Goal: Task Accomplishment & Management: Complete application form

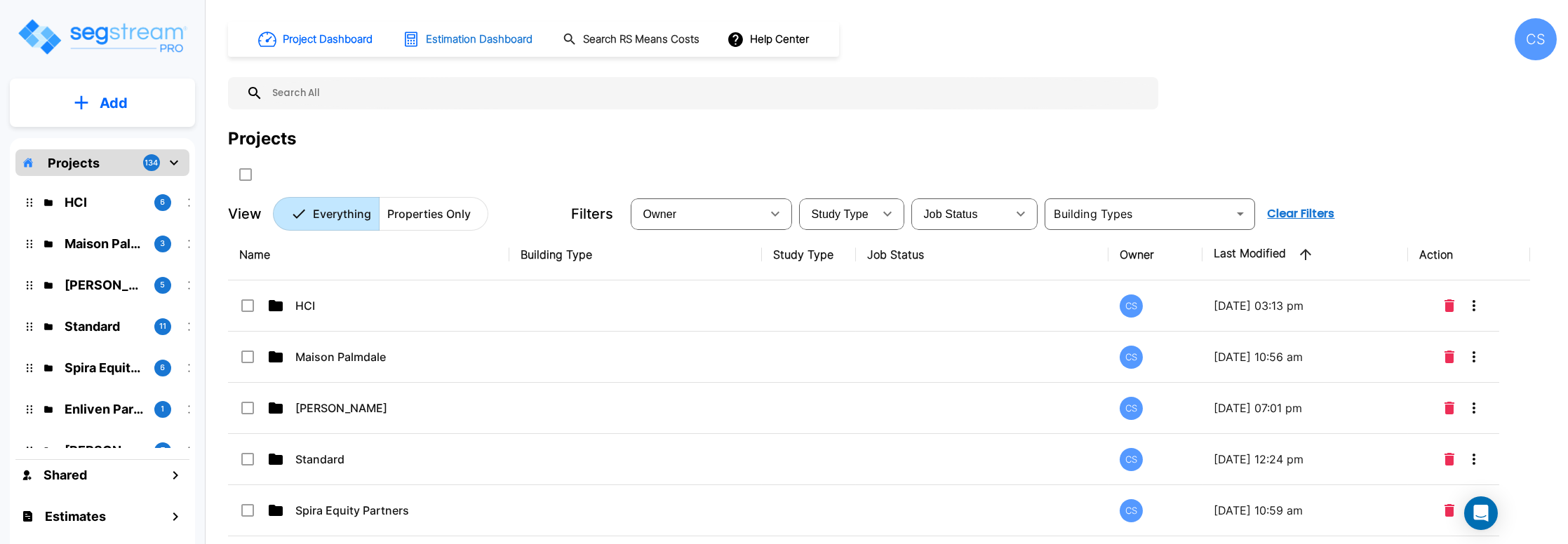
click at [486, 39] on h1 "Estimation Dashboard" at bounding box center [478, 39] width 107 height 16
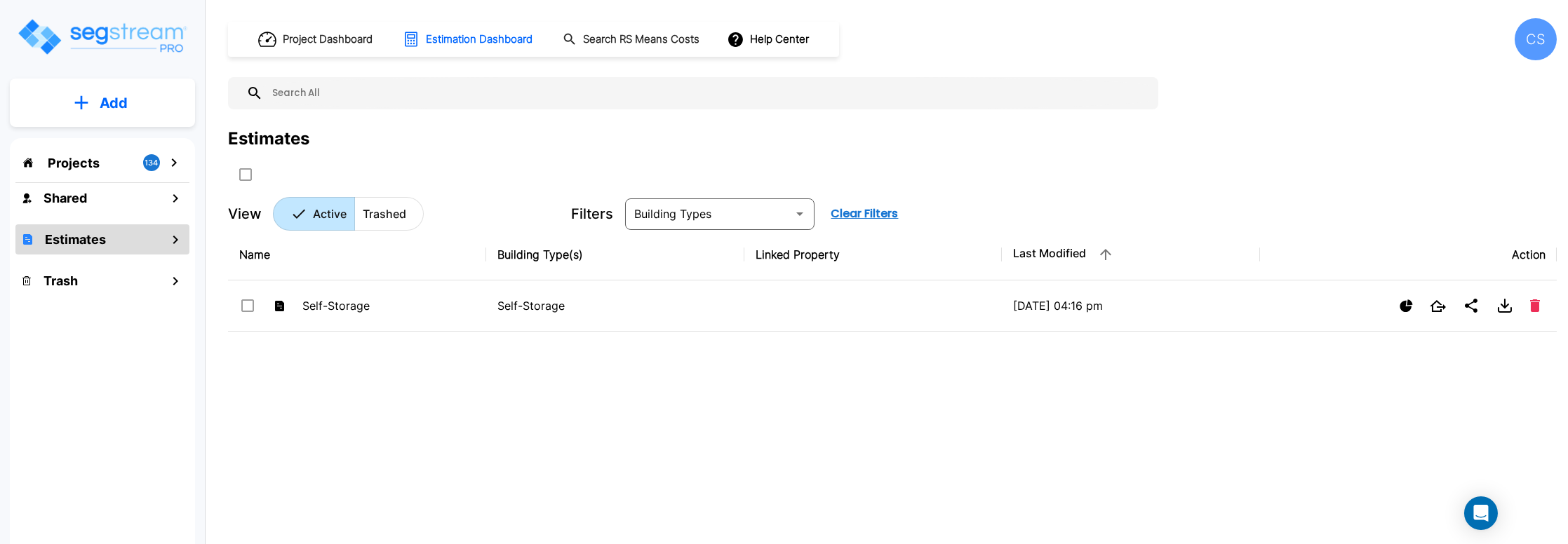
click at [96, 19] on img "mailbox folders" at bounding box center [102, 37] width 172 height 40
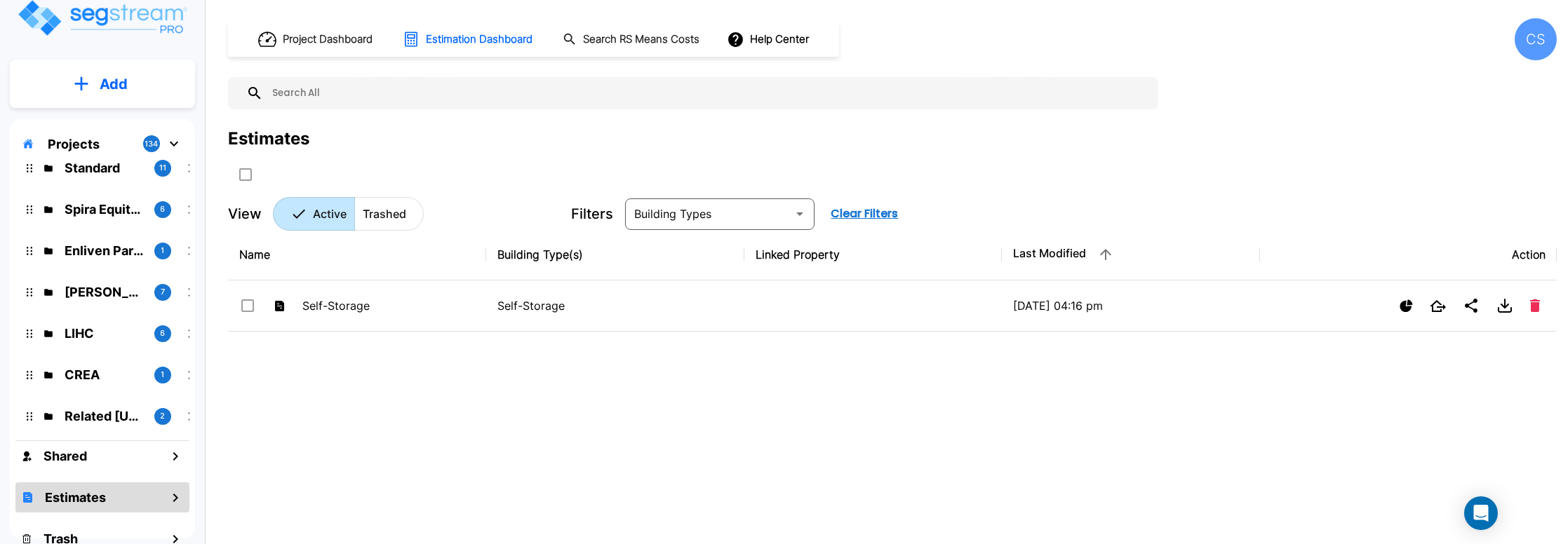
scroll to position [29, 0]
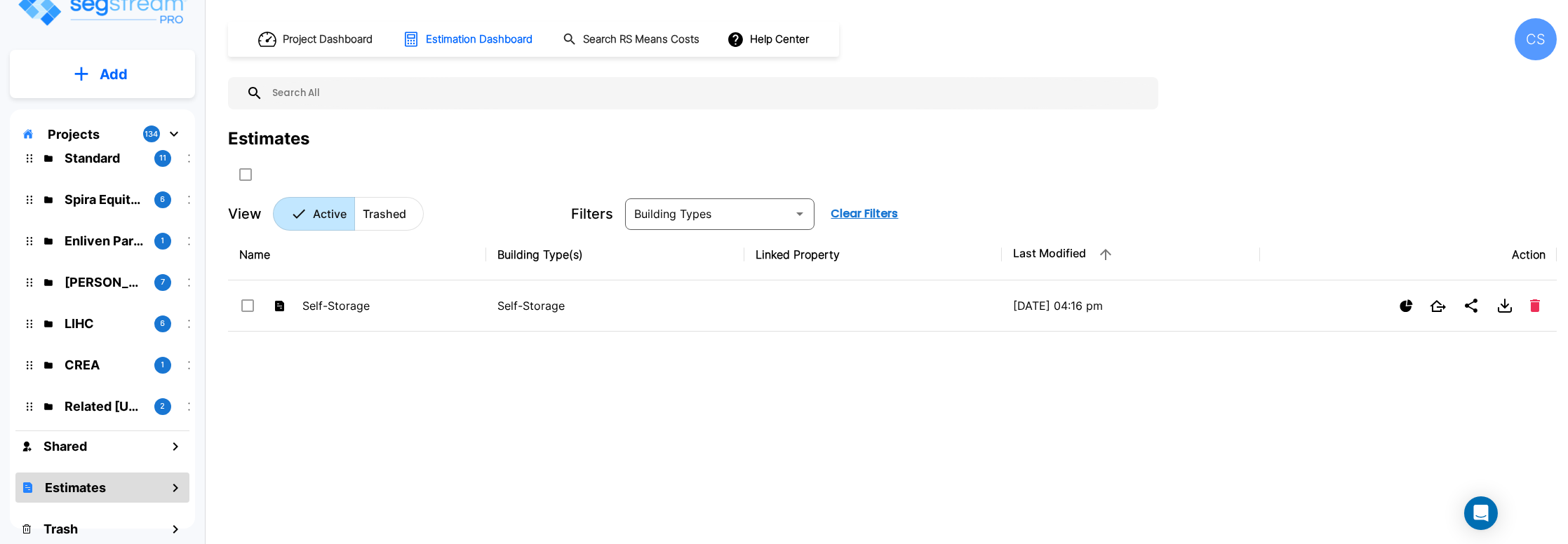
click at [174, 491] on icon "mailbox folders" at bounding box center [175, 488] width 5 height 9
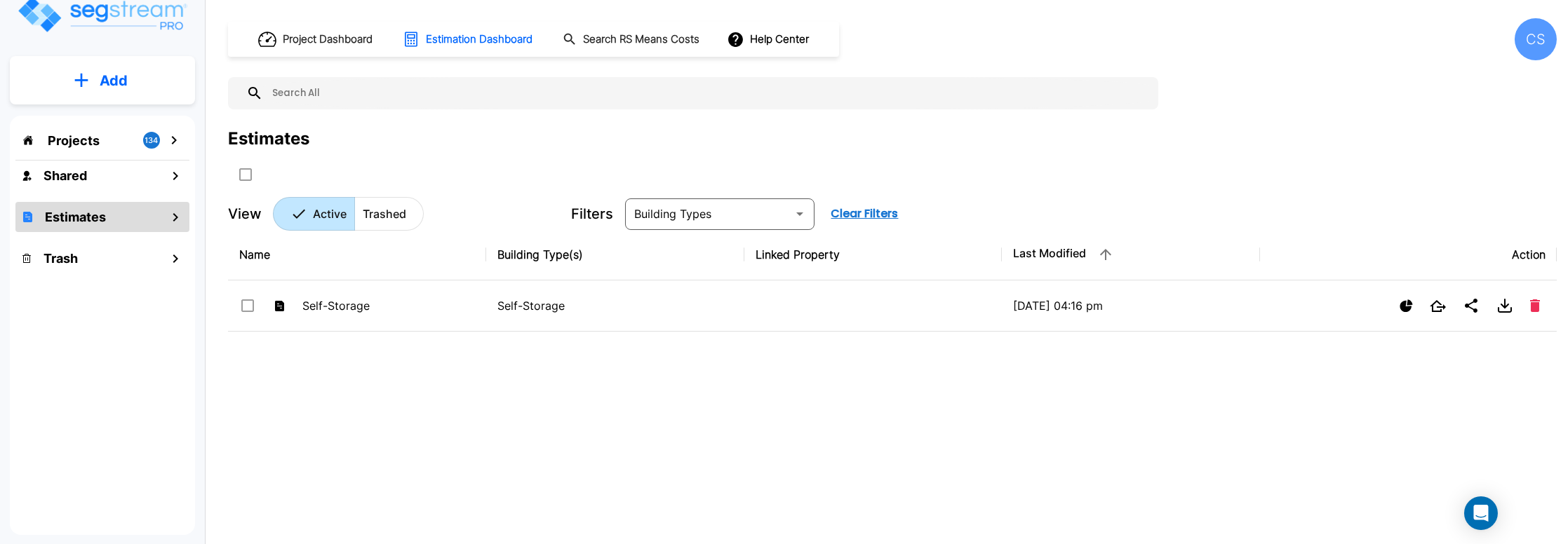
click at [167, 217] on icon "mailbox folders" at bounding box center [176, 218] width 17 height 17
click at [174, 217] on icon "mailbox folders" at bounding box center [176, 218] width 17 height 17
click at [302, 41] on h1 "Project Dashboard" at bounding box center [327, 39] width 89 height 16
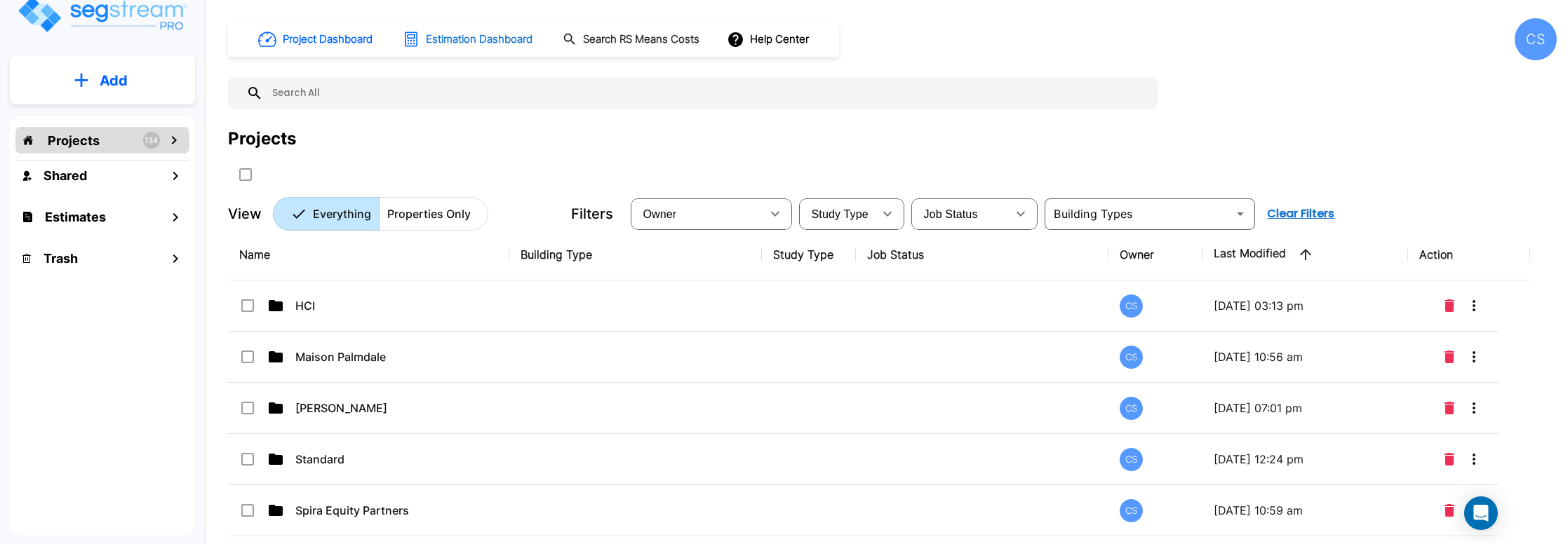
click at [452, 40] on h1 "Estimation Dashboard" at bounding box center [478, 39] width 107 height 16
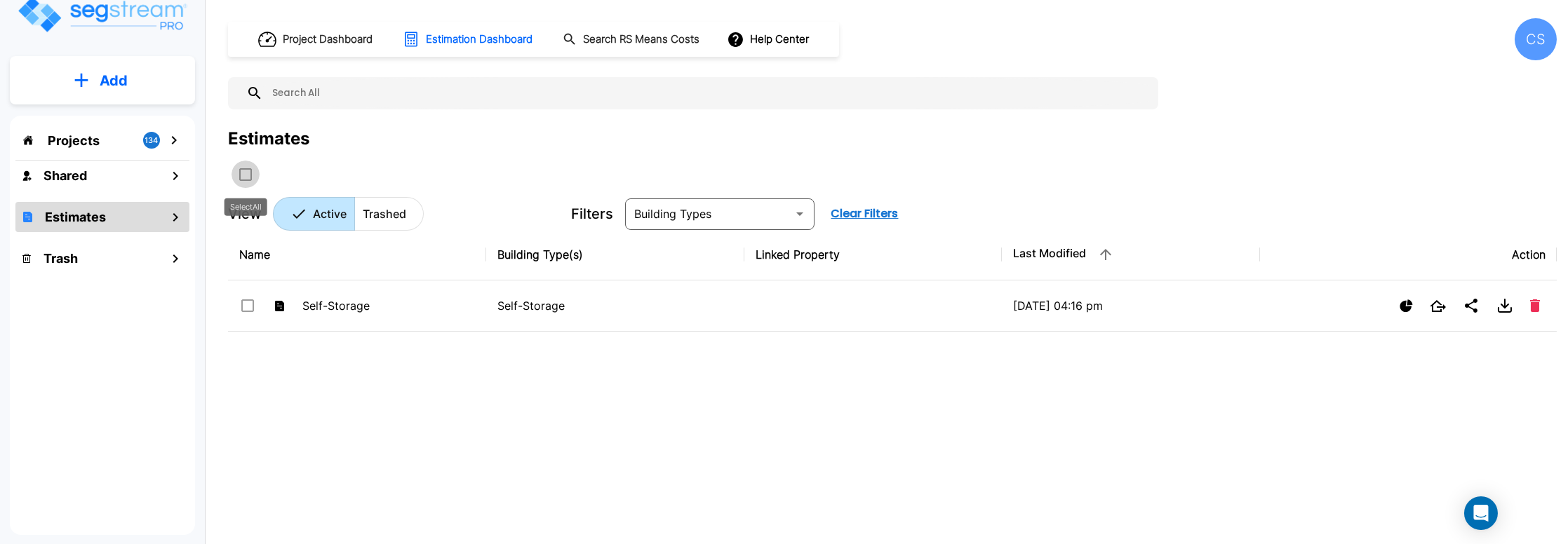
click at [250, 176] on input "select all folders" at bounding box center [244, 172] width 14 height 12
checkbox input "true"
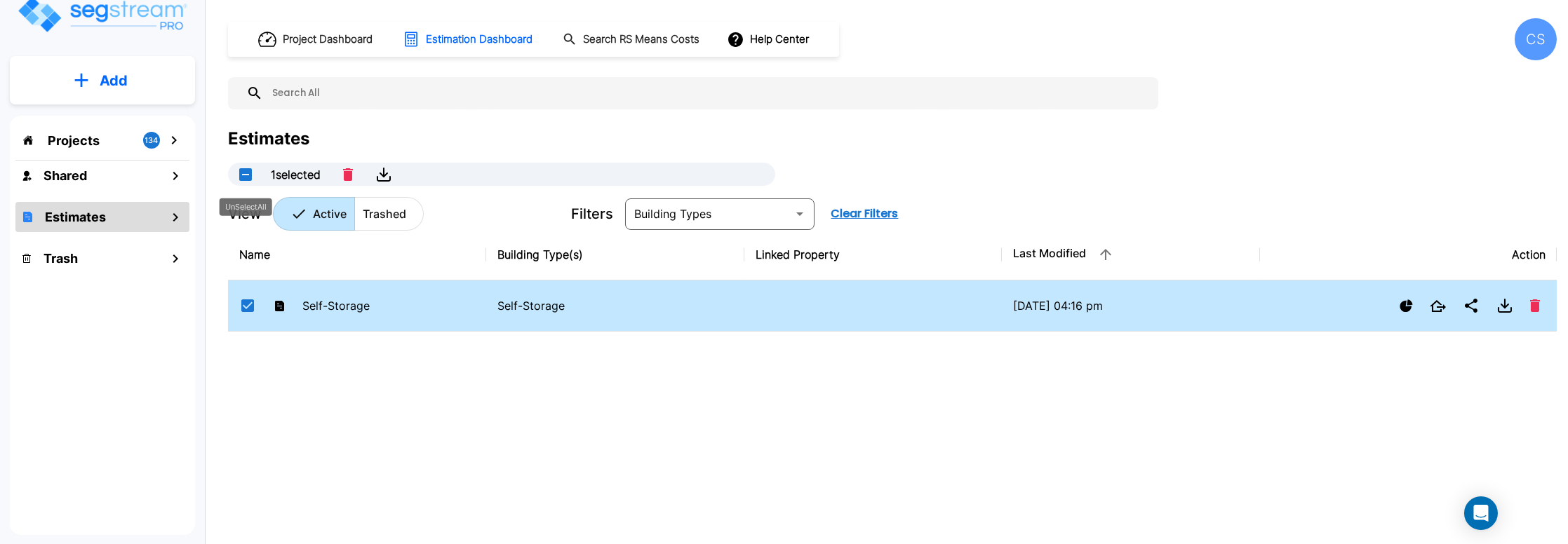
click at [250, 176] on button "UnSelectAll" at bounding box center [245, 174] width 28 height 28
checkbox input "false"
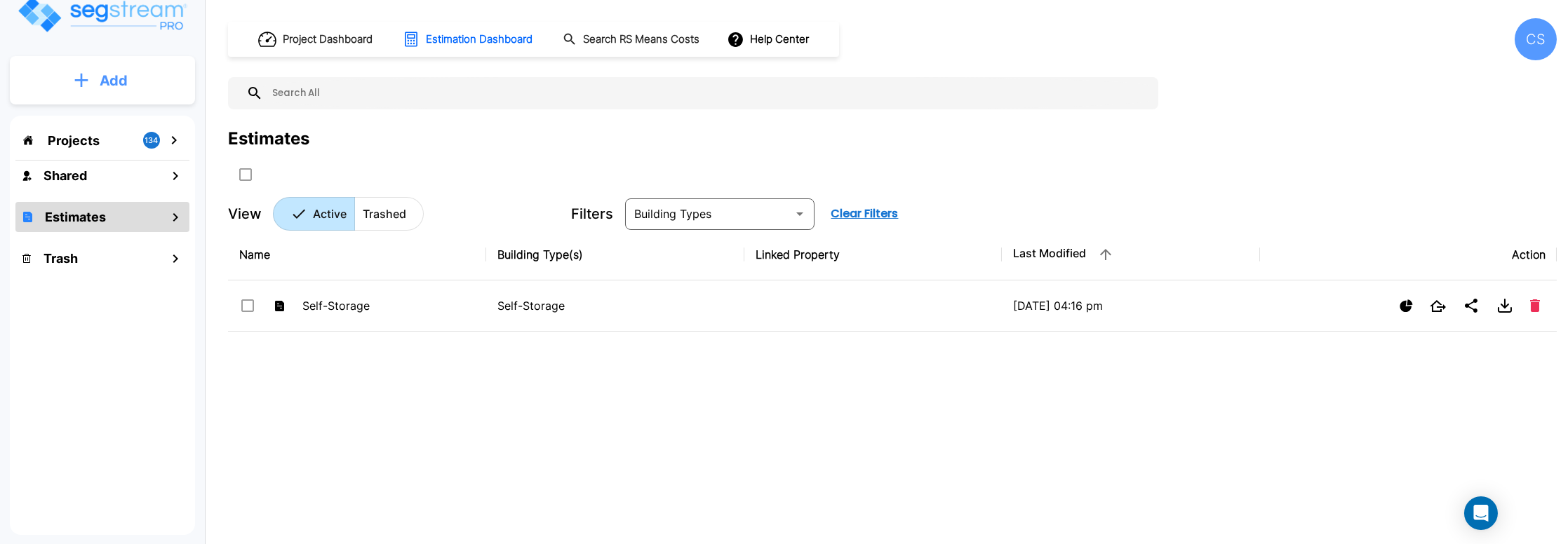
click at [107, 78] on p "Add" at bounding box center [113, 81] width 28 height 21
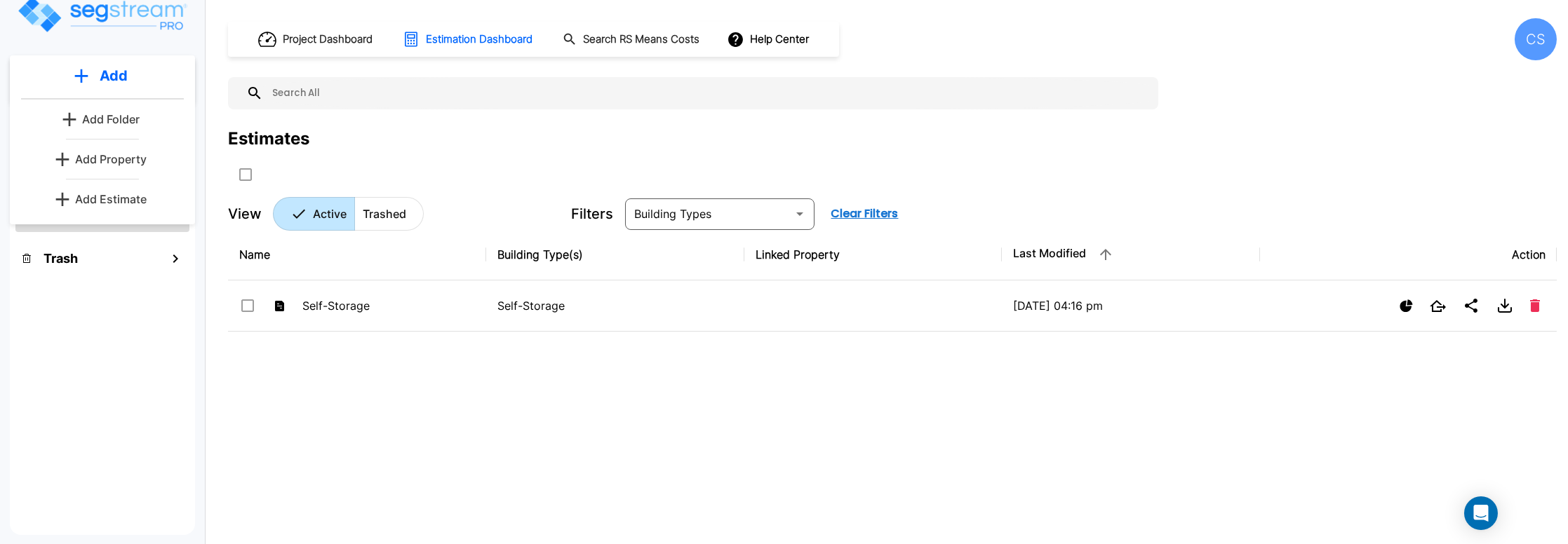
click at [120, 200] on p "Add Estimate" at bounding box center [110, 200] width 71 height 17
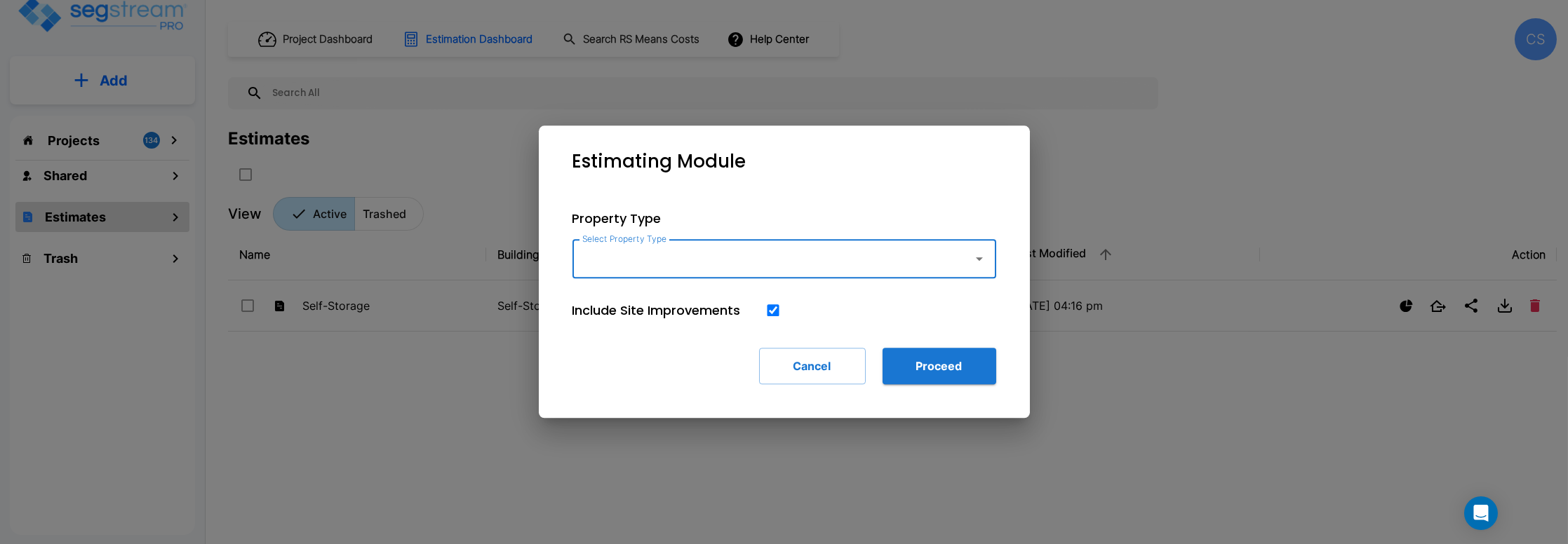
click at [980, 253] on icon "button" at bounding box center [979, 260] width 17 height 17
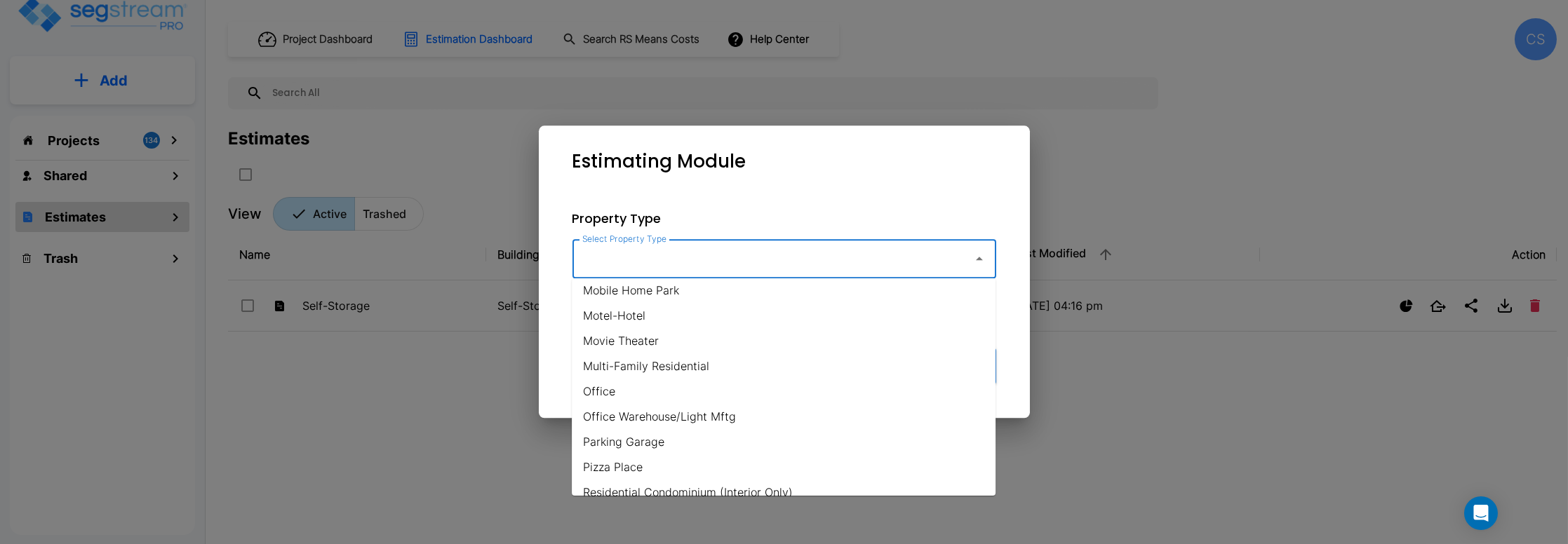
scroll to position [705, 0]
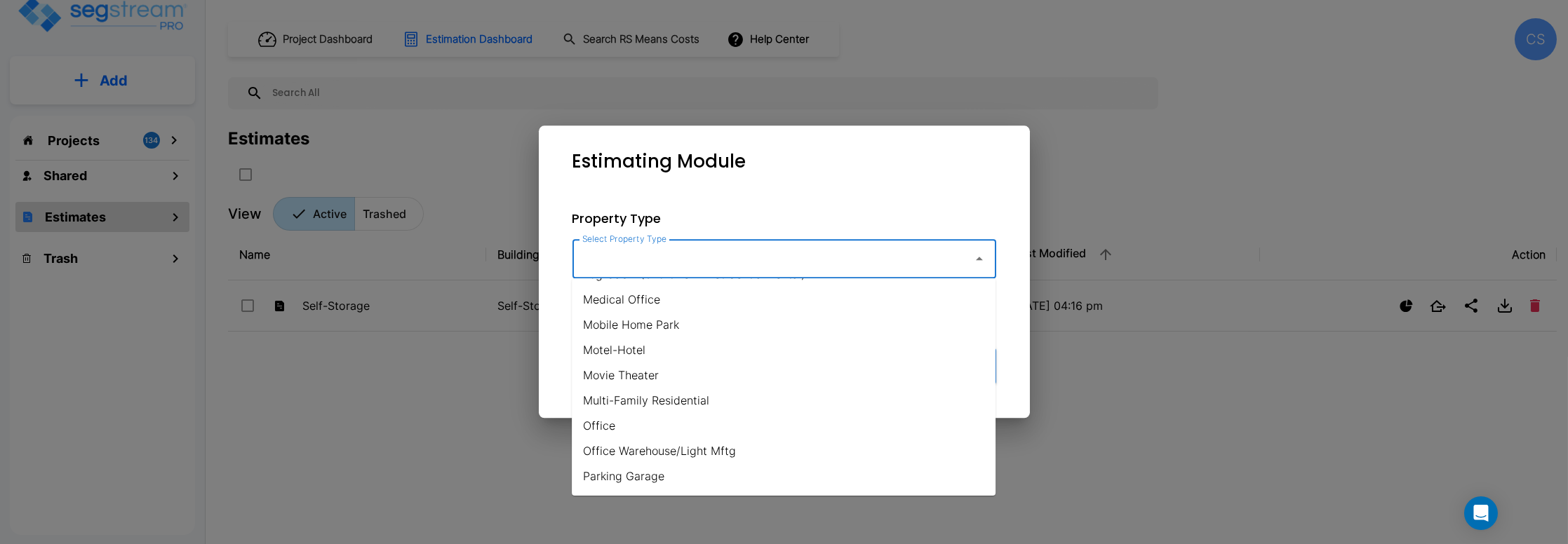
click at [709, 391] on li "Multi-Family Residential" at bounding box center [783, 401] width 424 height 25
type input "Multi-Family Residential"
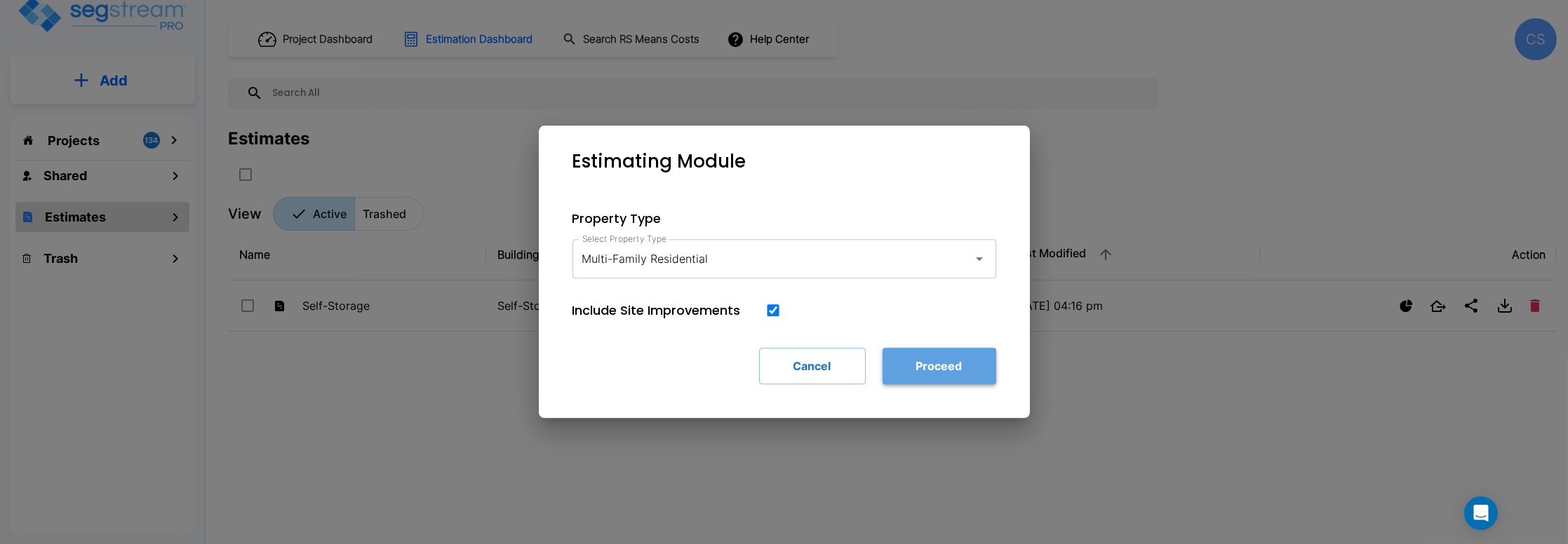
click at [913, 371] on button "Proceed" at bounding box center [939, 366] width 113 height 37
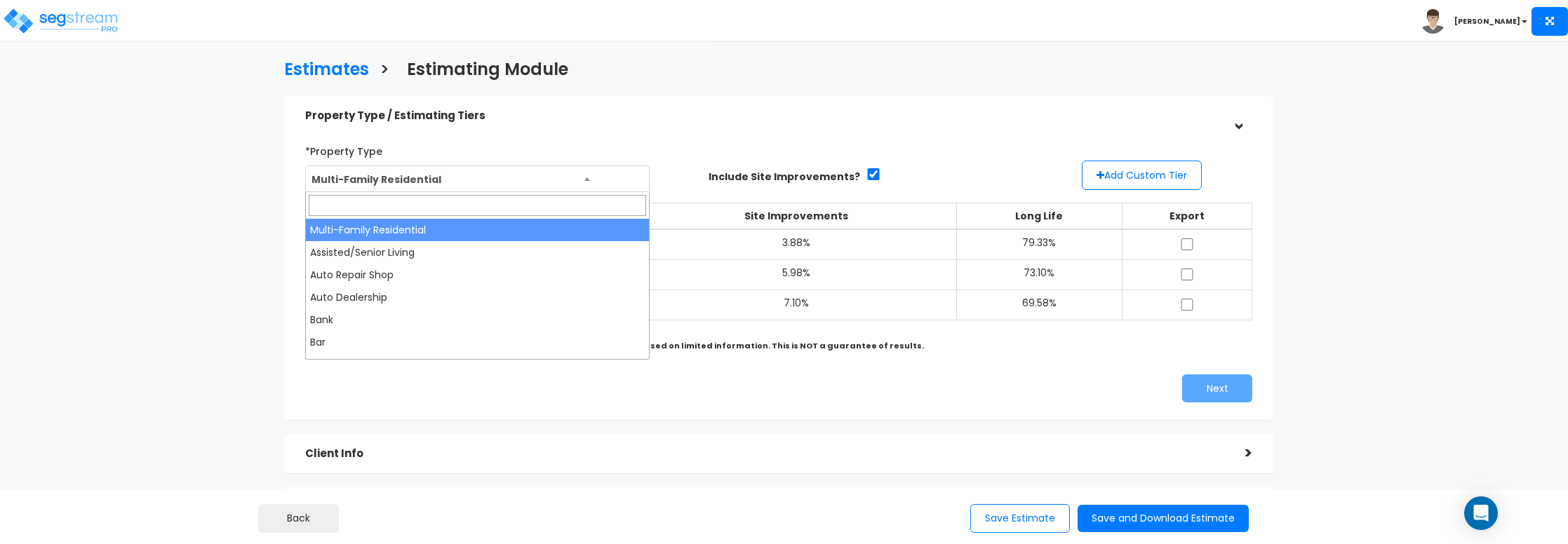
click at [586, 185] on span "Multi-Family Residential" at bounding box center [477, 180] width 343 height 27
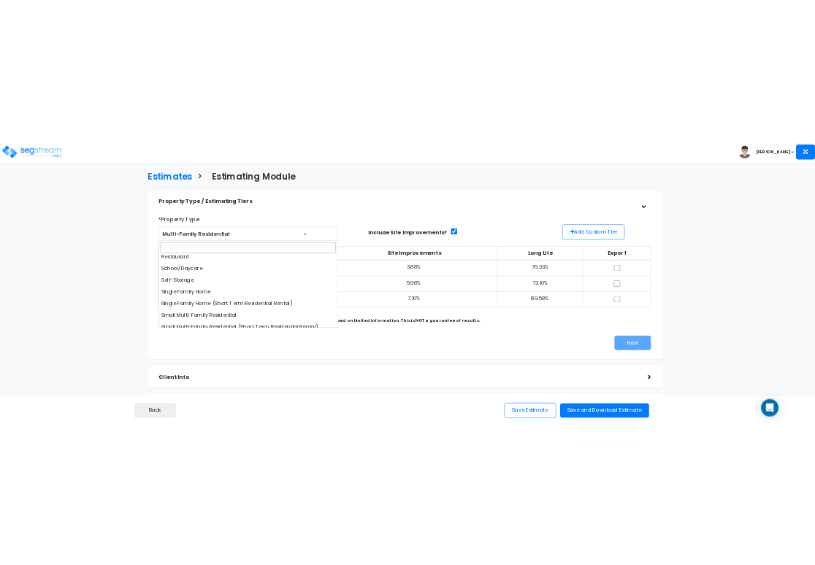
scroll to position [1060, 0]
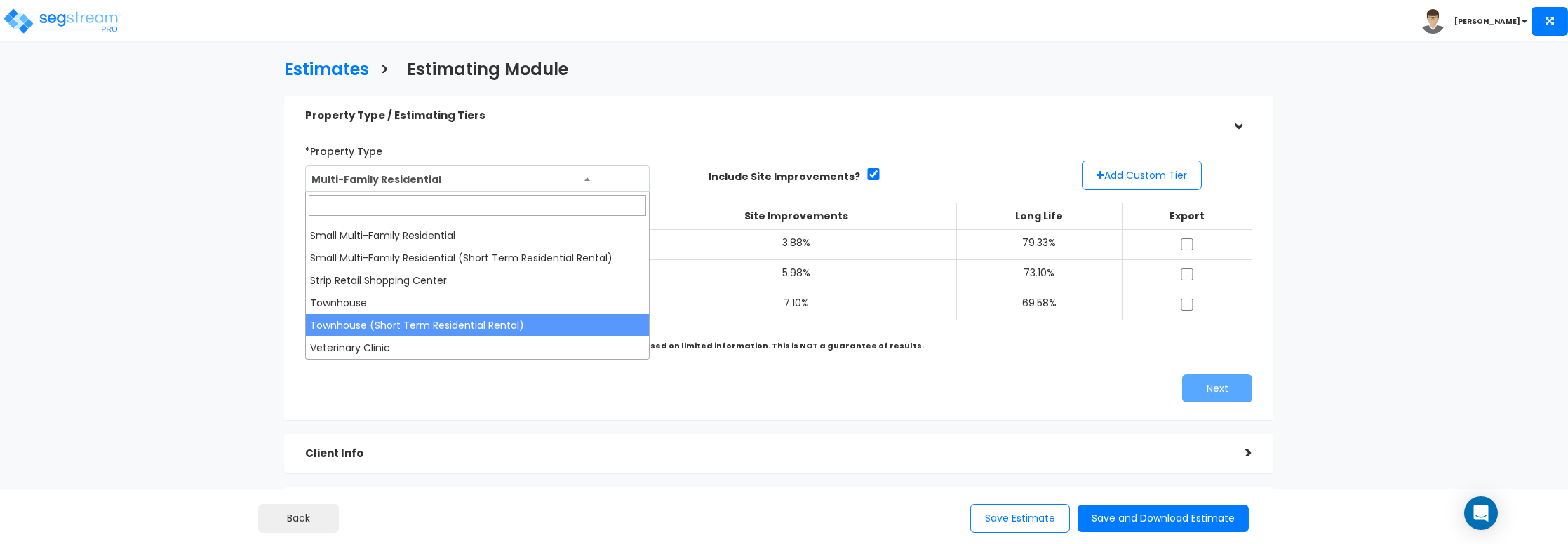
click at [124, 293] on div "Estimates > Estimating Module Property Type / Estimating Tiers > *Property Type…" at bounding box center [784, 455] width 1568 height 786
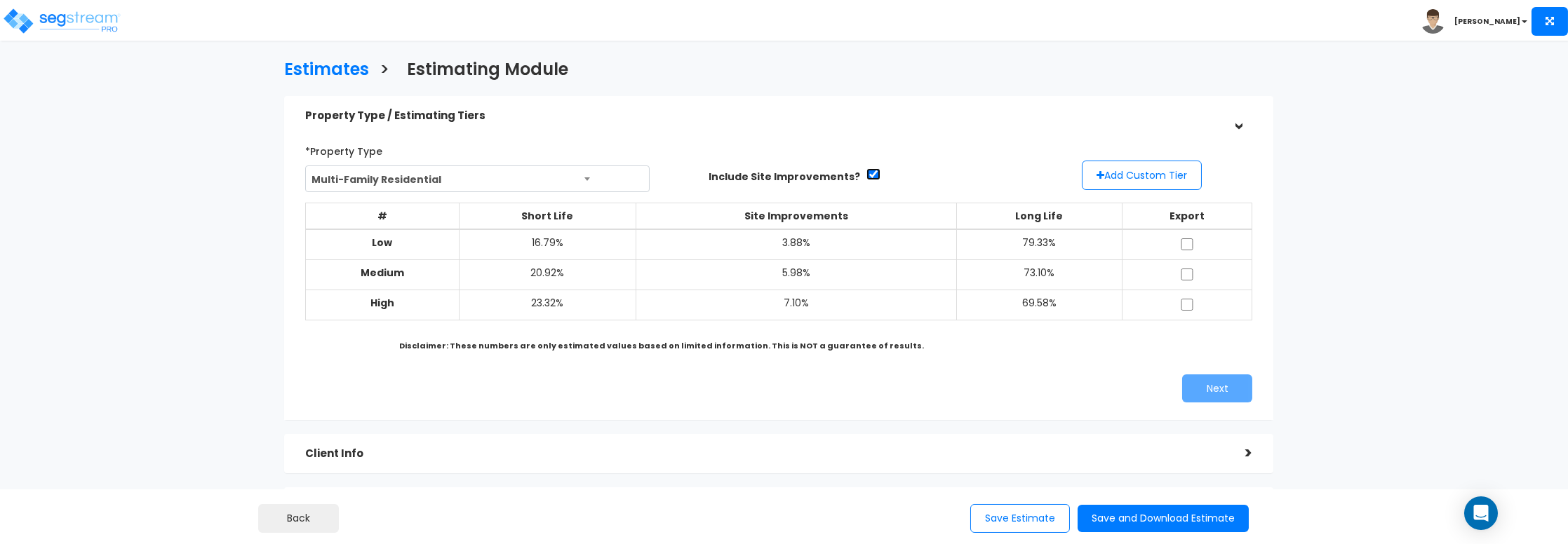
click at [867, 174] on input "checkbox" at bounding box center [873, 174] width 14 height 12
checkbox input "true"
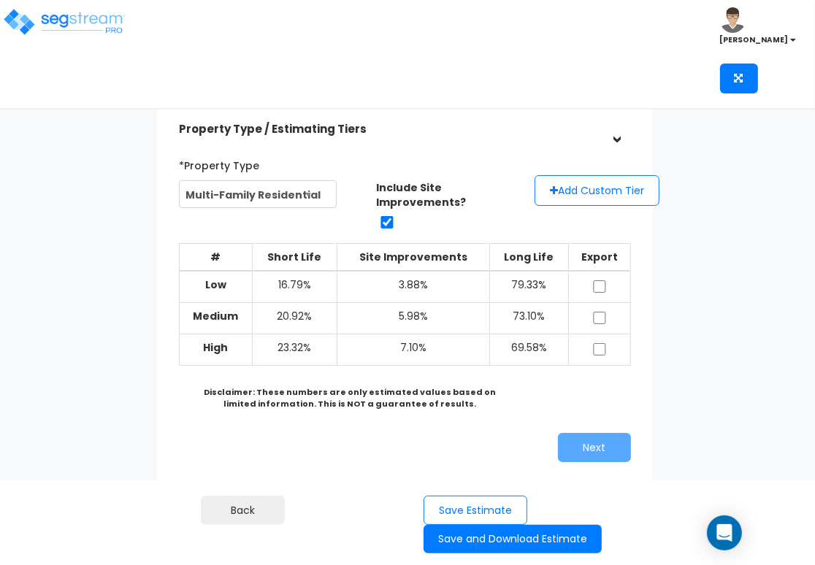
click at [306, 449] on div "Next" at bounding box center [405, 447] width 475 height 29
click at [300, 201] on span "Multi-Family Residential" at bounding box center [258, 195] width 157 height 28
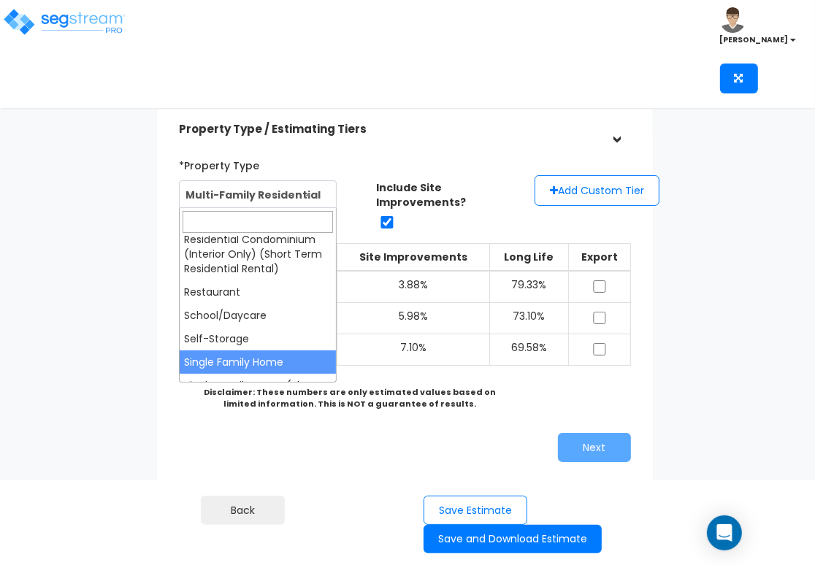
scroll to position [1095, 0]
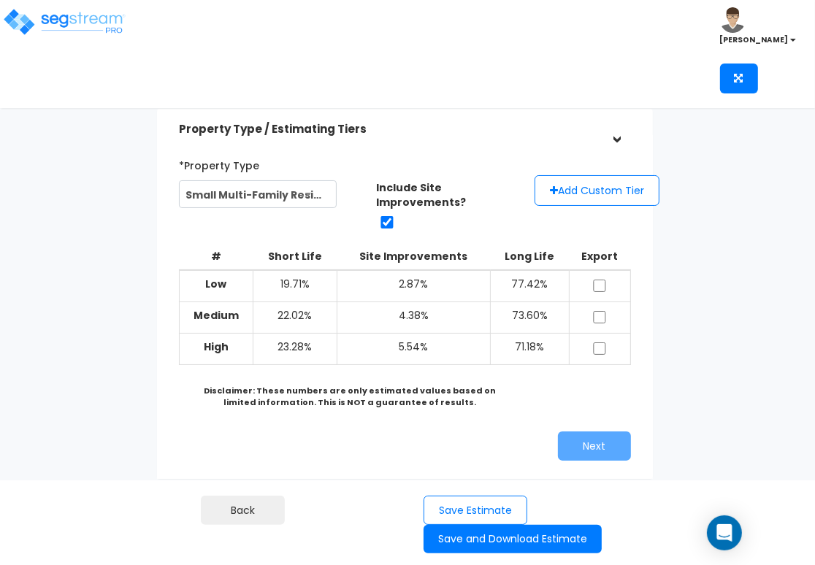
click at [296, 193] on span "Small Multi-Family Residential" at bounding box center [258, 195] width 157 height 28
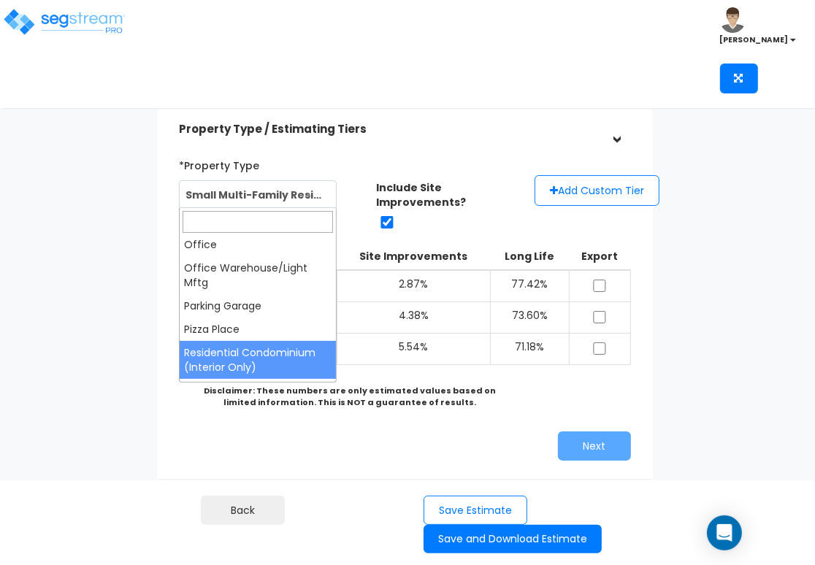
scroll to position [796, 0]
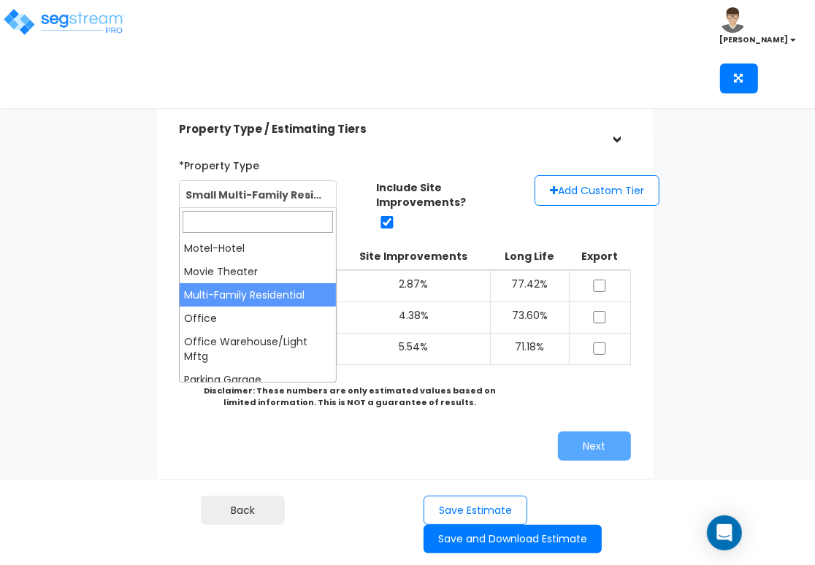
select select "72"
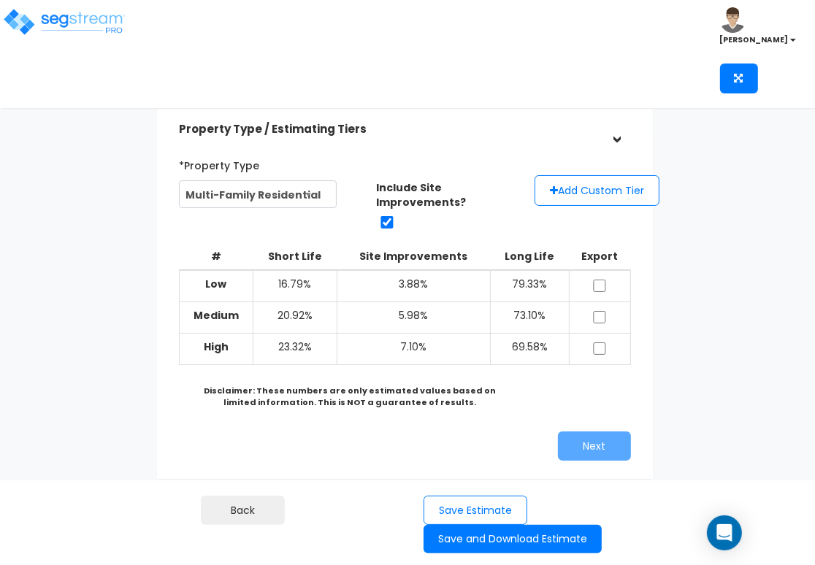
click at [192, 420] on div "*Property Type Multi-Family Residential Assisted/Senior Living Auto Repair Shop…" at bounding box center [405, 307] width 475 height 322
click at [383, 222] on input "checkbox" at bounding box center [387, 222] width 15 height 12
checkbox input "false"
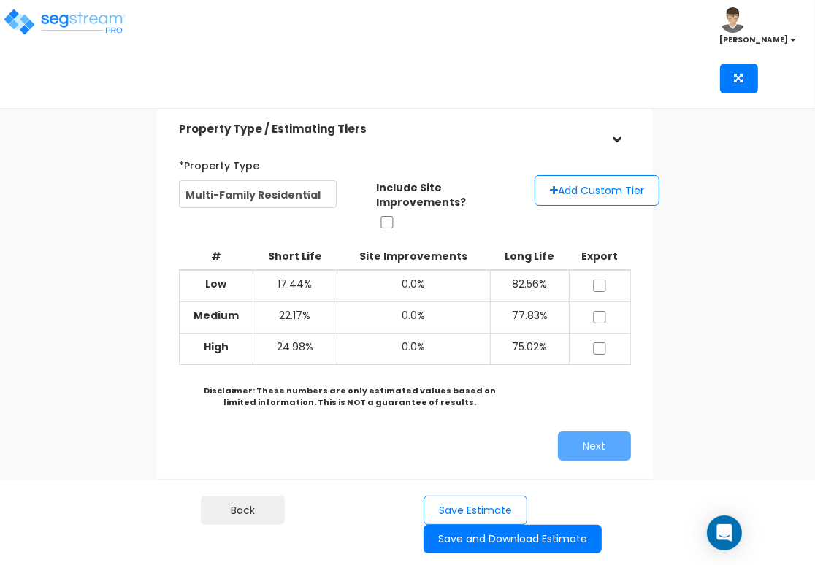
click at [257, 442] on div "Next" at bounding box center [405, 445] width 475 height 29
click at [505, 422] on div "*Property Type Multi-Family Residential Assisted/Senior Living Auto Repair Shop…" at bounding box center [405, 307] width 475 height 322
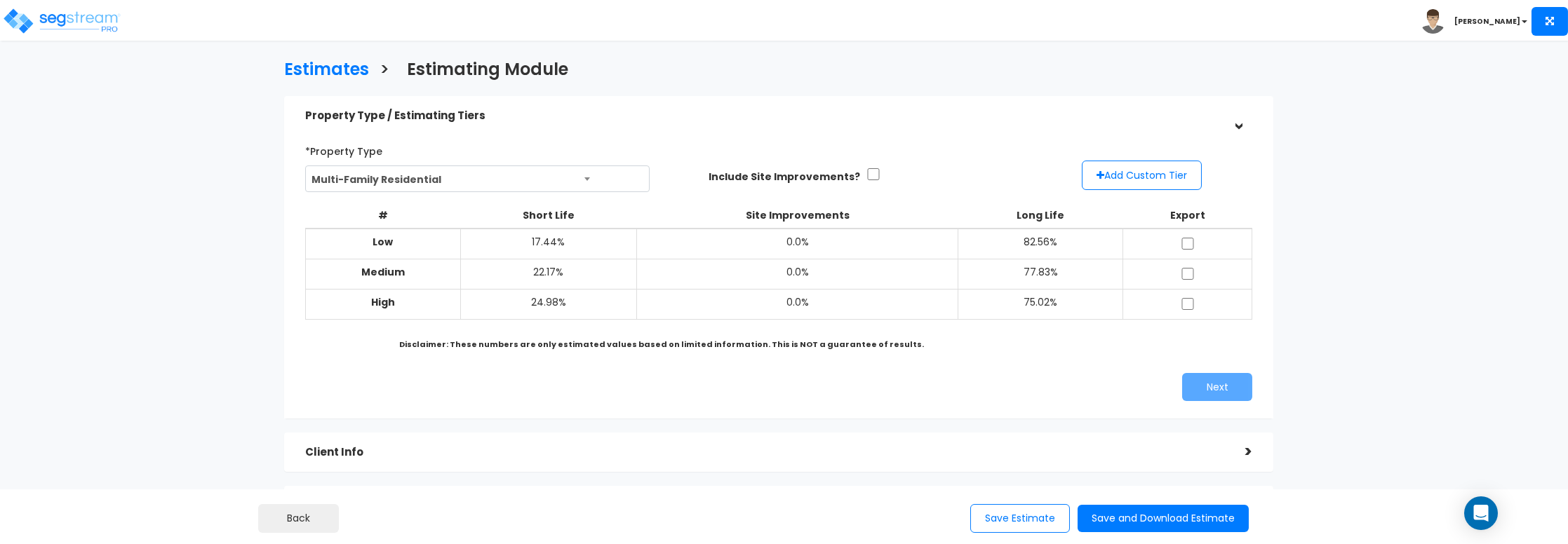
click at [1008, 402] on div "Next" at bounding box center [1020, 386] width 484 height 28
click at [882, 442] on div "Client Info" at bounding box center [765, 453] width 919 height 26
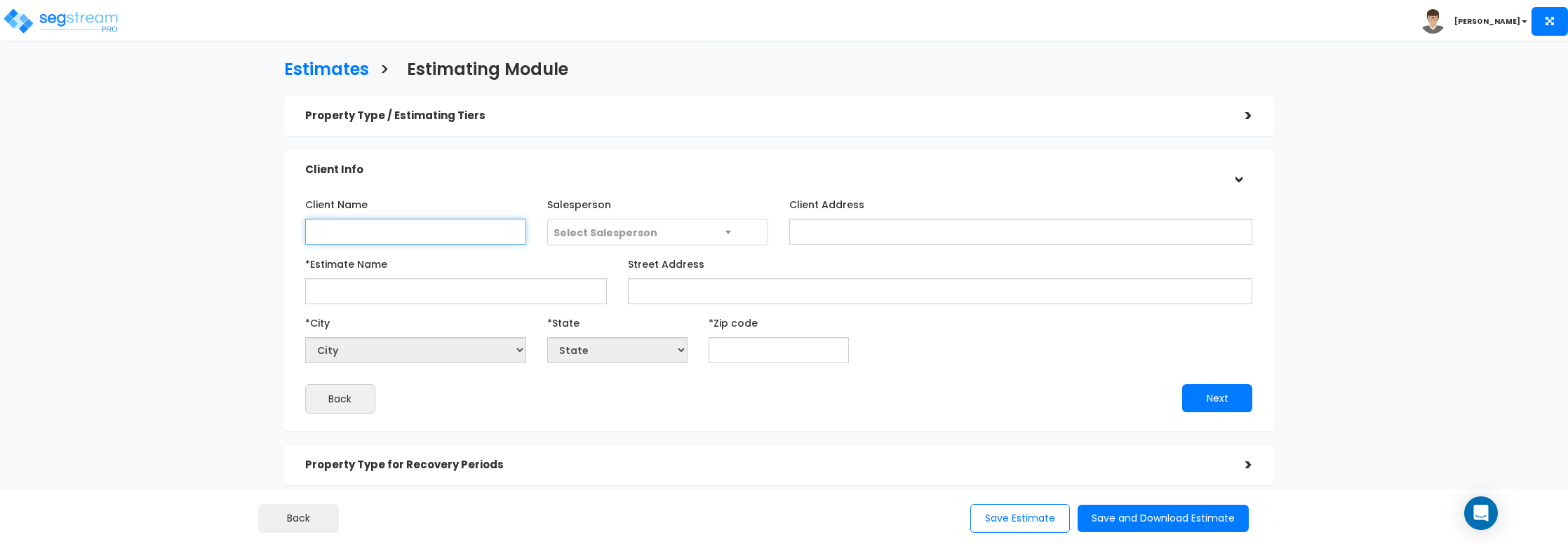
click at [365, 231] on input "Client Name" at bounding box center [416, 232] width 221 height 26
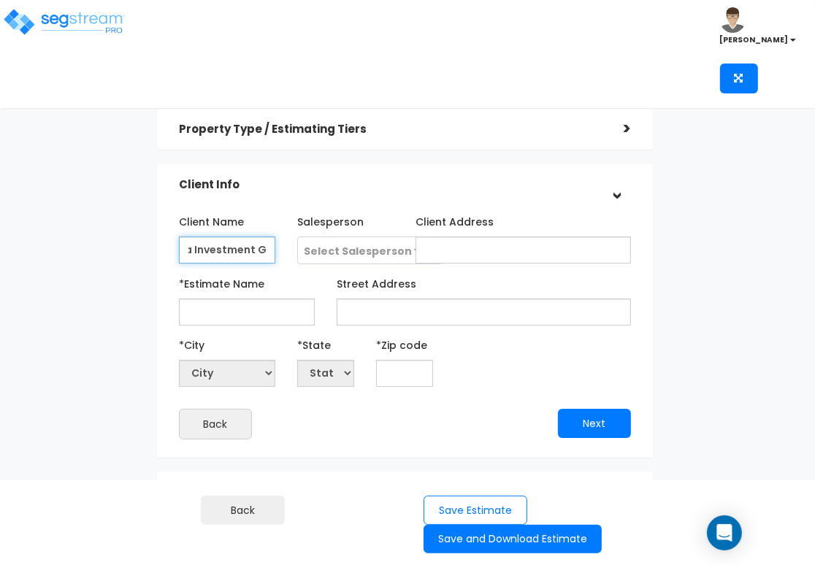
scroll to position [0, 45]
type input "Vista Investment Group"
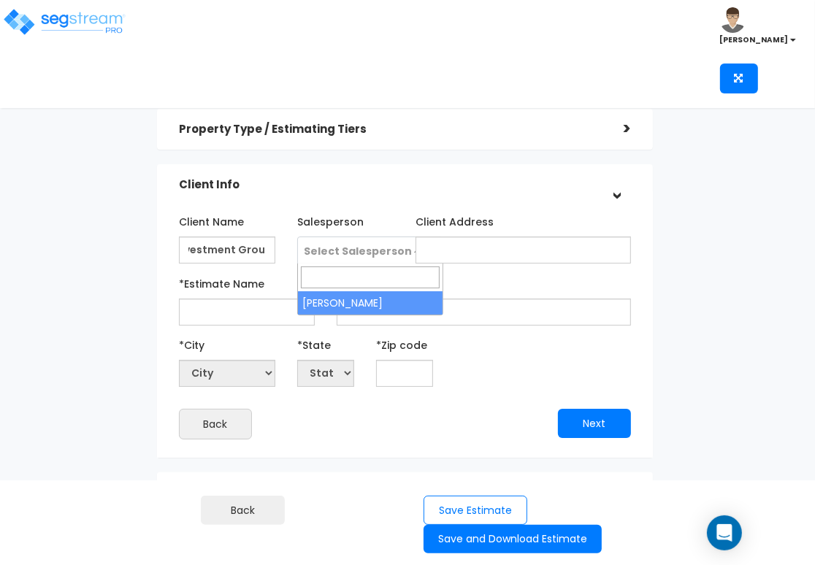
scroll to position [0, 0]
click at [349, 247] on span "Select Salesperson" at bounding box center [358, 251] width 108 height 15
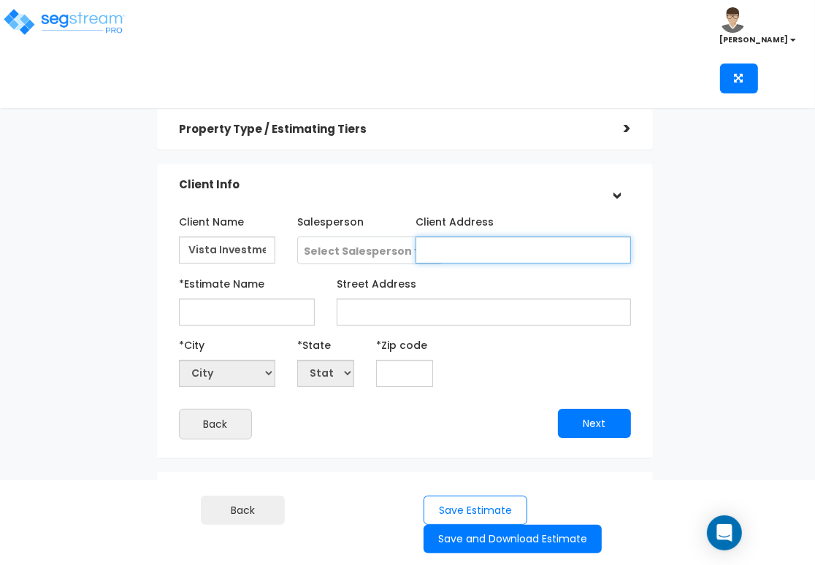
click at [453, 242] on input "Client Address" at bounding box center [522, 250] width 215 height 27
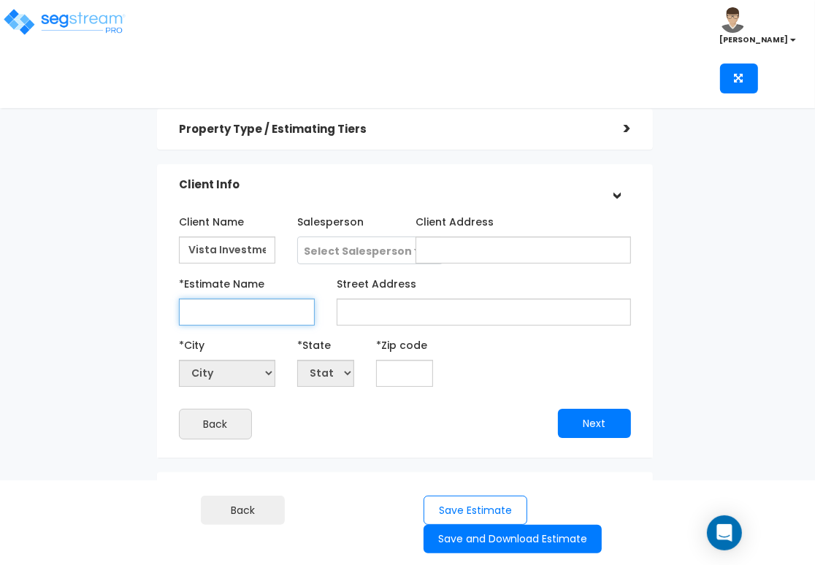
click at [240, 310] on input "*Estimate Name" at bounding box center [247, 312] width 137 height 27
type input "Charbern Apartments"
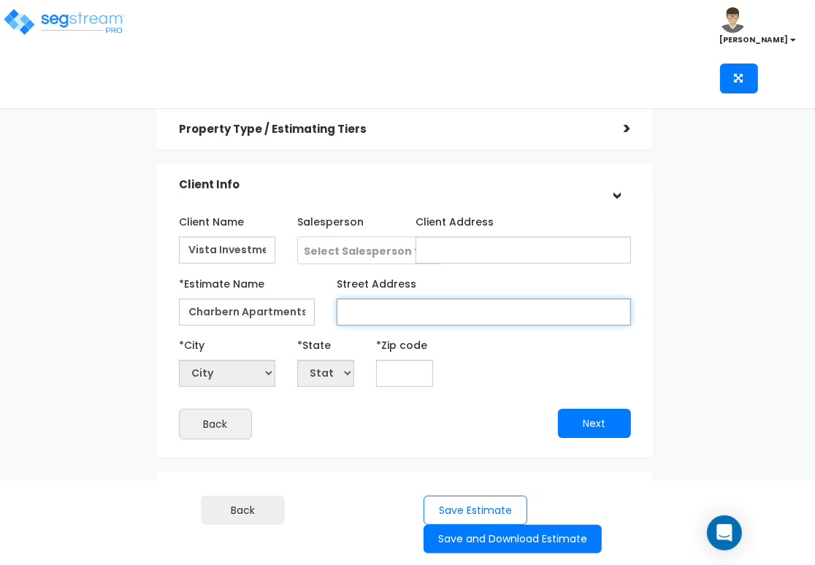
click at [385, 312] on input "Street Address" at bounding box center [484, 312] width 294 height 27
type input "1705 Belmont Avenue"
click at [525, 312] on input "1705 Belmont Avenue" at bounding box center [484, 312] width 294 height 27
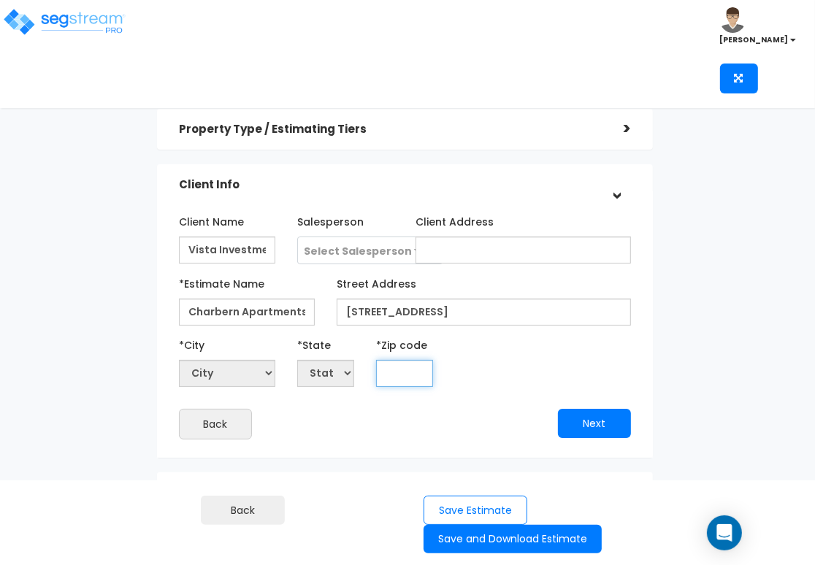
click at [393, 377] on input "text" at bounding box center [404, 373] width 57 height 27
type input "98122"
select select "WA"
type input "98122"
click at [540, 366] on div "*City City Aberdeen Acme Addy Adna Airway Heights Albion Allyn Almira Amanda Pa…" at bounding box center [405, 360] width 475 height 54
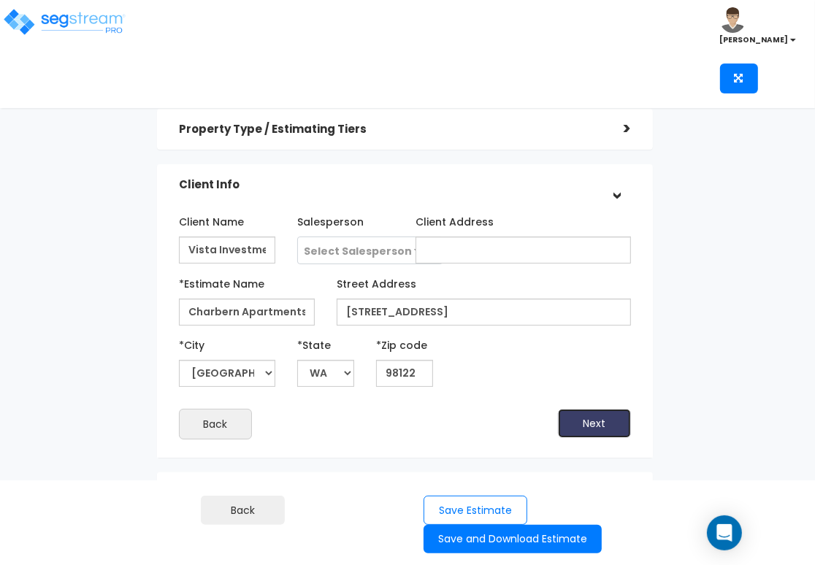
click at [612, 418] on button "Next" at bounding box center [594, 423] width 73 height 29
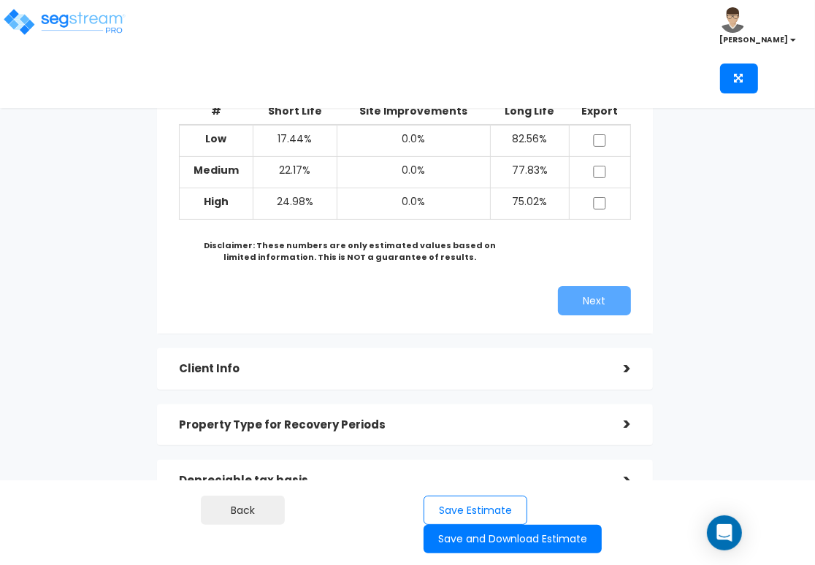
scroll to position [219, 0]
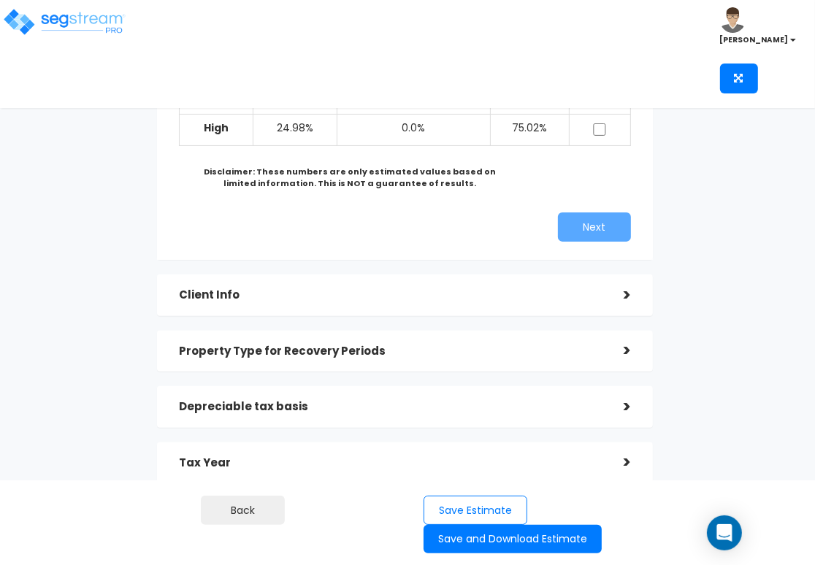
click at [456, 357] on h5 "Property Type for Recovery Periods" at bounding box center [390, 351] width 423 height 12
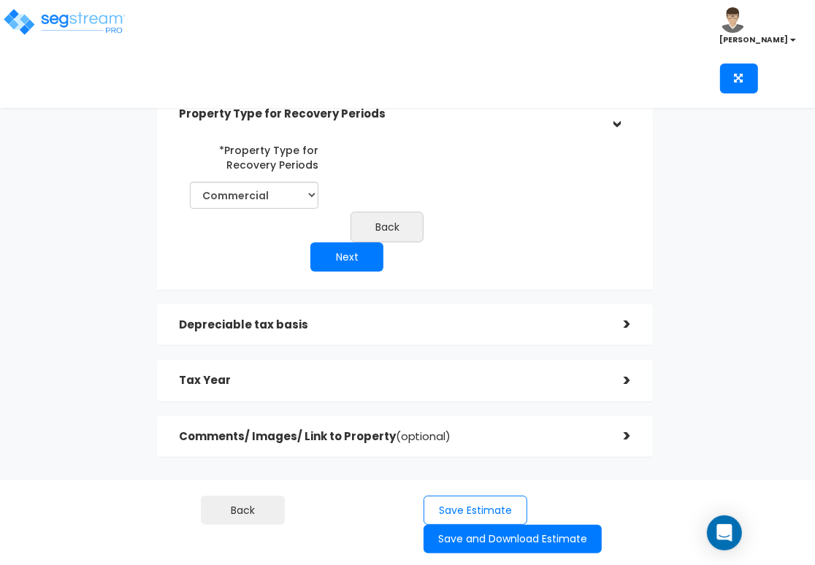
scroll to position [126, 0]
click at [307, 193] on select "Commercial Residential" at bounding box center [254, 196] width 129 height 27
select select "Residential"
click at [190, 183] on select "Commercial Residential" at bounding box center [254, 196] width 129 height 27
click at [331, 262] on button "Next" at bounding box center [346, 257] width 73 height 29
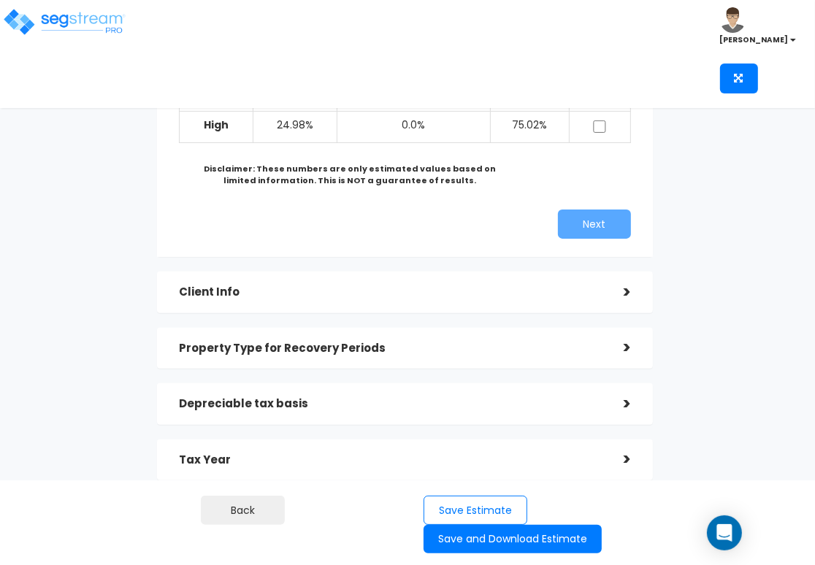
scroll to position [272, 0]
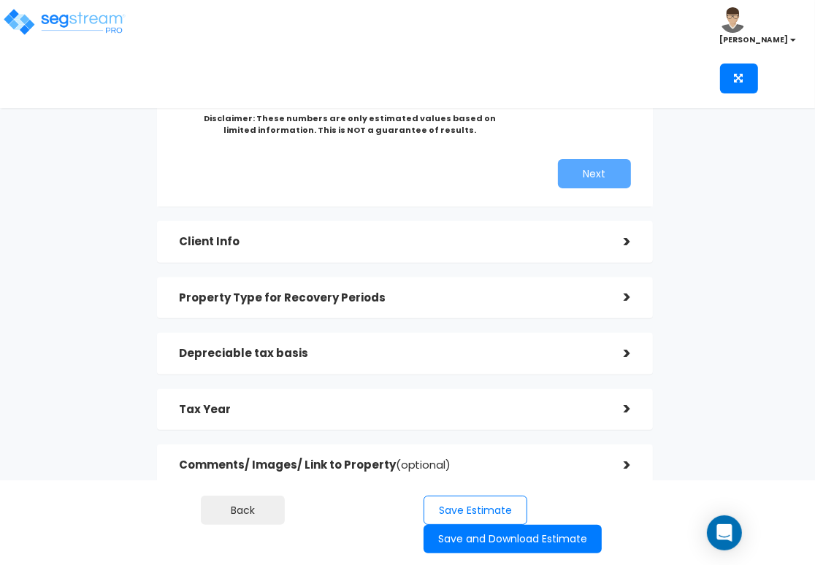
click at [558, 352] on h5 "Depreciable tax basis" at bounding box center [390, 353] width 423 height 12
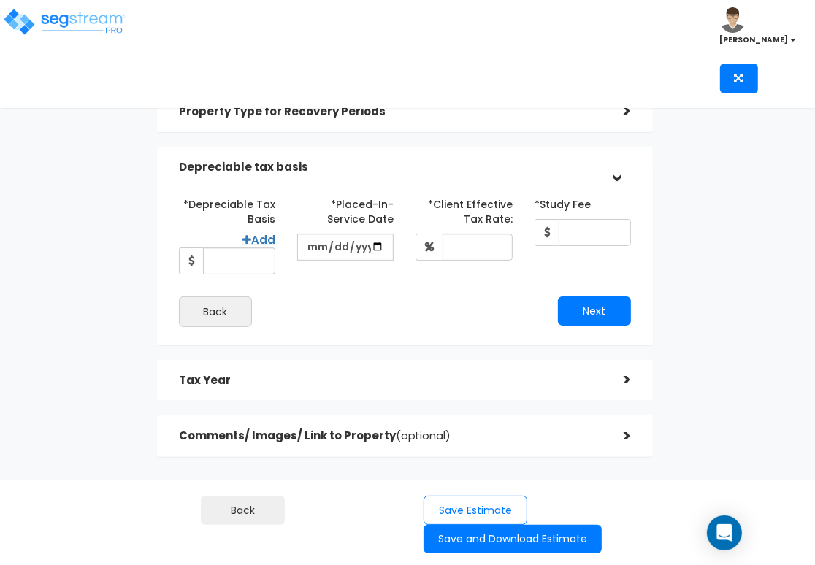
scroll to position [128, 0]
click at [355, 249] on input "date" at bounding box center [345, 247] width 96 height 27
click at [376, 247] on input "date" at bounding box center [345, 247] width 96 height 27
click at [369, 247] on input "date" at bounding box center [345, 247] width 96 height 27
click at [377, 247] on input "date" at bounding box center [345, 247] width 96 height 27
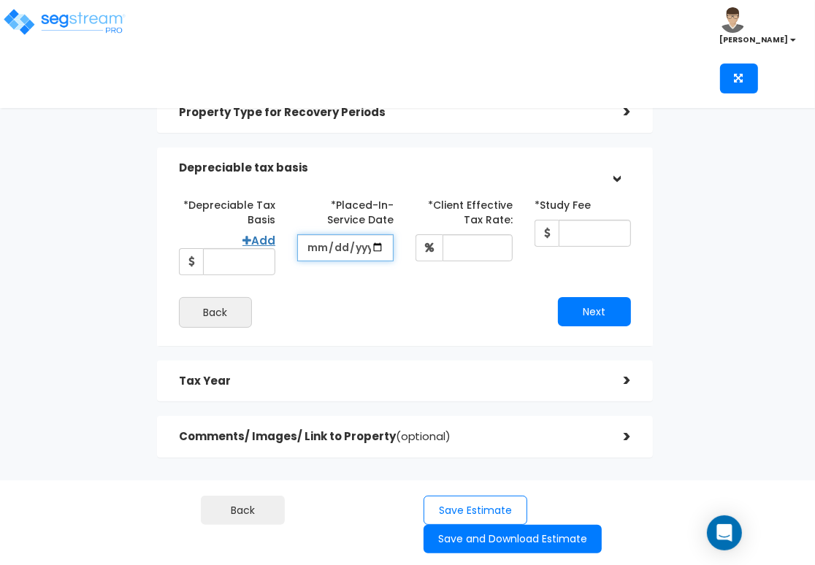
type input "[DATE]"
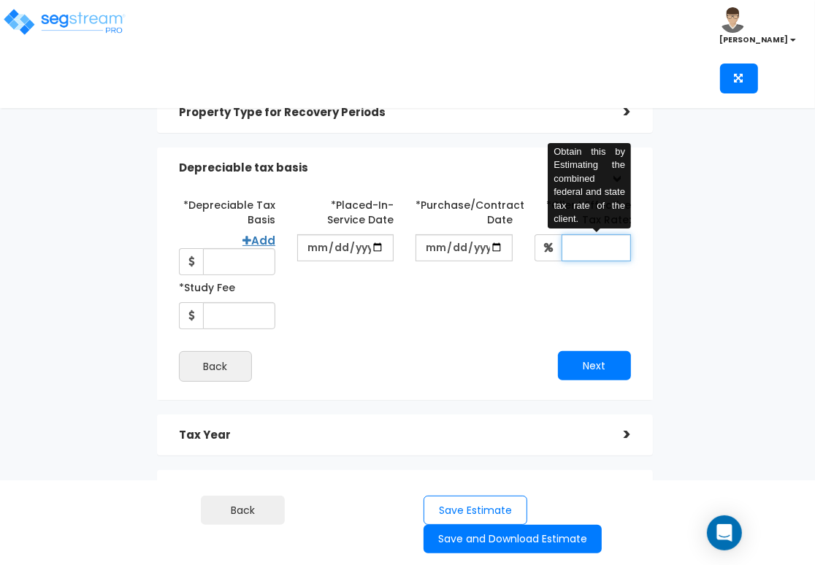
click at [585, 253] on input "*Client Effective Tax Rate:" at bounding box center [595, 247] width 69 height 27
type input "37"
click at [360, 342] on div "*Depreciable Tax Basis Add *Placed-In-Service Date 2025-08-01 37 Back" at bounding box center [405, 287] width 453 height 189
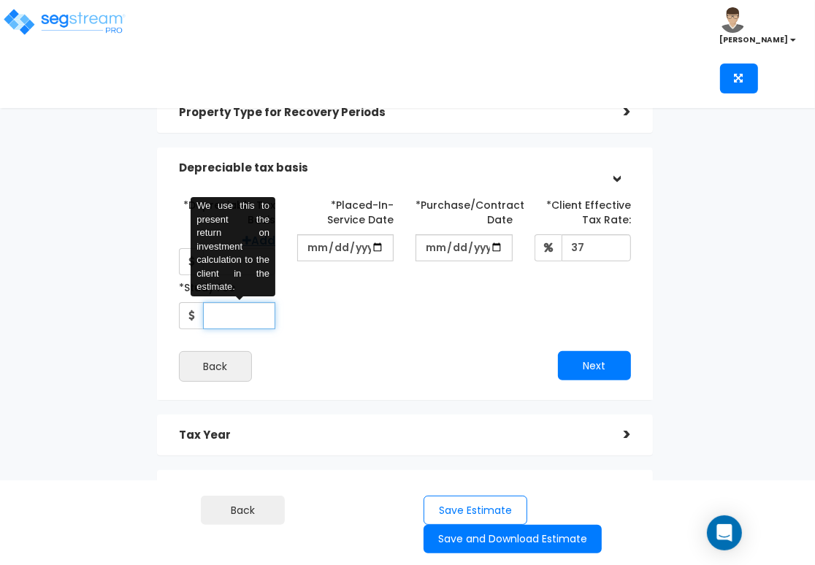
click at [258, 316] on input "*Study Fee" at bounding box center [239, 315] width 72 height 27
type input "6,000"
click at [485, 358] on div "Next" at bounding box center [522, 365] width 237 height 29
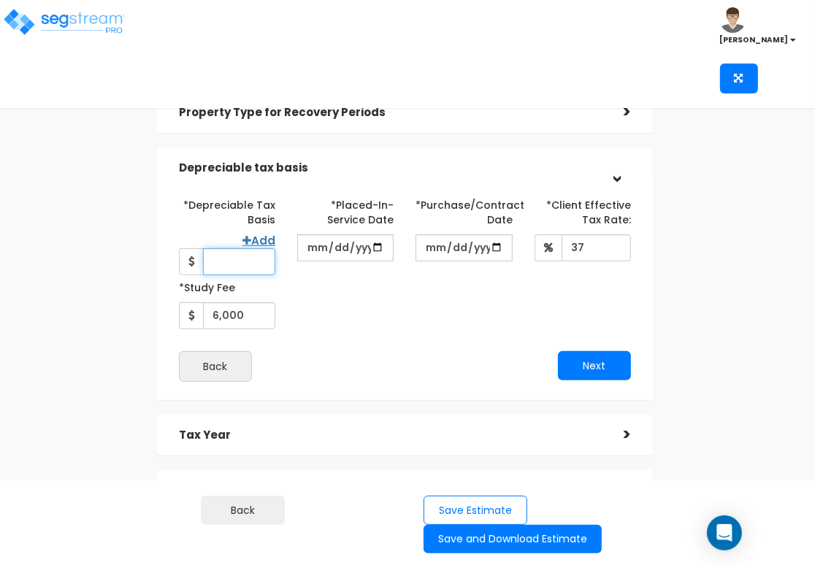
click at [235, 264] on input "*Depreciable Tax Basis" at bounding box center [239, 261] width 72 height 27
type input "9,680,000"
click at [580, 366] on button "Next" at bounding box center [594, 365] width 73 height 29
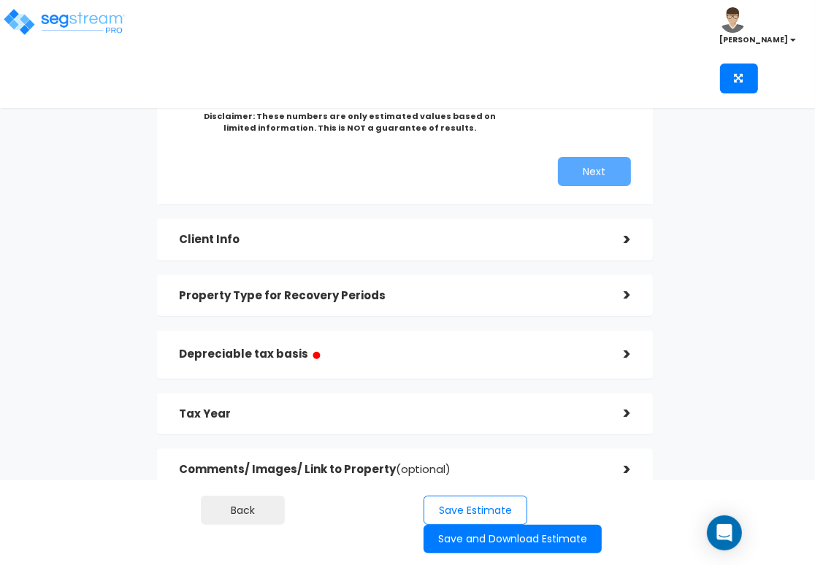
click at [425, 352] on h5 "Depreciable tax basis ●" at bounding box center [390, 354] width 423 height 18
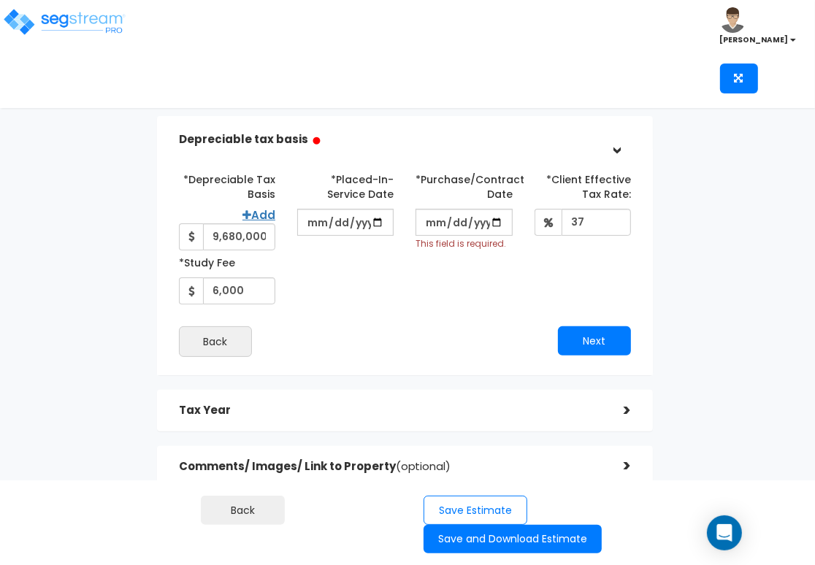
scroll to position [158, 0]
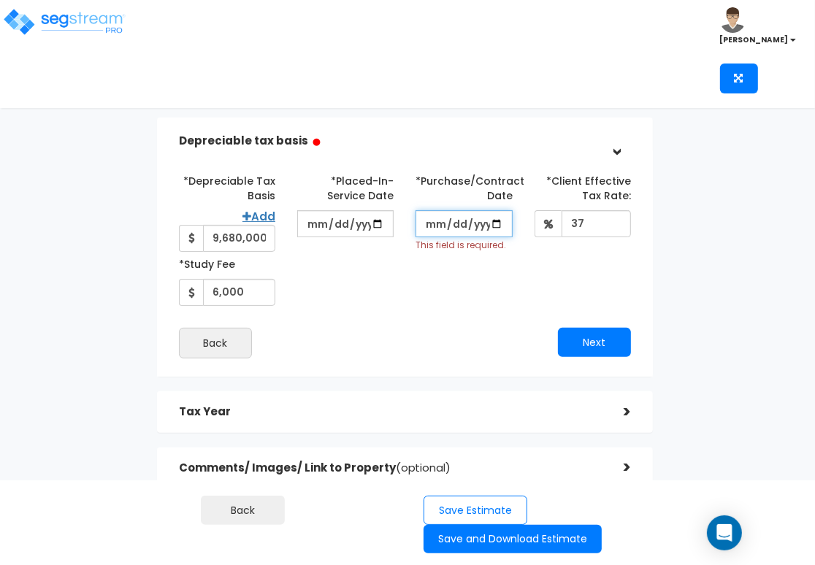
click at [495, 223] on input "*Purchase/Contract Date" at bounding box center [463, 223] width 96 height 27
type input "2025-03-18"
click at [587, 337] on button "Next" at bounding box center [594, 342] width 73 height 29
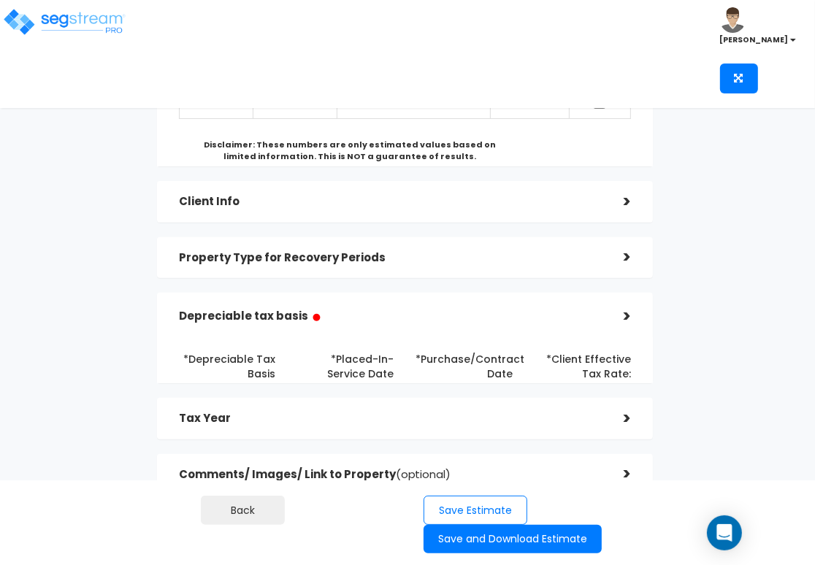
scroll to position [310, 0]
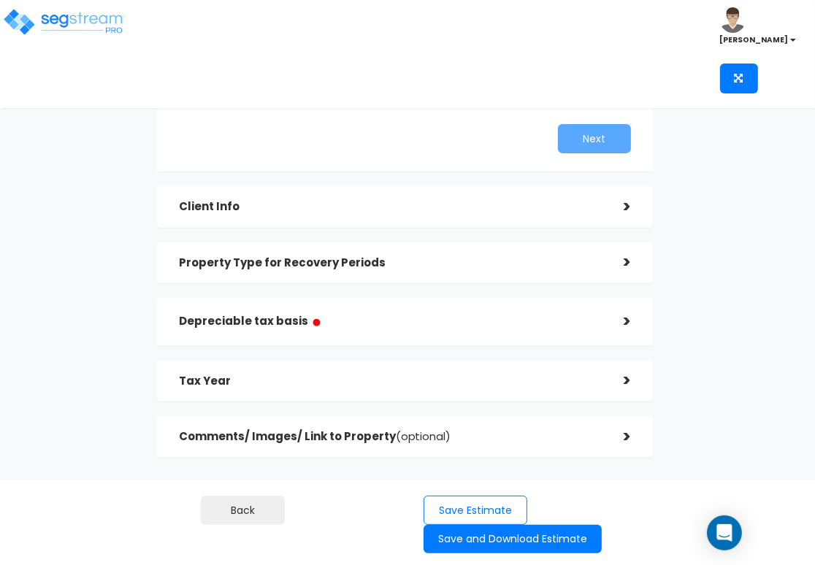
click at [490, 337] on div "Depreciable tax basis ●" at bounding box center [390, 321] width 423 height 33
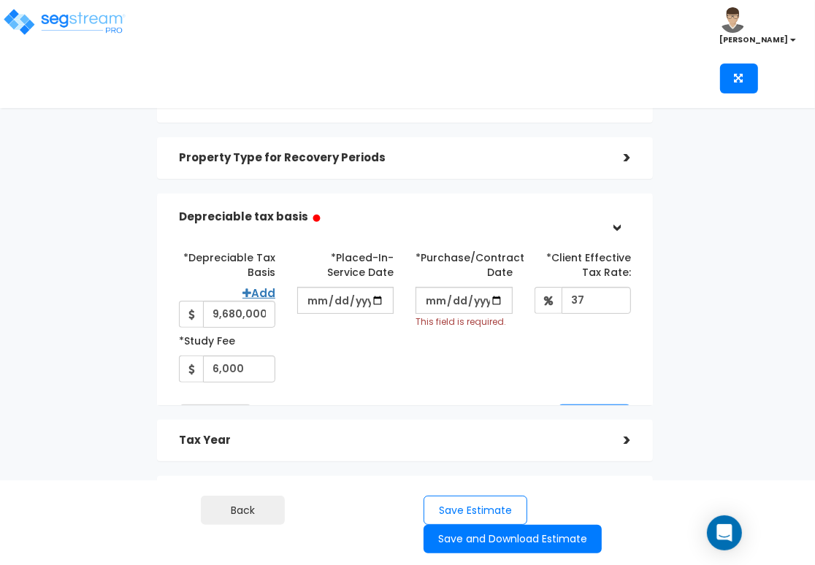
scroll to position [153, 0]
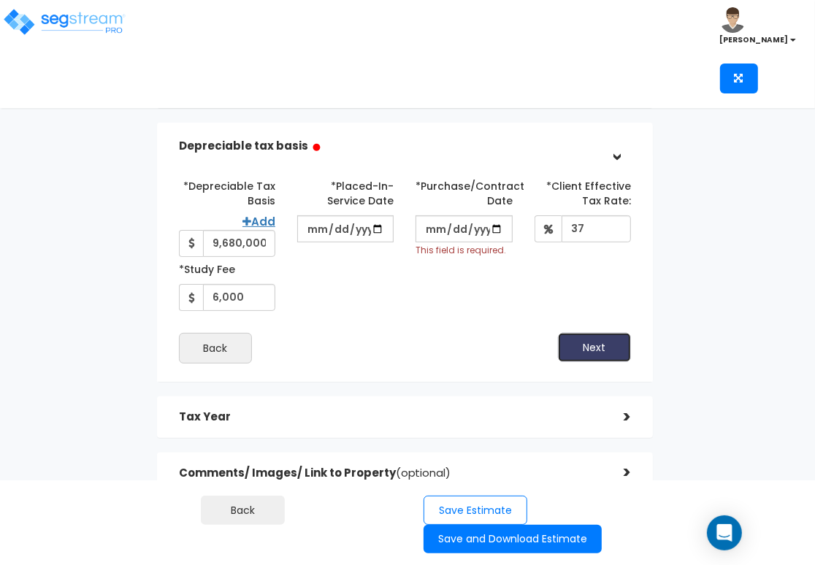
click at [590, 348] on button "Next" at bounding box center [594, 347] width 73 height 29
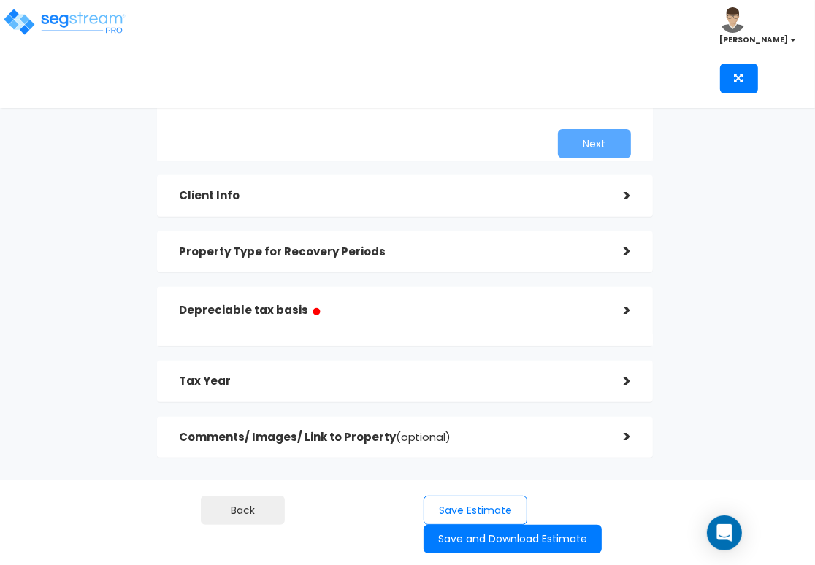
scroll to position [310, 0]
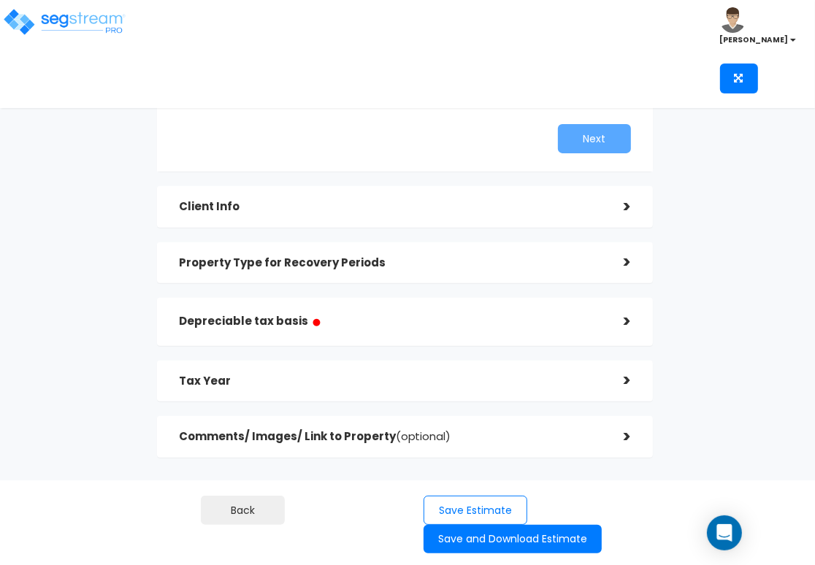
click at [485, 312] on h5 "Depreciable tax basis ●" at bounding box center [390, 321] width 423 height 18
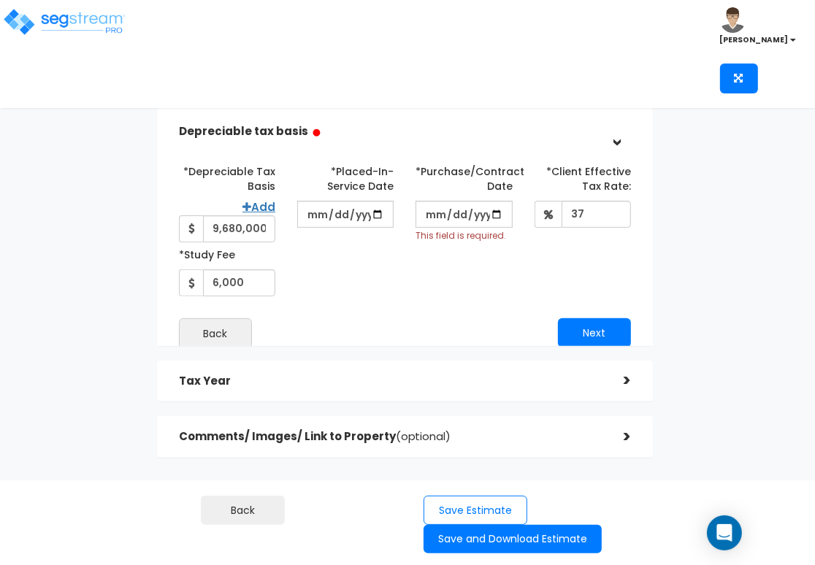
scroll to position [159, 0]
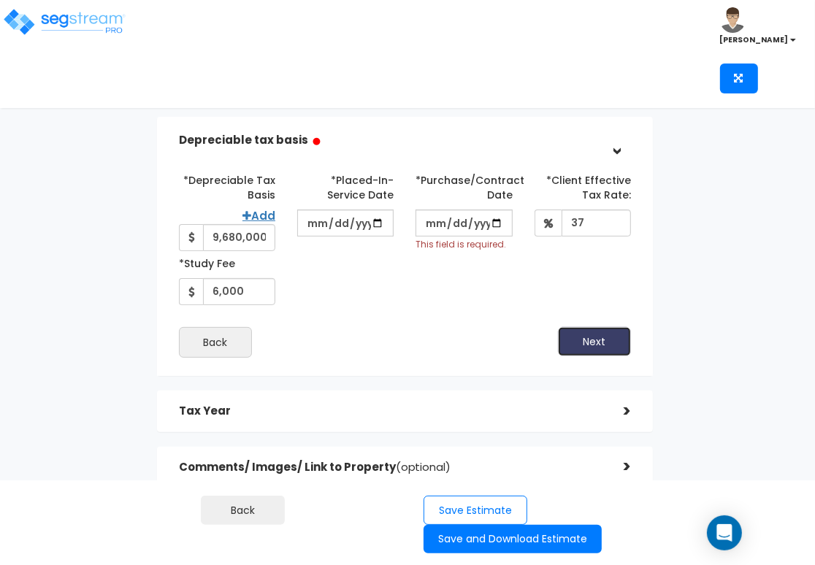
click at [585, 344] on button "Next" at bounding box center [594, 341] width 73 height 29
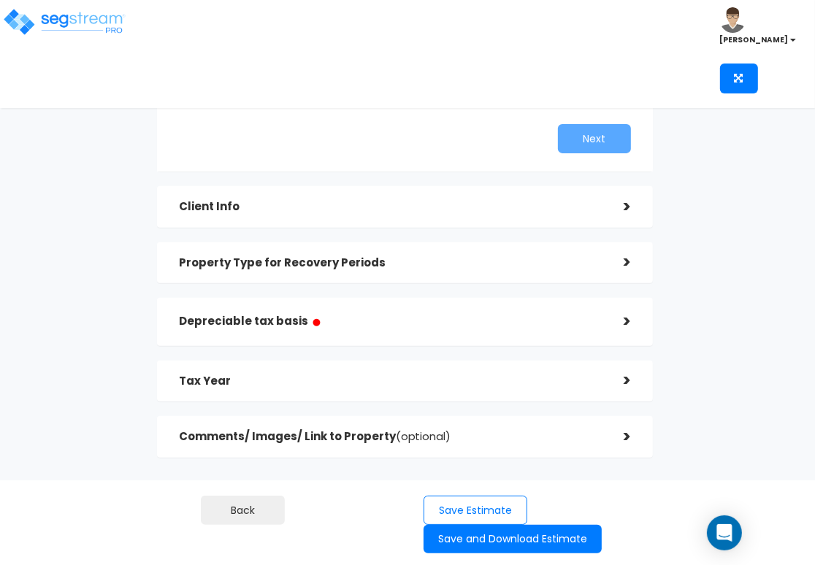
click at [493, 368] on div "Tax Year" at bounding box center [390, 381] width 423 height 27
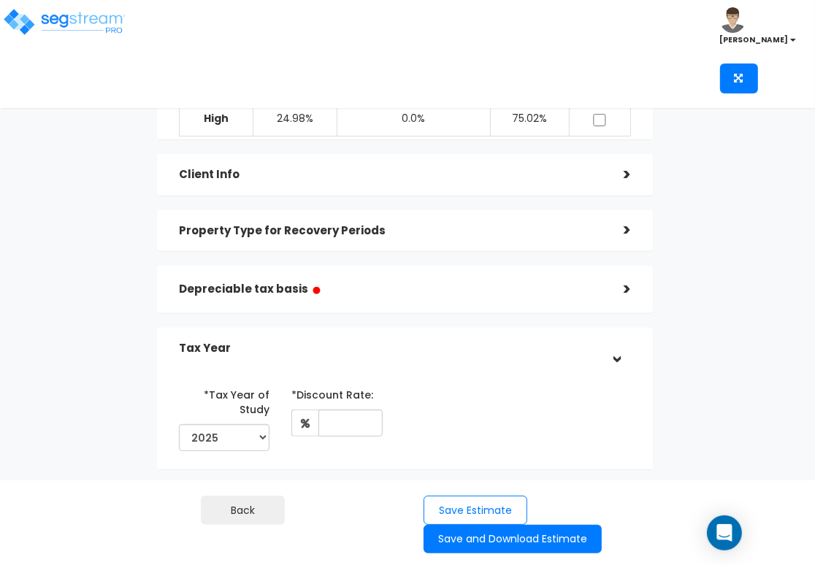
scroll to position [155, 0]
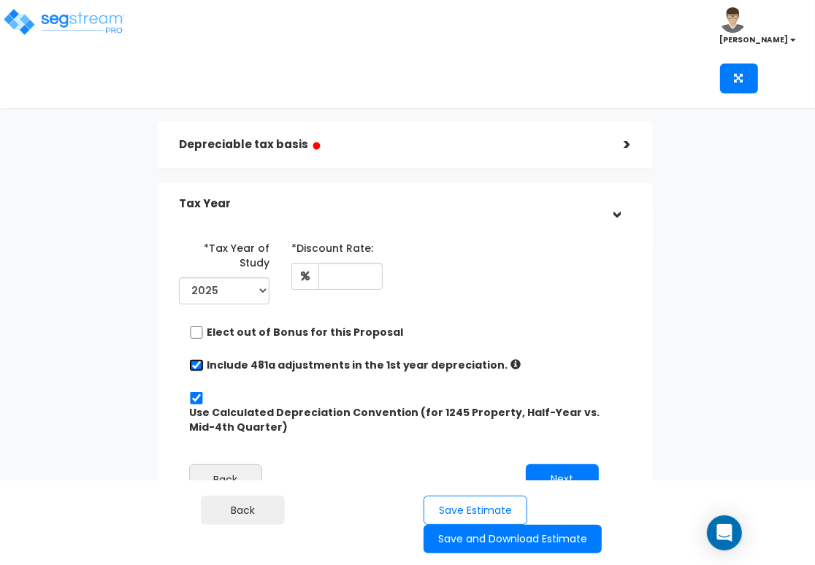
click at [190, 366] on input "checkbox" at bounding box center [196, 365] width 15 height 12
checkbox input "false"
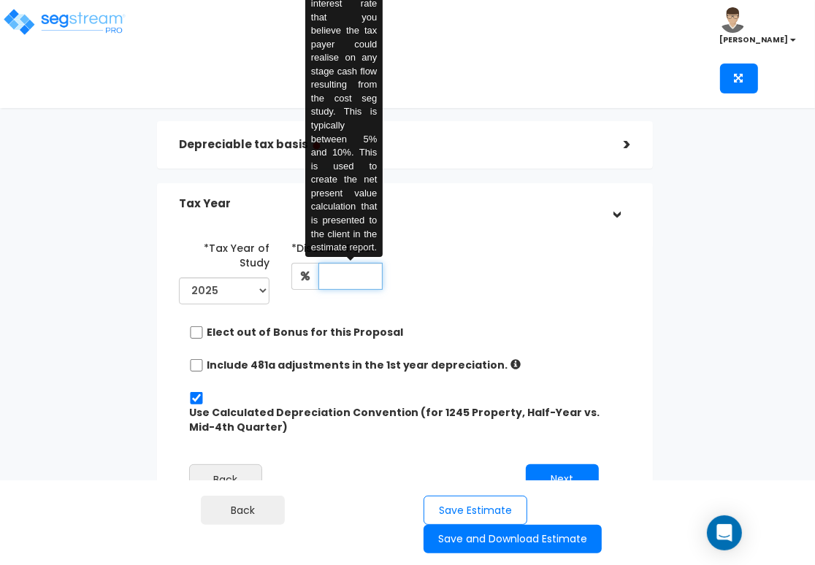
click at [336, 278] on input "text" at bounding box center [350, 276] width 64 height 27
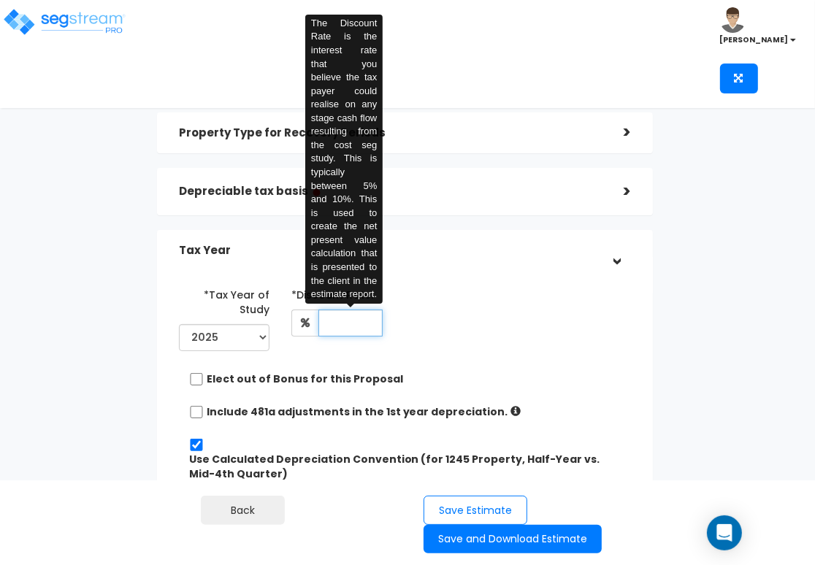
scroll to position [82, 0]
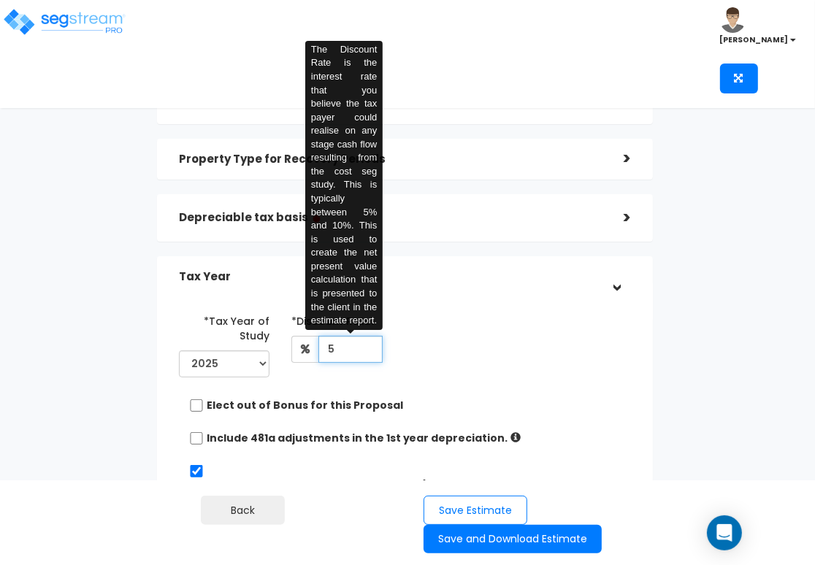
type input "5"
click at [580, 322] on div "*Tax Year of Study 2025 2026 Prior Accumulated Depreciation" at bounding box center [394, 346] width 453 height 74
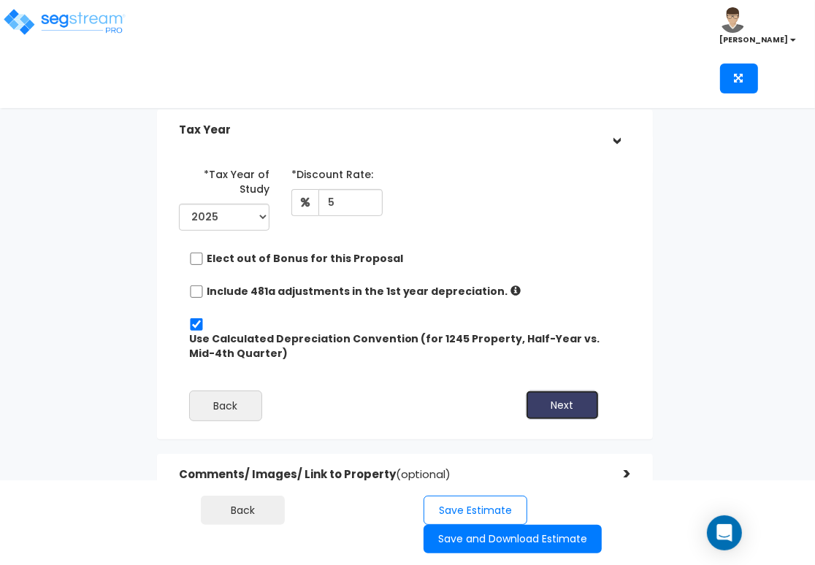
click at [550, 417] on button "Next" at bounding box center [562, 405] width 73 height 29
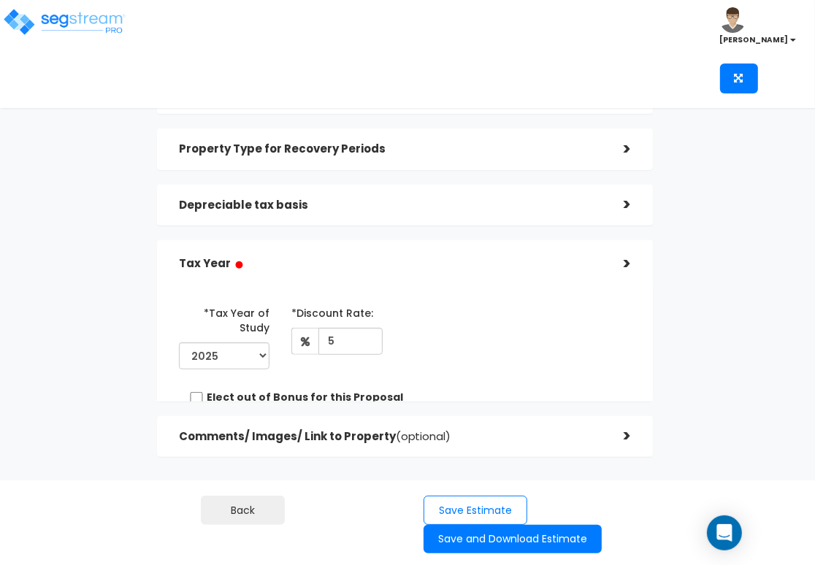
scroll to position [310, 0]
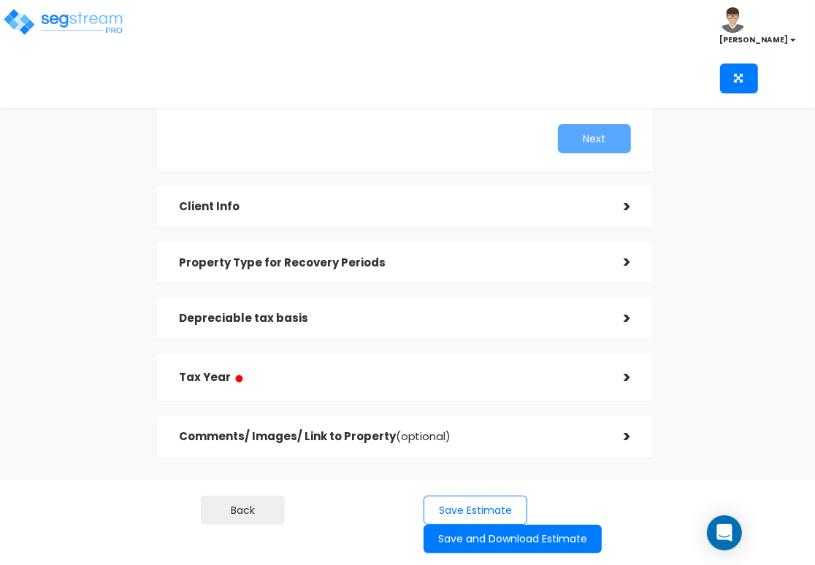
click at [480, 430] on div "Comments/ Images/ Link to Property (optional)" at bounding box center [390, 436] width 423 height 27
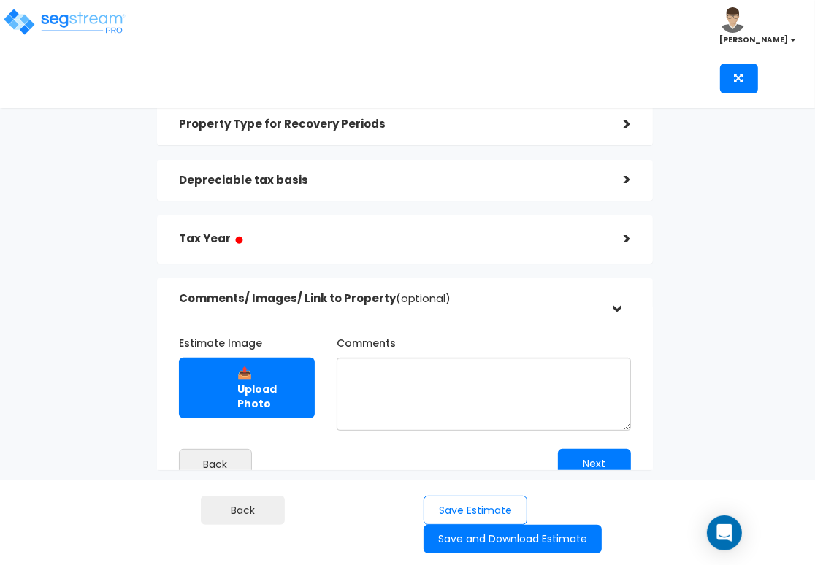
scroll to position [152, 0]
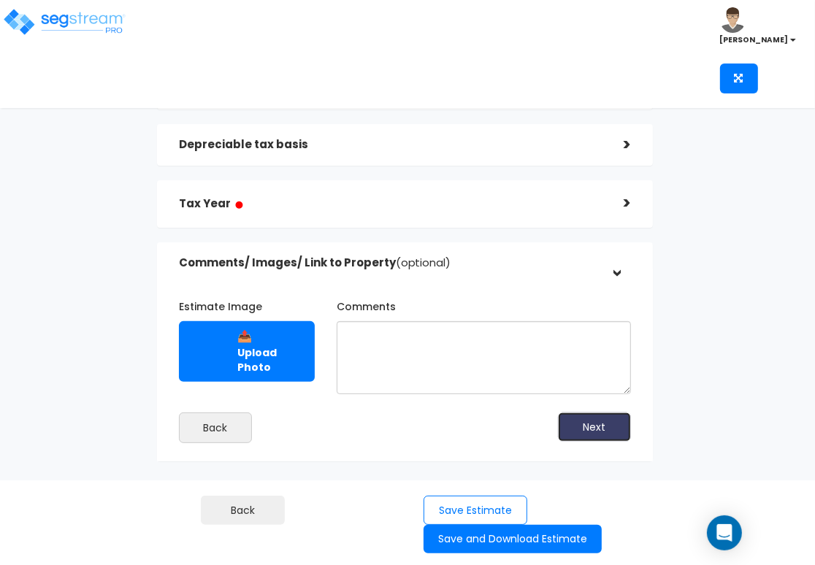
click at [574, 424] on button "Next" at bounding box center [594, 426] width 73 height 29
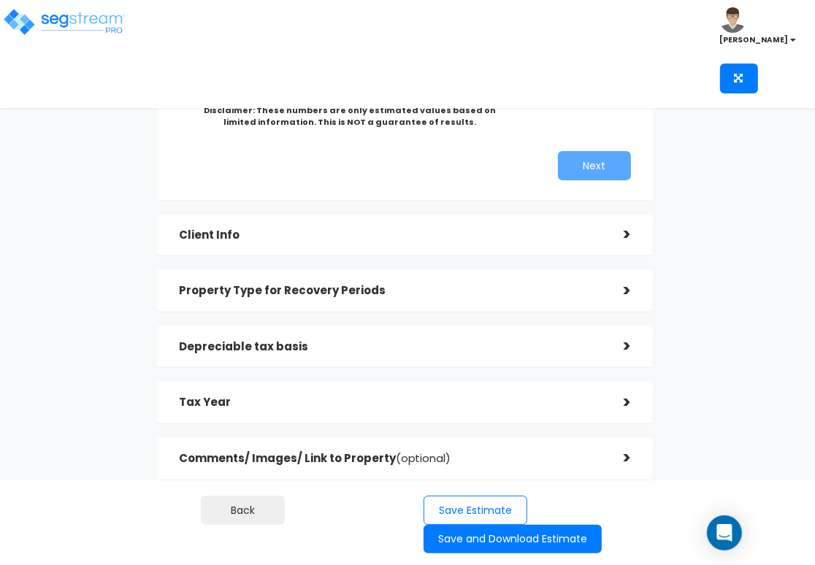
scroll to position [303, 0]
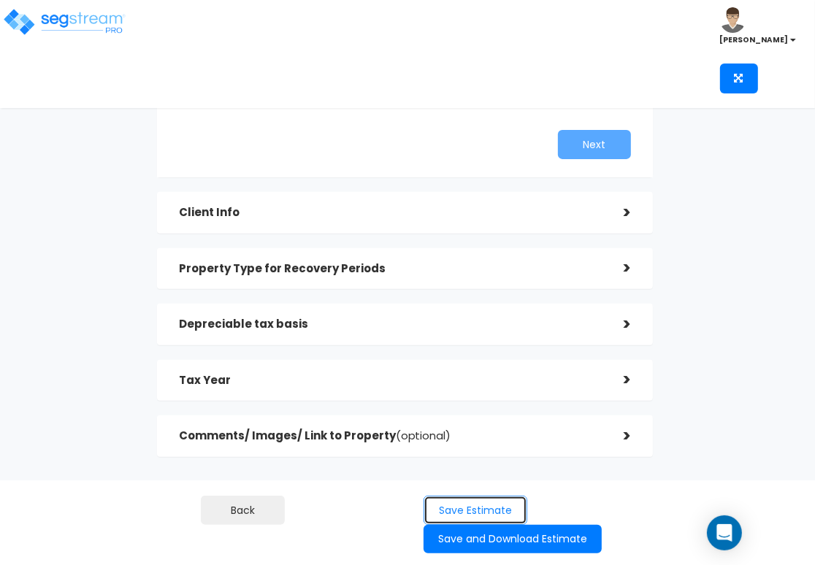
click at [458, 499] on button "Save Estimate" at bounding box center [475, 511] width 104 height 30
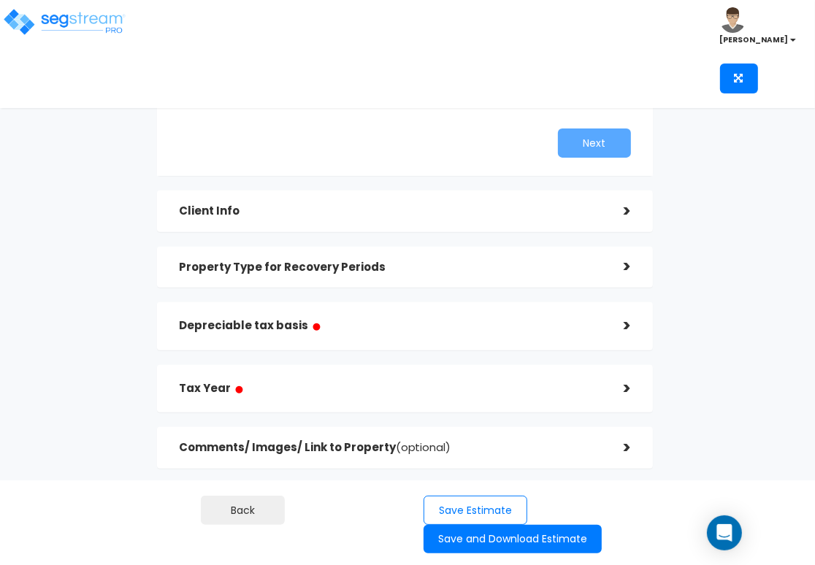
click at [450, 337] on div "Depreciable tax basis ●" at bounding box center [390, 326] width 423 height 33
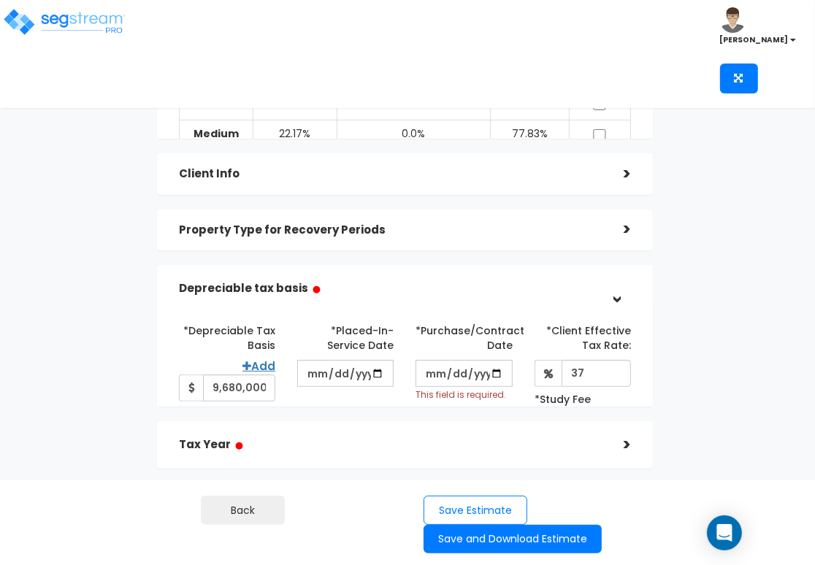
scroll to position [158, 0]
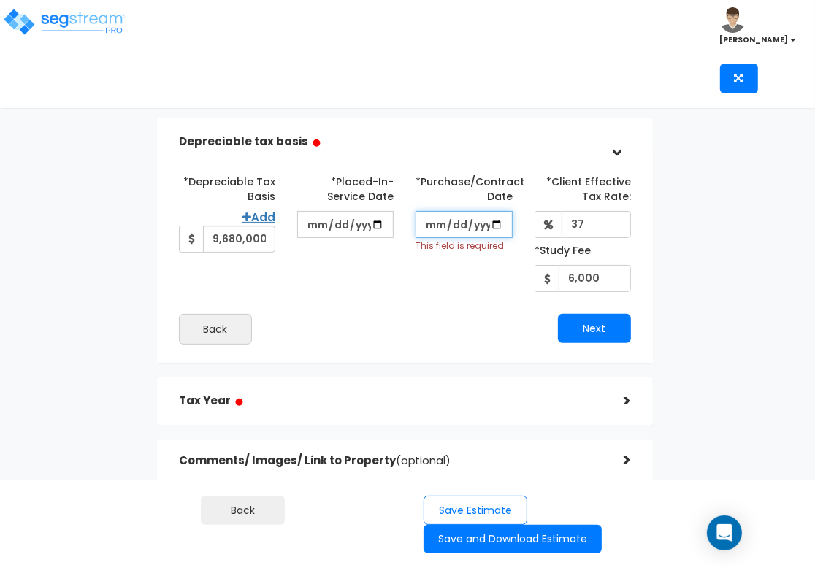
click at [456, 229] on input "2025-03-18" at bounding box center [463, 224] width 96 height 27
click at [456, 293] on div "*Depreciable Tax Basis Add 9,680,000 *Placed-In-Service Date 2025-08-01" at bounding box center [405, 256] width 453 height 175
click at [604, 331] on button "Next" at bounding box center [594, 328] width 73 height 29
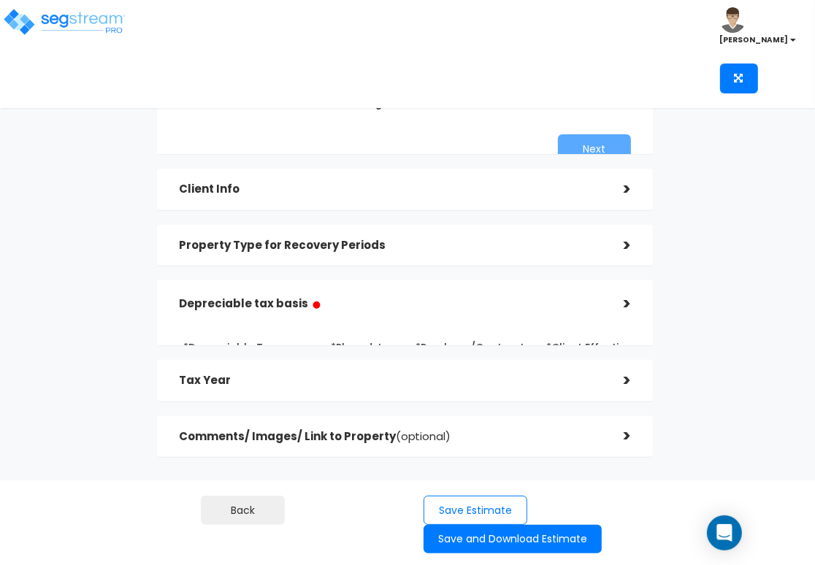
scroll to position [310, 0]
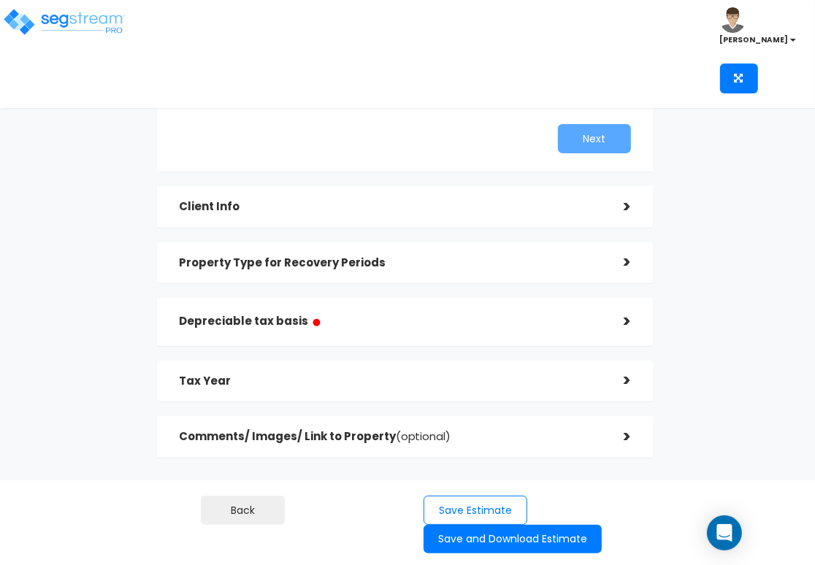
click at [502, 334] on div "Depreciable tax basis ●" at bounding box center [390, 321] width 423 height 33
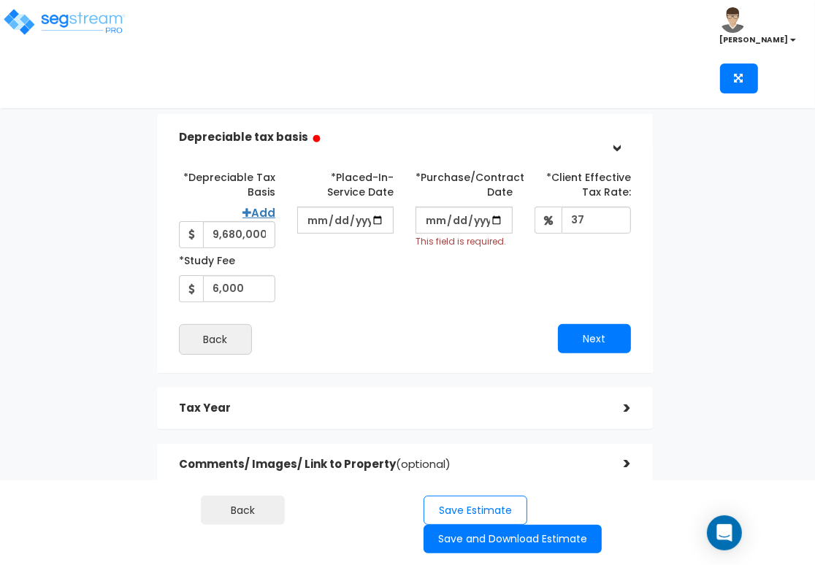
scroll to position [154, 0]
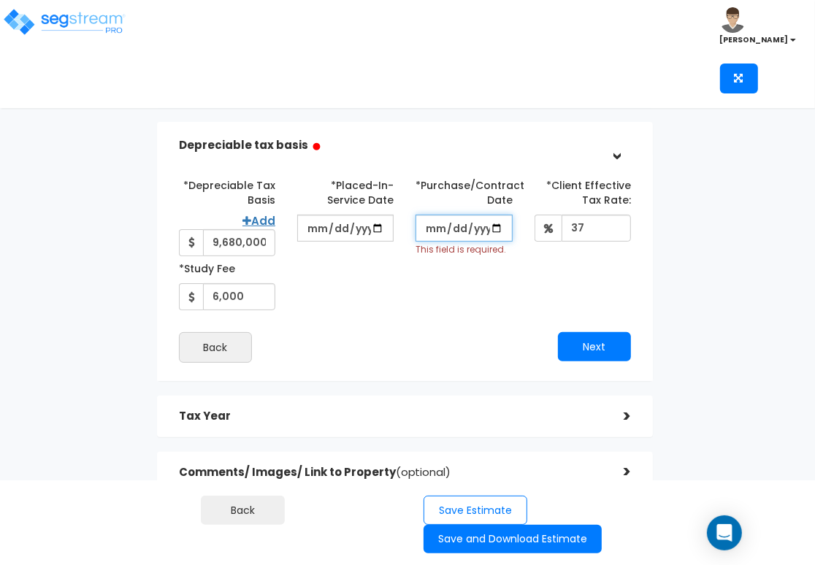
click at [480, 223] on input "2025-03-18" at bounding box center [463, 228] width 96 height 27
click at [471, 227] on input "2025-03-18" at bounding box center [463, 228] width 96 height 27
click at [588, 349] on button "Next" at bounding box center [594, 346] width 73 height 29
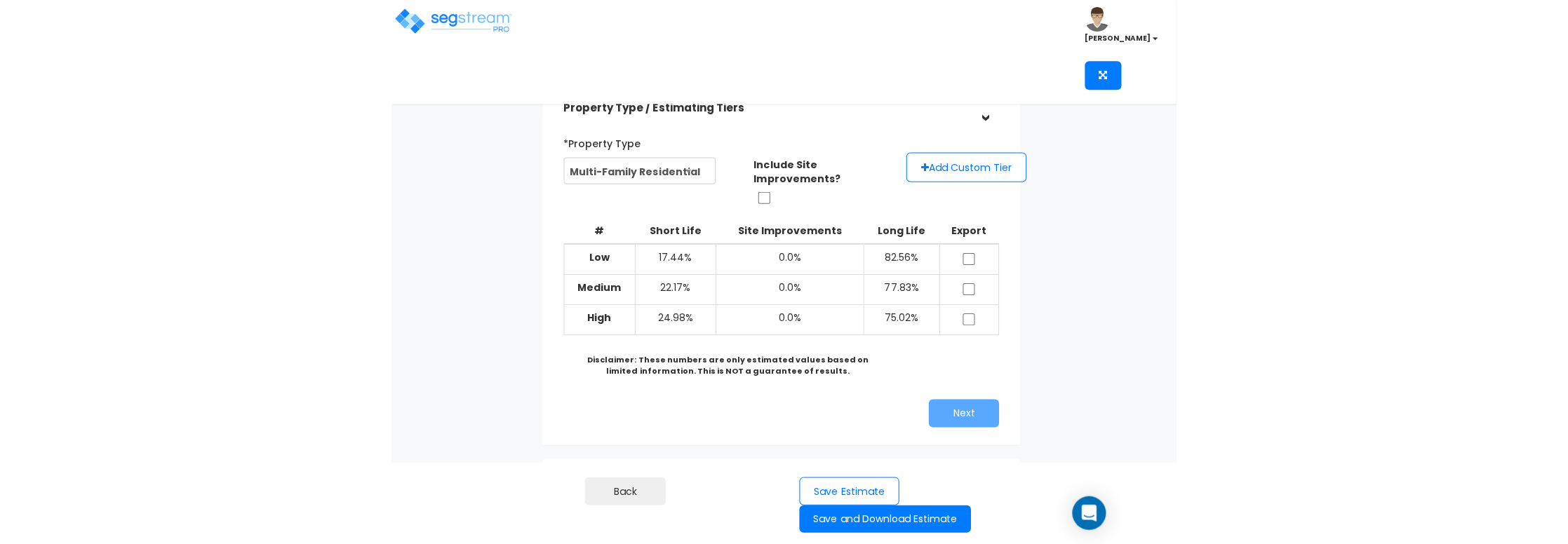
scroll to position [0, 0]
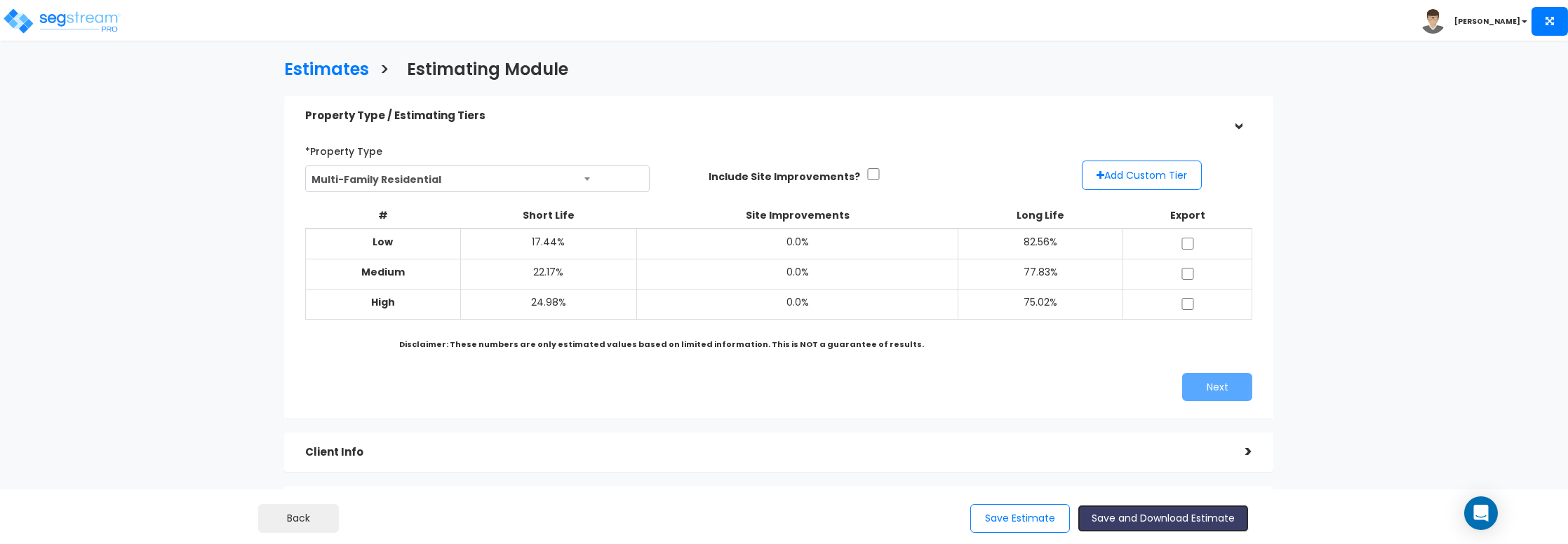
click at [1141, 510] on button "Save and Download Estimate" at bounding box center [1163, 519] width 171 height 27
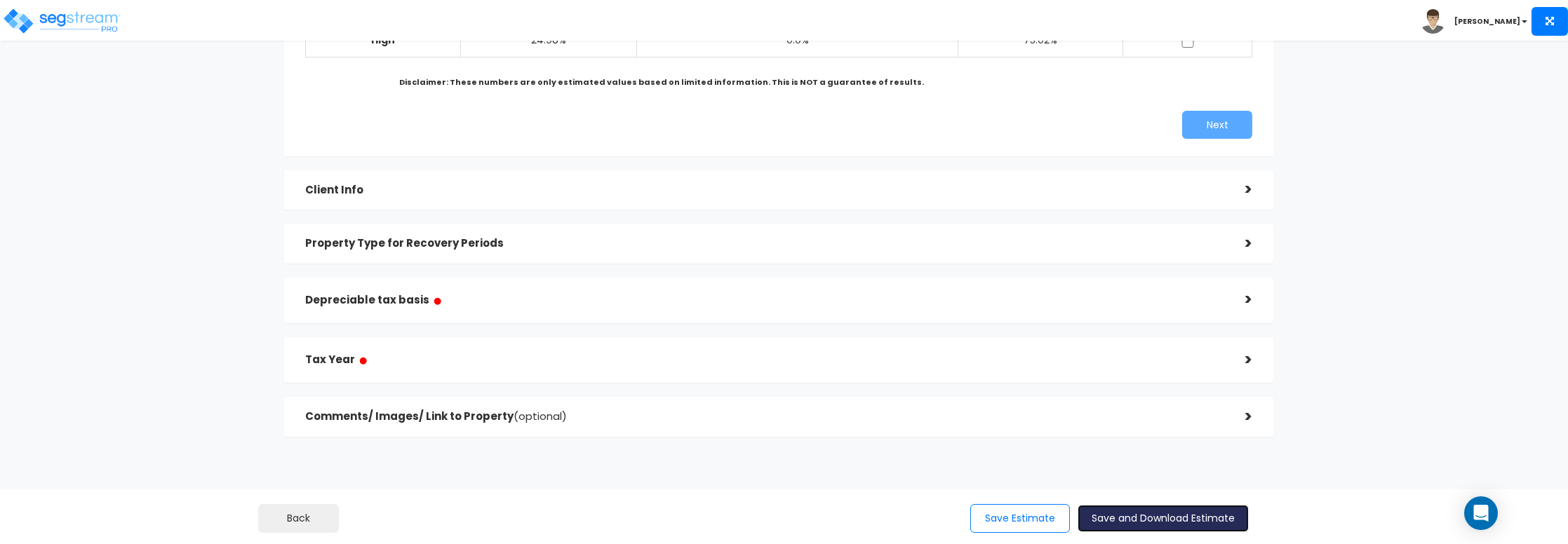
scroll to position [280, 0]
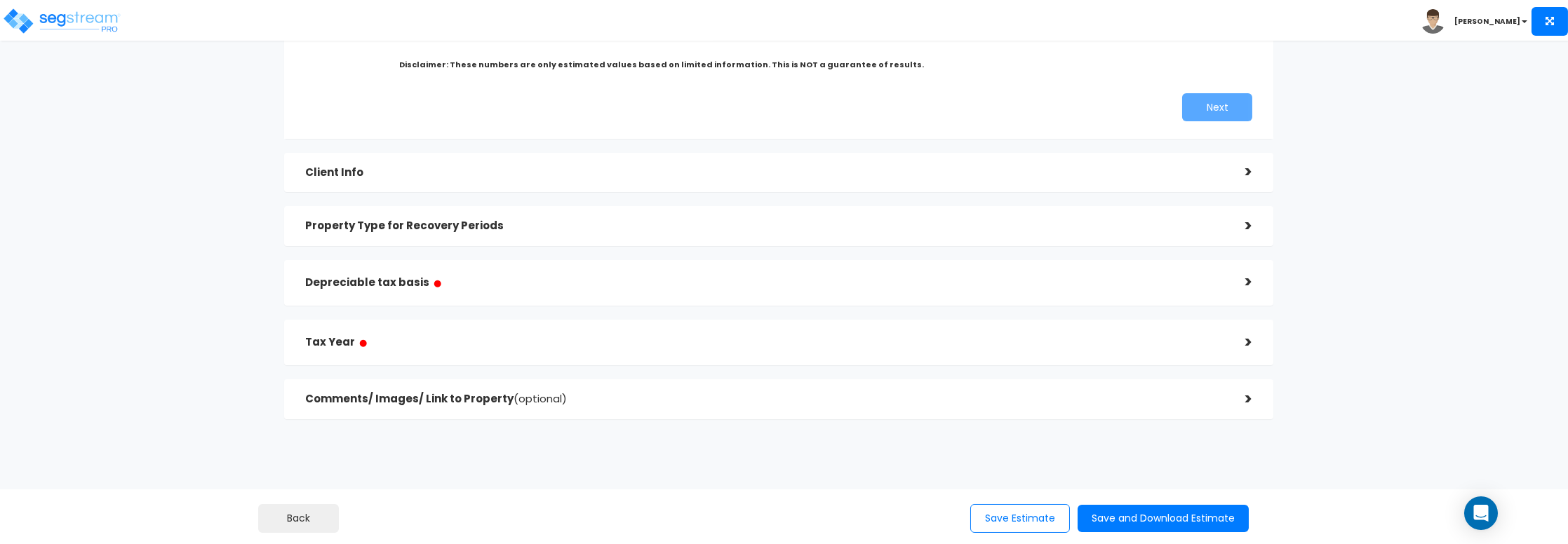
click at [720, 291] on h5 "Depreciable tax basis ●" at bounding box center [765, 283] width 919 height 17
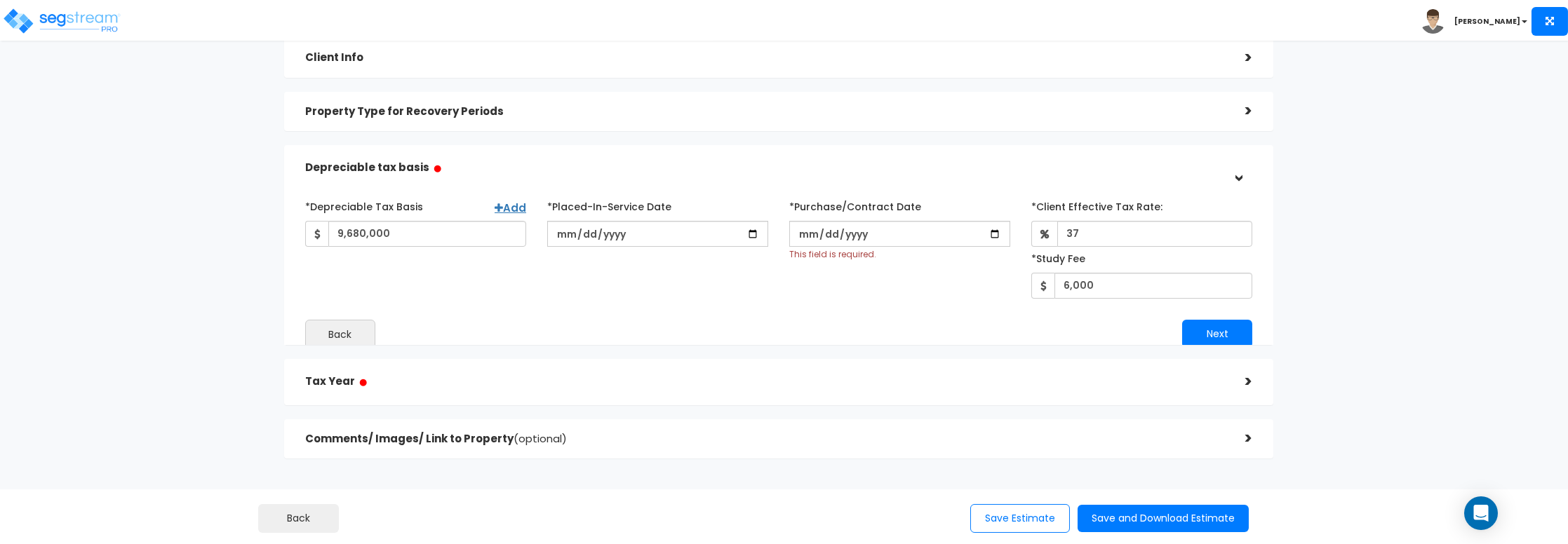
scroll to position [139, 0]
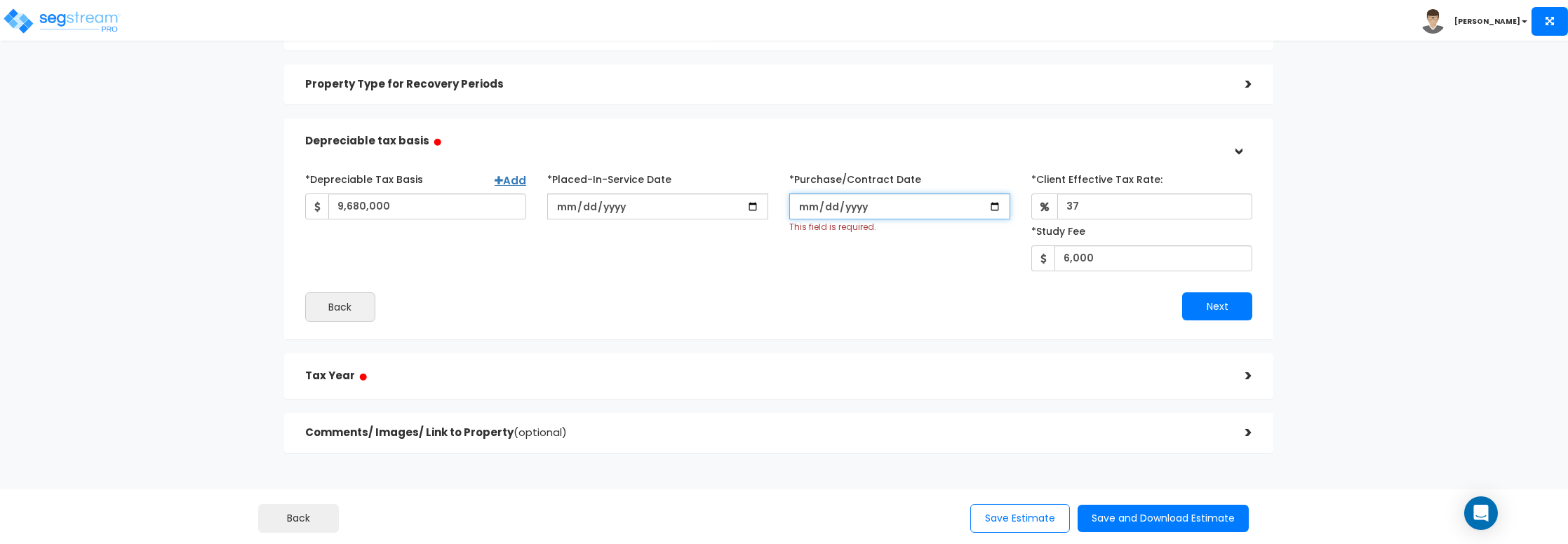
click at [992, 204] on input "2025-03-18" at bounding box center [899, 206] width 221 height 26
click at [1195, 309] on button "Next" at bounding box center [1216, 306] width 70 height 28
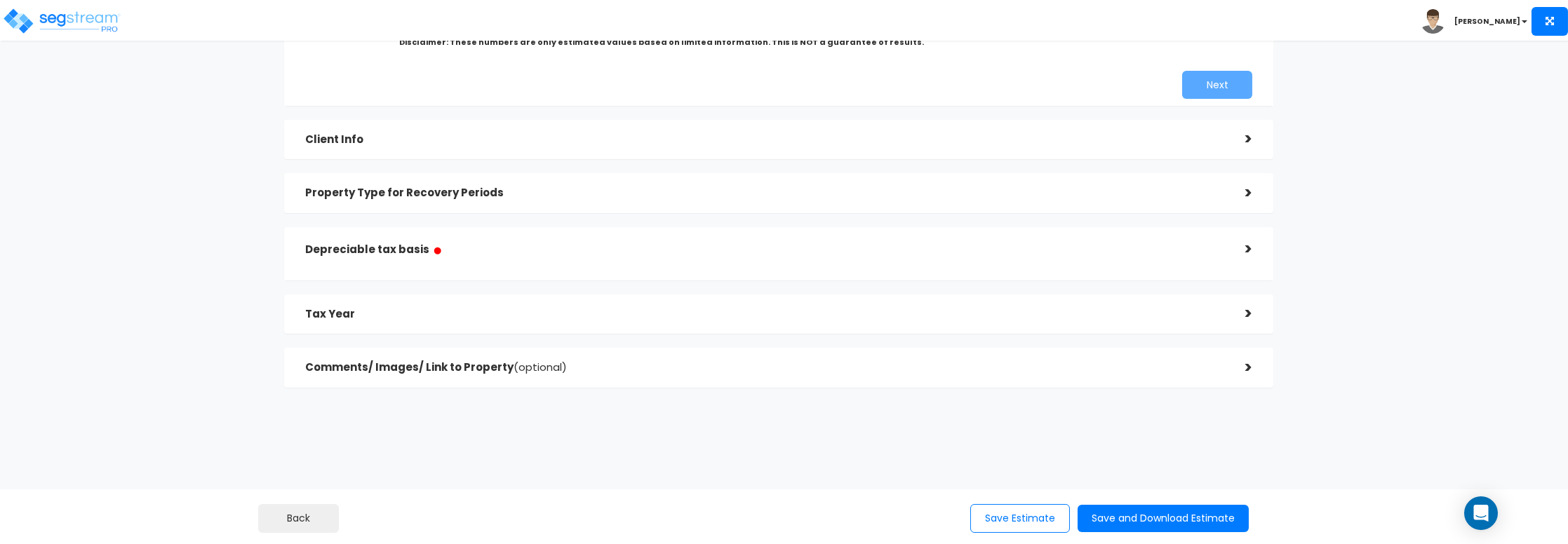
scroll to position [310, 0]
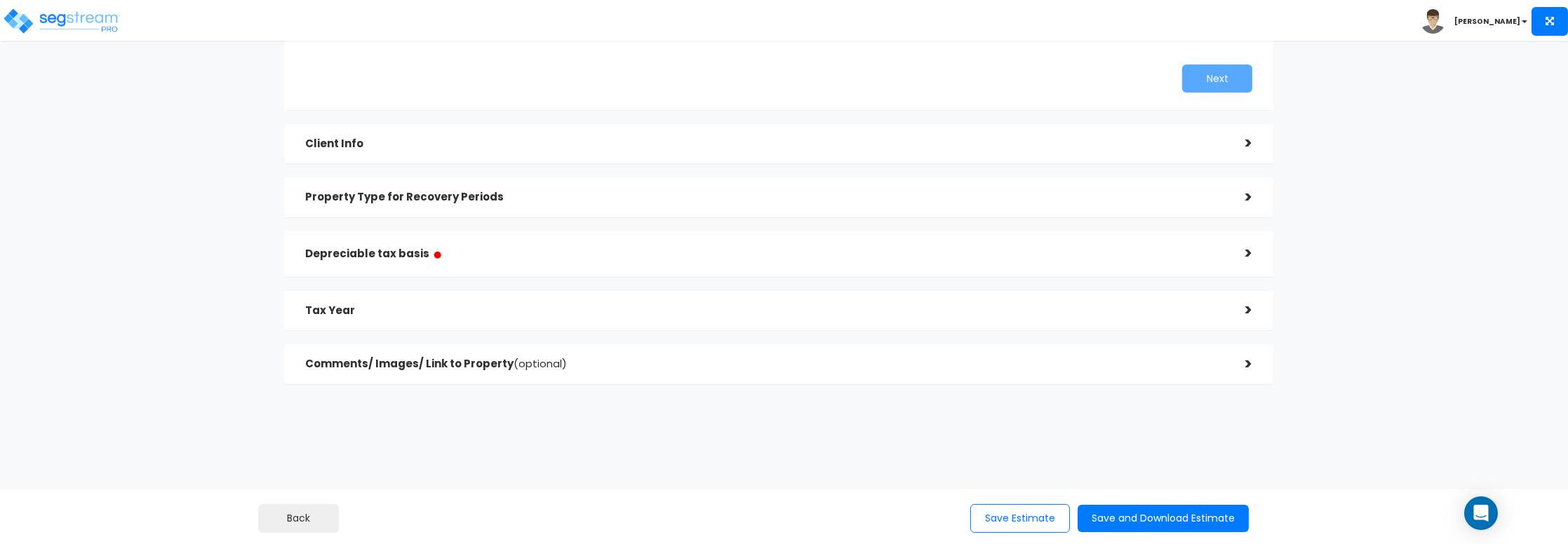
click at [698, 272] on div "Depreciable tax basis ● >" at bounding box center [779, 254] width 990 height 45
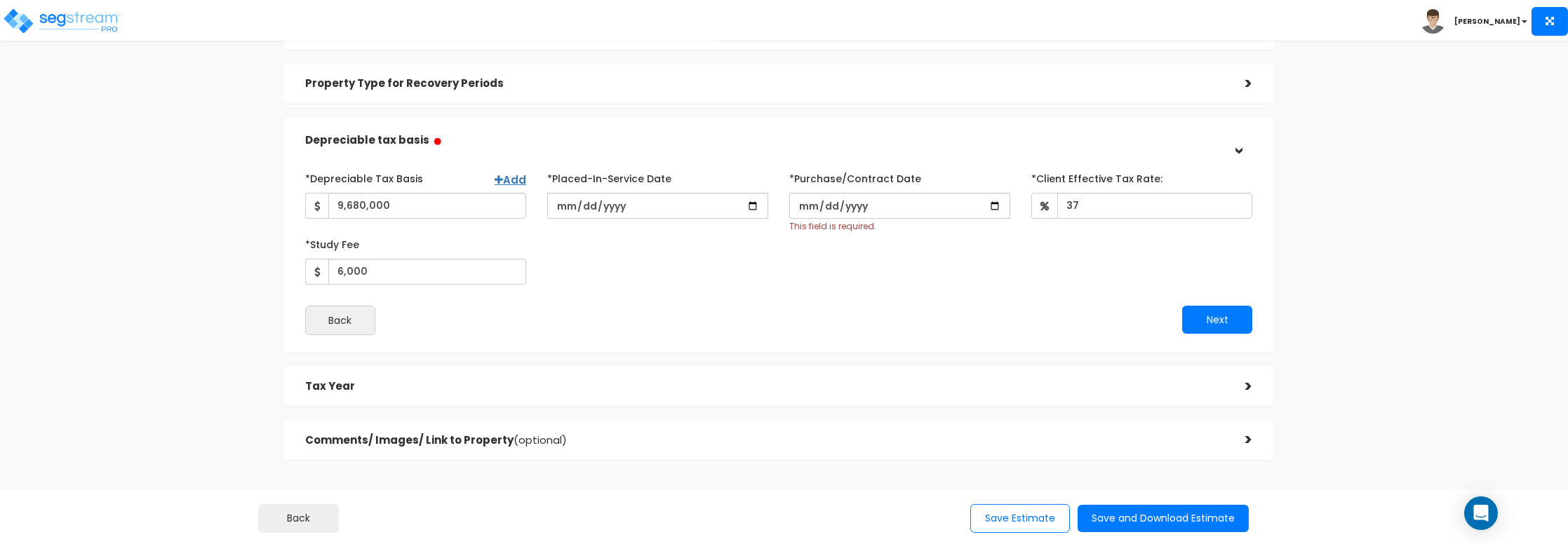
scroll to position [136, 0]
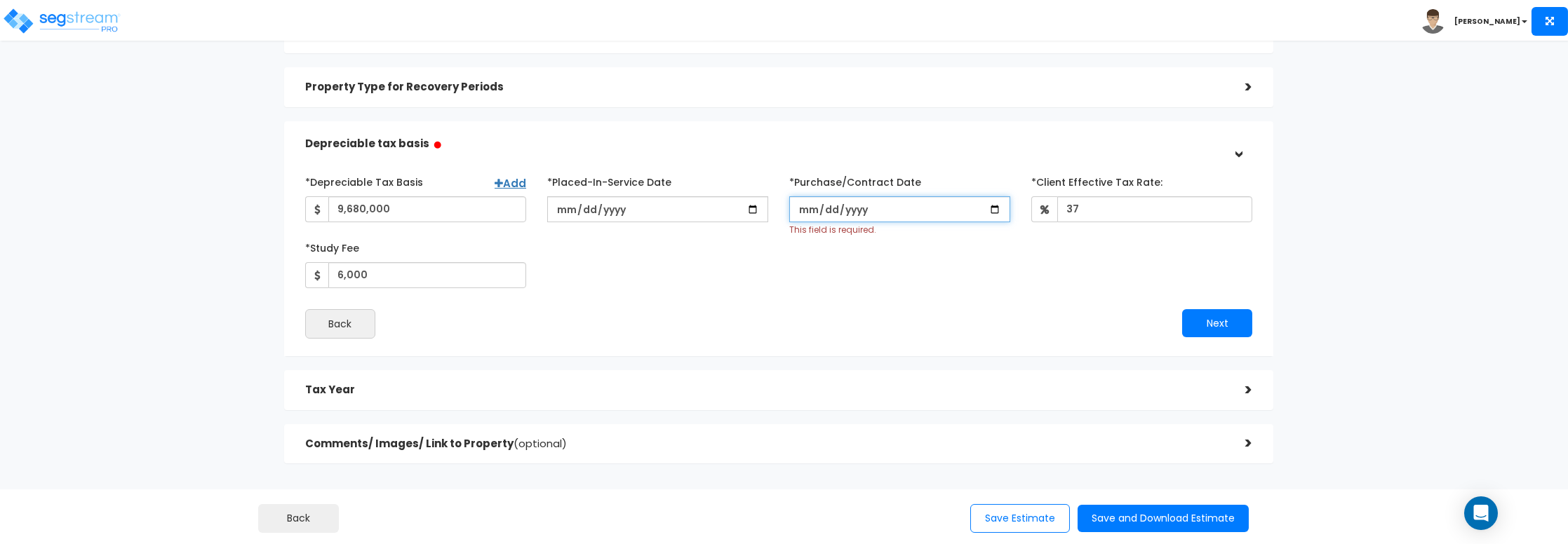
click at [990, 210] on input "2025-08-18" at bounding box center [899, 209] width 221 height 26
click at [1200, 325] on button "Next" at bounding box center [1216, 323] width 70 height 28
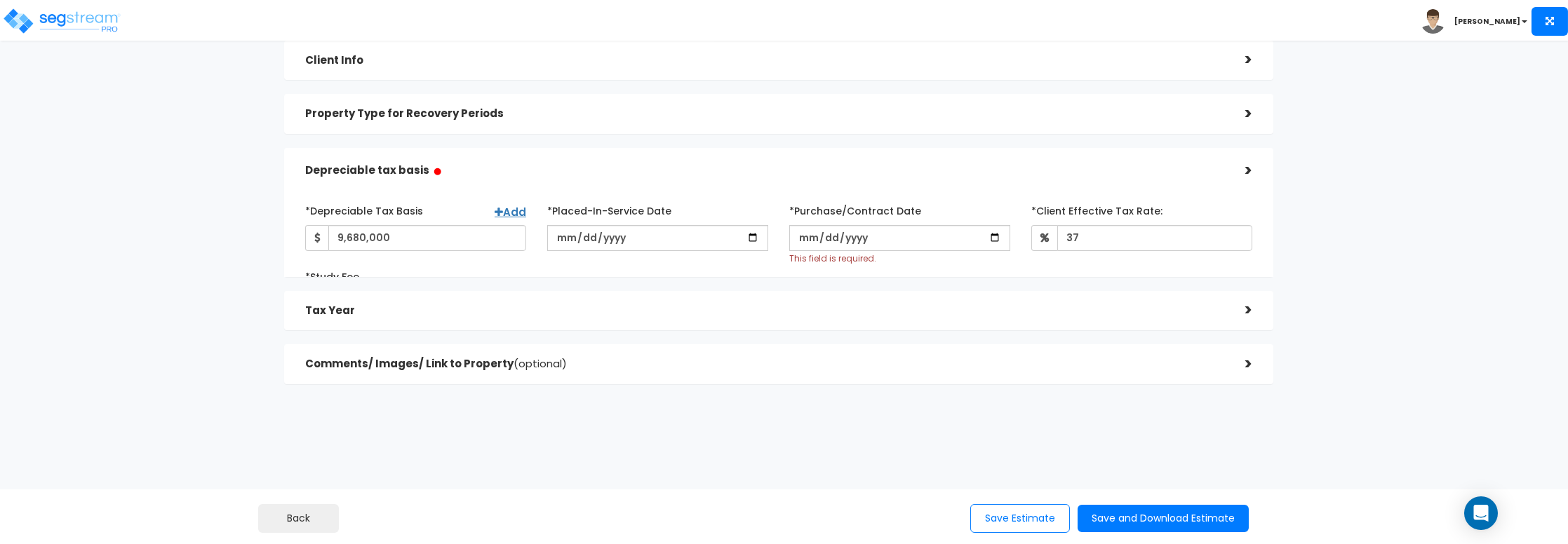
scroll to position [310, 0]
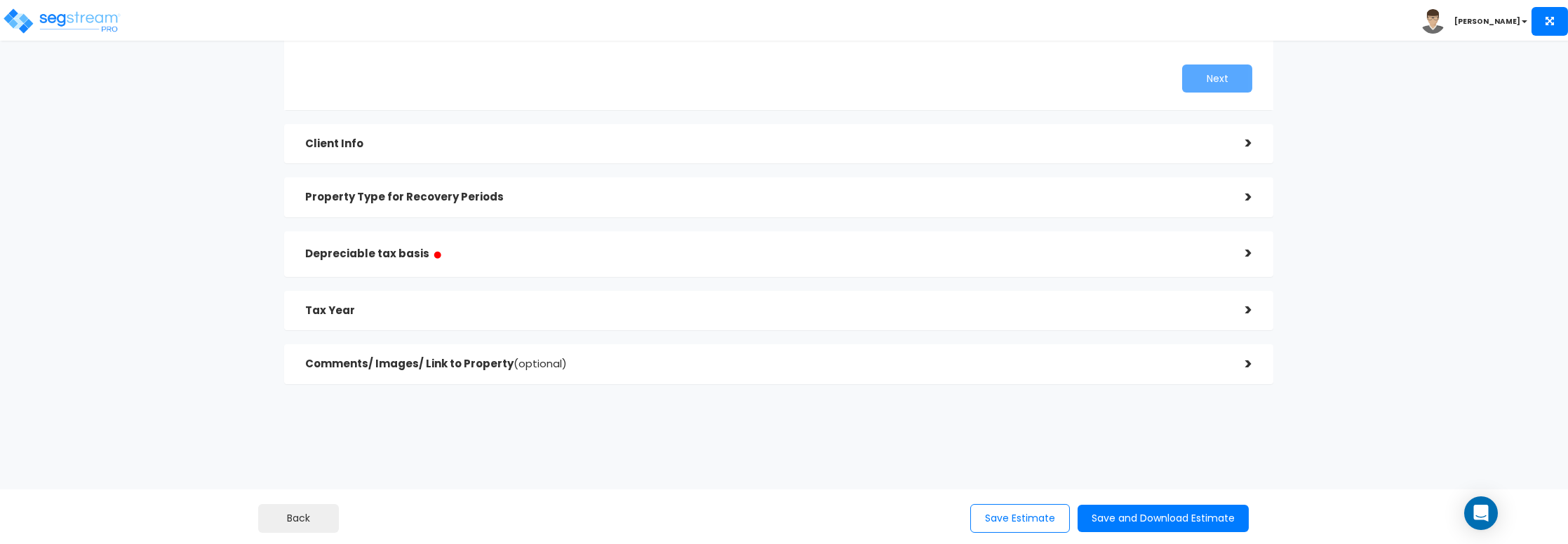
click at [699, 263] on div "Depreciable tax basis ●" at bounding box center [765, 254] width 919 height 32
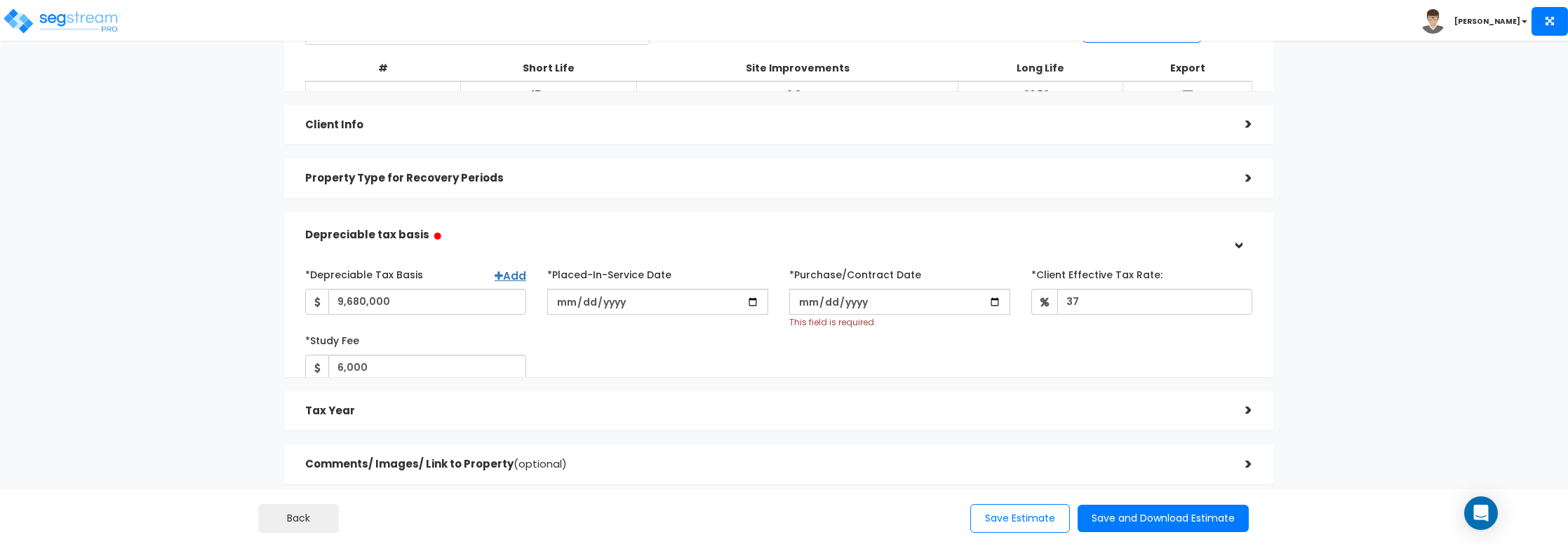
scroll to position [144, 0]
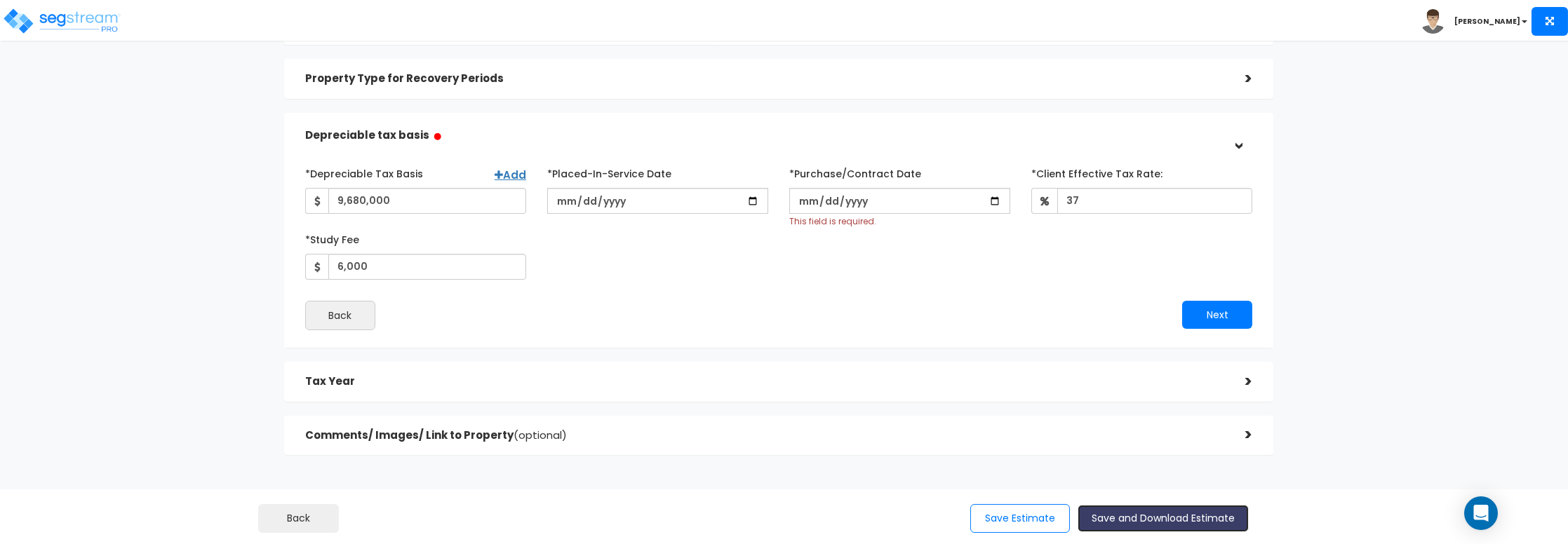
click at [1120, 511] on button "Save and Download Estimate" at bounding box center [1163, 519] width 171 height 27
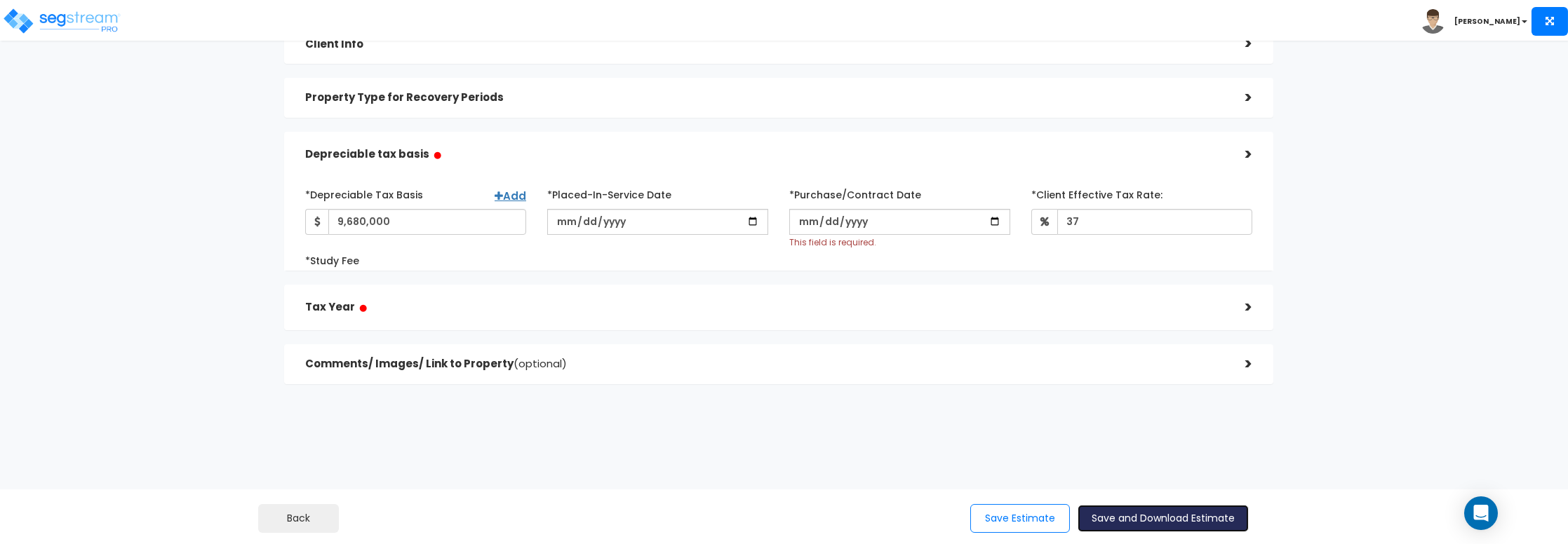
scroll to position [316, 0]
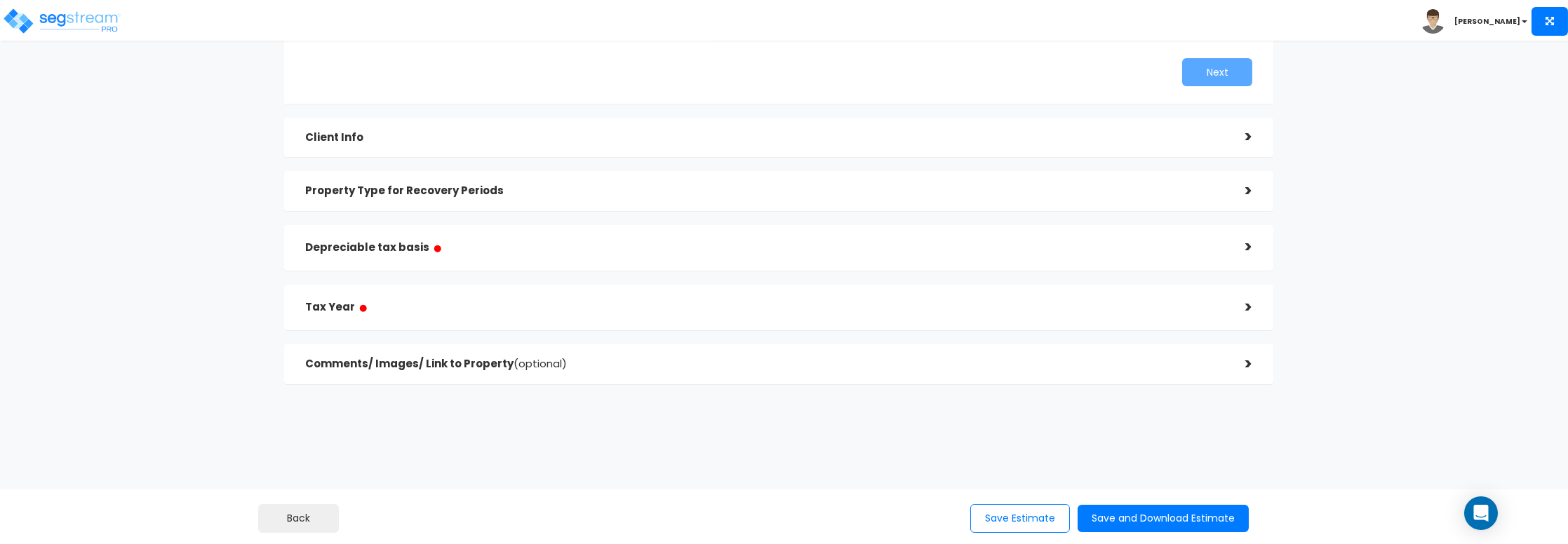
click at [711, 303] on h5 "Tax Year ●" at bounding box center [765, 308] width 919 height 17
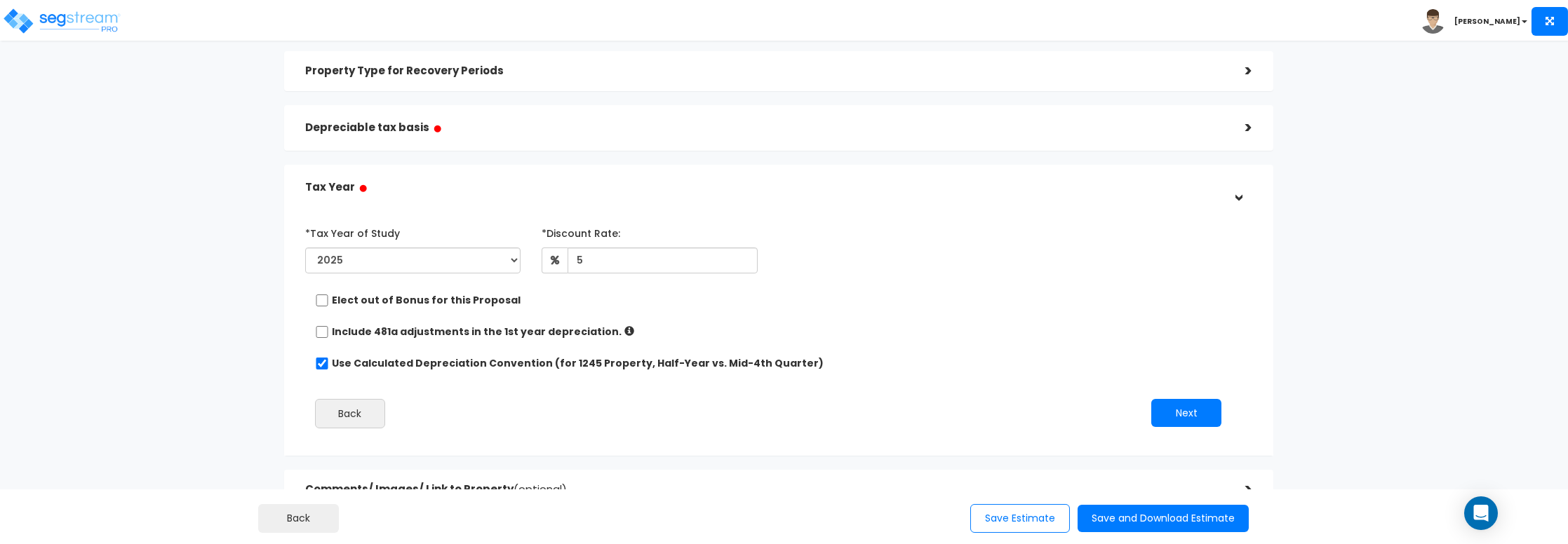
scroll to position [149, 0]
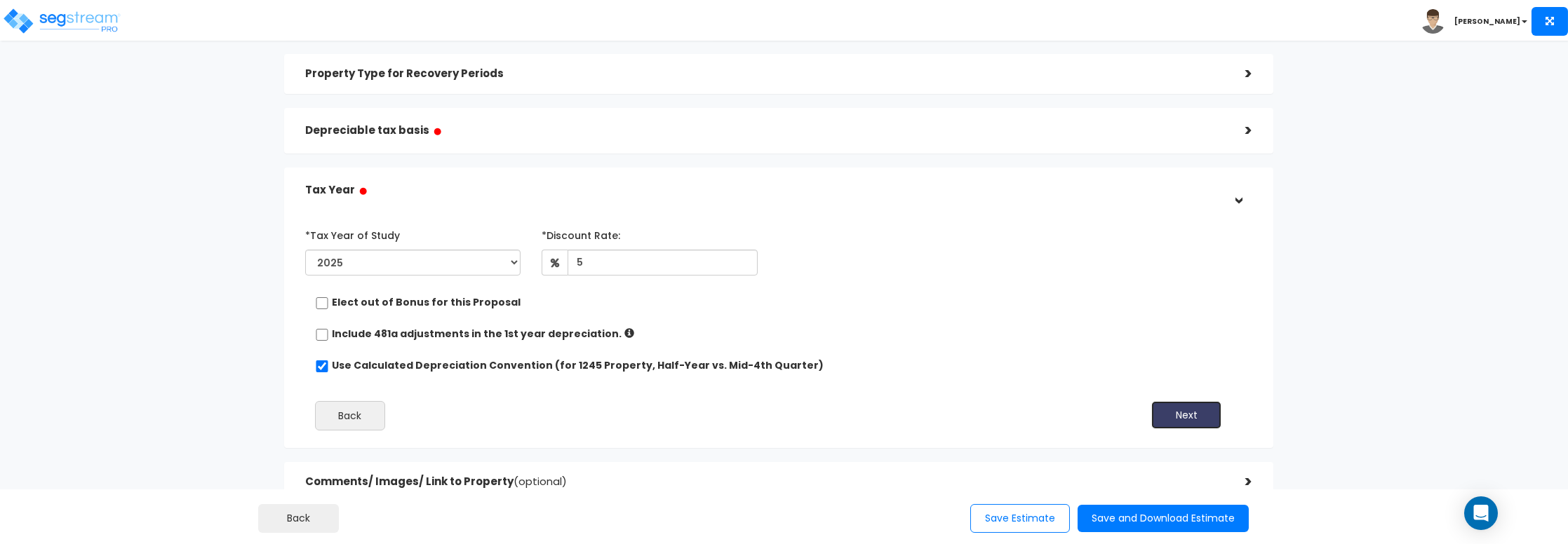
click at [1204, 414] on button "Next" at bounding box center [1186, 415] width 70 height 28
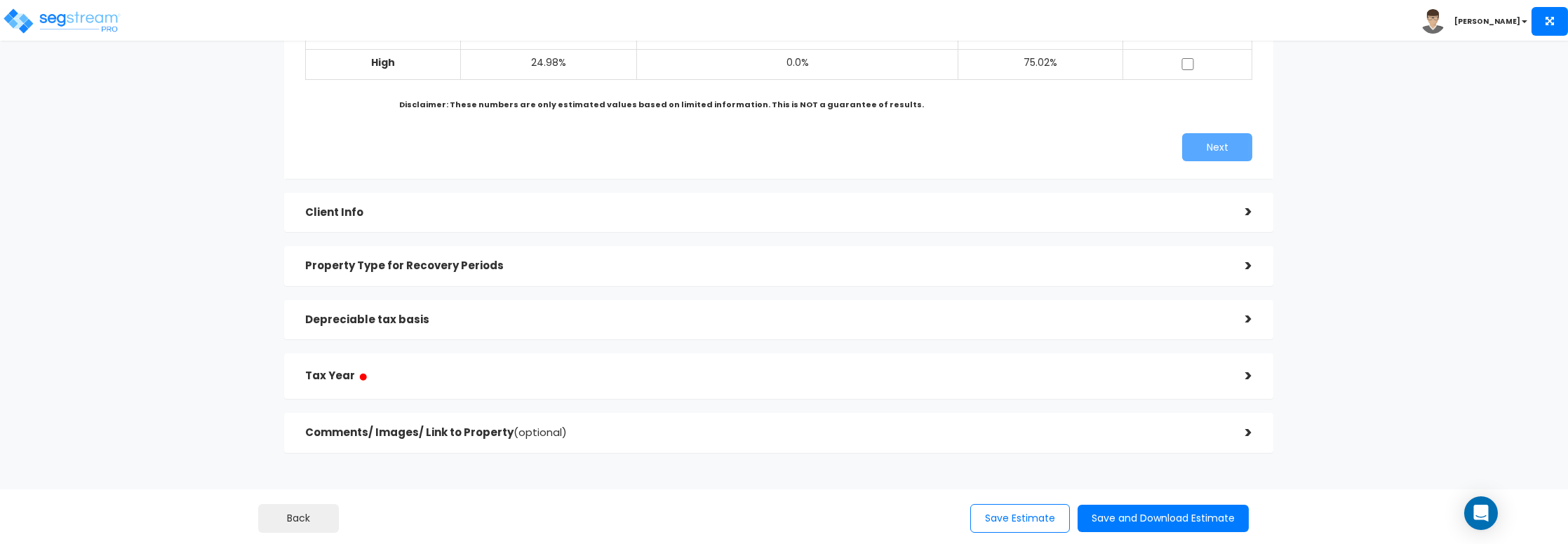
scroll to position [310, 0]
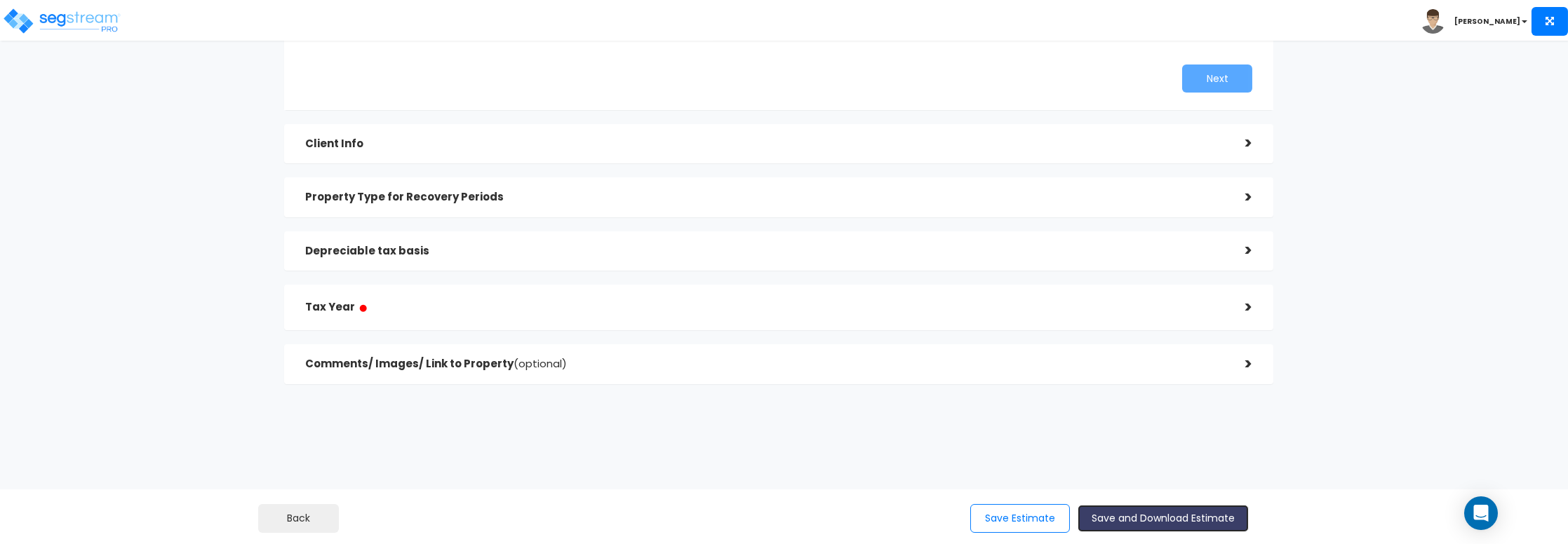
click at [1123, 514] on button "Save and Download Estimate" at bounding box center [1163, 519] width 171 height 27
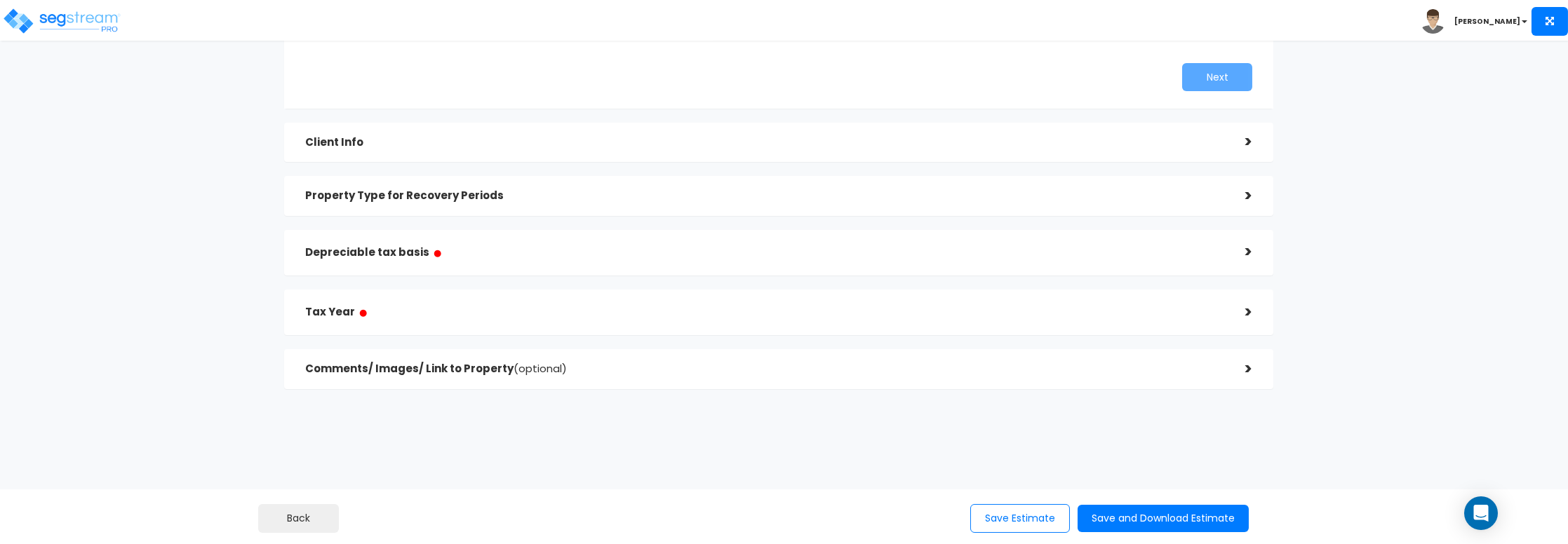
click at [1007, 261] on h5 "Depreciable tax basis ●" at bounding box center [765, 253] width 919 height 17
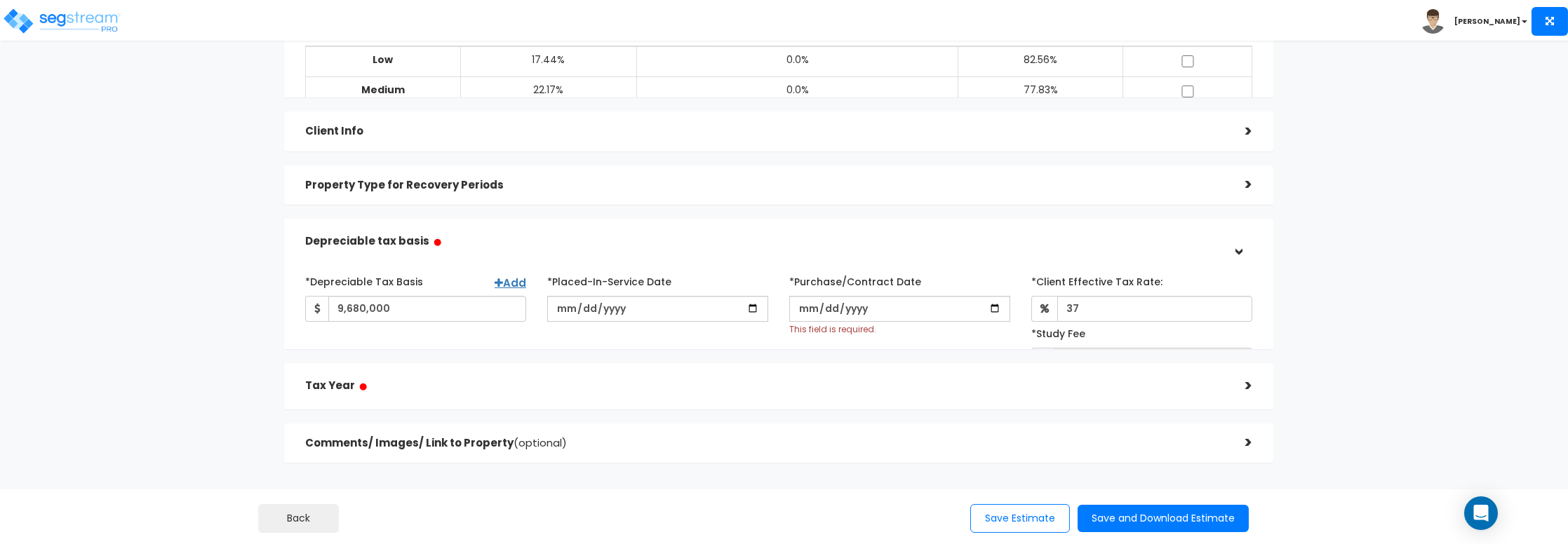
scroll to position [139, 0]
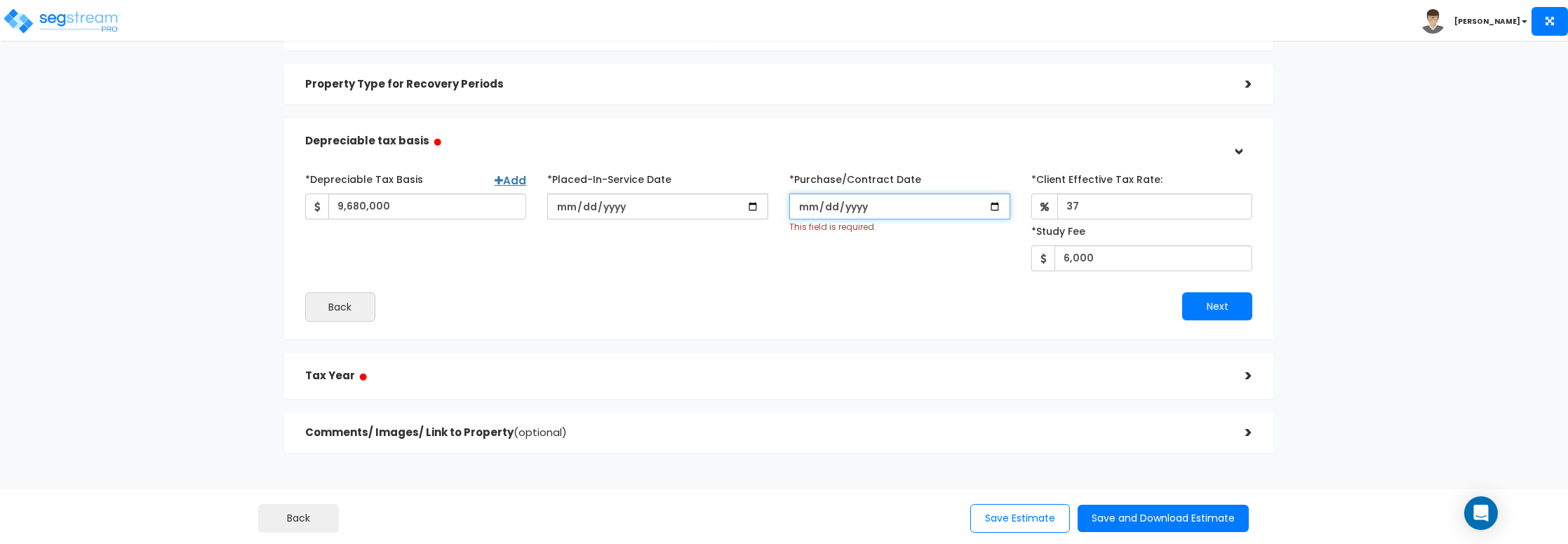
click at [992, 204] on input "2025-01-01" at bounding box center [899, 206] width 221 height 26
type input "[DATE]"
click at [1033, 513] on button "Save Estimate" at bounding box center [1020, 519] width 100 height 29
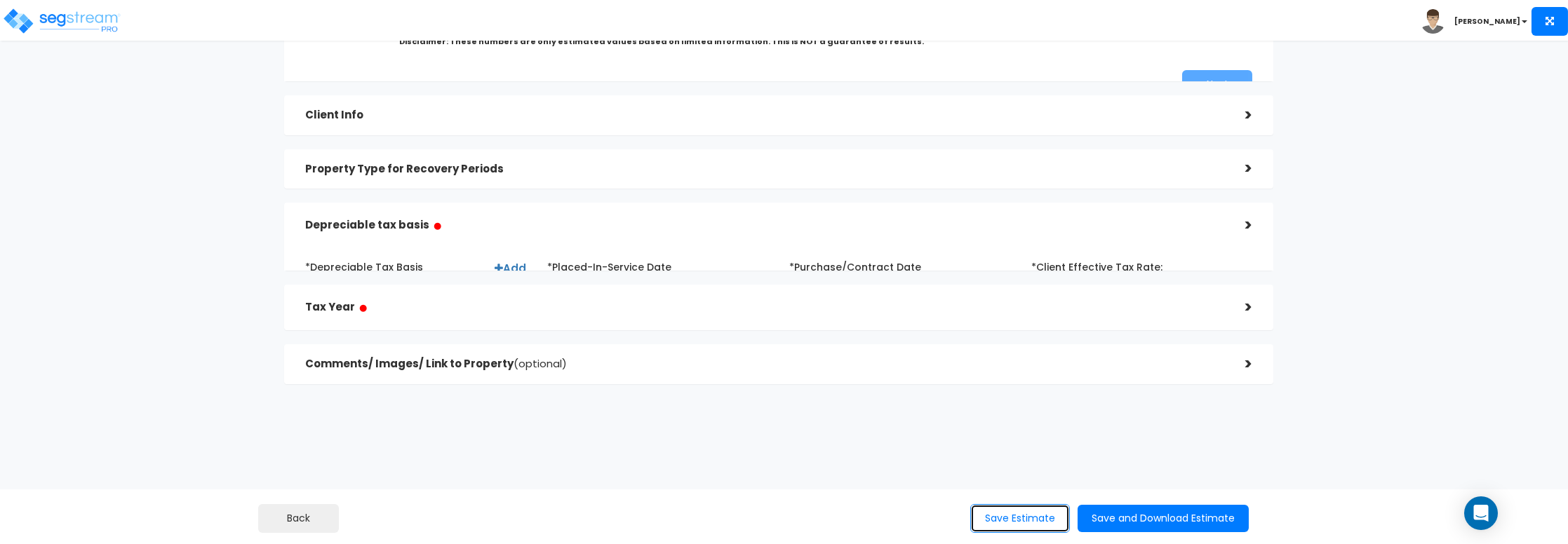
scroll to position [316, 0]
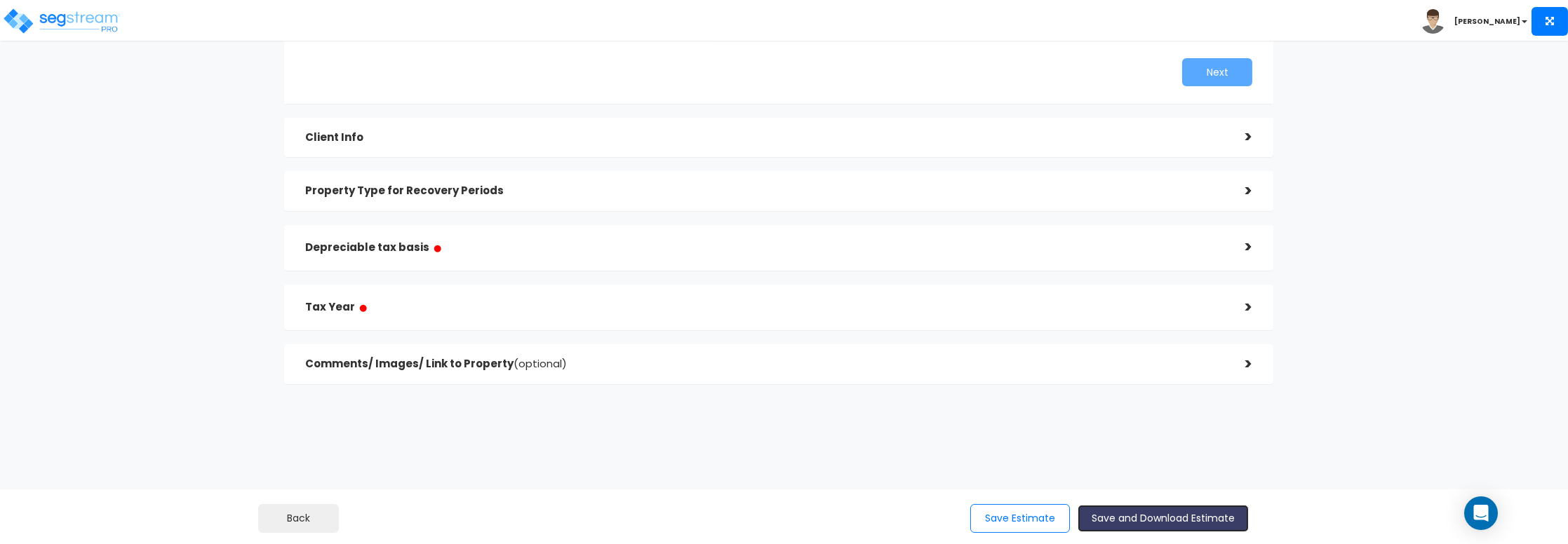
click at [1130, 517] on button "Save and Download Estimate" at bounding box center [1163, 519] width 171 height 27
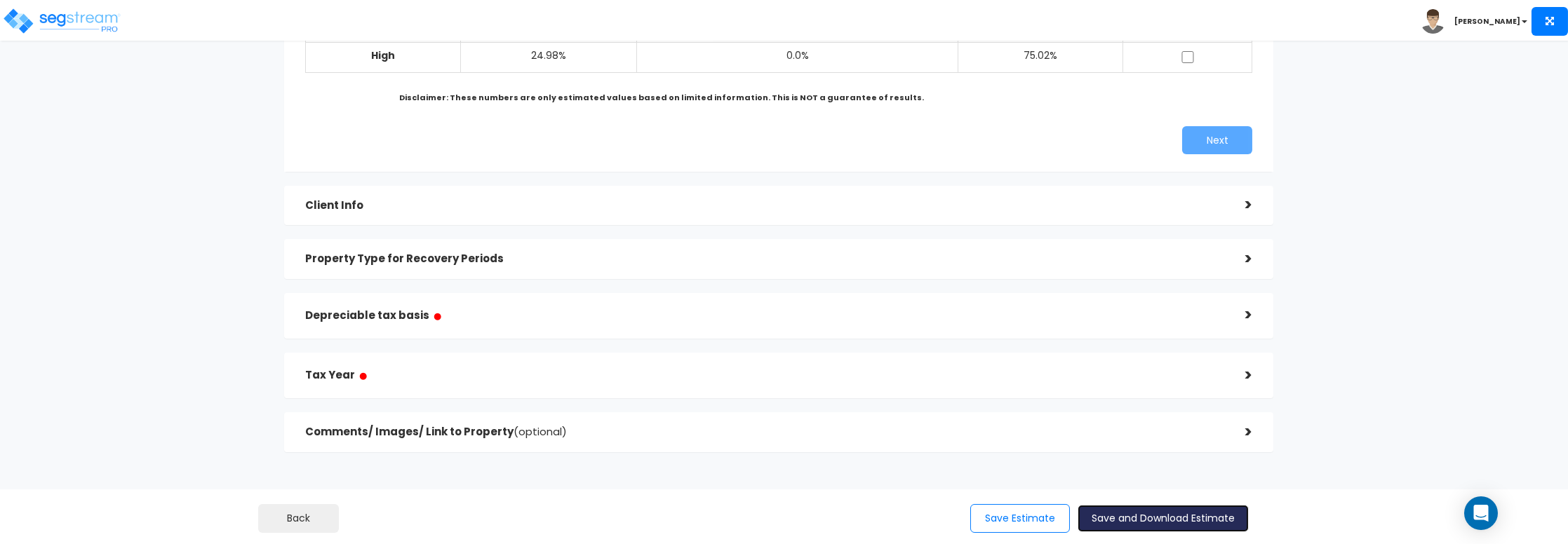
scroll to position [280, 0]
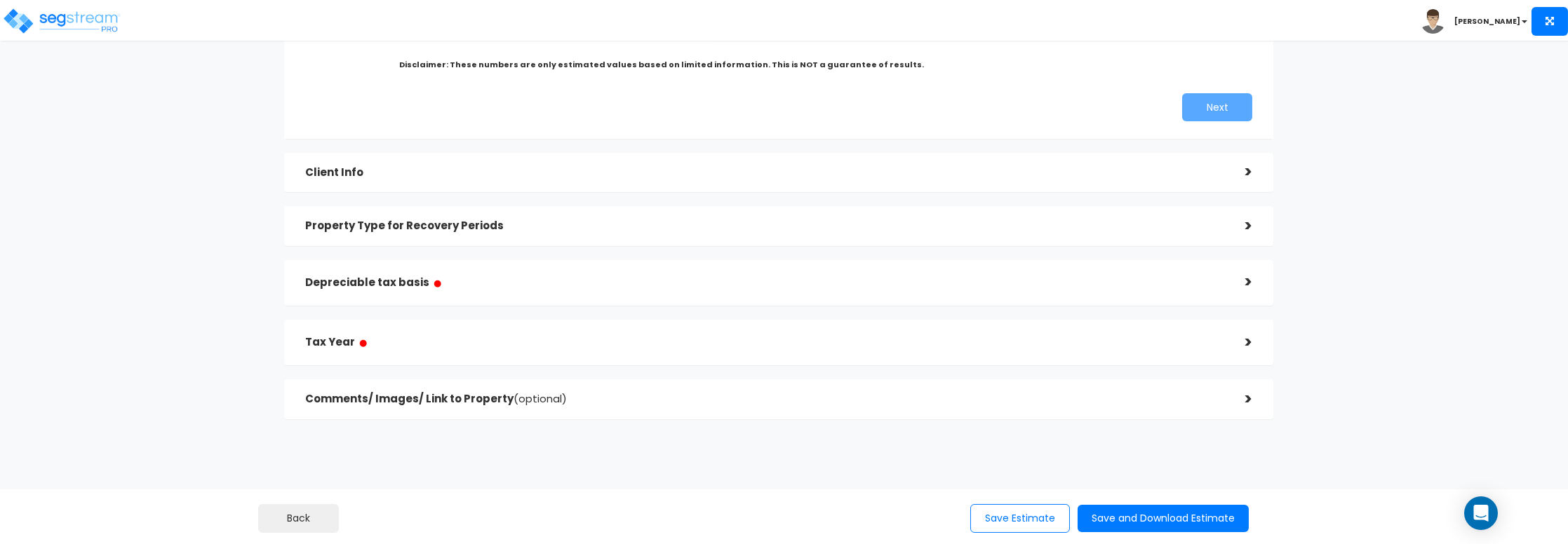
click at [1188, 278] on h5 "Depreciable tax basis ●" at bounding box center [765, 283] width 919 height 17
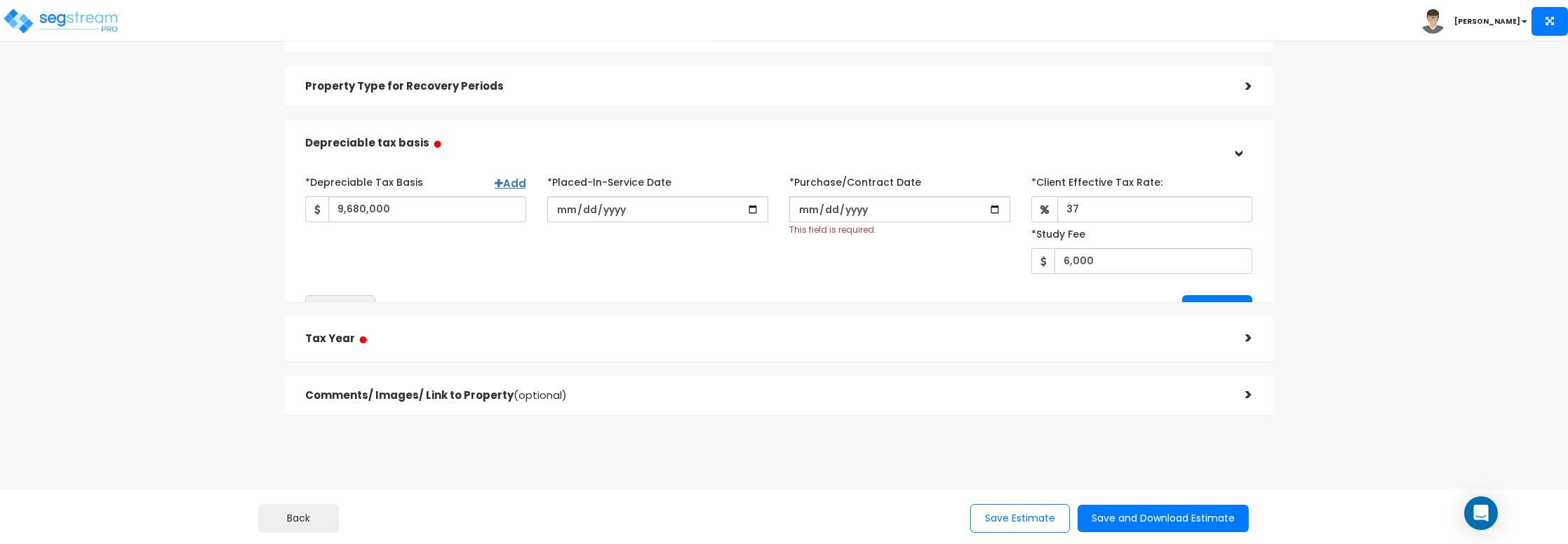
scroll to position [136, 0]
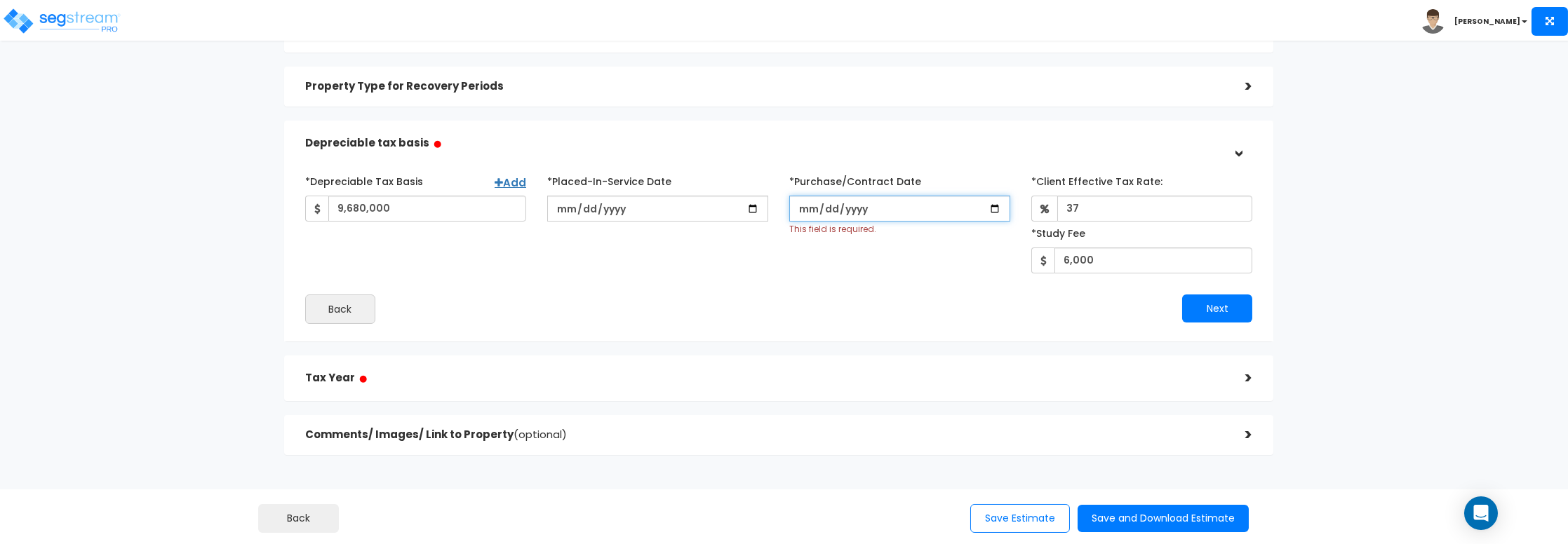
click at [900, 211] on input "[DATE]" at bounding box center [899, 209] width 221 height 26
drag, startPoint x: 899, startPoint y: 209, endPoint x: 770, endPoint y: 208, distance: 129.0
click at [770, 208] on div "*Depreciable Tax Basis Add 9,680,000 *Placed-In-Service Date 2025-08-01" at bounding box center [779, 222] width 968 height 104
click at [887, 198] on input "*Purchase/Contract Date" at bounding box center [899, 209] width 221 height 26
click at [883, 205] on input "*Purchase/Contract Date" at bounding box center [899, 209] width 221 height 26
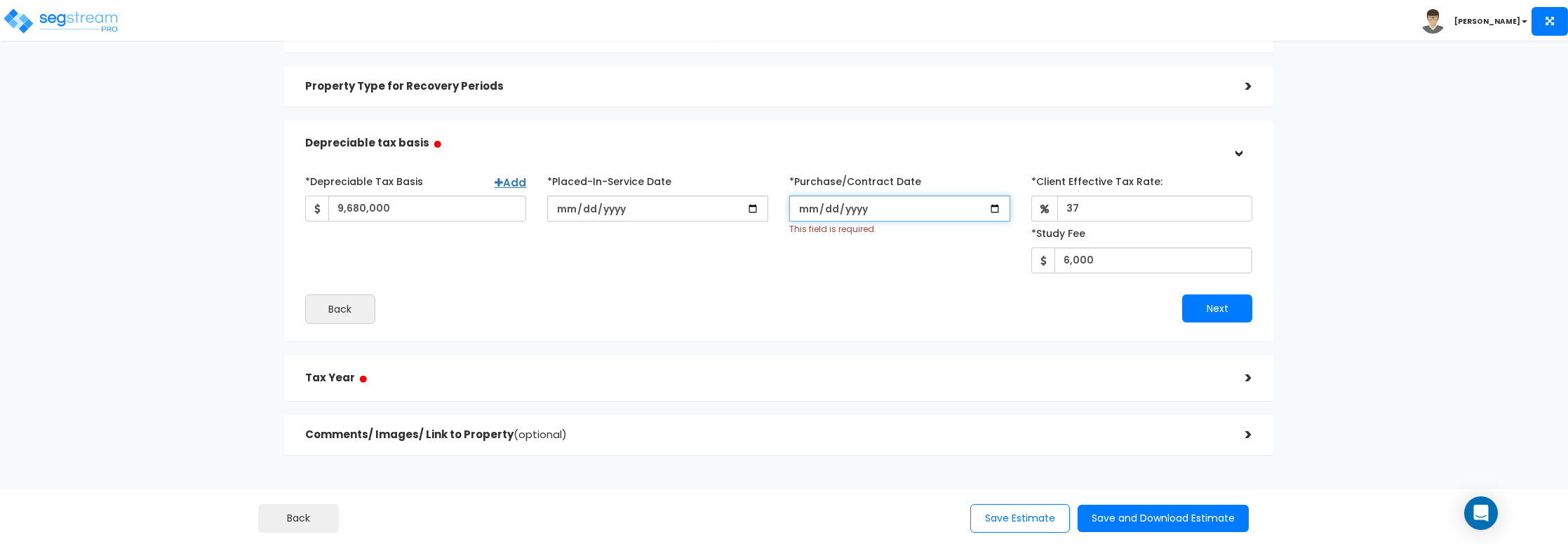
click at [883, 206] on input "*Purchase/Contract Date" at bounding box center [899, 209] width 221 height 26
click at [854, 202] on input "*Purchase/Contract Date" at bounding box center [899, 209] width 221 height 26
click at [820, 204] on input "*Purchase/Contract Date" at bounding box center [899, 209] width 221 height 26
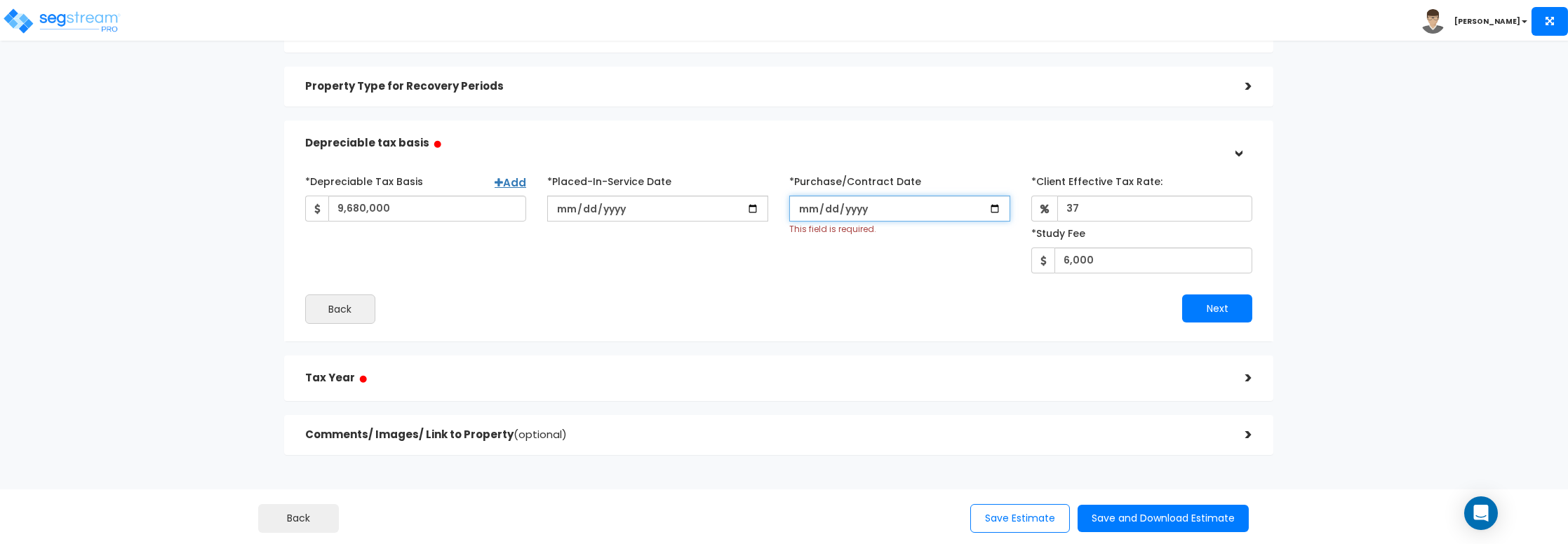
click at [831, 207] on input "*Purchase/Contract Date" at bounding box center [899, 209] width 221 height 26
click at [1216, 313] on button "Next" at bounding box center [1216, 309] width 70 height 28
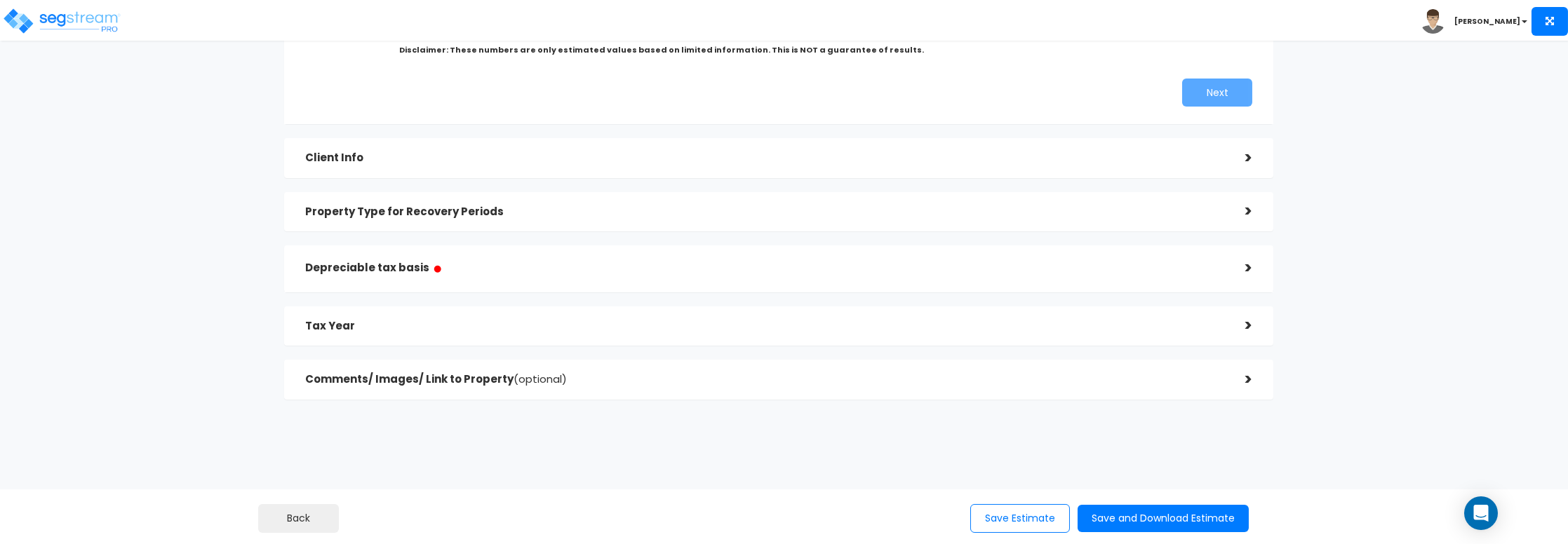
scroll to position [310, 0]
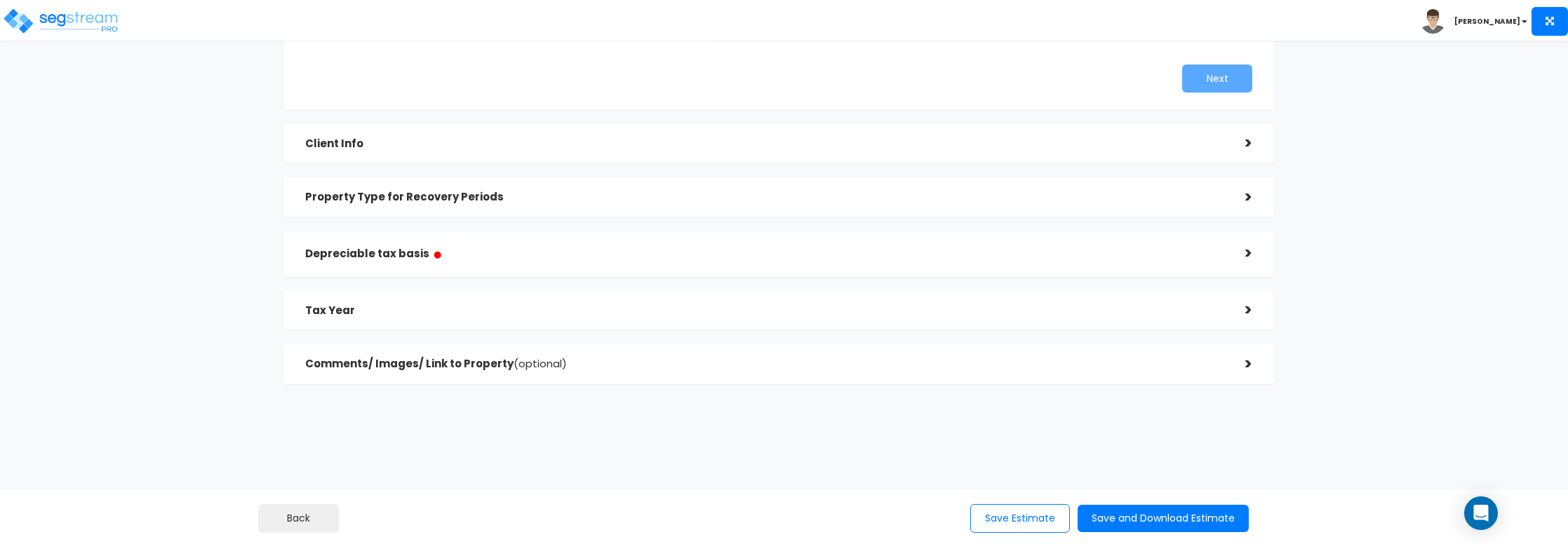
click at [1087, 250] on h5 "Depreciable tax basis ●" at bounding box center [765, 255] width 919 height 17
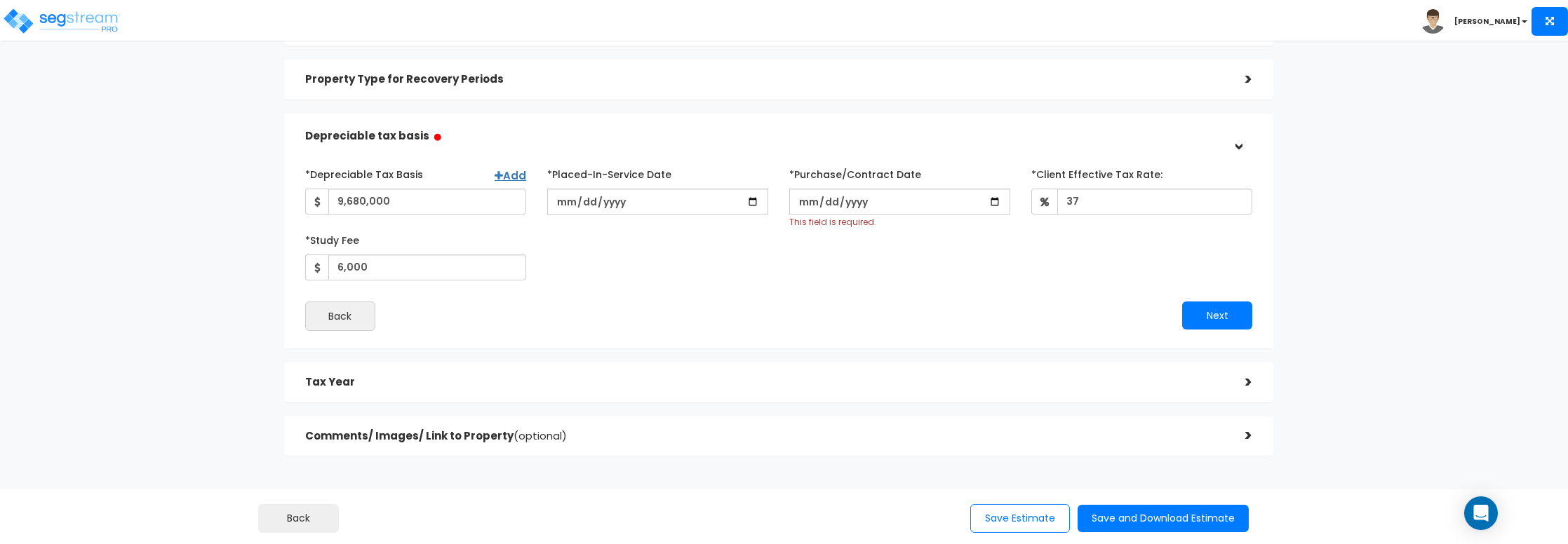
scroll to position [141, 0]
click at [999, 206] on input "*Purchase/Contract Date" at bounding box center [899, 204] width 221 height 26
click at [1185, 317] on button "Next" at bounding box center [1216, 317] width 70 height 28
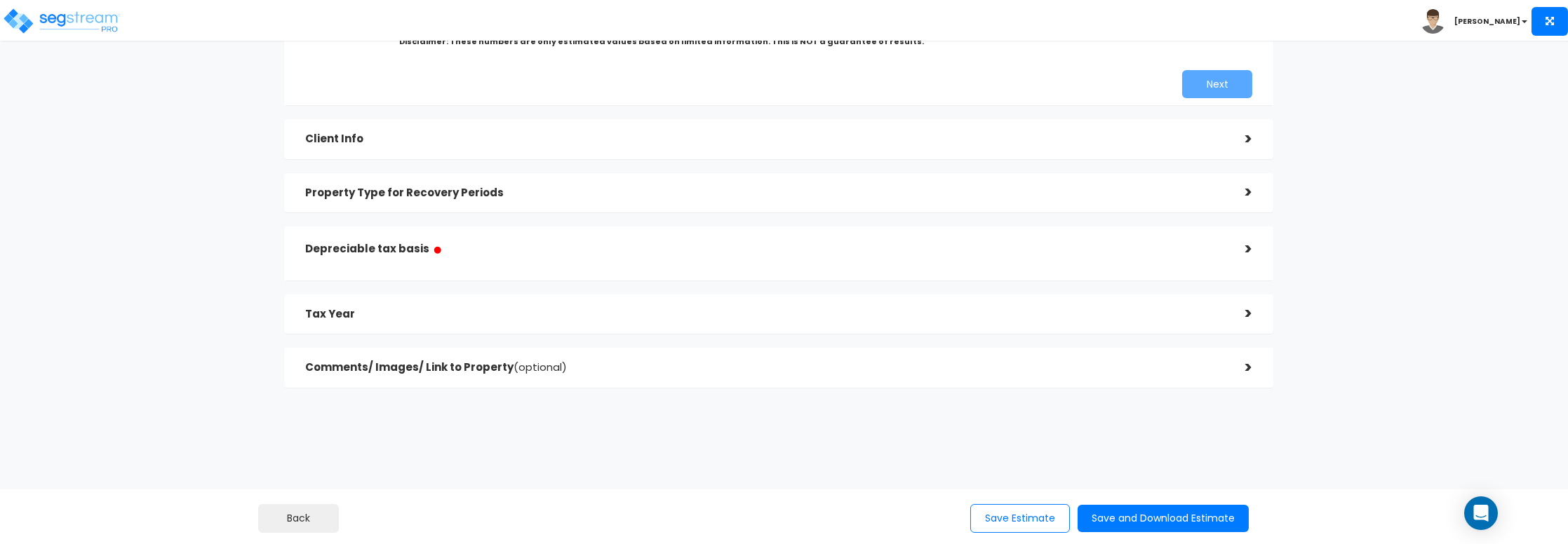
scroll to position [310, 0]
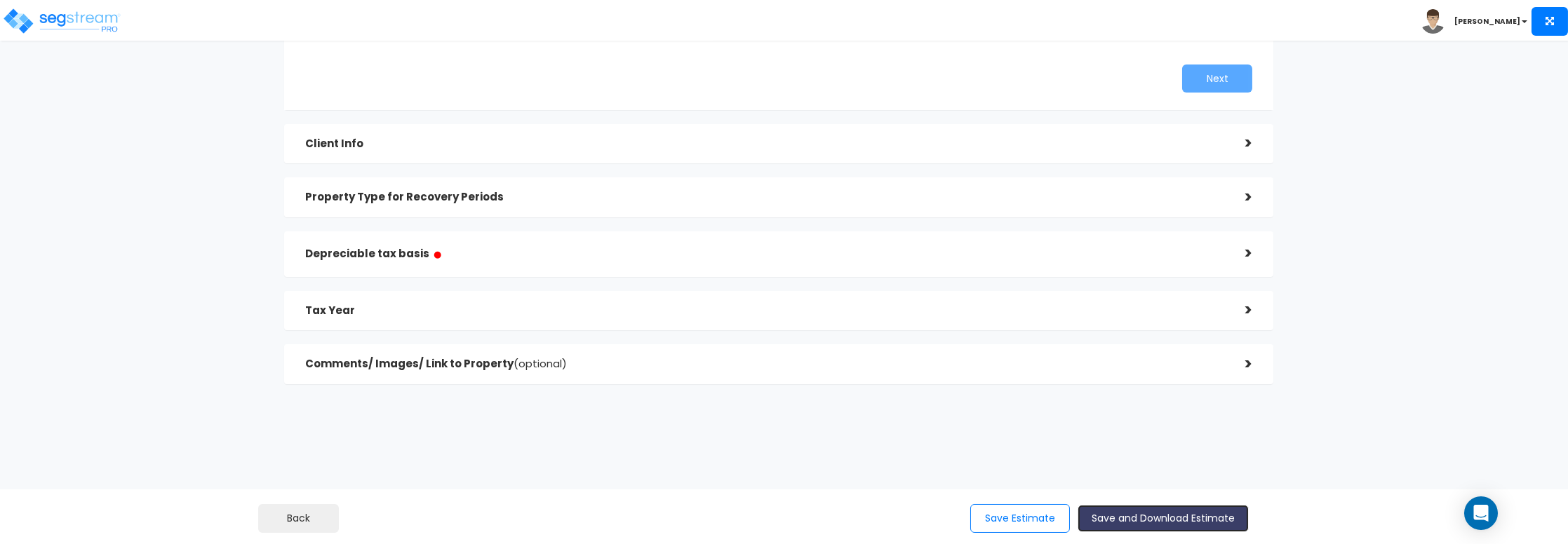
click at [1109, 510] on button "Save and Download Estimate" at bounding box center [1163, 519] width 171 height 27
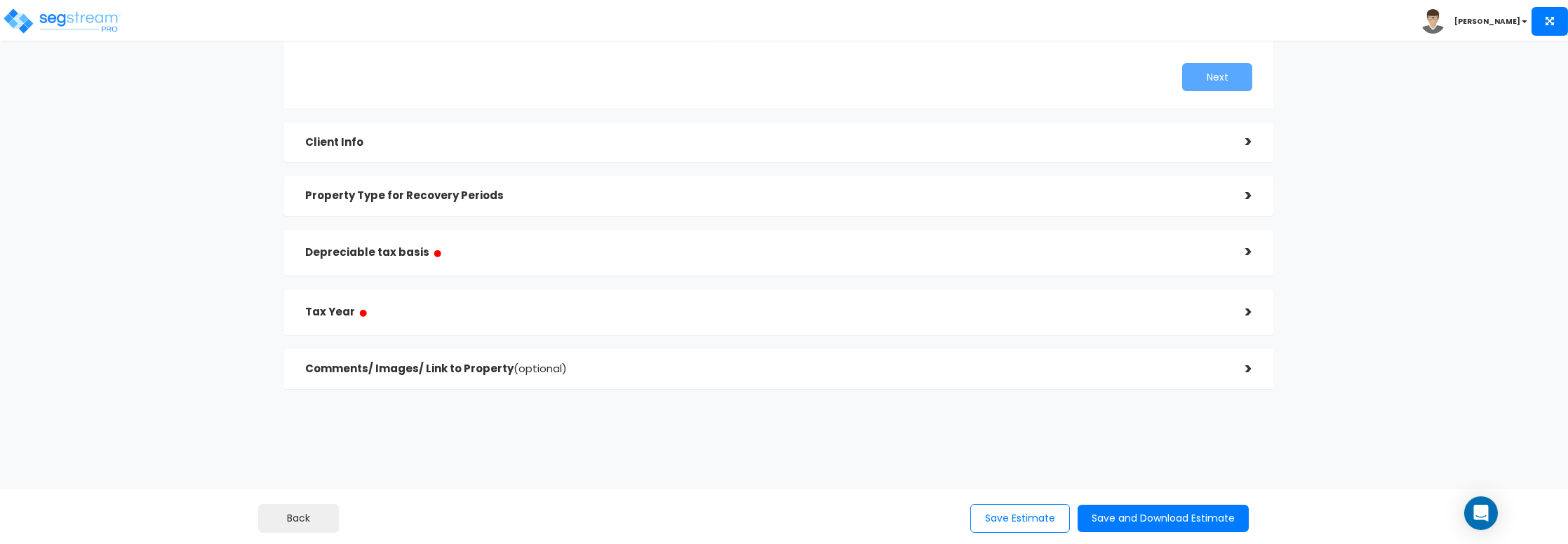
click at [754, 319] on h5 "Tax Year ●" at bounding box center [765, 312] width 919 height 17
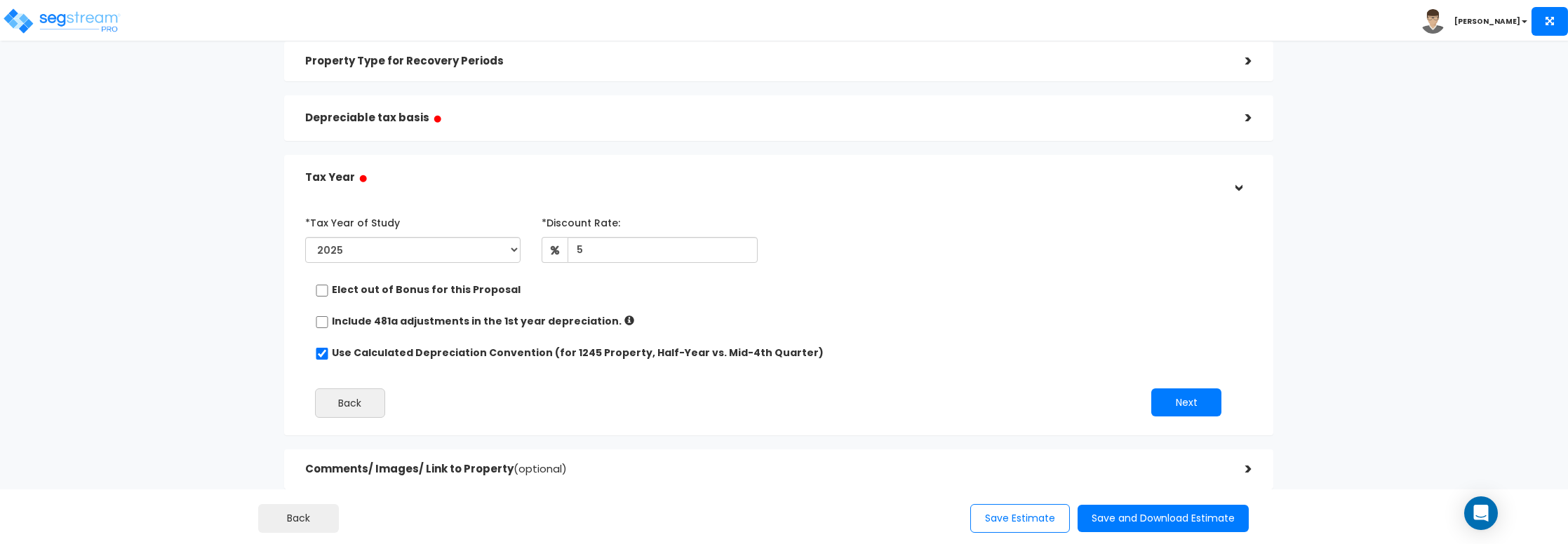
scroll to position [149, 0]
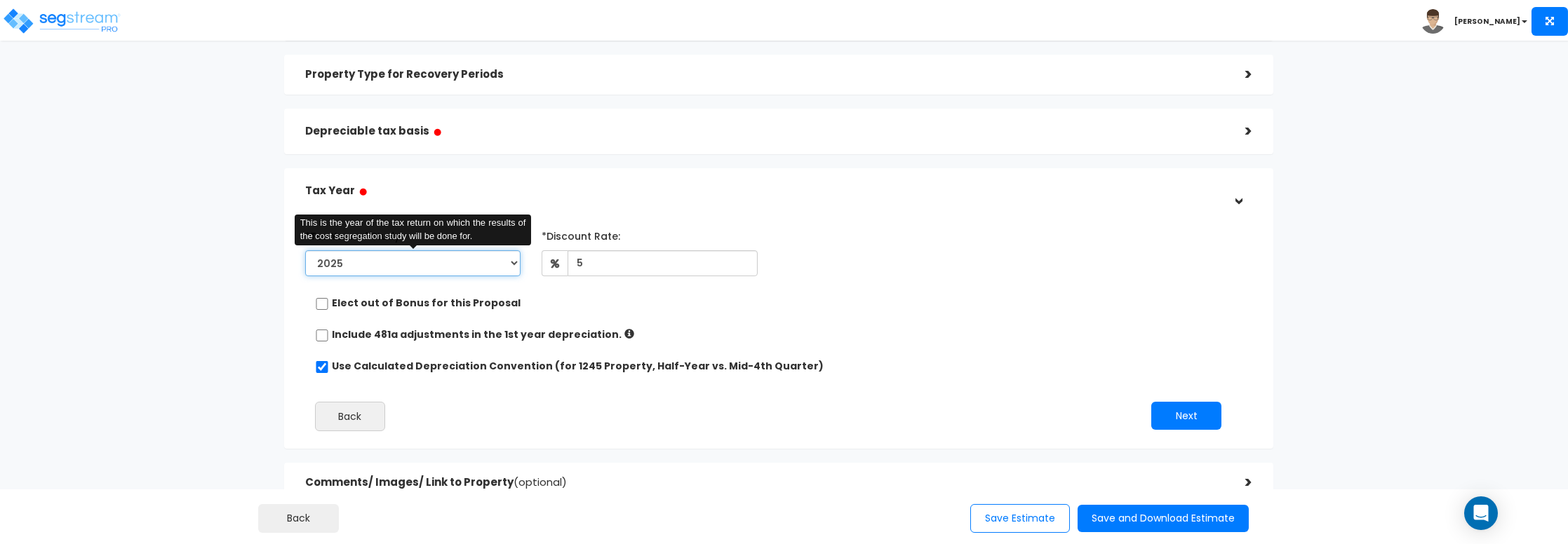
click at [503, 259] on select "2025 2026" at bounding box center [413, 263] width 216 height 26
click at [306, 251] on select "2025 2026" at bounding box center [413, 263] width 216 height 26
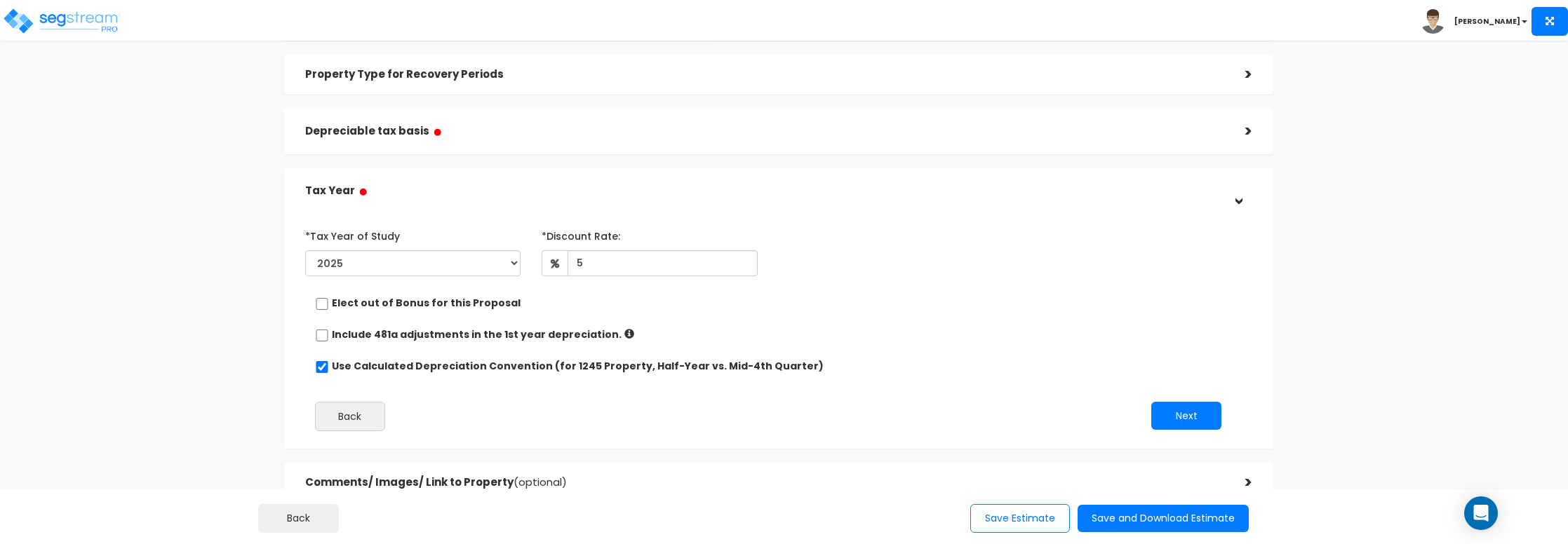
click at [602, 307] on div "Elect out of Bonus for this Proposal" at bounding box center [773, 305] width 917 height 17
click at [1173, 414] on button "Next" at bounding box center [1186, 415] width 70 height 28
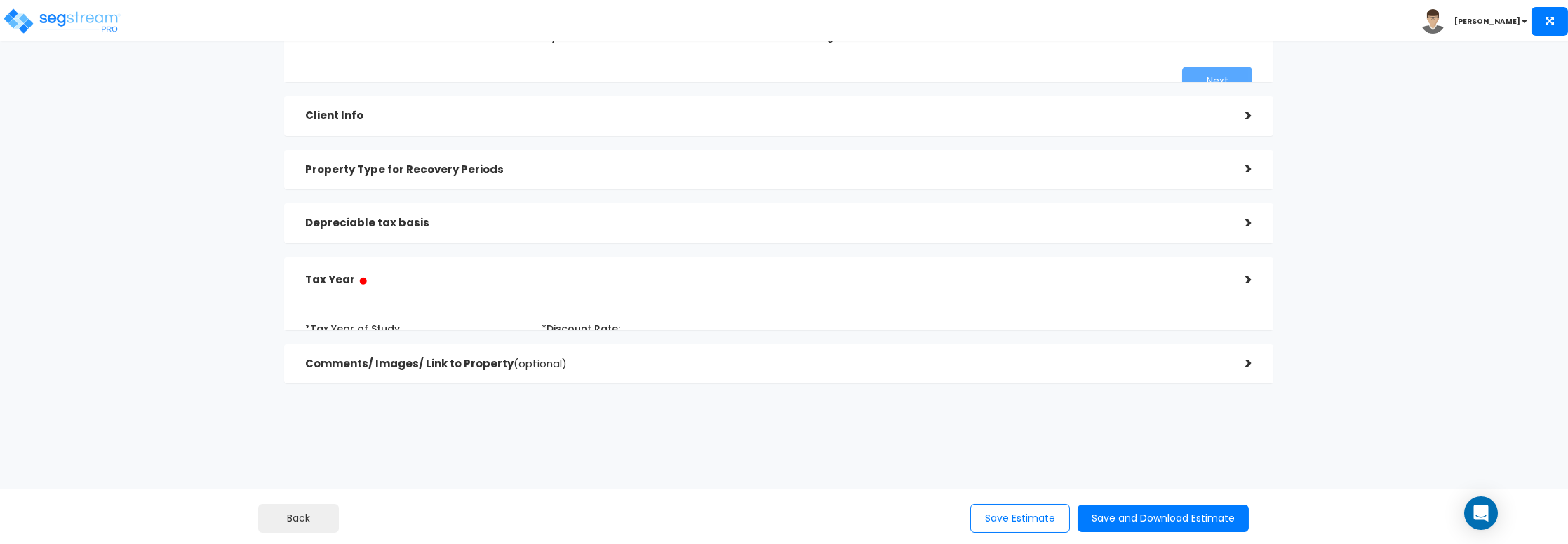
scroll to position [310, 0]
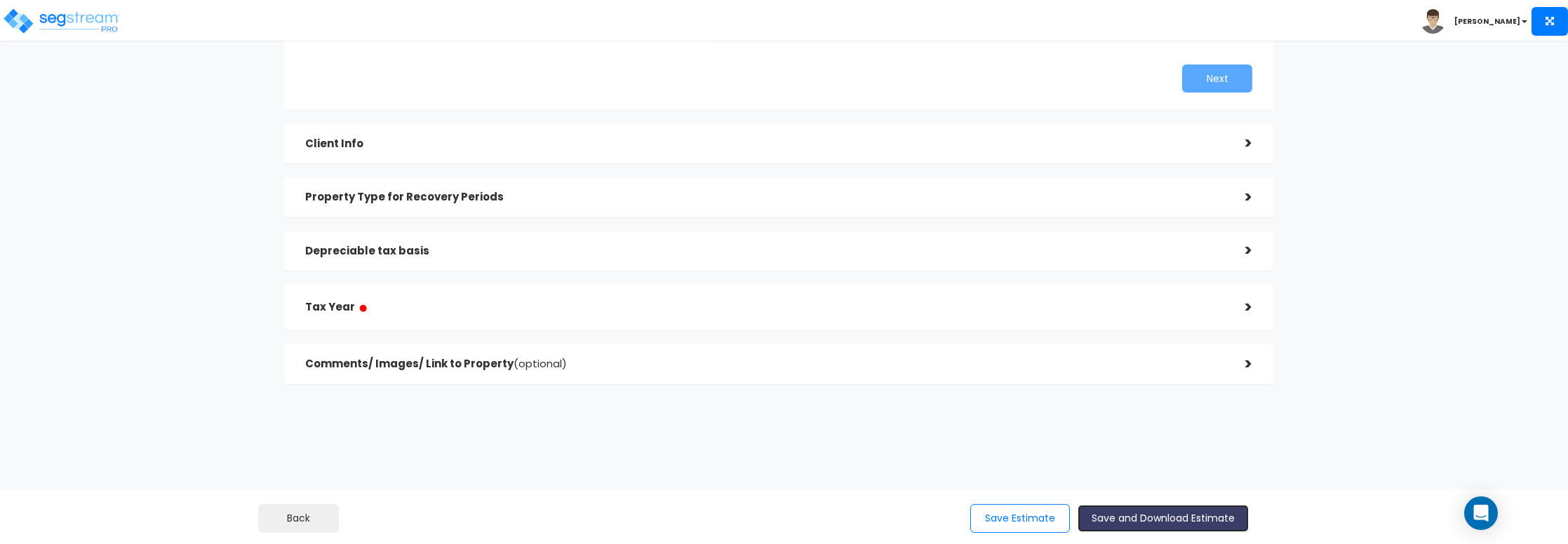
click at [1154, 519] on button "Save and Download Estimate" at bounding box center [1163, 519] width 171 height 27
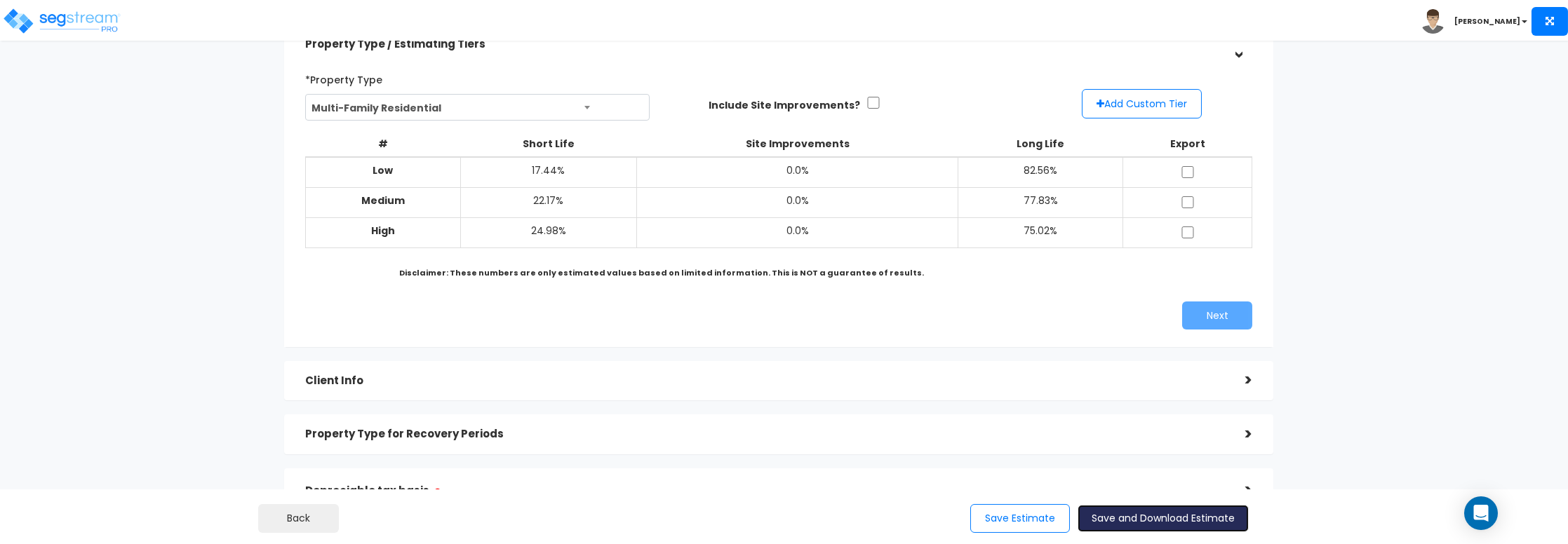
scroll to position [70, 0]
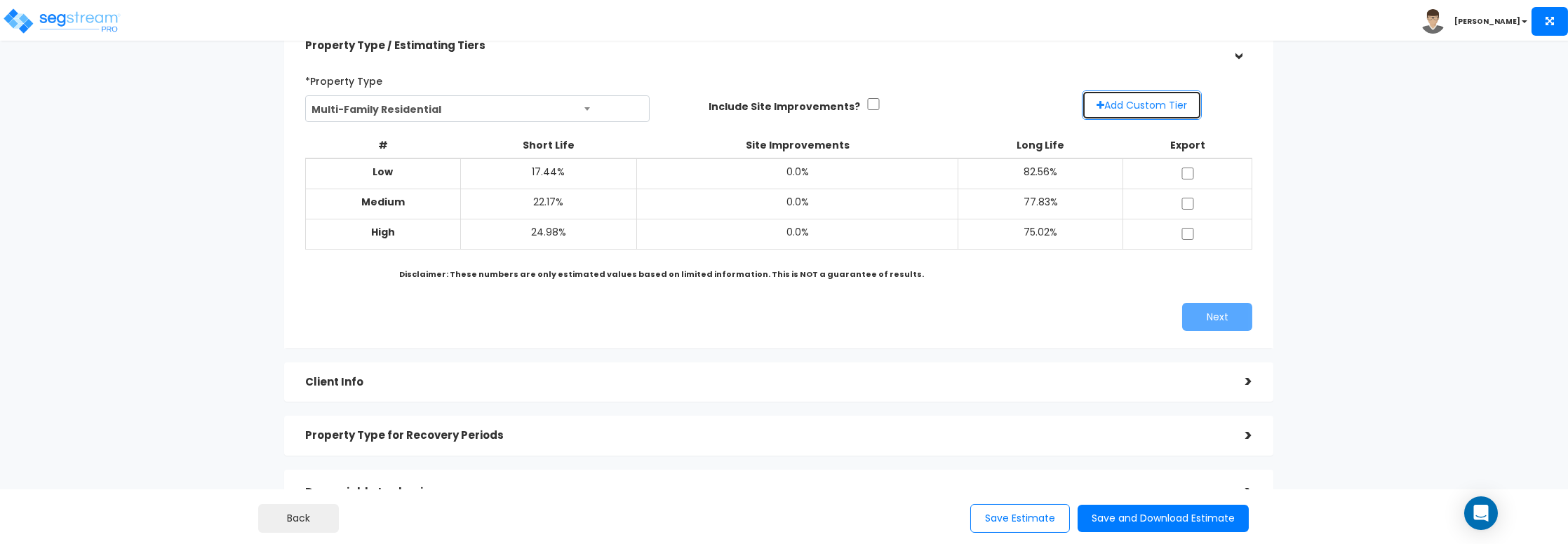
click at [1097, 107] on icon "button" at bounding box center [1100, 105] width 8 height 10
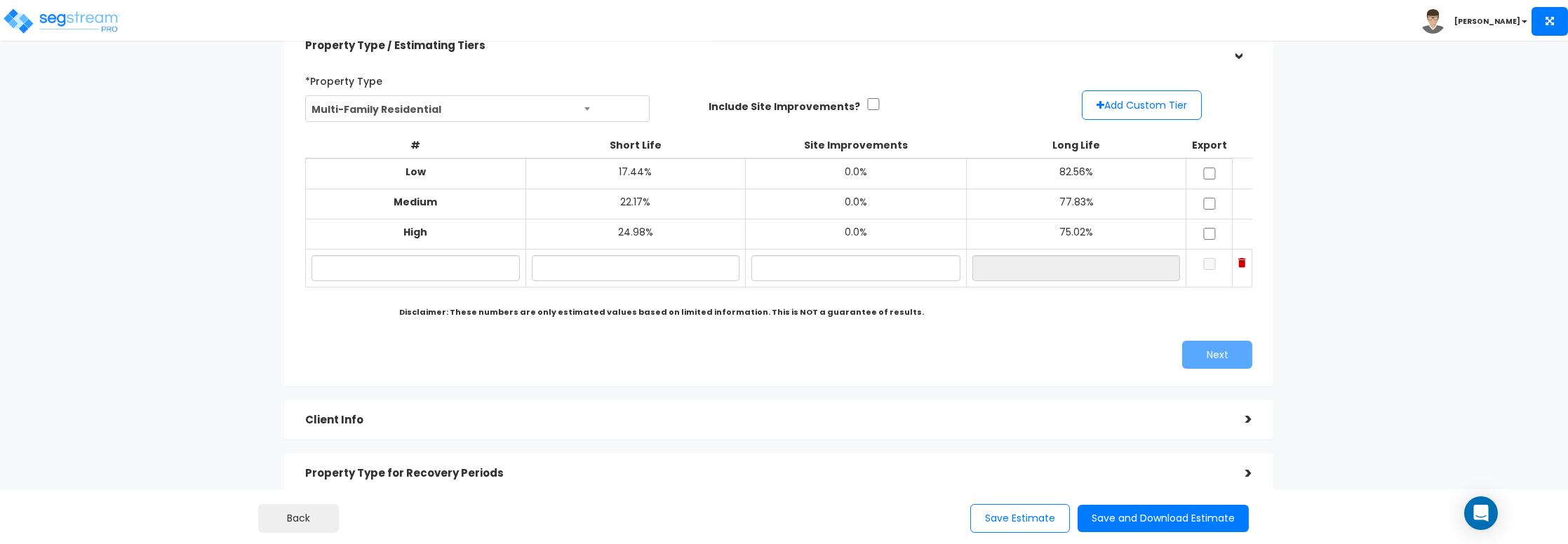
click at [1234, 262] on td at bounding box center [1242, 267] width 19 height 37
click at [1237, 262] on img at bounding box center [1241, 263] width 8 height 10
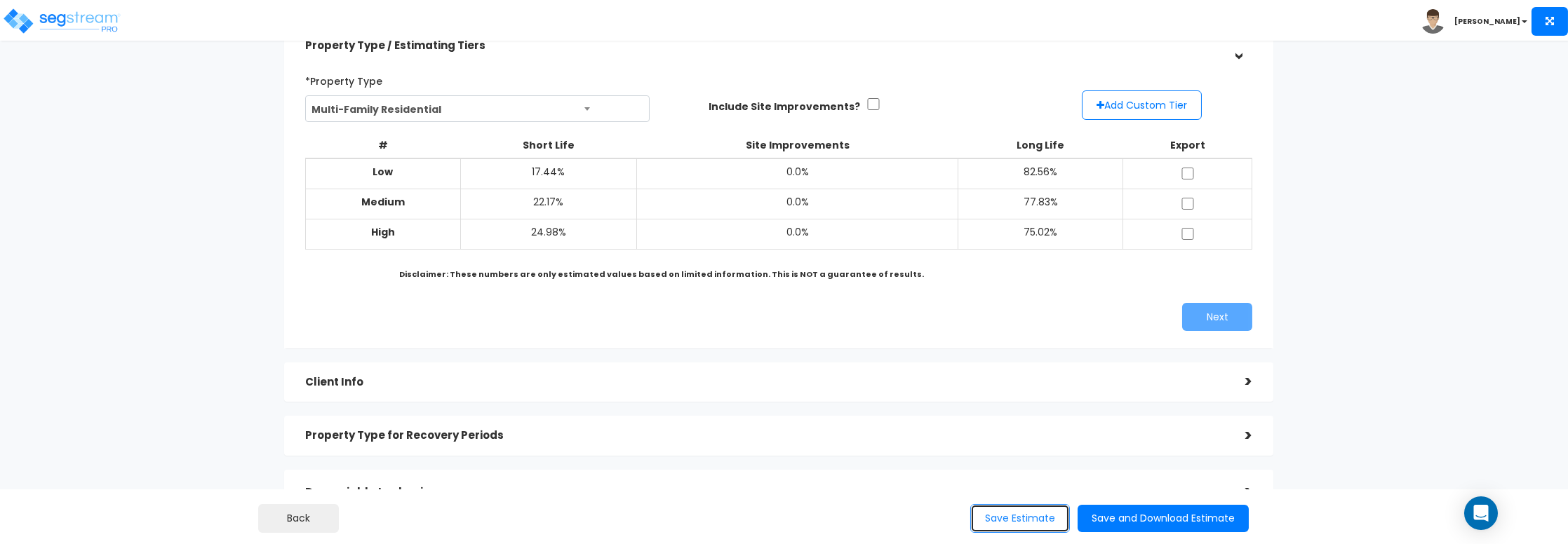
click at [991, 512] on button "Save Estimate" at bounding box center [1020, 519] width 100 height 29
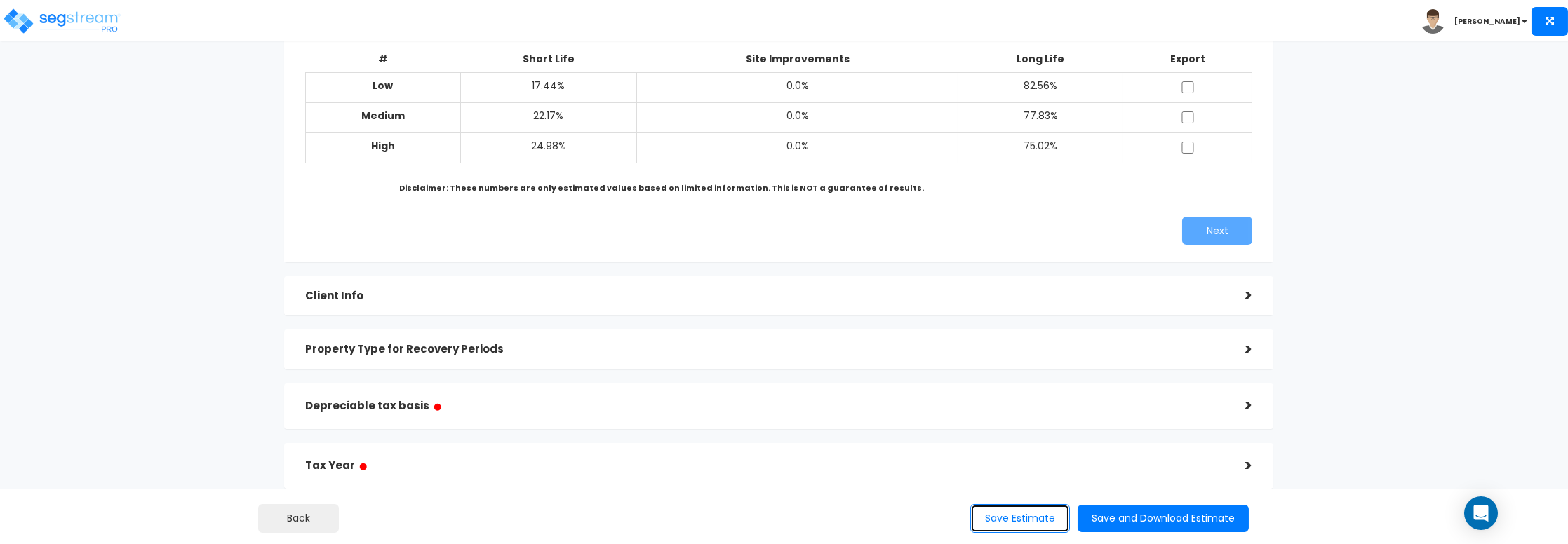
scroll to position [280, 0]
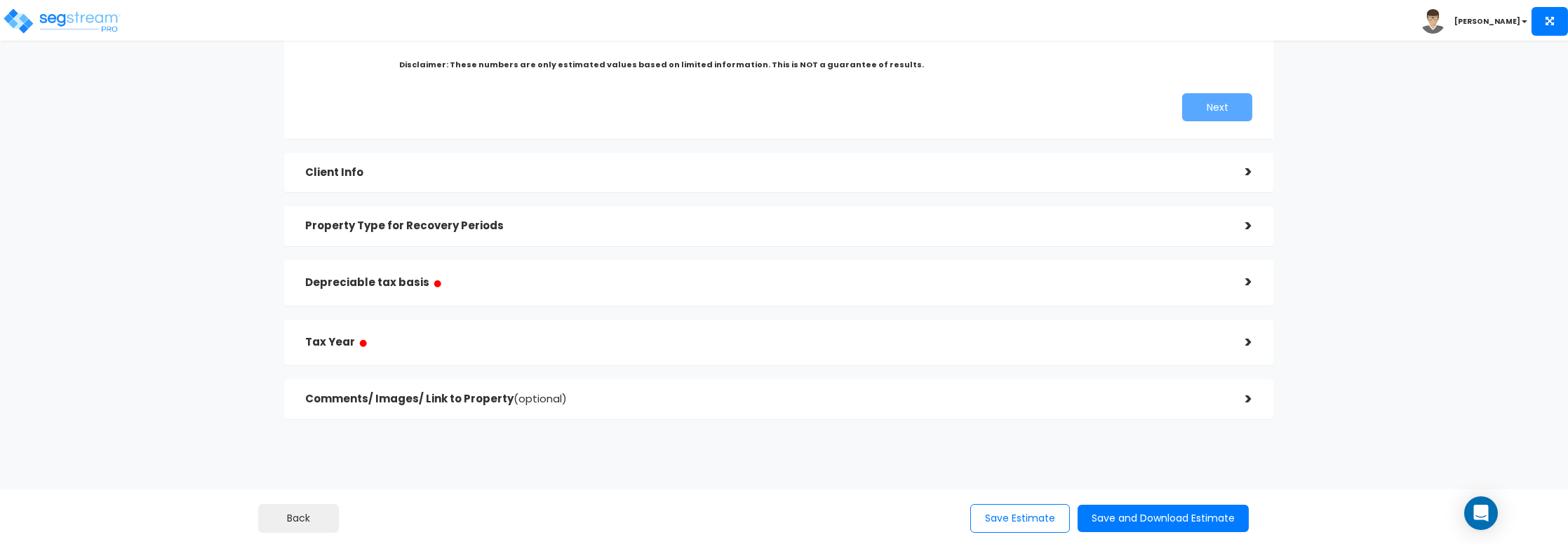
click at [502, 281] on h5 "Depreciable tax basis ●" at bounding box center [765, 283] width 919 height 17
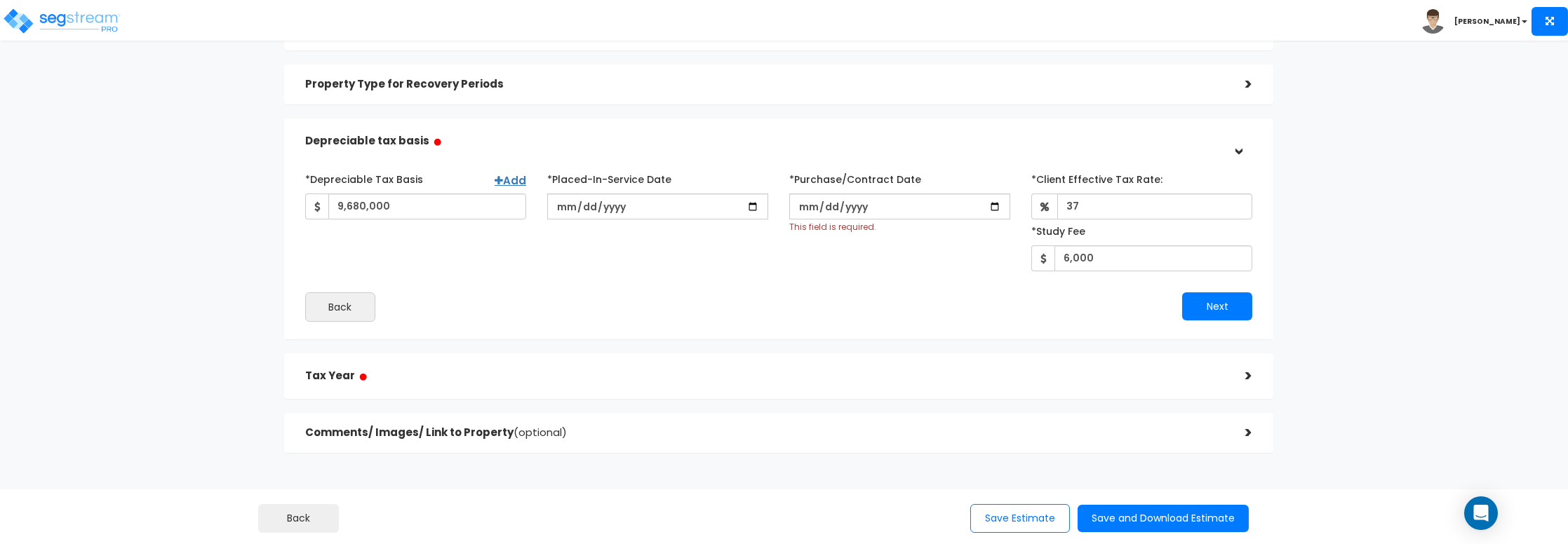
scroll to position [136, 0]
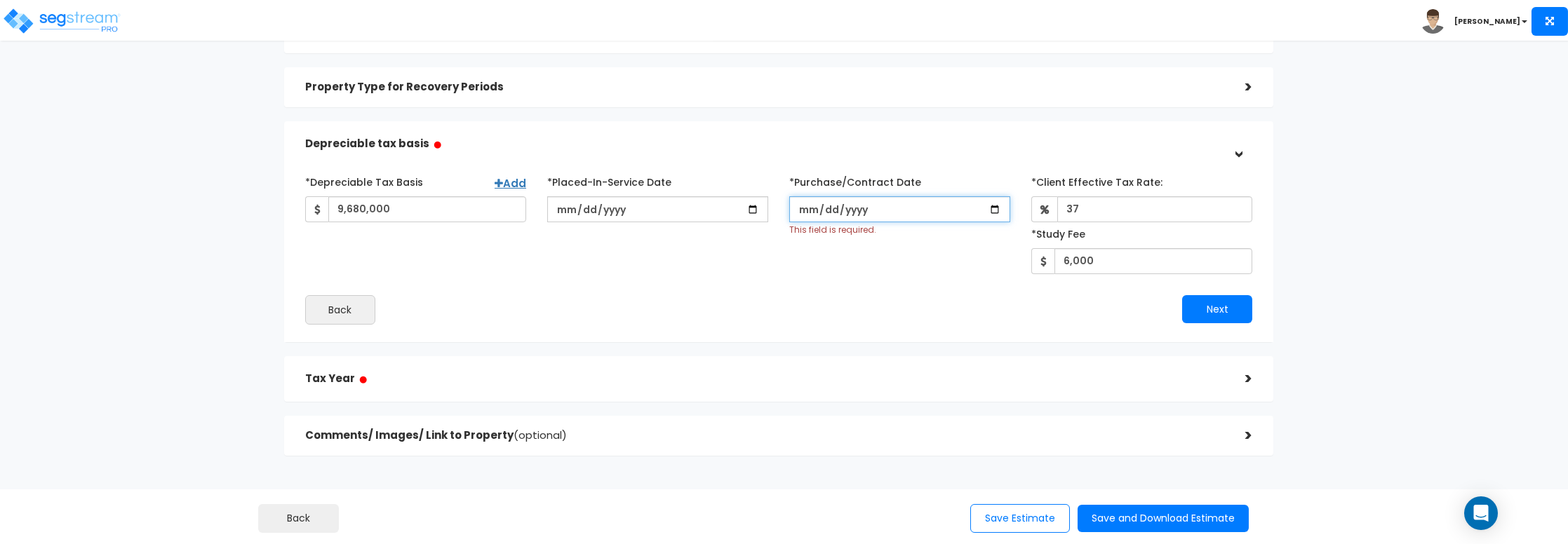
click at [992, 209] on input "2025-08-18" at bounding box center [899, 209] width 221 height 26
click at [1009, 511] on button "Save Estimate" at bounding box center [1020, 519] width 100 height 29
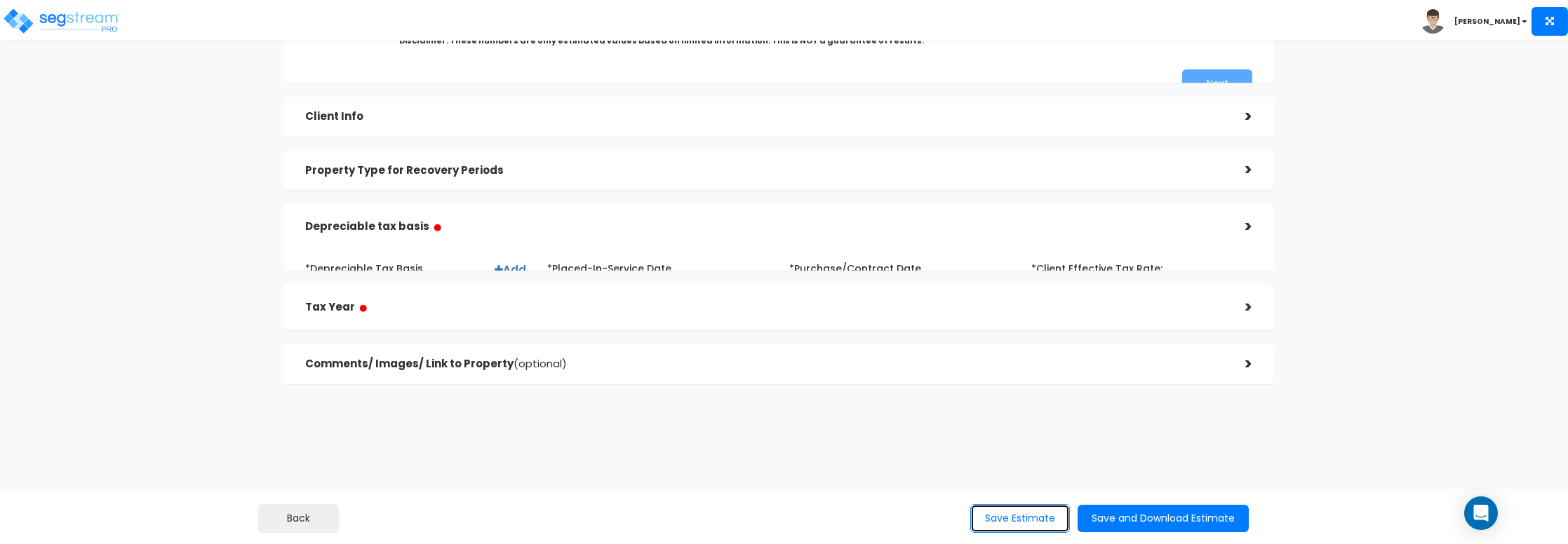
scroll to position [316, 0]
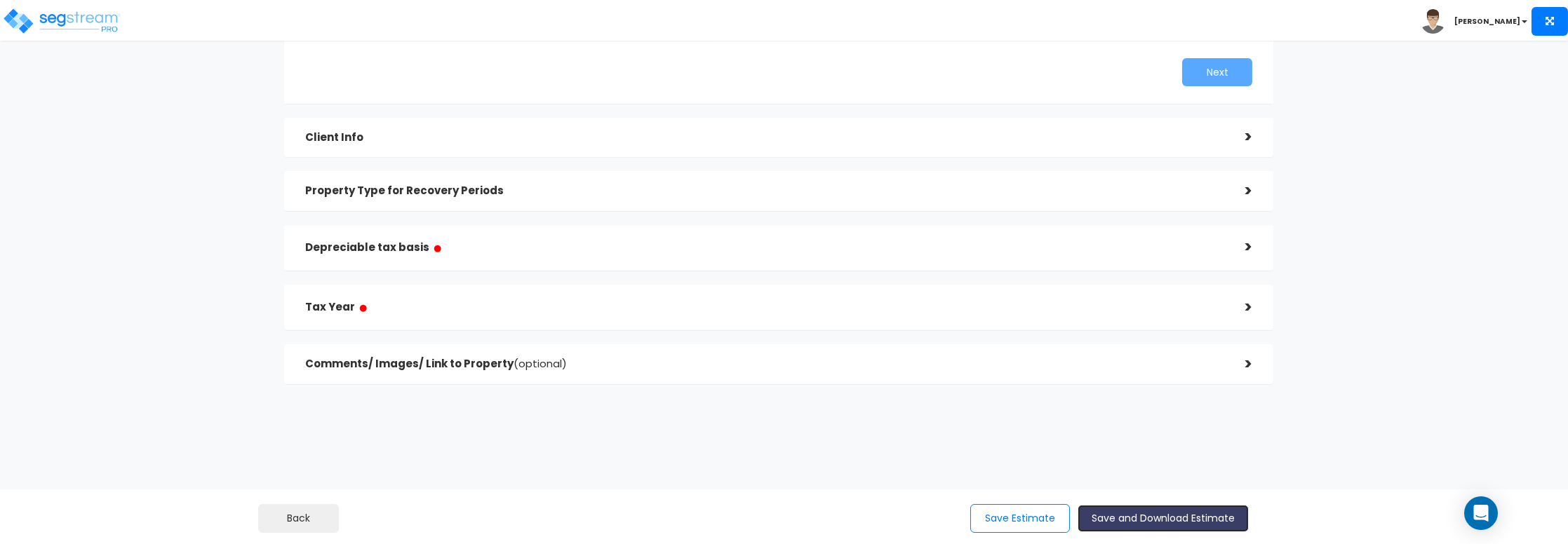
click at [1107, 510] on button "Save and Download Estimate" at bounding box center [1163, 519] width 171 height 27
click at [444, 240] on h5 "Depreciable tax basis ●" at bounding box center [765, 248] width 919 height 17
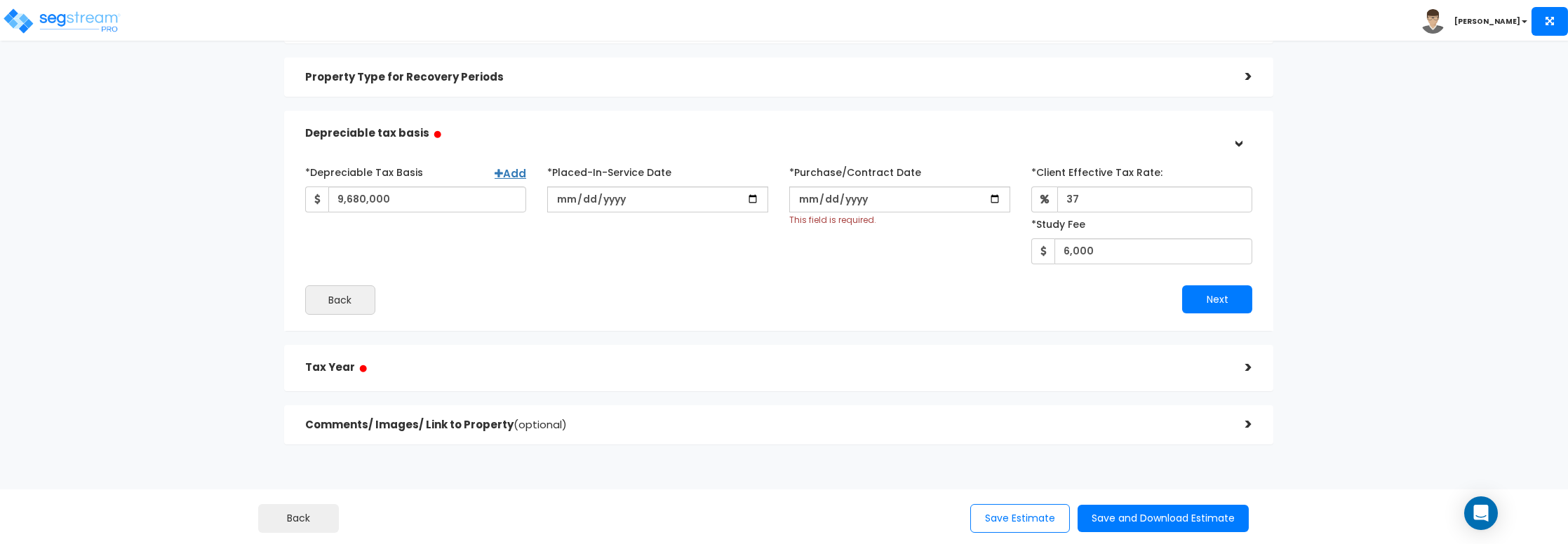
scroll to position [143, 0]
click at [523, 180] on link "Add" at bounding box center [510, 176] width 32 height 14
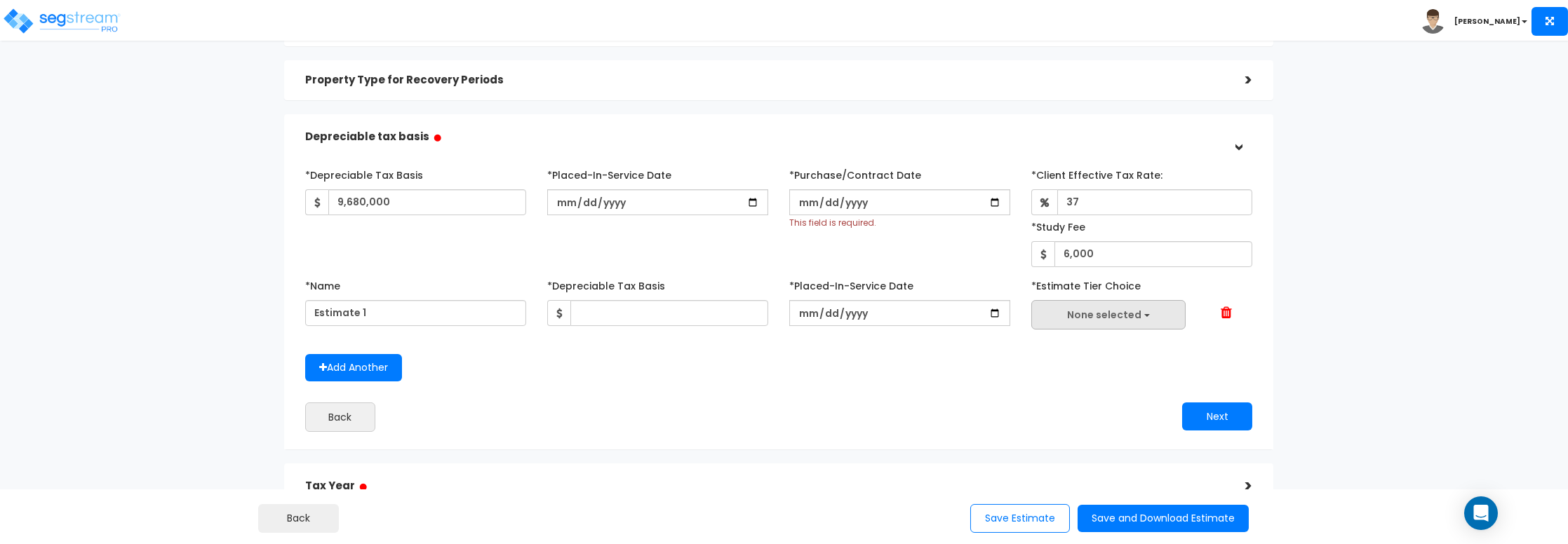
click at [1155, 323] on button "None selected" at bounding box center [1108, 314] width 155 height 30
click at [1220, 312] on span at bounding box center [1226, 312] width 12 height 14
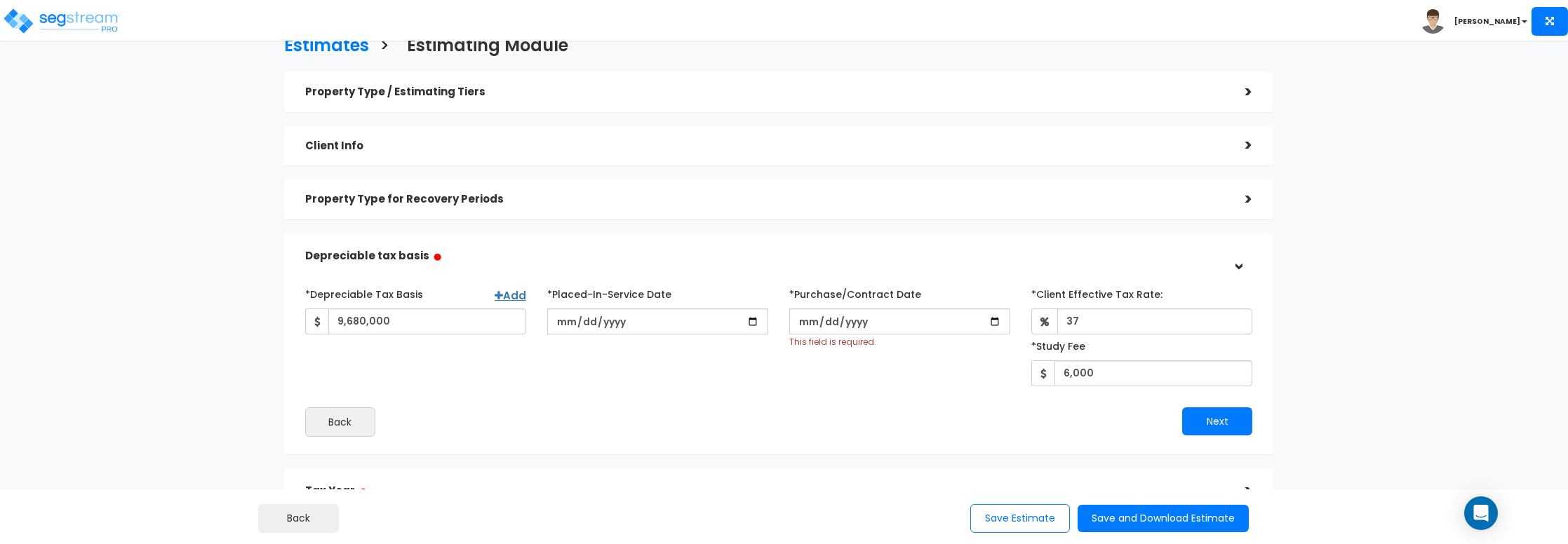
scroll to position [0, 0]
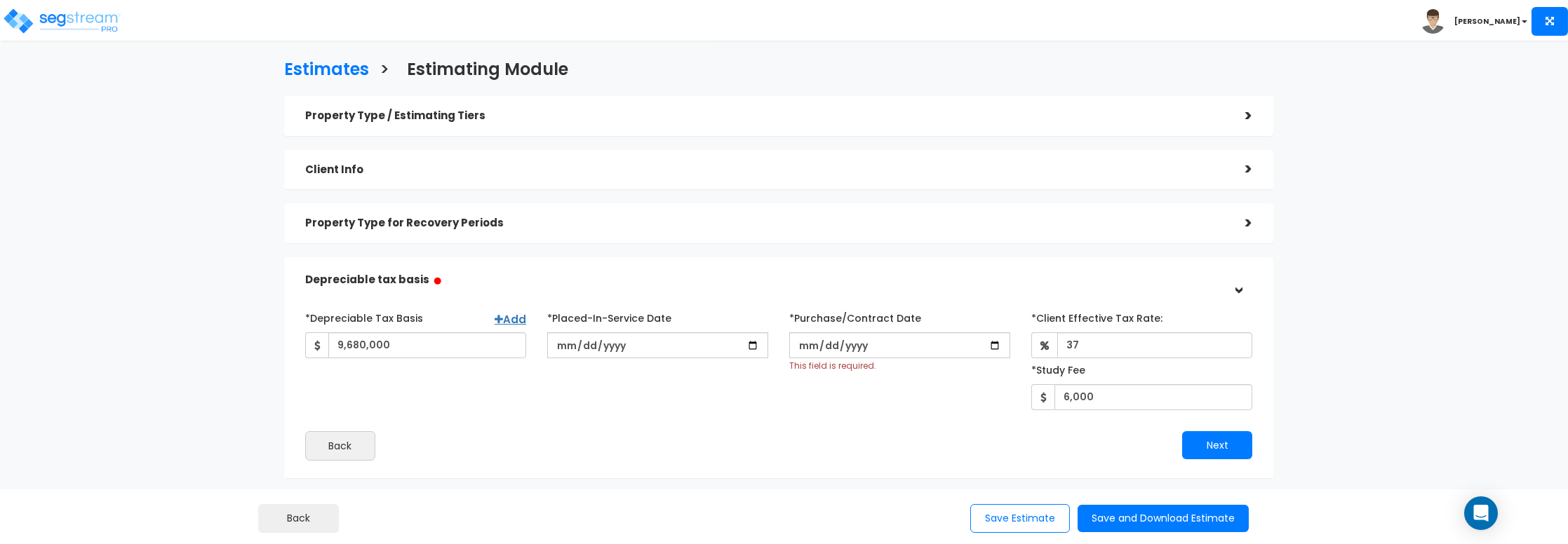
click at [409, 121] on h5 "Property Type / Estimating Tiers" at bounding box center [765, 116] width 919 height 12
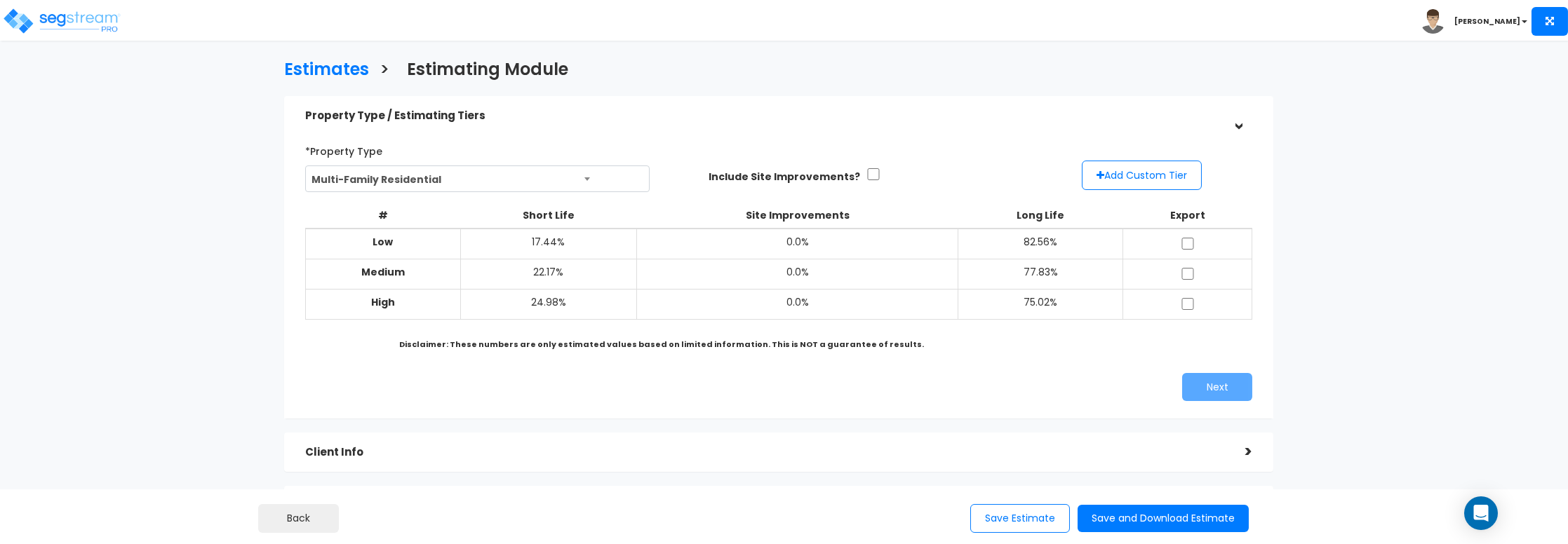
click at [409, 111] on h5 "Property Type / Estimating Tiers" at bounding box center [765, 116] width 919 height 12
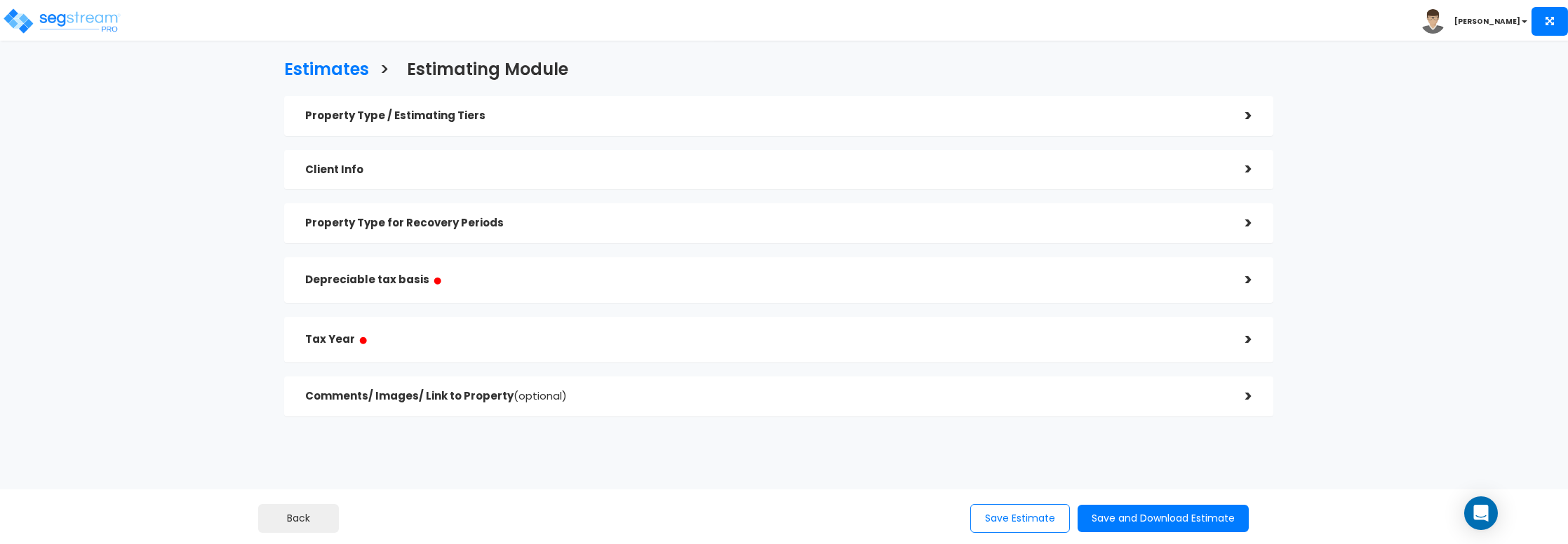
click at [376, 162] on div "Client Info" at bounding box center [765, 170] width 919 height 26
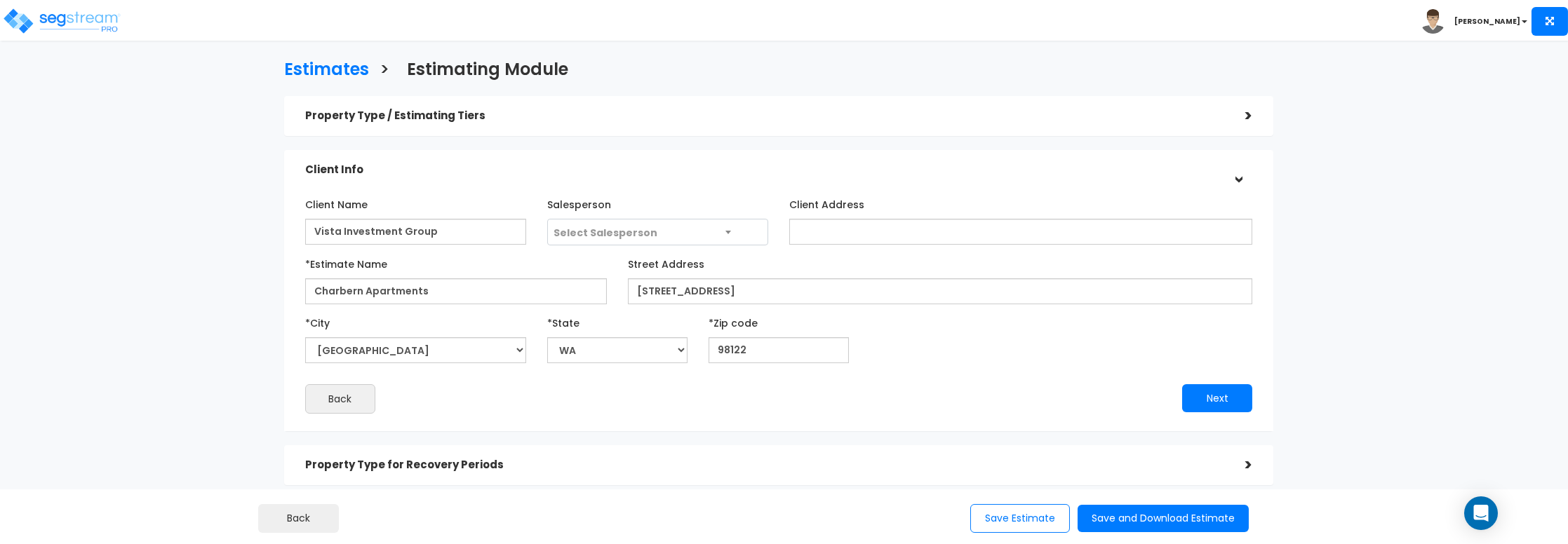
click at [376, 162] on div "Client Info" at bounding box center [765, 170] width 919 height 26
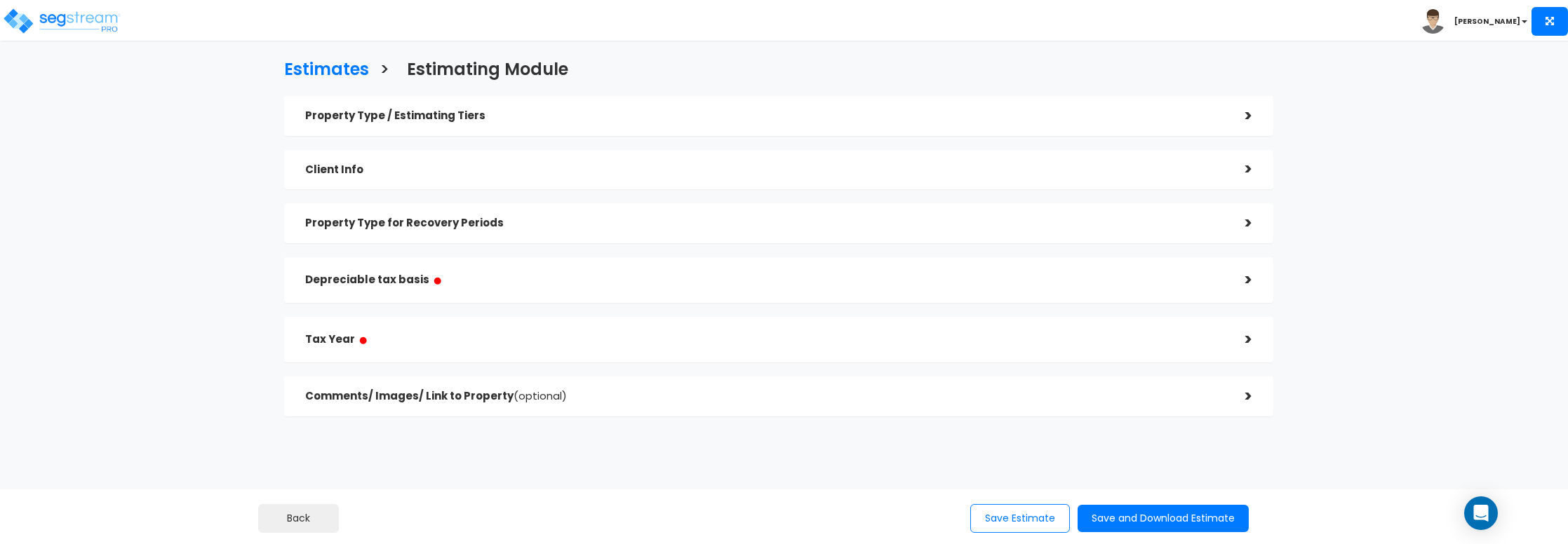
click at [378, 219] on h5 "Property Type for Recovery Periods" at bounding box center [765, 223] width 919 height 12
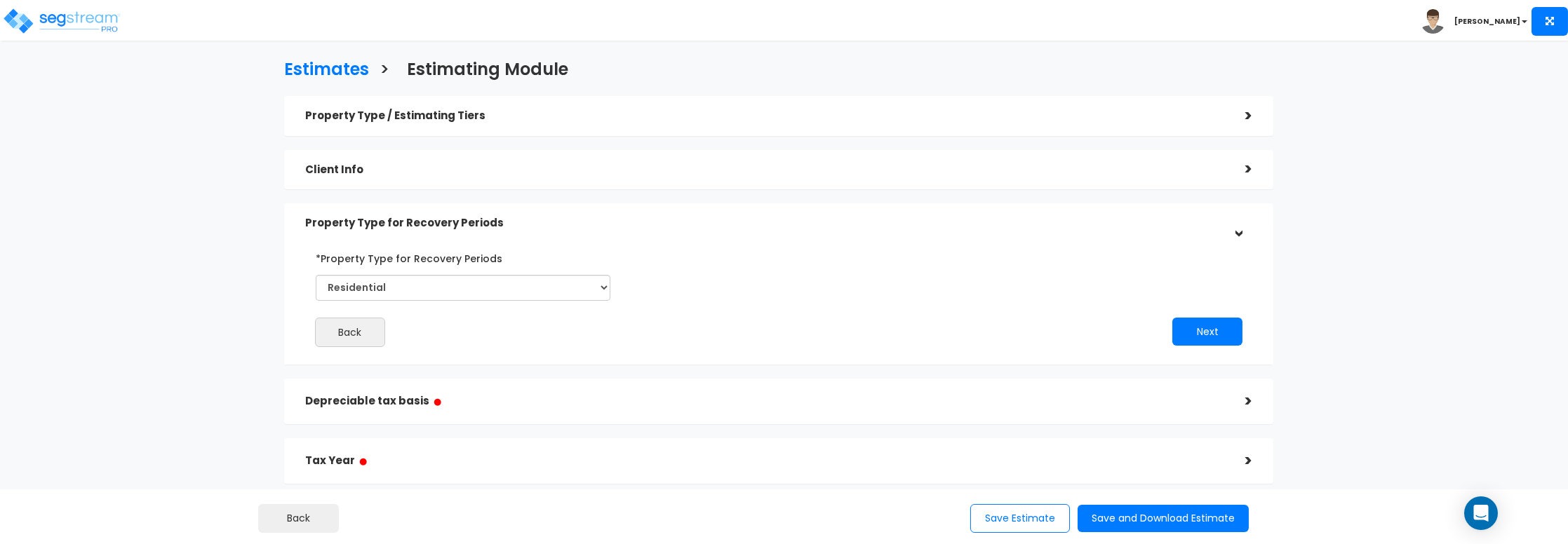
click at [378, 219] on h5 "Property Type for Recovery Periods" at bounding box center [765, 223] width 919 height 12
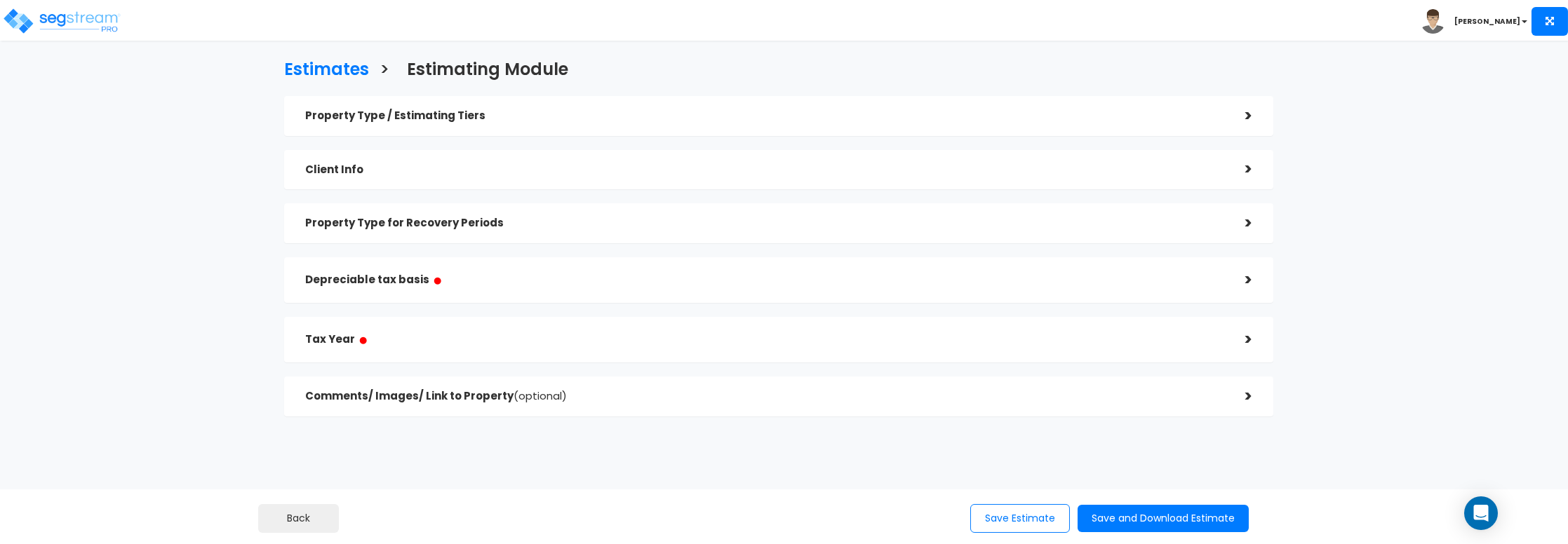
click at [374, 274] on h5 "Depreciable tax basis ●" at bounding box center [765, 281] width 919 height 17
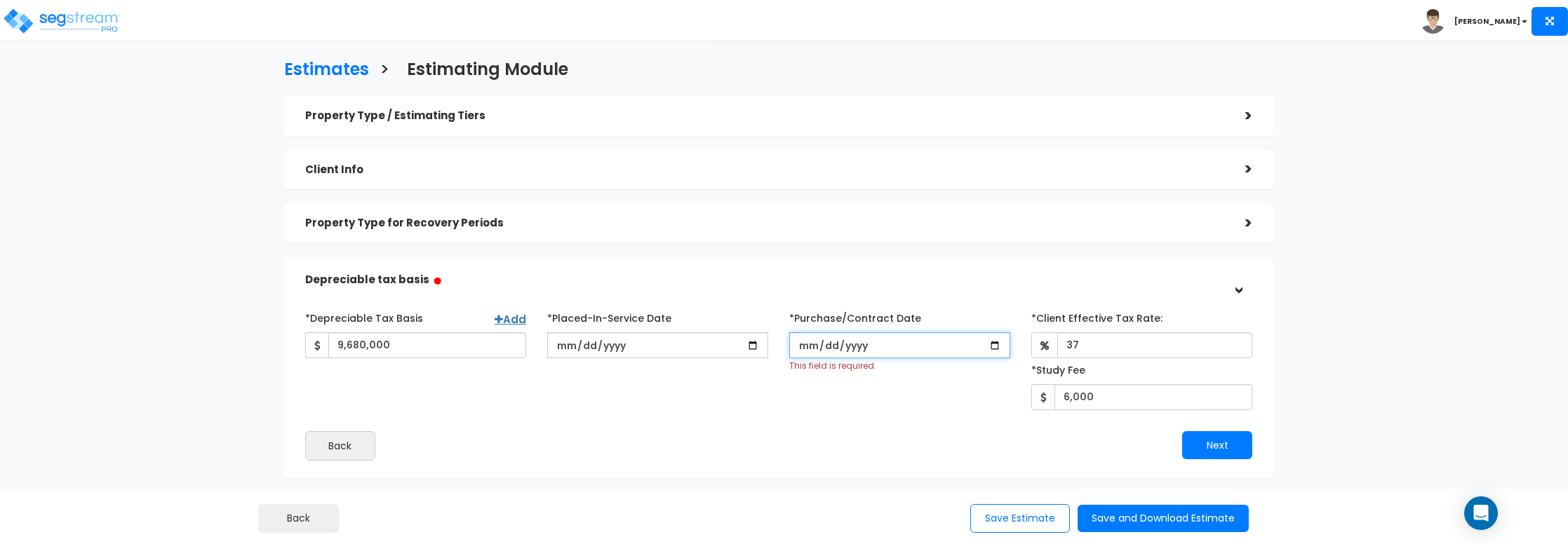
click at [996, 347] on input "[DATE]" at bounding box center [899, 345] width 221 height 26
type input "2025-06-01"
click at [1194, 438] on button "Next" at bounding box center [1216, 445] width 70 height 28
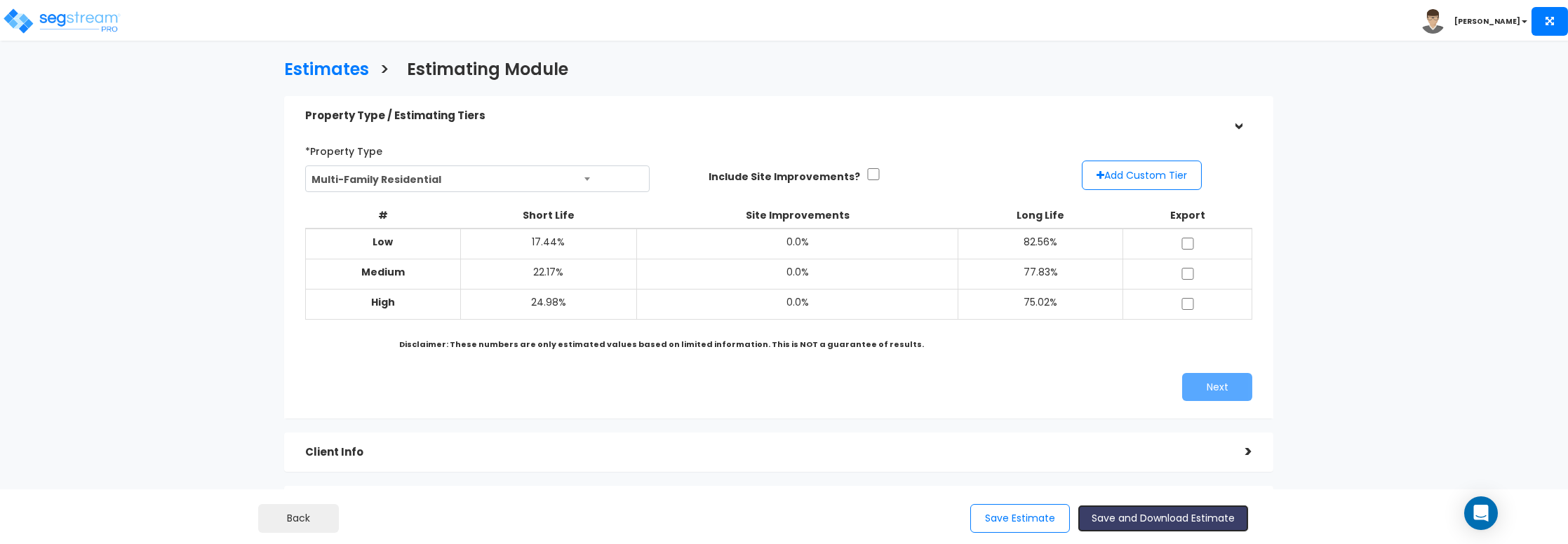
click at [1118, 513] on button "Save and Download Estimate" at bounding box center [1163, 519] width 171 height 27
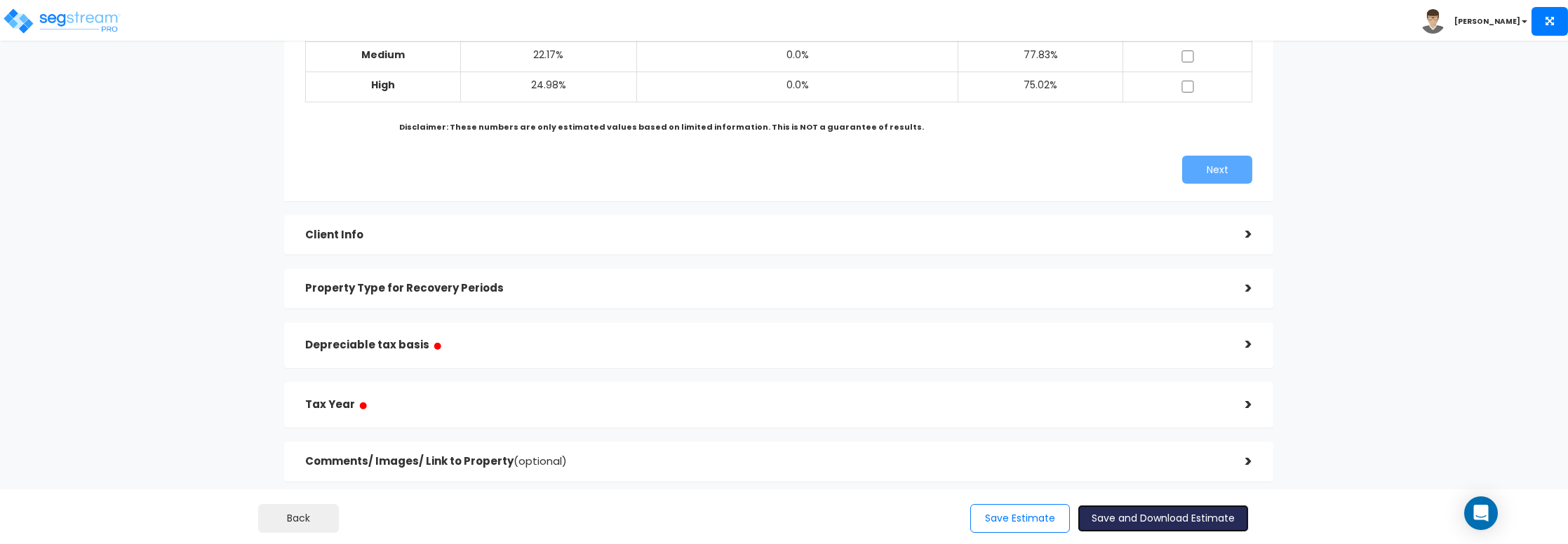
scroll to position [280, 0]
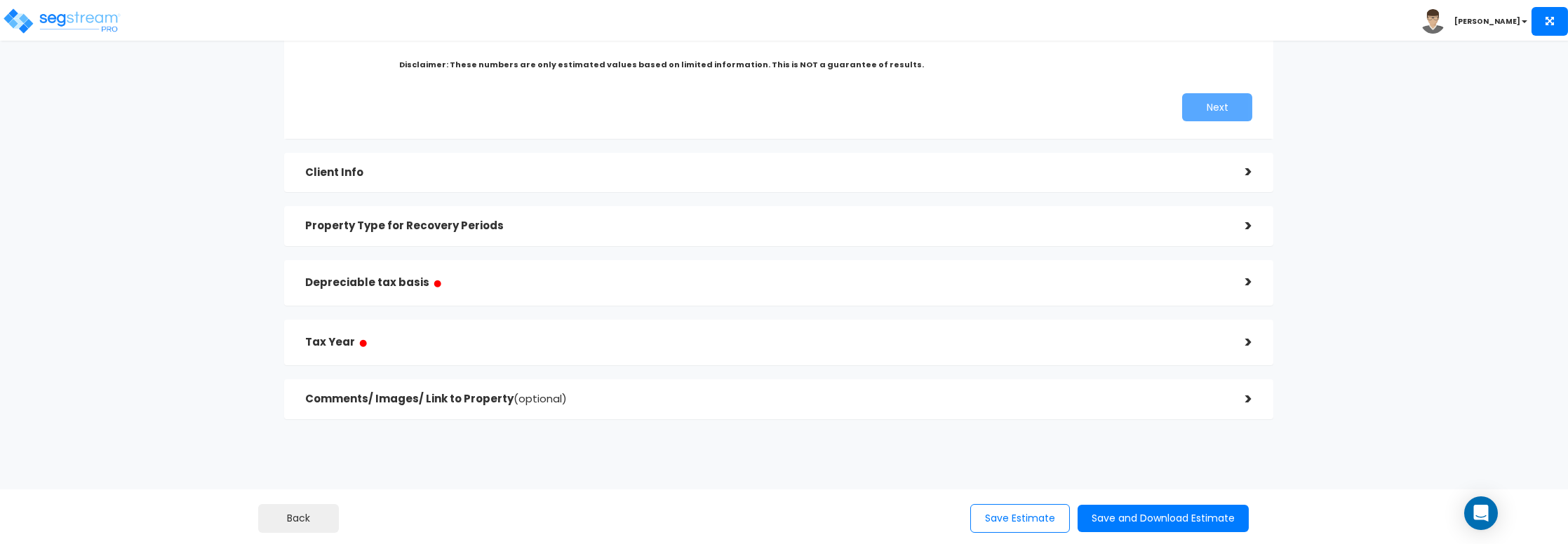
click at [497, 284] on h5 "Depreciable tax basis ●" at bounding box center [765, 283] width 919 height 17
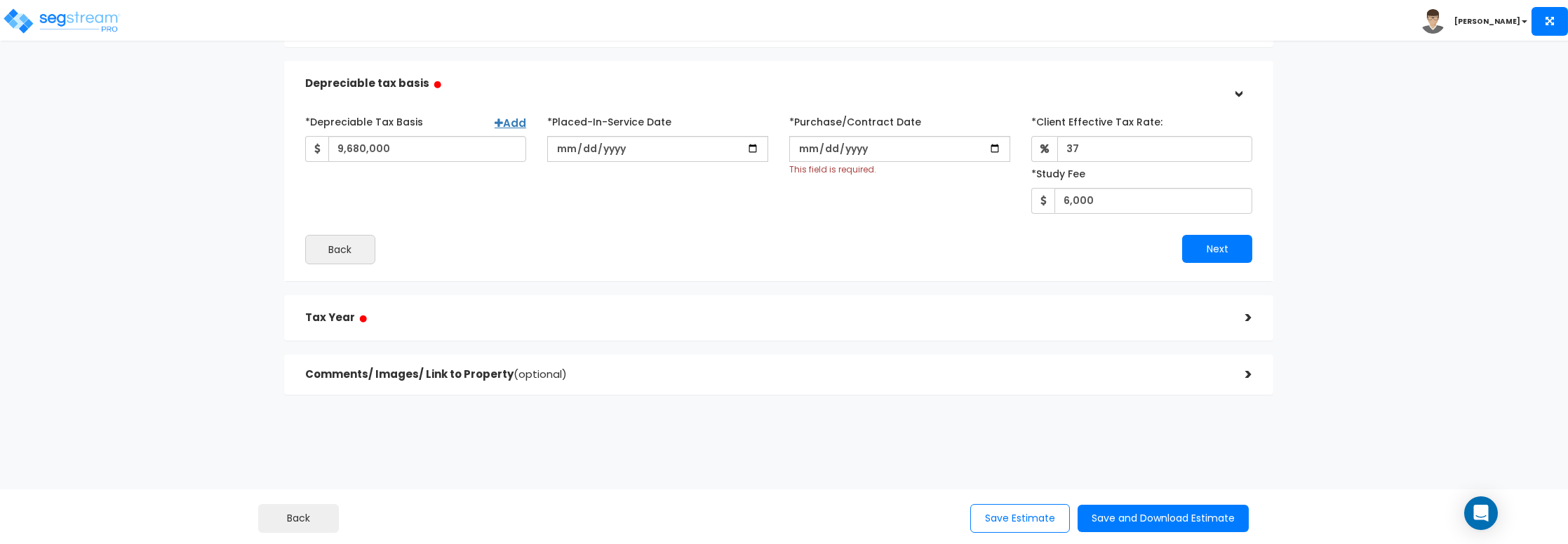
scroll to position [146, 0]
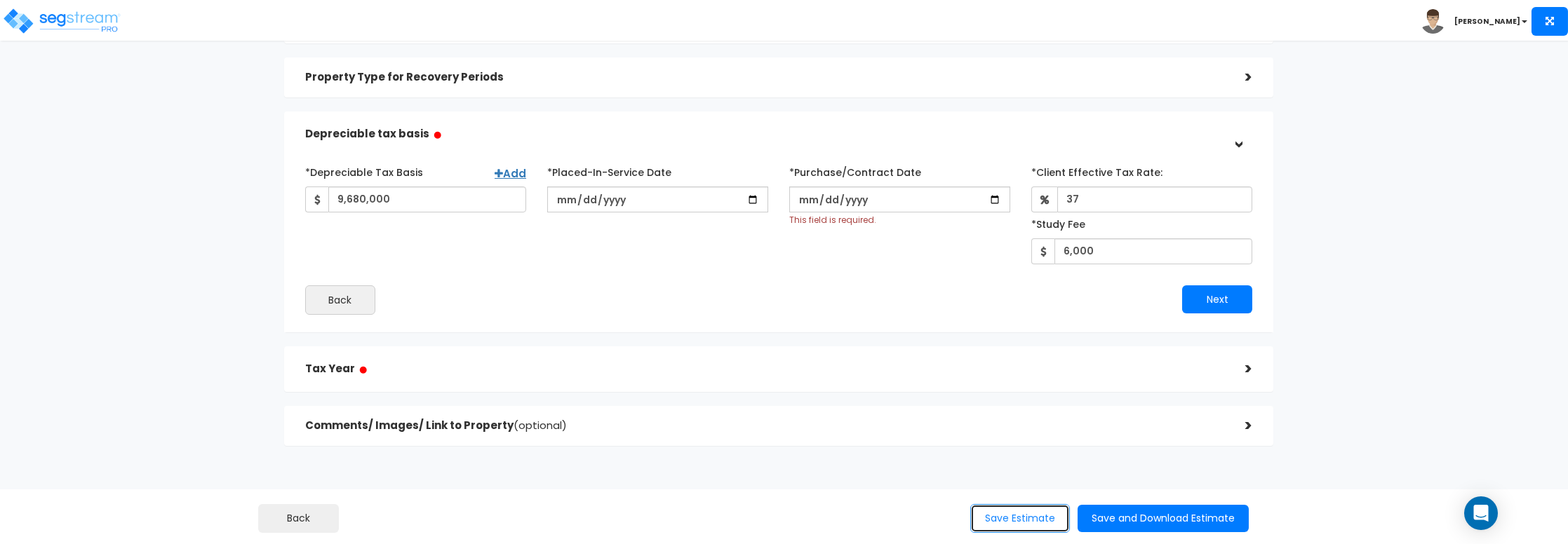
click at [989, 528] on button "Save Estimate" at bounding box center [1020, 519] width 100 height 29
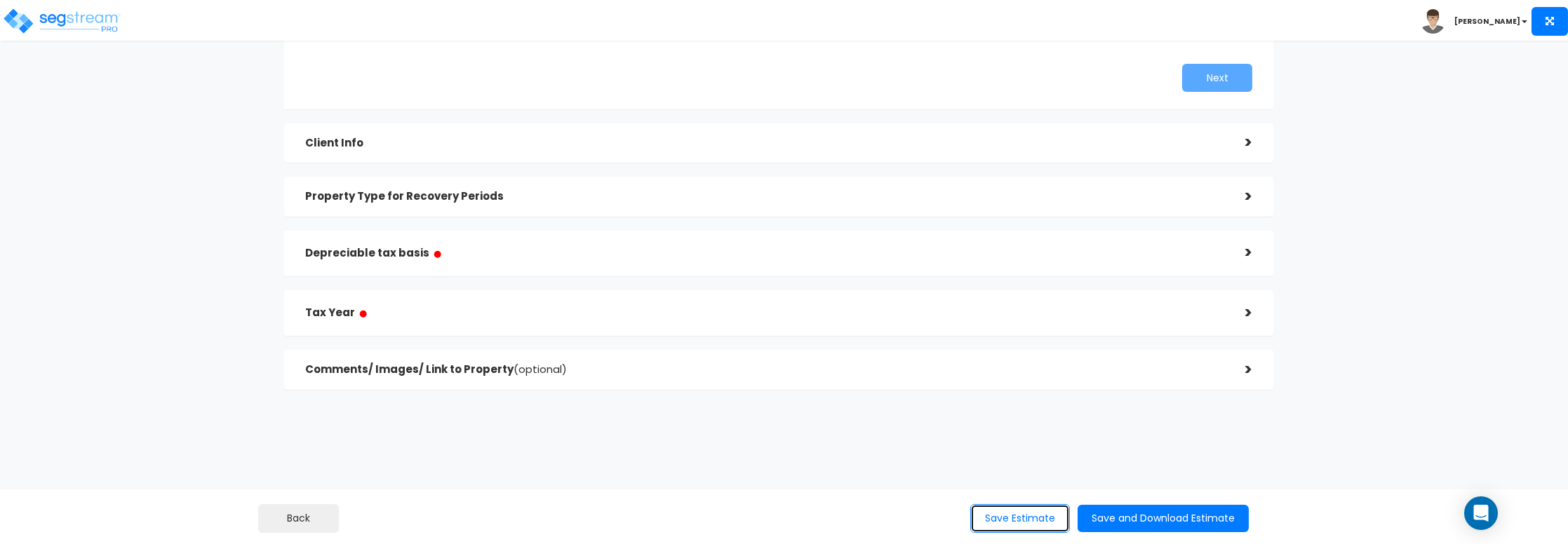
scroll to position [316, 0]
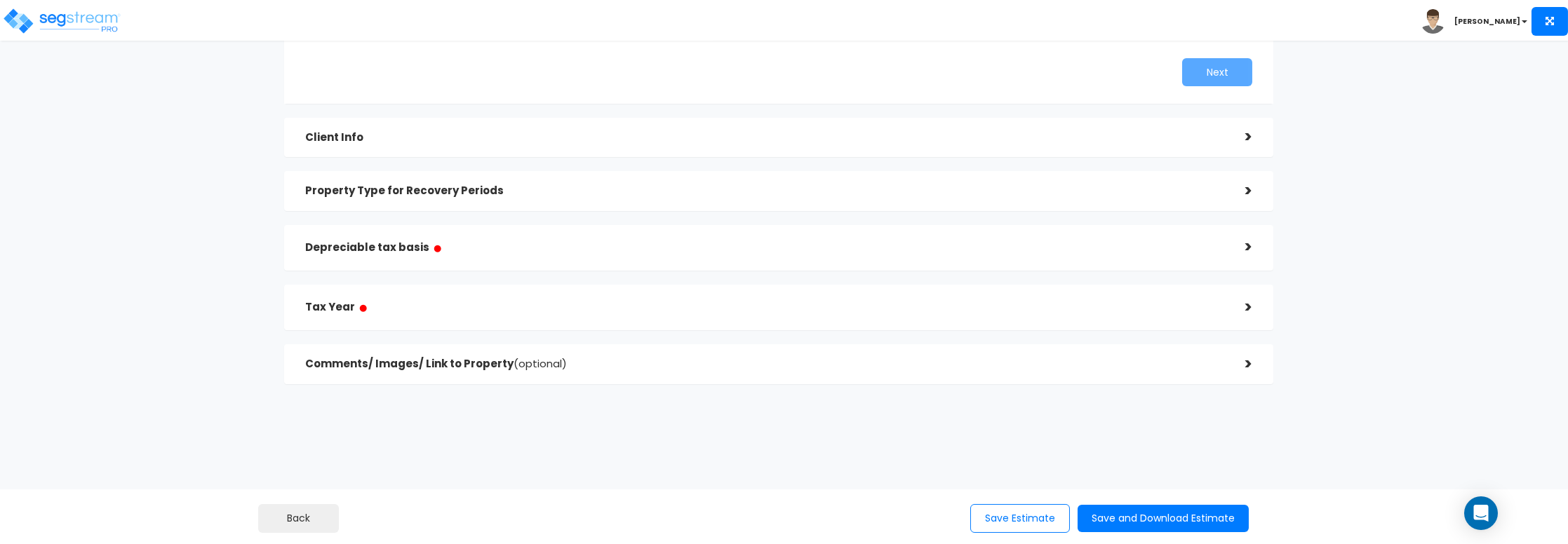
click at [747, 311] on h5 "Tax Year ●" at bounding box center [765, 308] width 919 height 17
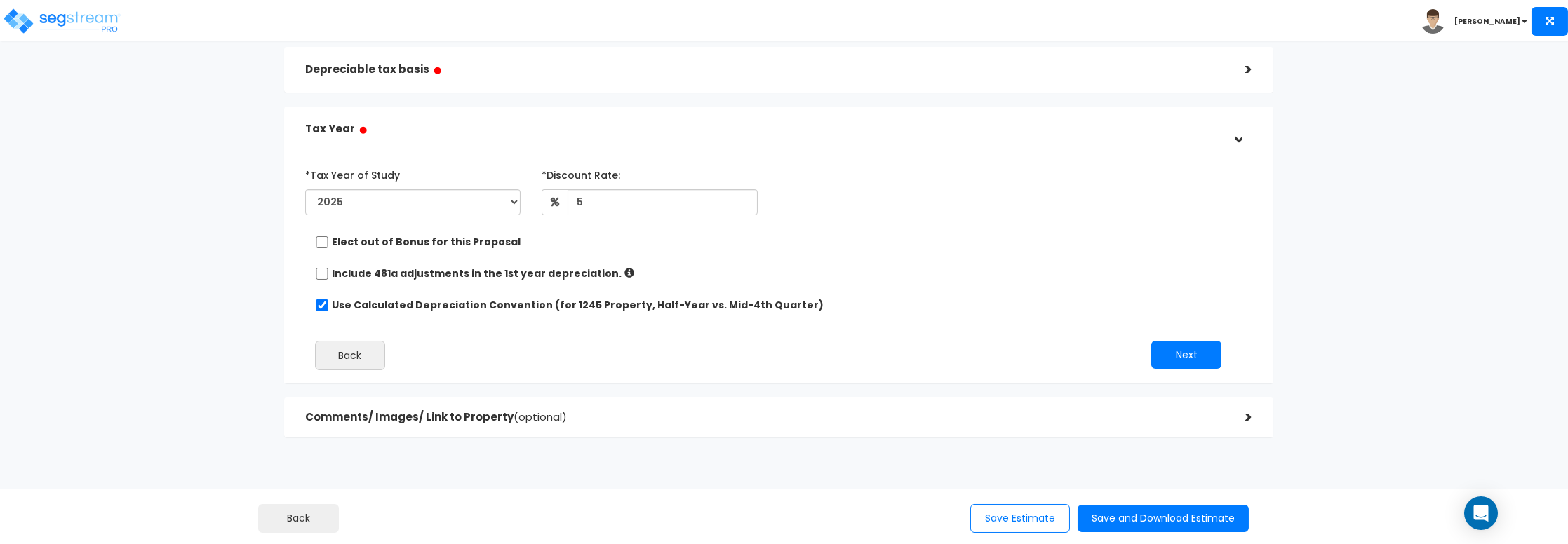
scroll to position [145, 0]
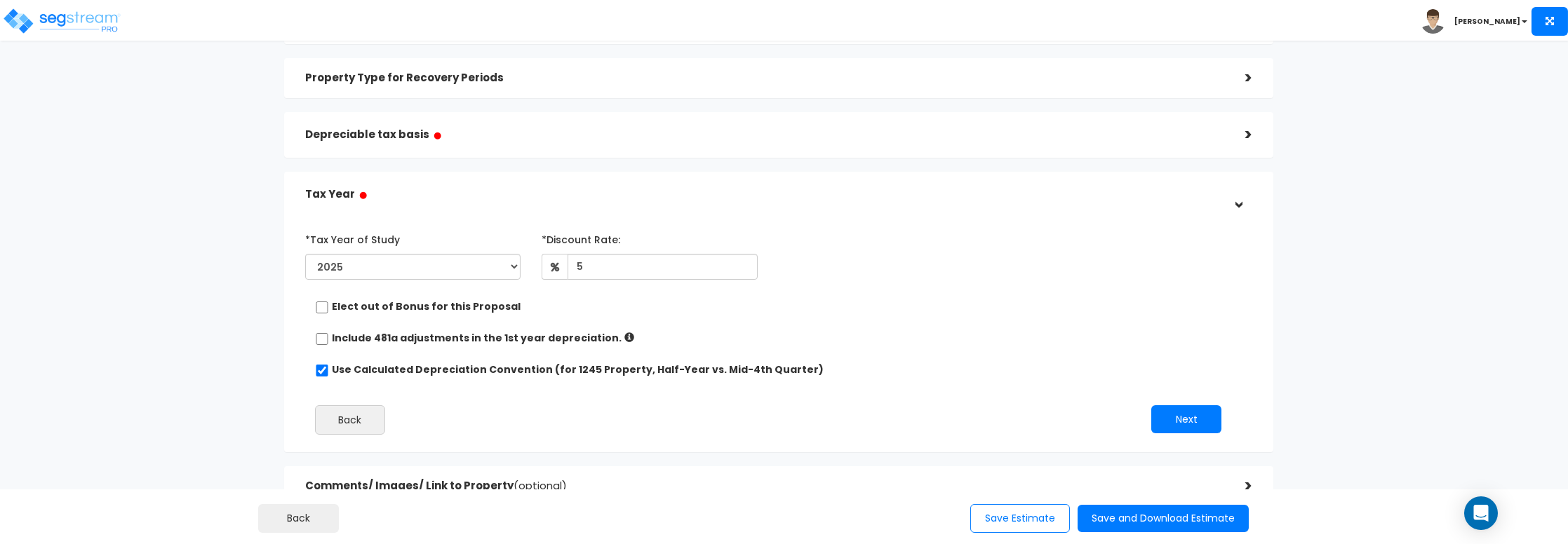
click at [435, 434] on div "Back" at bounding box center [531, 420] width 474 height 30
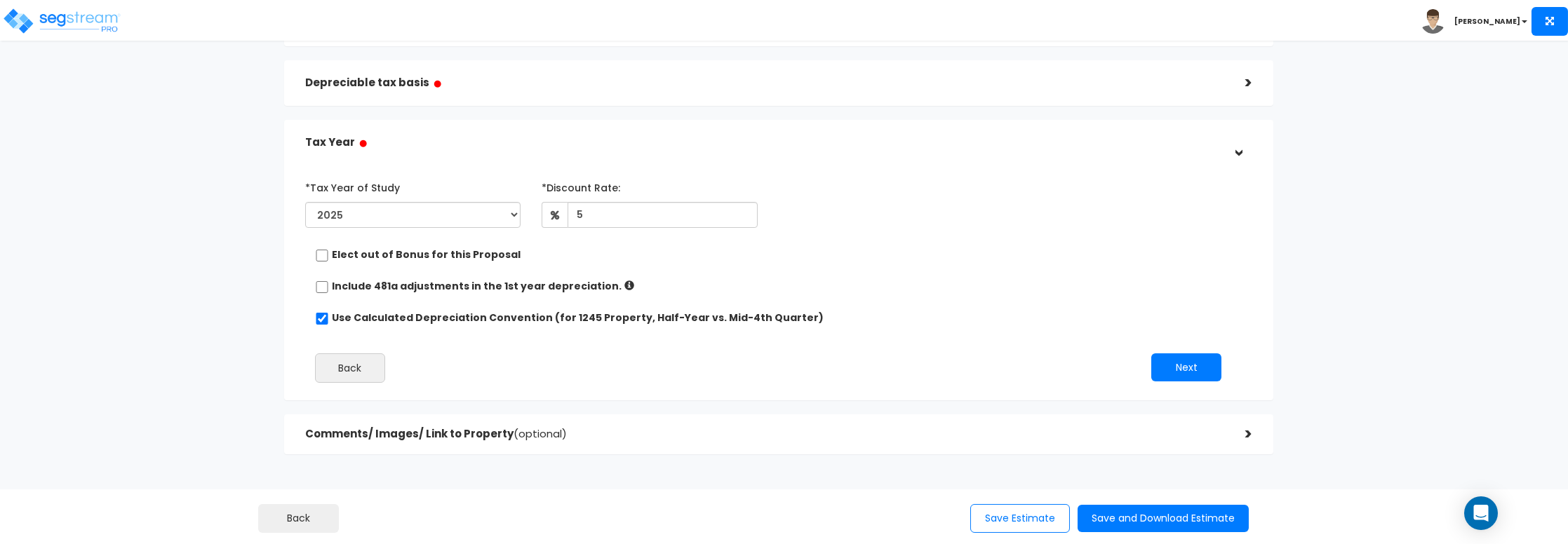
scroll to position [127, 0]
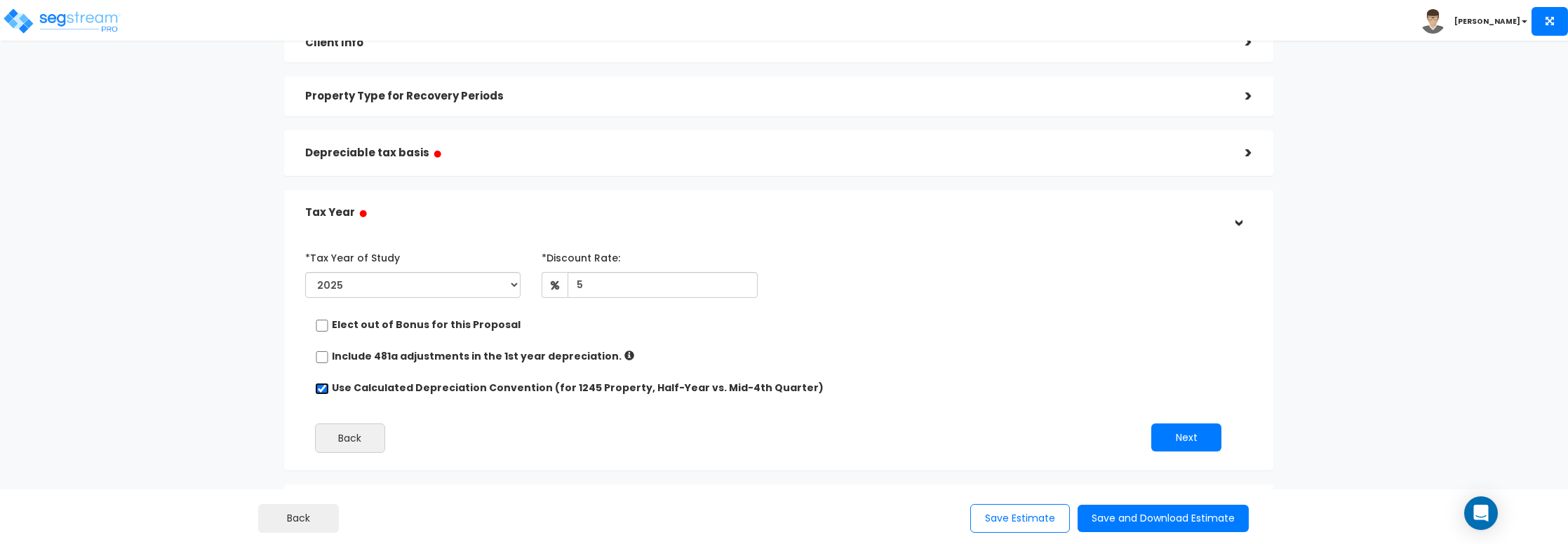
click at [322, 389] on input "Use Calculated Depreciation Convention (for 1245 Property, Half-Year vs. Mid-4t…" at bounding box center [322, 389] width 14 height 12
checkbox input "false"
radio input "true"
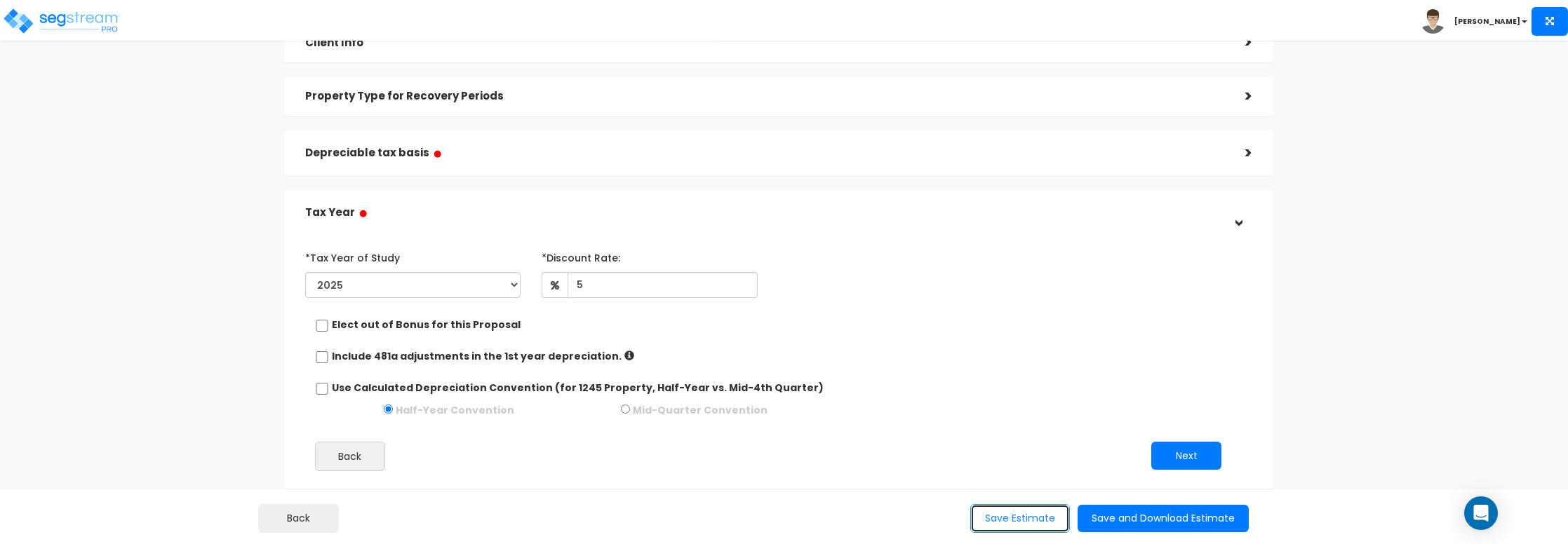
click at [1024, 515] on button "Save Estimate" at bounding box center [1020, 519] width 100 height 29
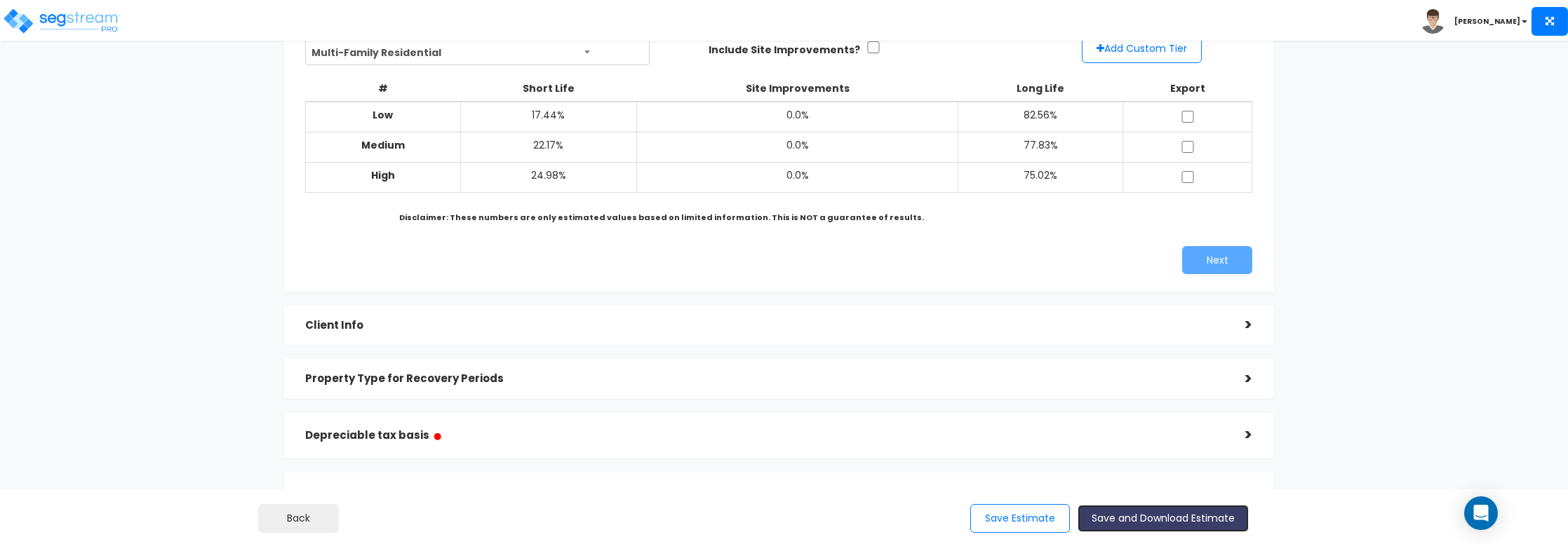
click at [1123, 514] on button "Save and Download Estimate" at bounding box center [1163, 519] width 171 height 27
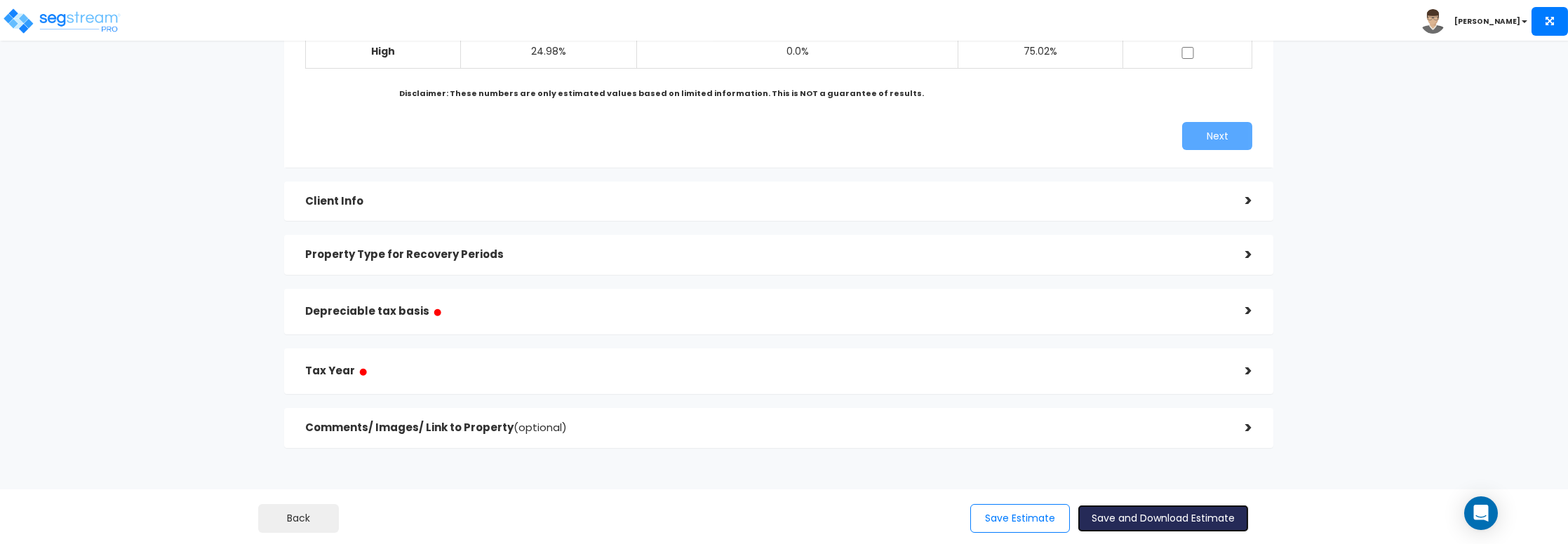
scroll to position [267, 0]
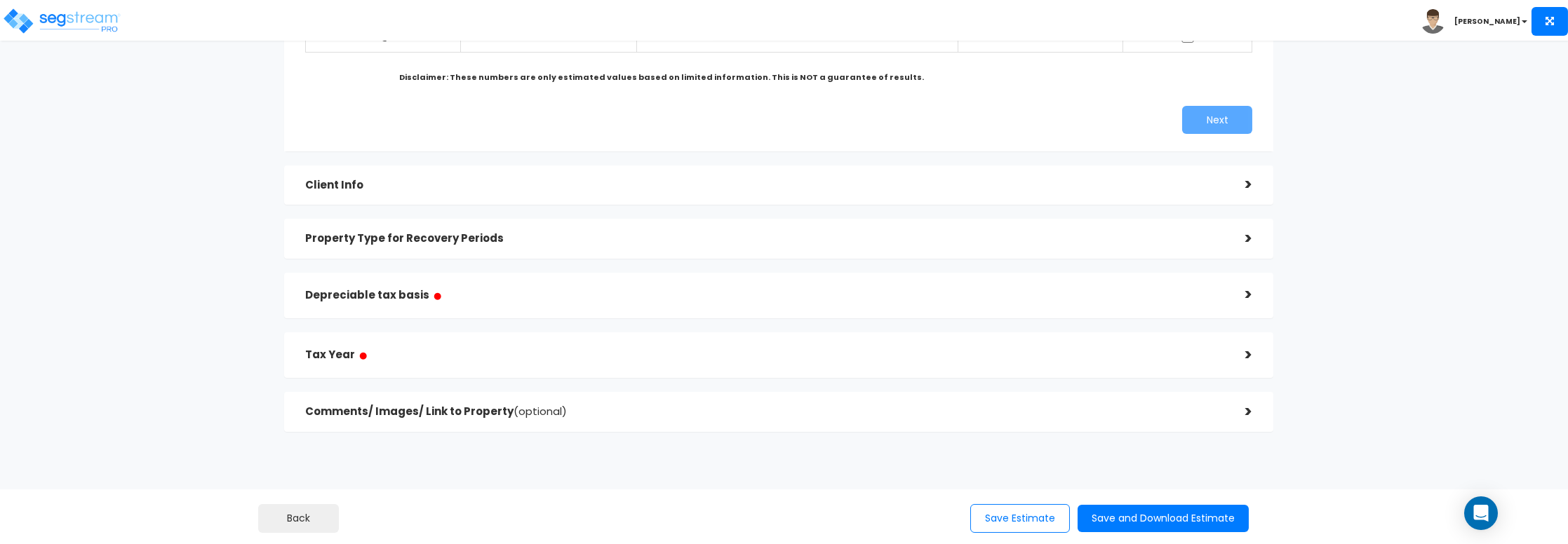
click at [762, 367] on div "Tax Year ●" at bounding box center [765, 355] width 919 height 32
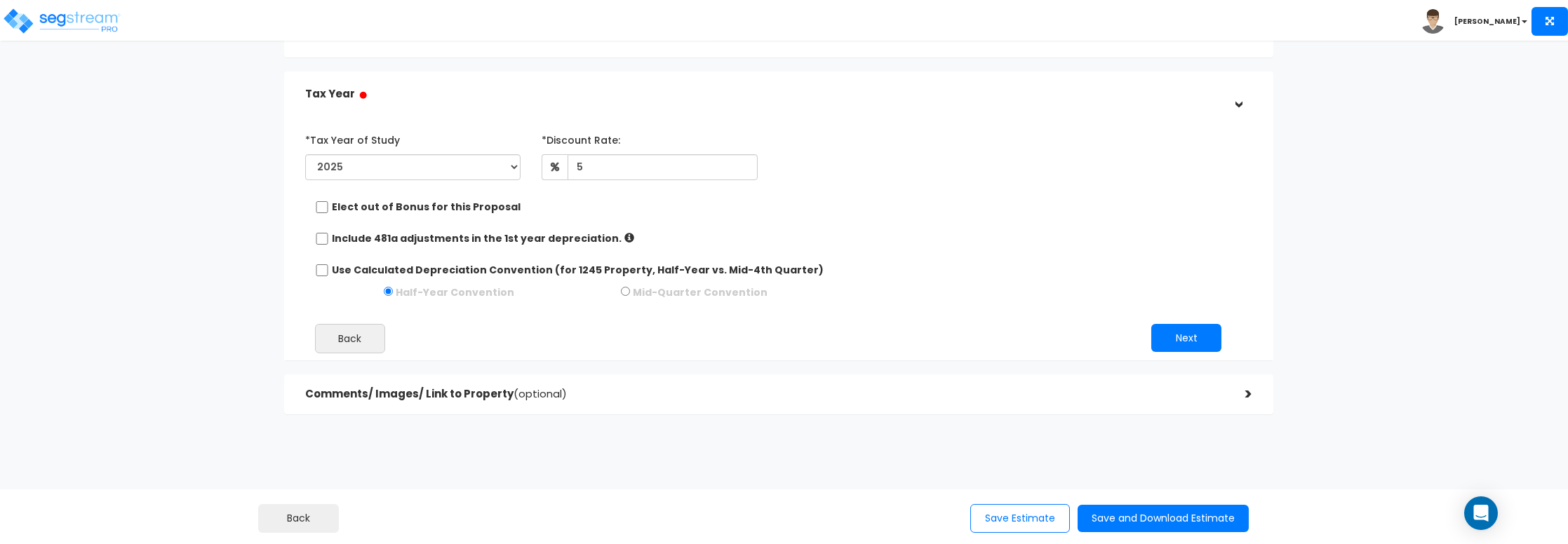
scroll to position [139, 0]
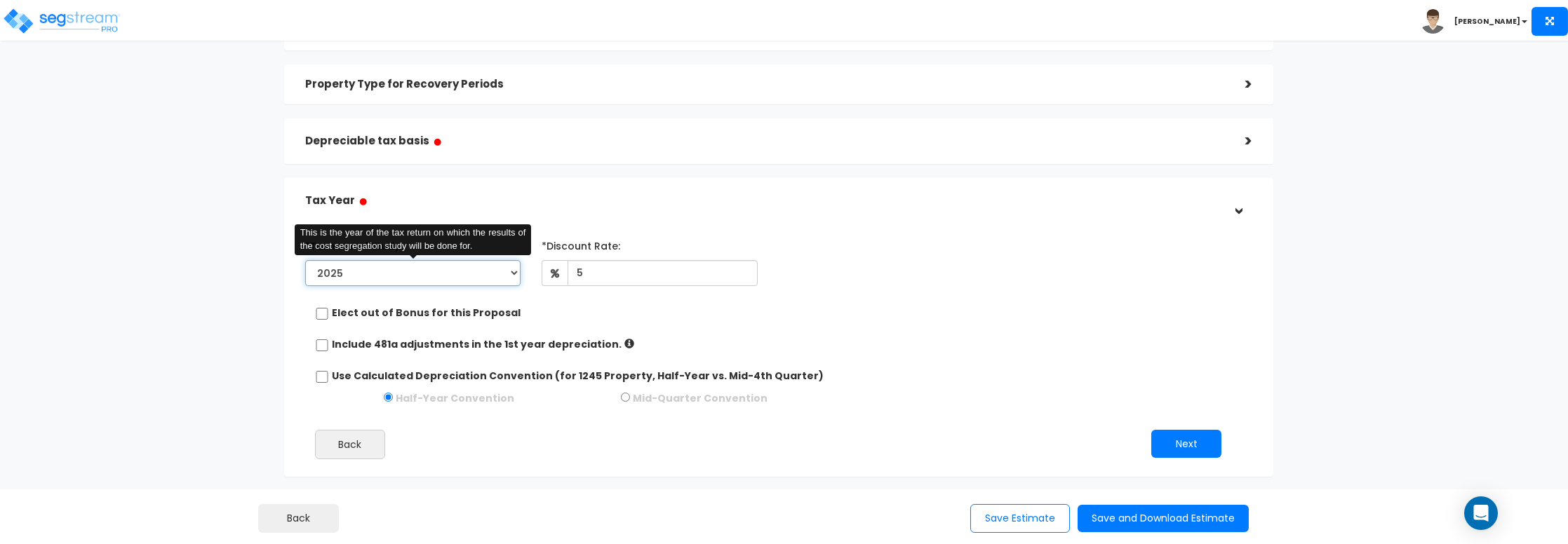
click at [502, 274] on select "2025 2026" at bounding box center [413, 273] width 216 height 26
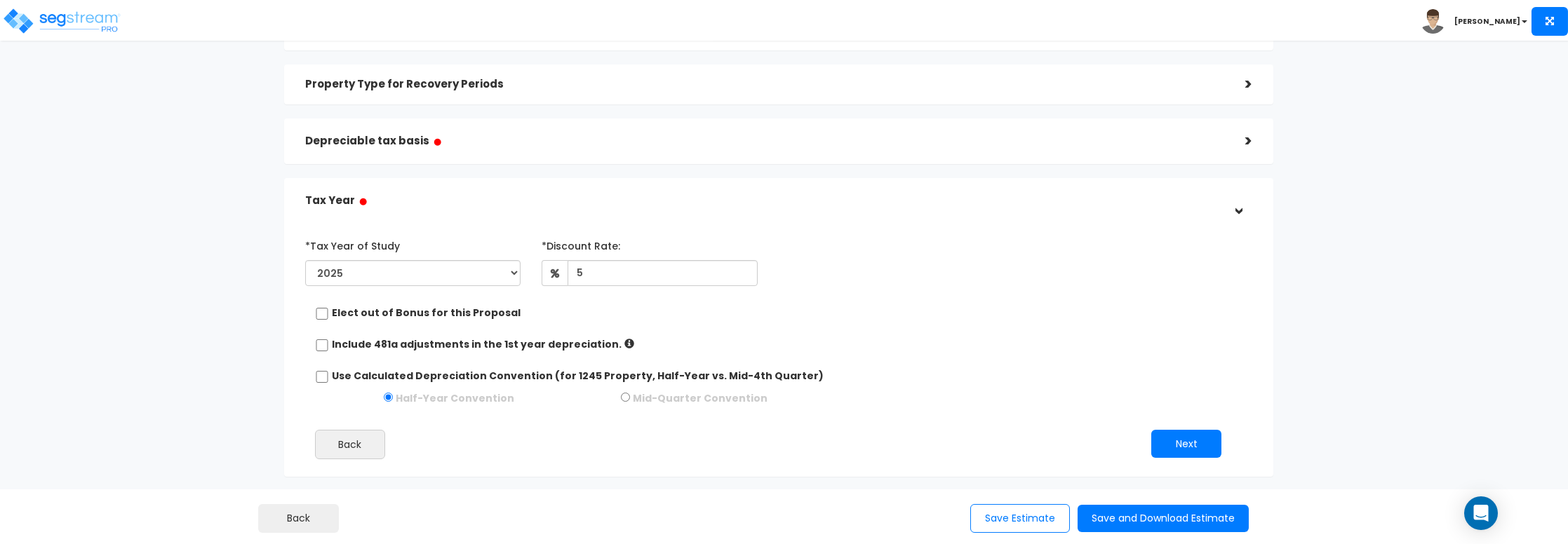
click at [539, 425] on div "*Tax Year of Study 2025 2026 This is the year of the tax return on which the re…" at bounding box center [769, 353] width 947 height 250
click at [625, 343] on icon at bounding box center [629, 344] width 10 height 10
click at [654, 318] on div "Elect out of Bonus for this Proposal" at bounding box center [773, 314] width 917 height 17
click at [537, 469] on div "*Tax Year of Study 2025 2026 Prior Accumulated Depreciation *Discount Rate:" at bounding box center [769, 353] width 947 height 250
click at [321, 379] on input "Use Calculated Depreciation Convention (for 1245 Property, Half-Year vs. Mid-4t…" at bounding box center [322, 377] width 14 height 12
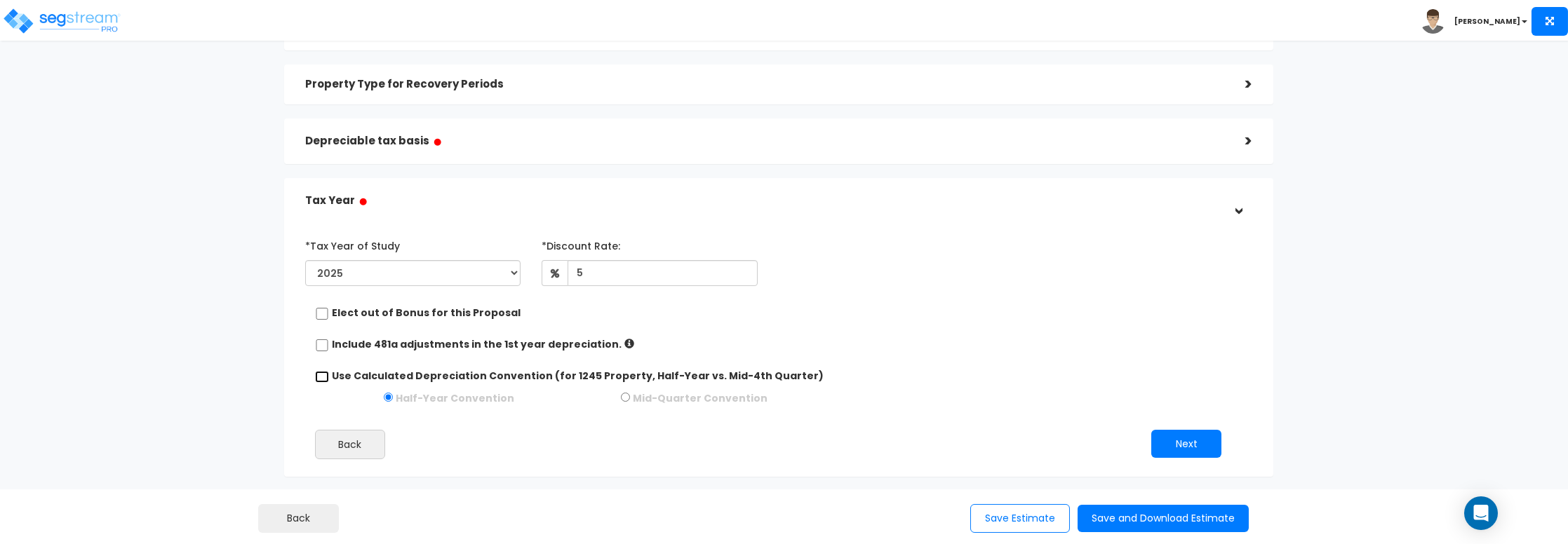
checkbox input "true"
click at [1176, 417] on button "Next" at bounding box center [1186, 426] width 70 height 28
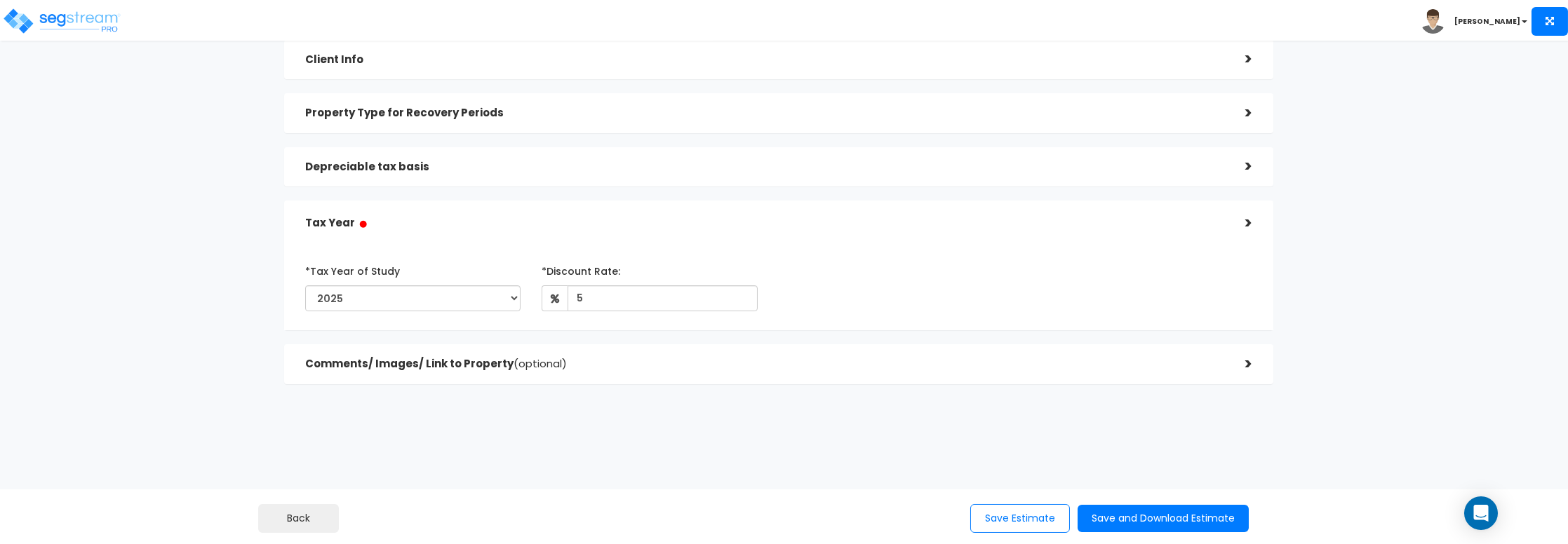
scroll to position [310, 0]
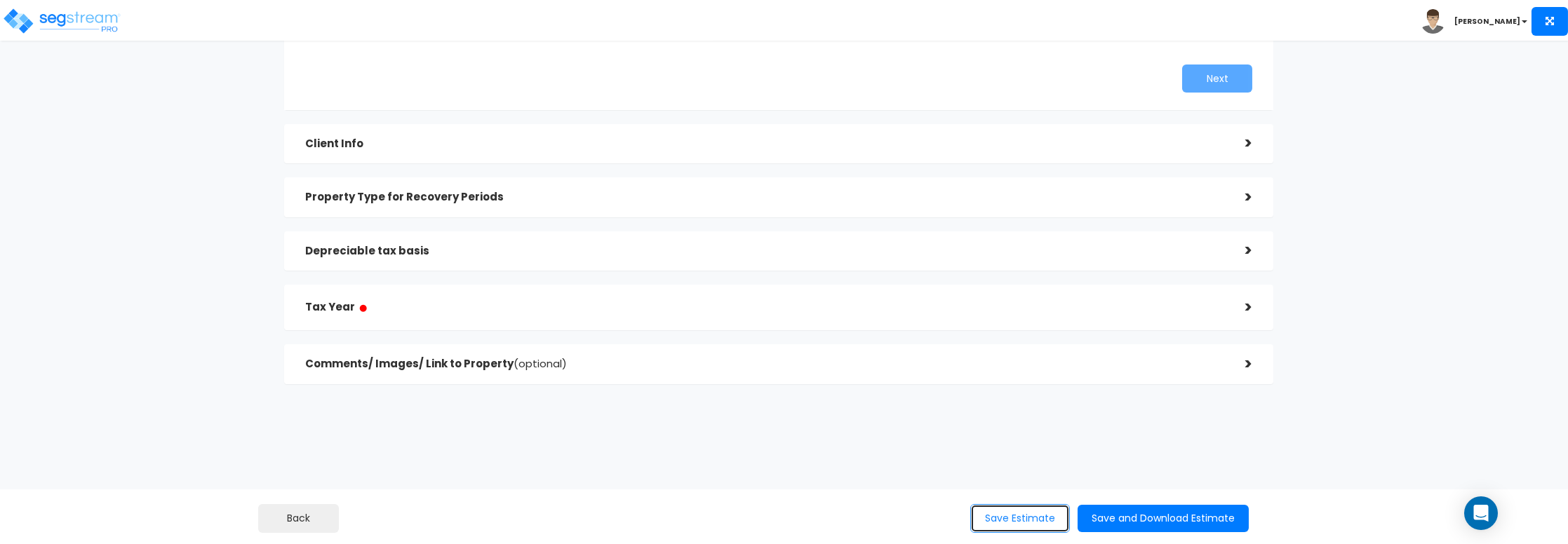
click at [990, 510] on button "Save Estimate" at bounding box center [1020, 519] width 100 height 29
click at [538, 259] on h5 "Depreciable tax basis ●" at bounding box center [765, 253] width 919 height 17
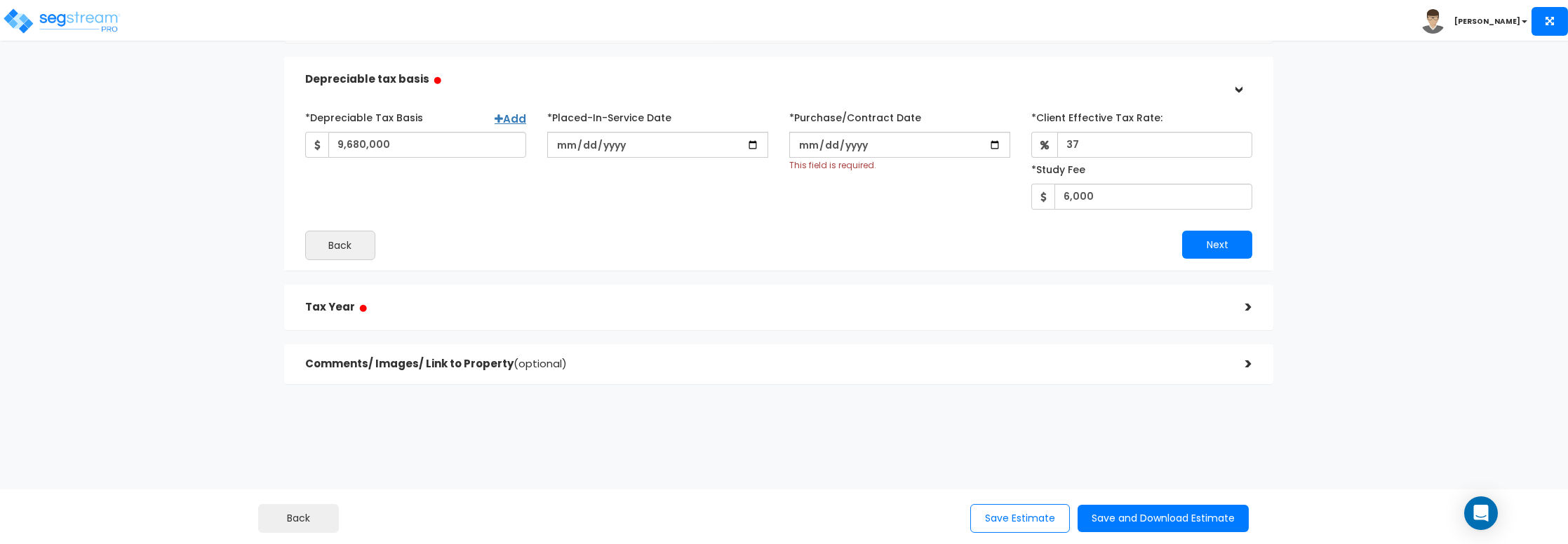
scroll to position [143, 0]
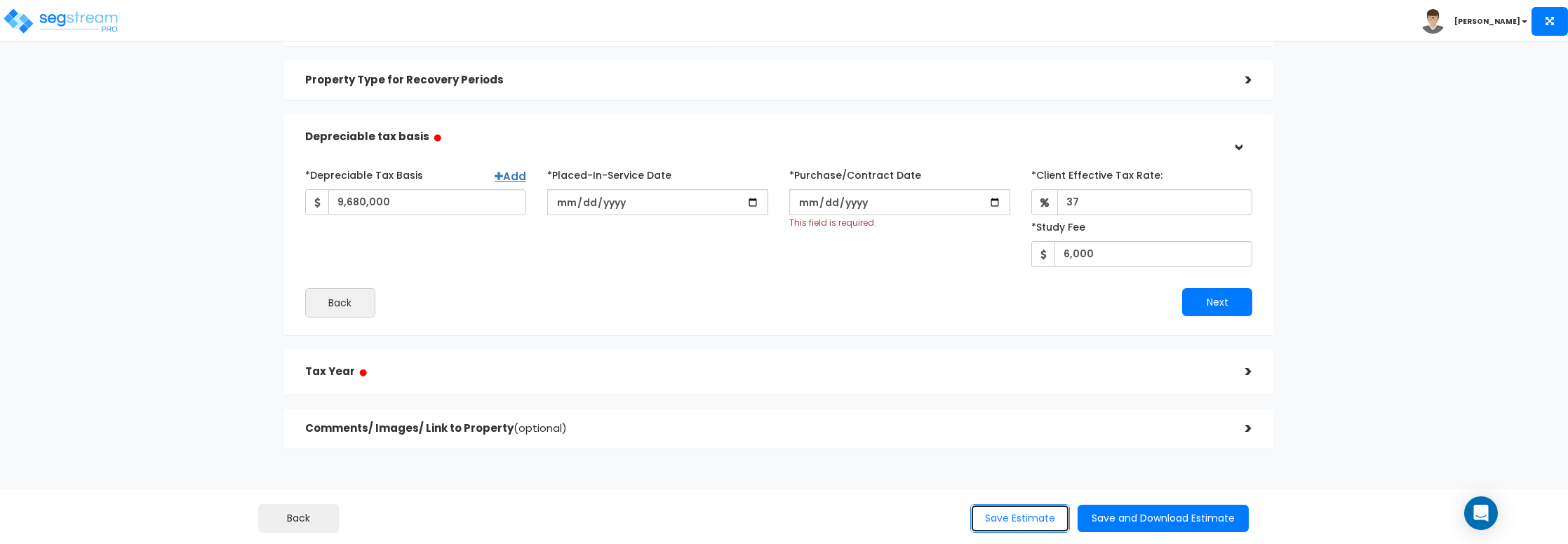
click at [992, 516] on button "Save Estimate" at bounding box center [1020, 519] width 100 height 29
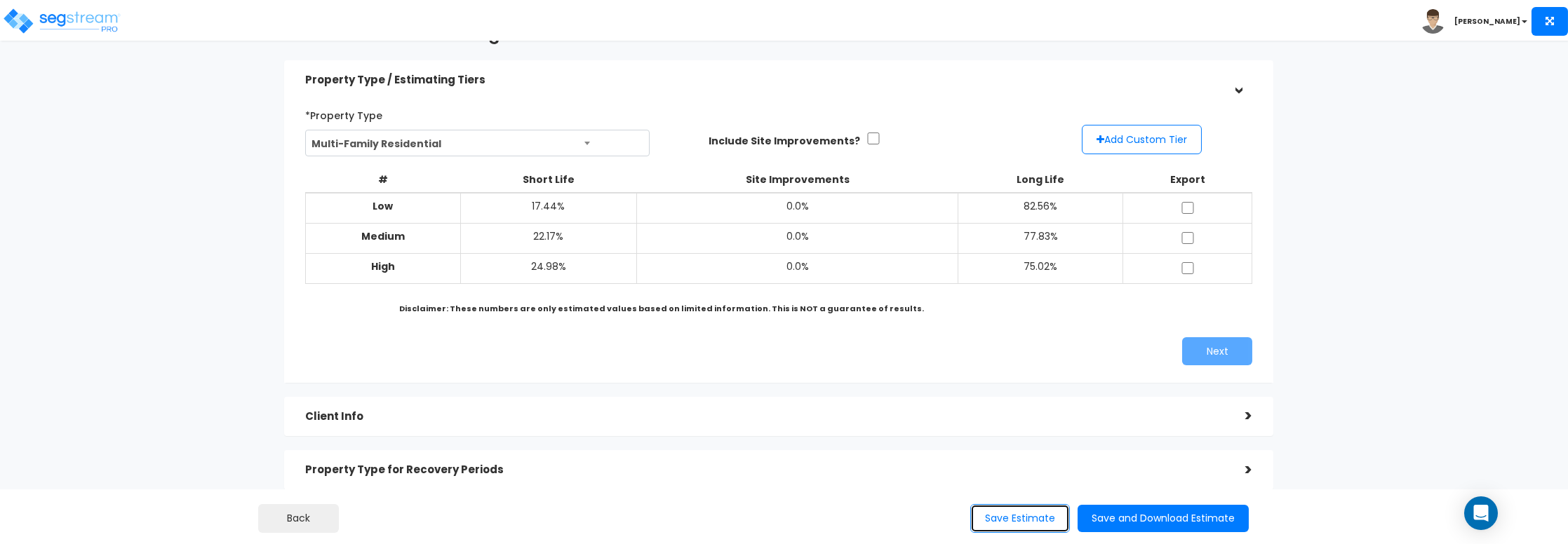
scroll to position [0, 0]
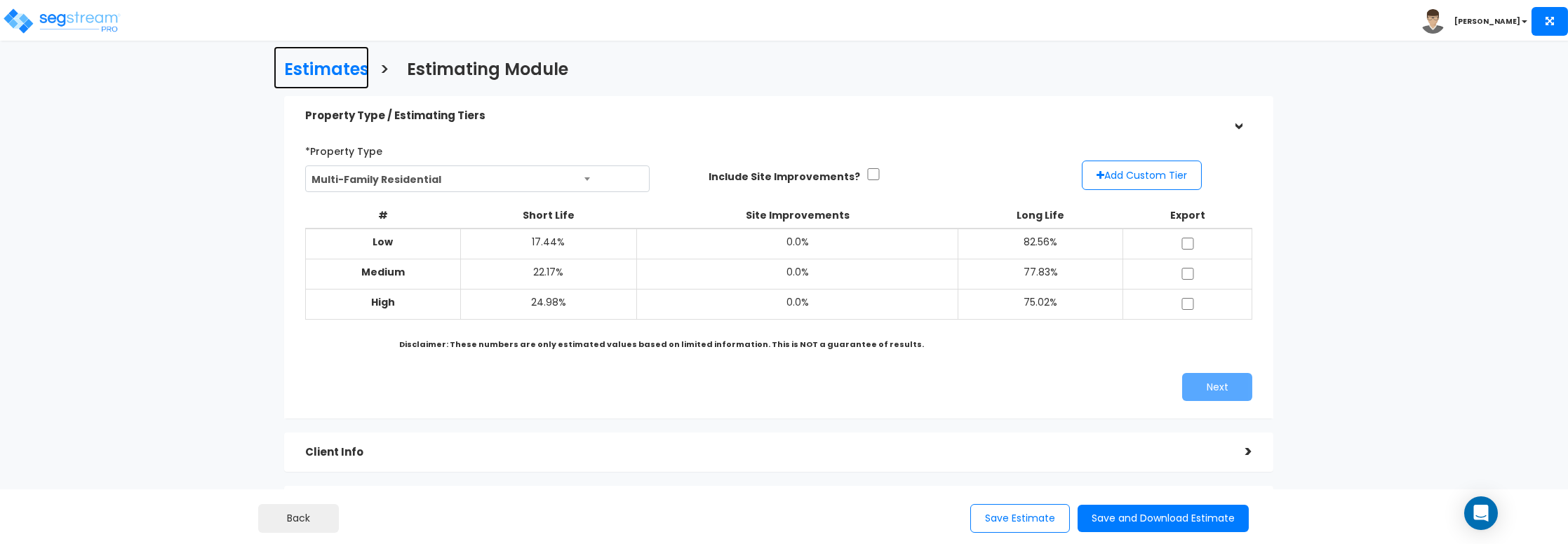
click at [346, 62] on h3 "Estimates" at bounding box center [327, 71] width 85 height 22
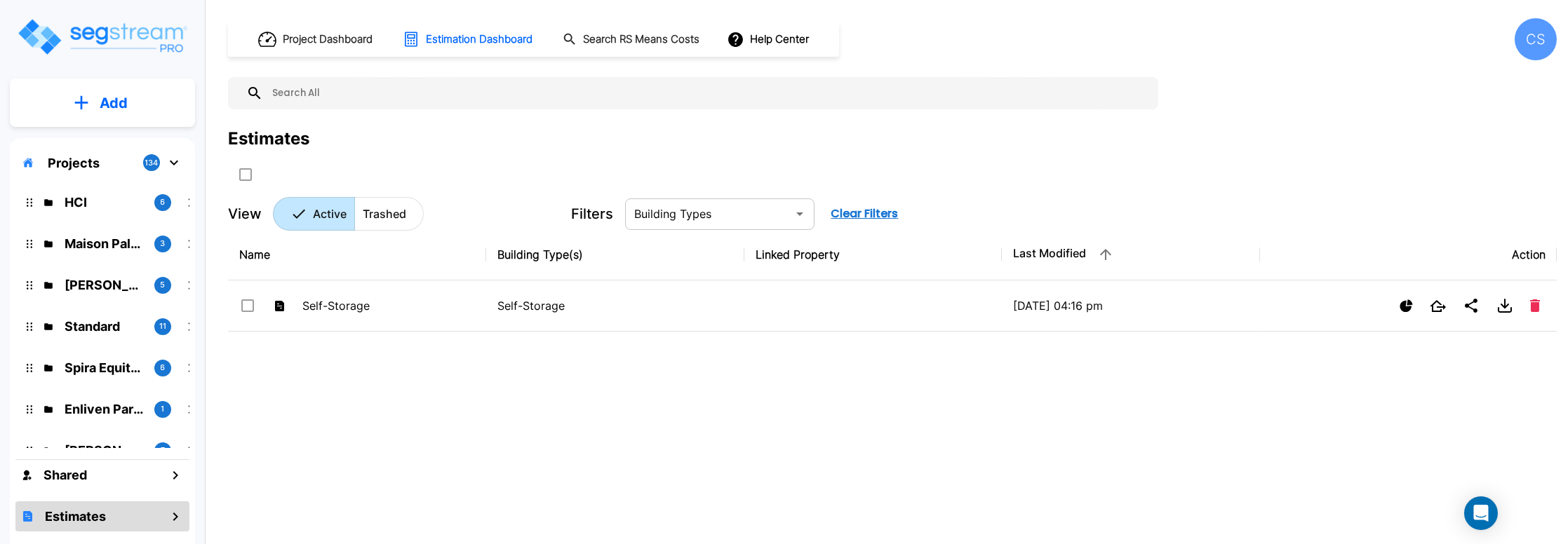
click at [680, 217] on input "text" at bounding box center [708, 213] width 158 height 19
click at [878, 212] on button "Clear Filters" at bounding box center [865, 213] width 79 height 28
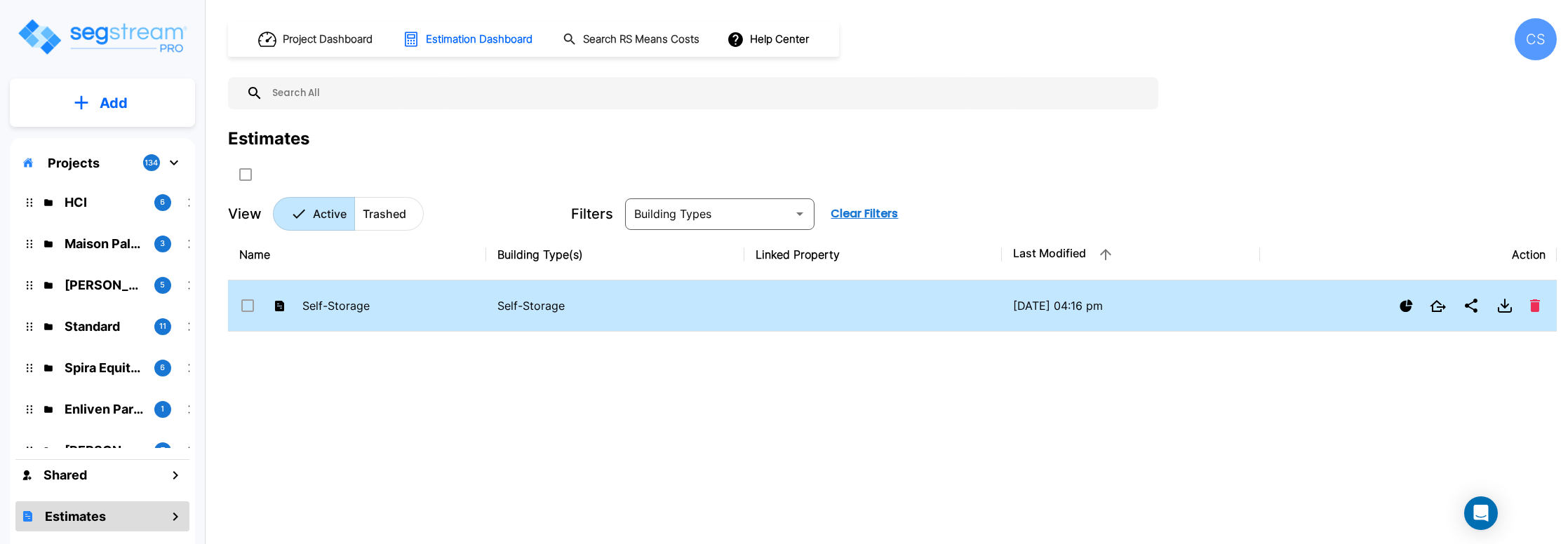
click at [524, 305] on p "Self-Storage" at bounding box center [615, 307] width 235 height 17
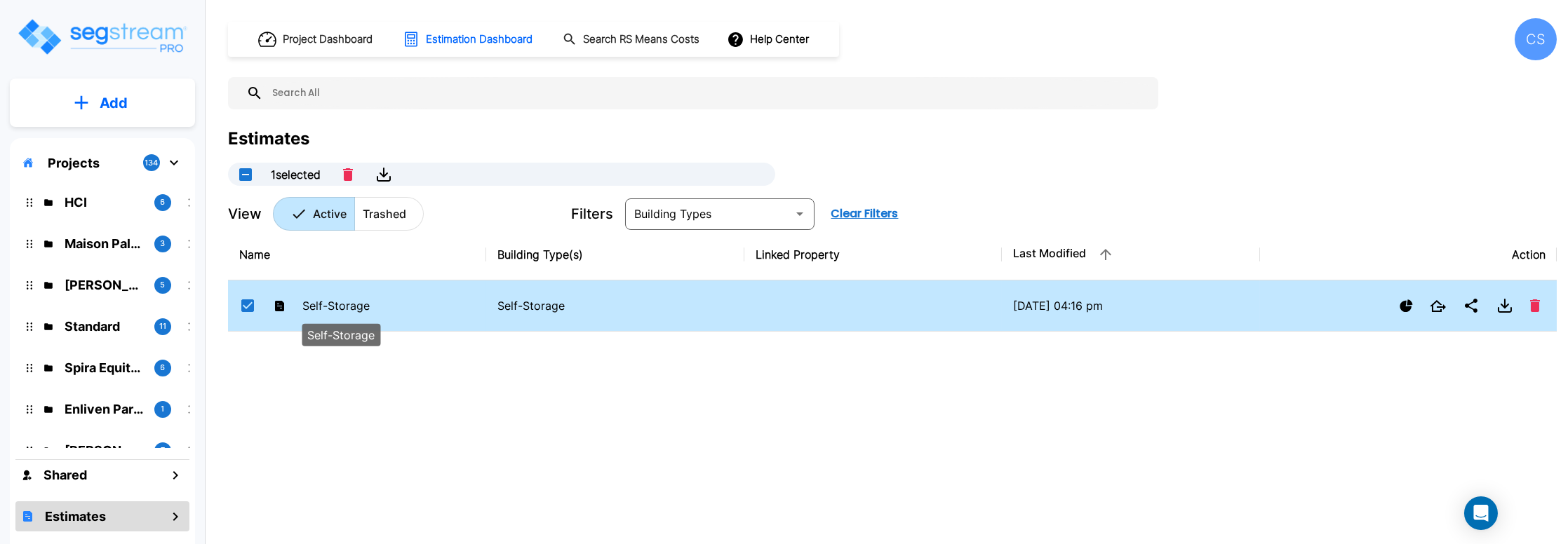
click at [328, 300] on p "Self-Storage" at bounding box center [341, 307] width 77 height 17
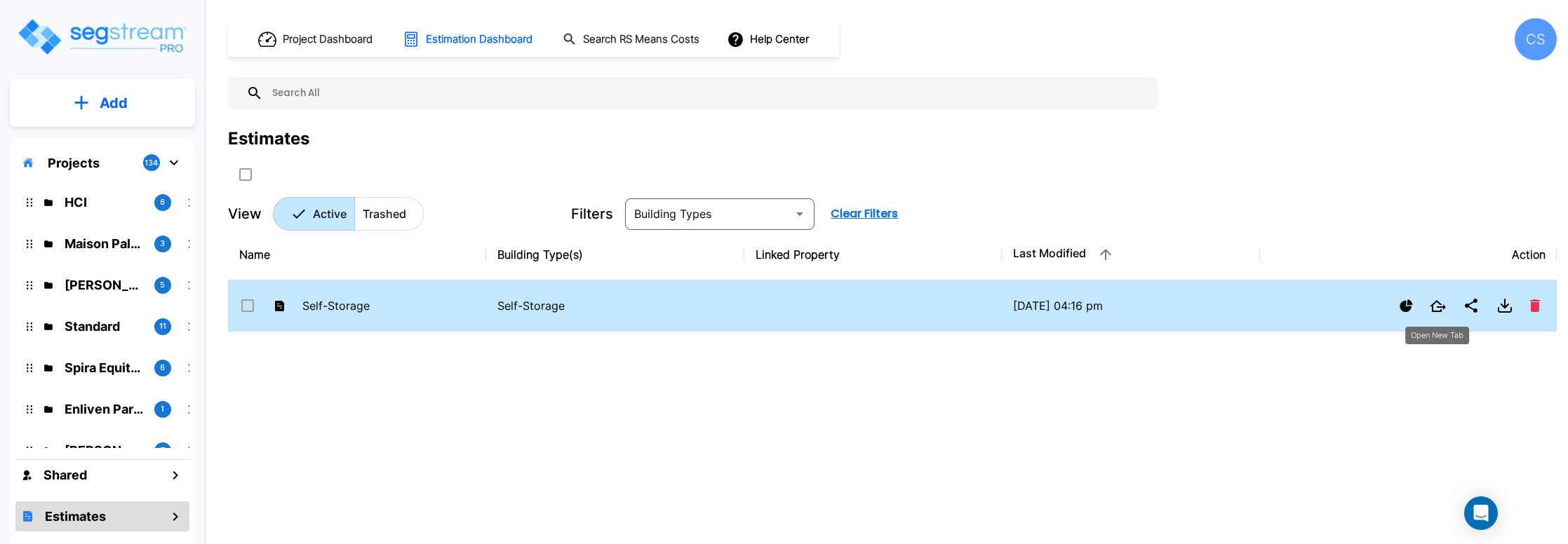
click at [1435, 307] on icon "Open New Tab" at bounding box center [1437, 306] width 16 height 12
checkbox input "true"
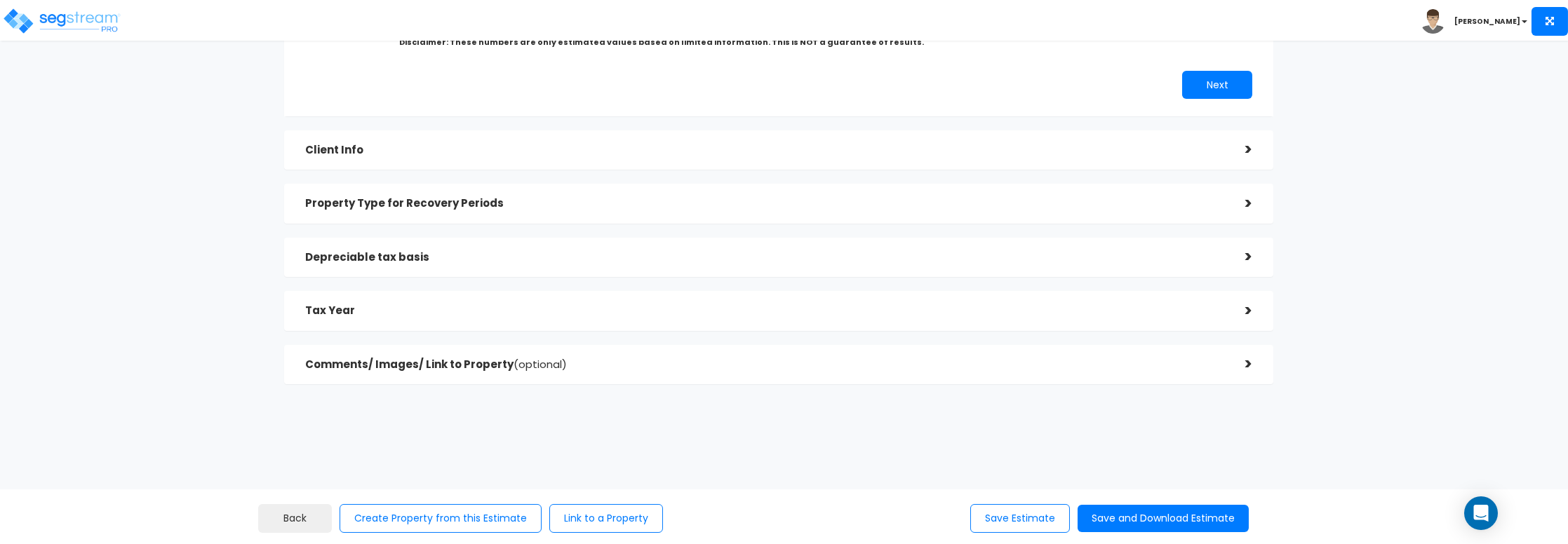
click at [444, 263] on div "Depreciable tax basis" at bounding box center [765, 258] width 919 height 26
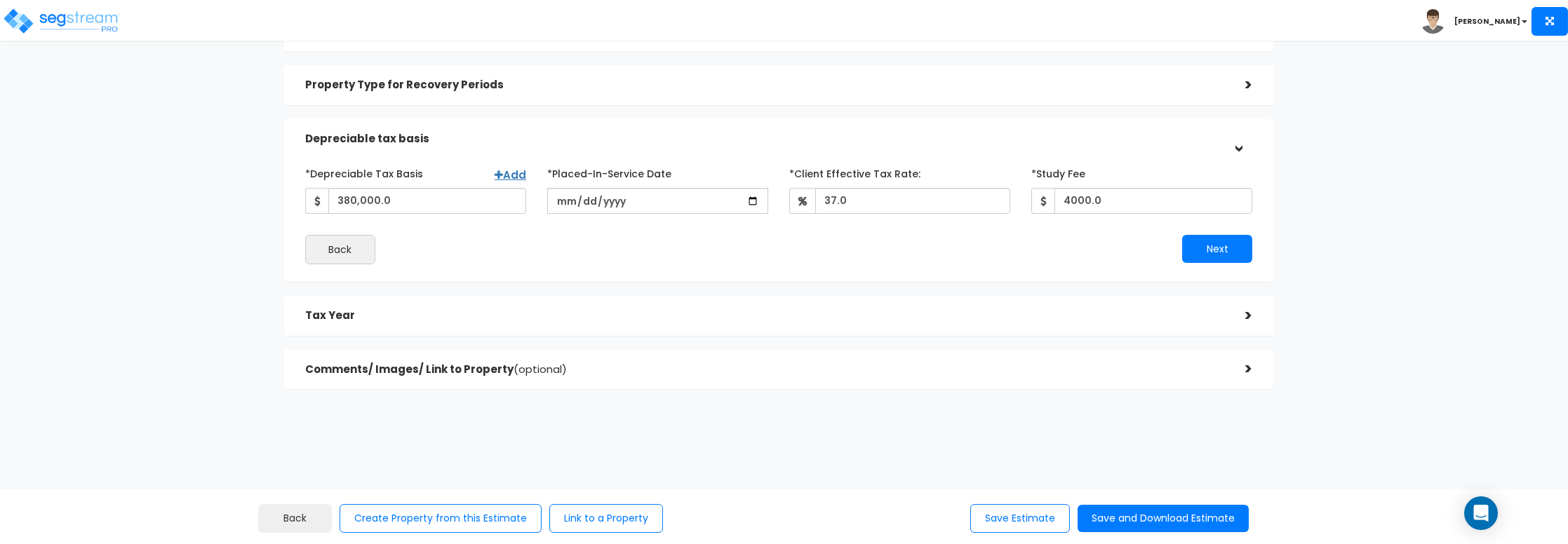
scroll to position [67, 0]
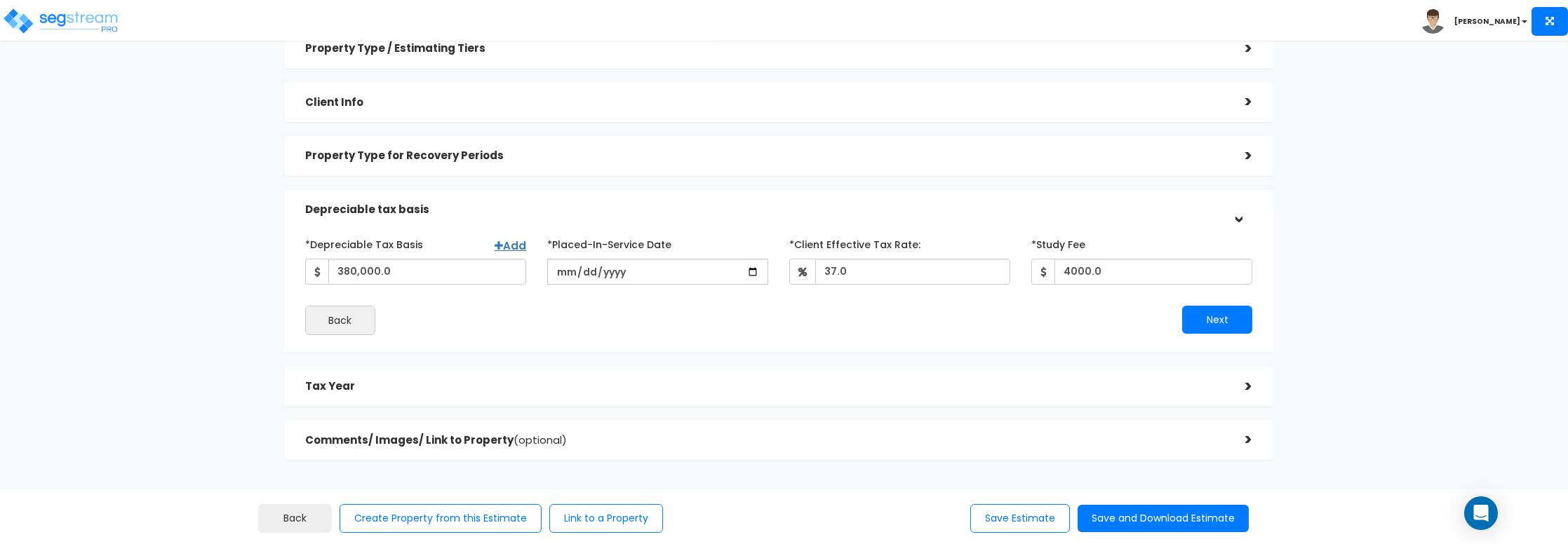
click at [360, 391] on h5 "Tax Year" at bounding box center [765, 386] width 919 height 12
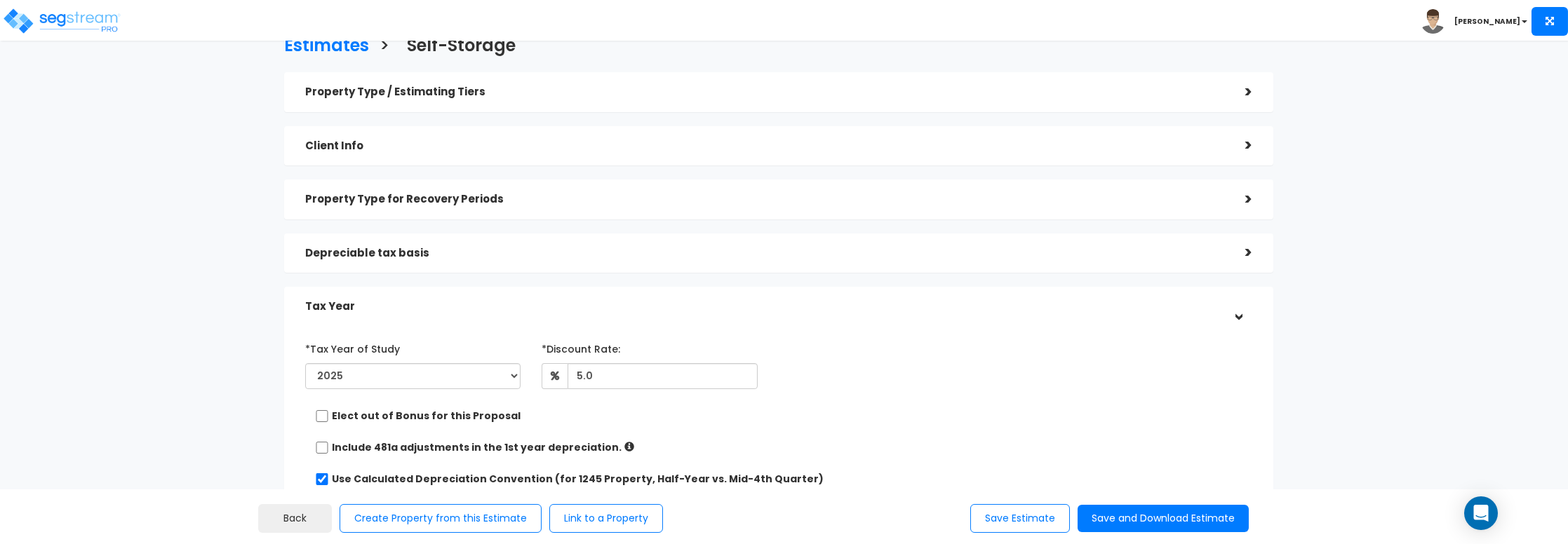
scroll to position [0, 0]
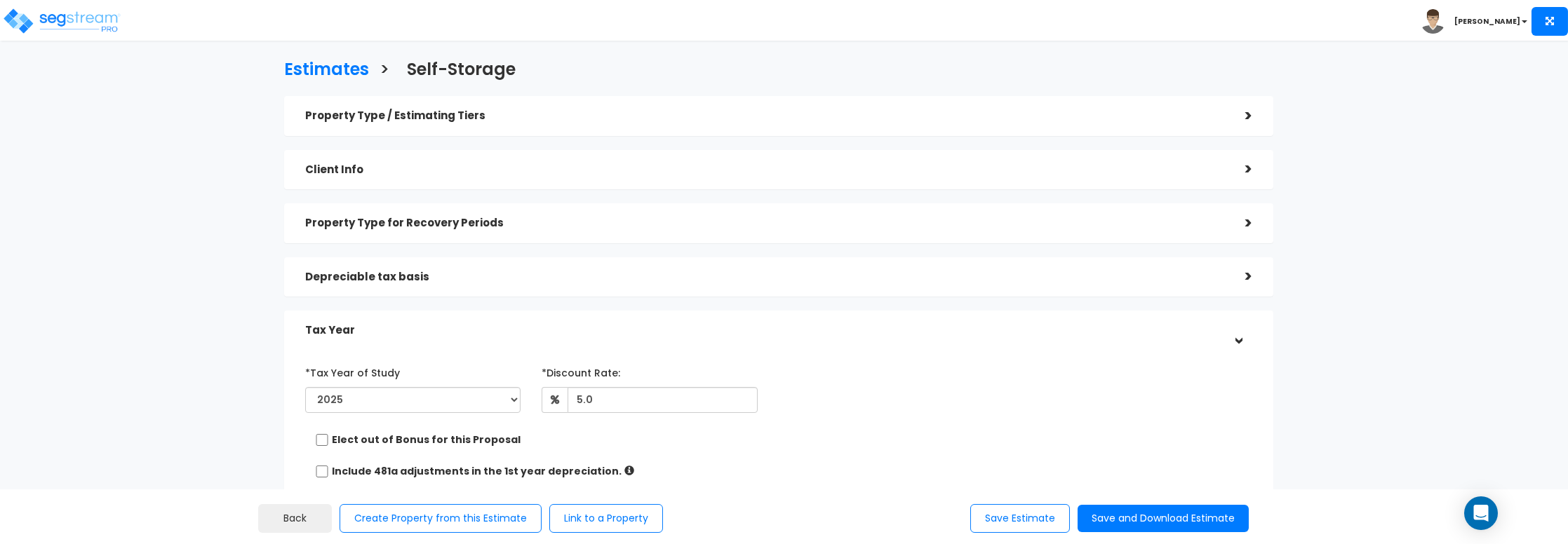
click at [435, 228] on h5 "Property Type for Recovery Periods" at bounding box center [765, 223] width 919 height 12
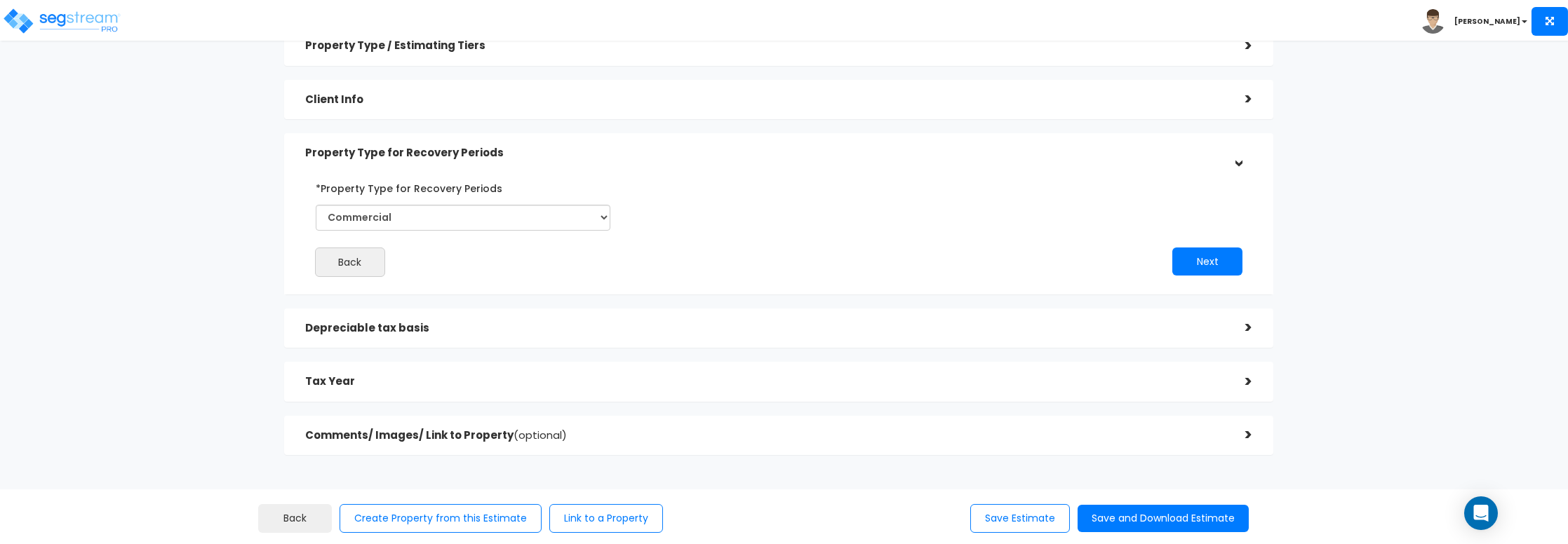
scroll to position [139, 0]
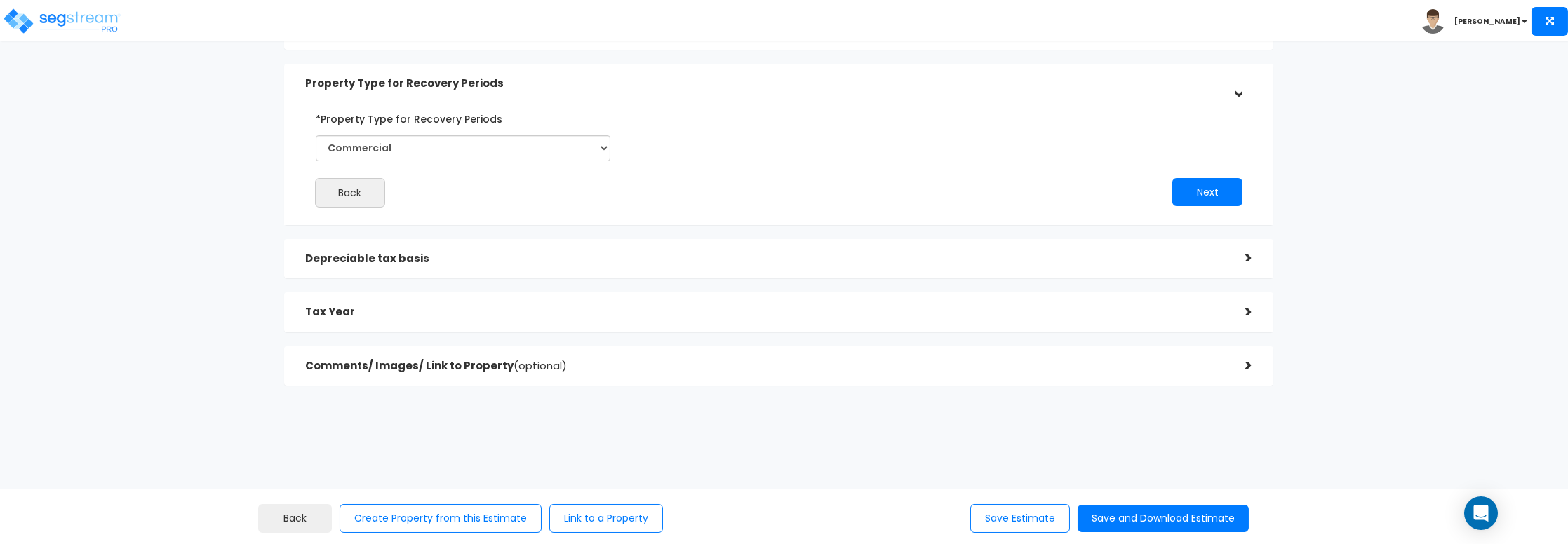
click at [417, 260] on h5 "Depreciable tax basis" at bounding box center [765, 260] width 919 height 12
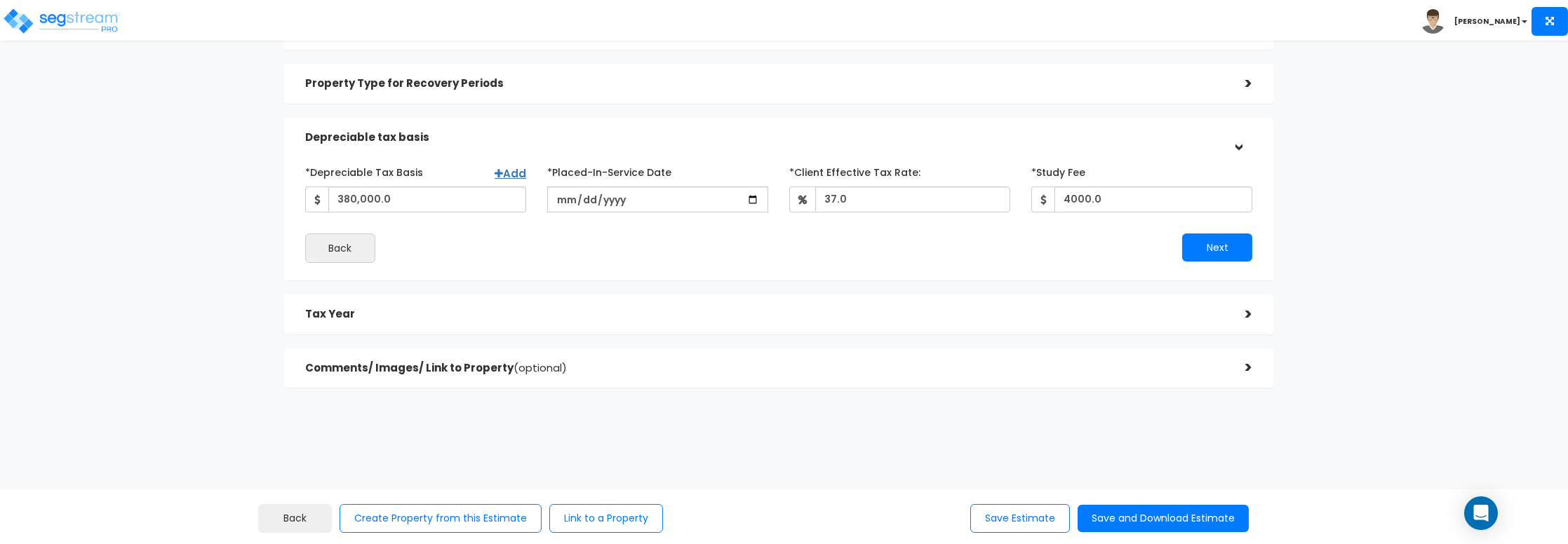
scroll to position [0, 0]
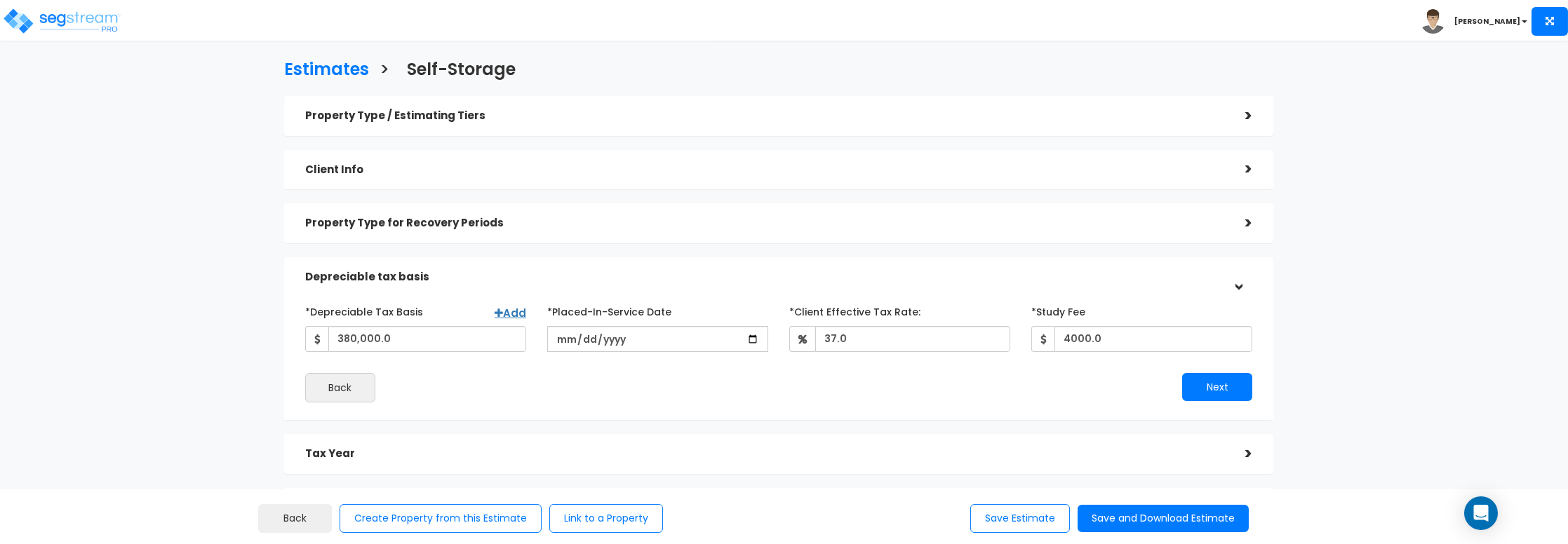
click at [428, 111] on h5 "Property Type / Estimating Tiers" at bounding box center [765, 116] width 919 height 12
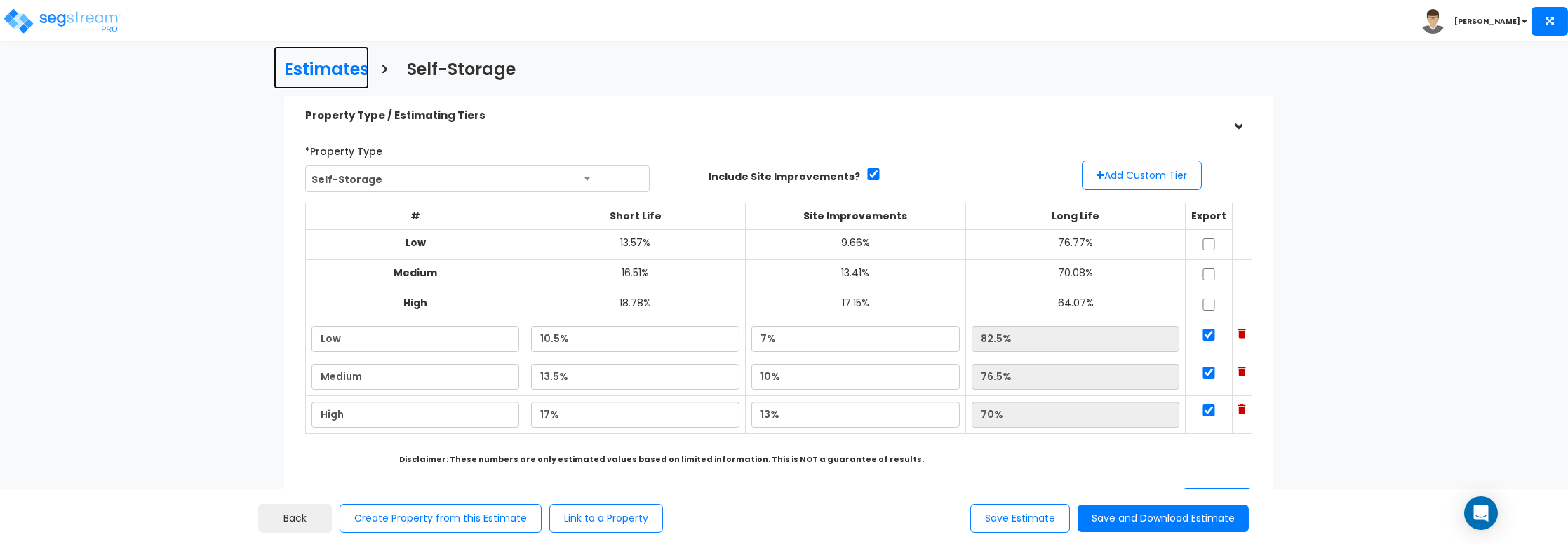
click at [328, 69] on h3 "Estimates" at bounding box center [327, 71] width 85 height 22
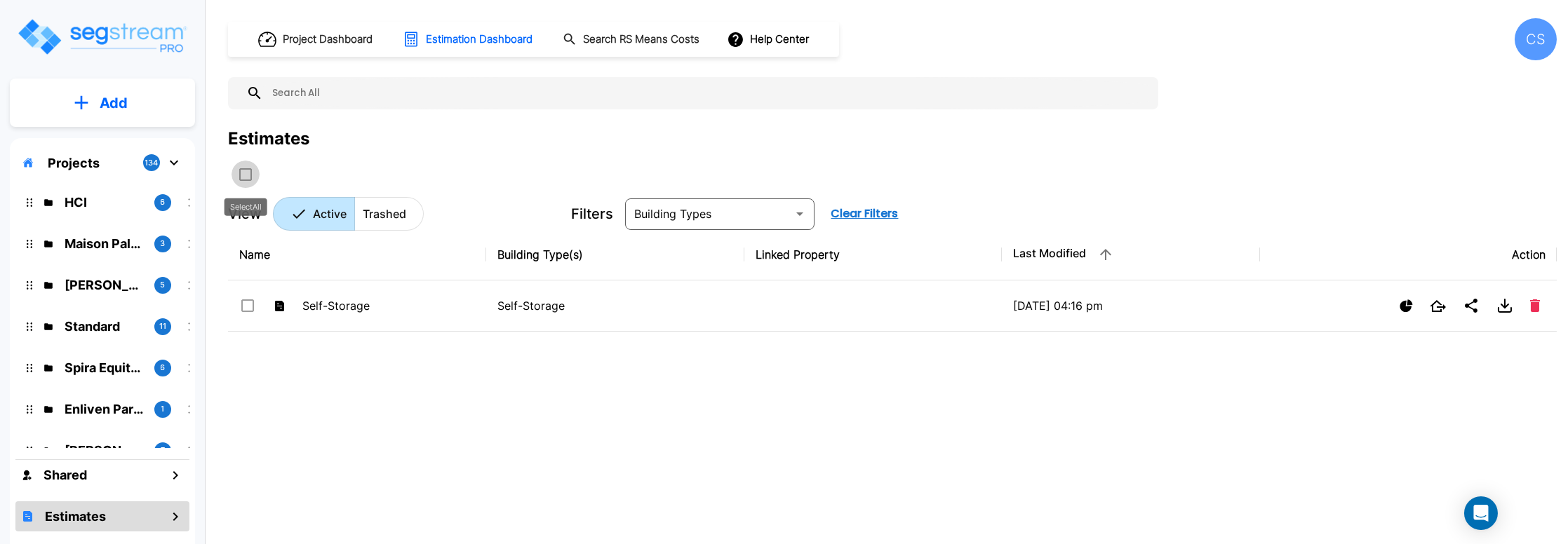
click at [247, 175] on input "select all folders" at bounding box center [244, 172] width 14 height 12
checkbox input "true"
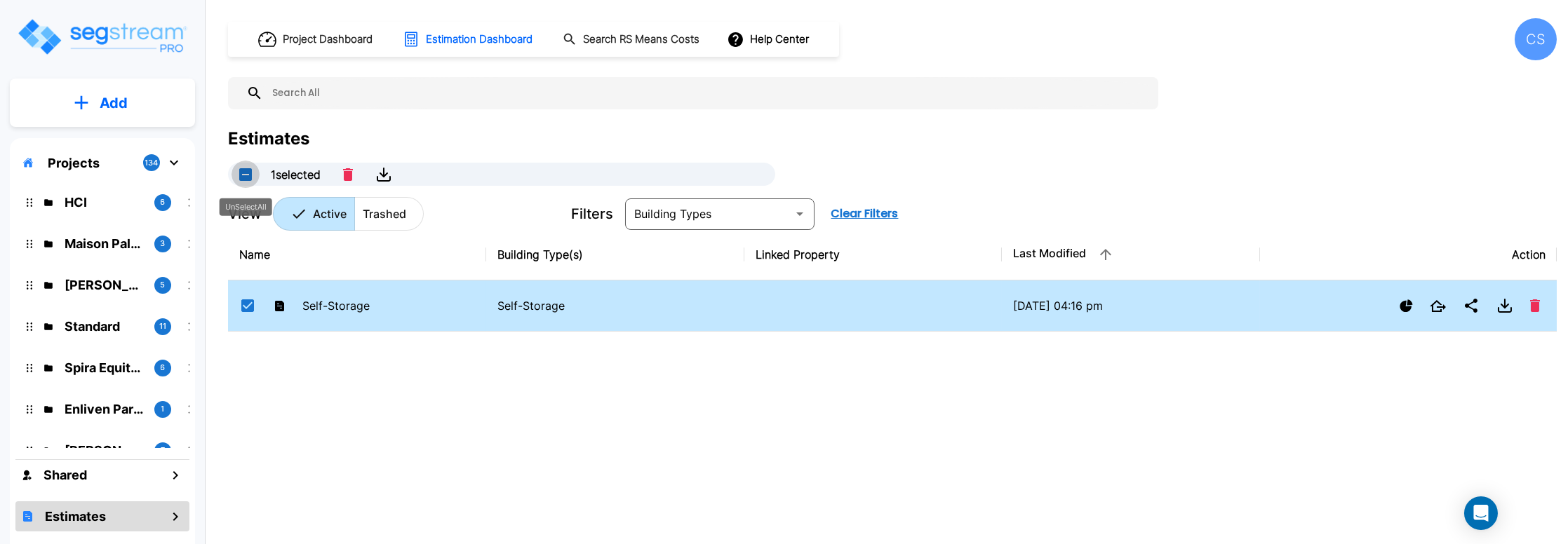
click at [247, 175] on button "UnSelectAll" at bounding box center [245, 174] width 28 height 28
checkbox input "false"
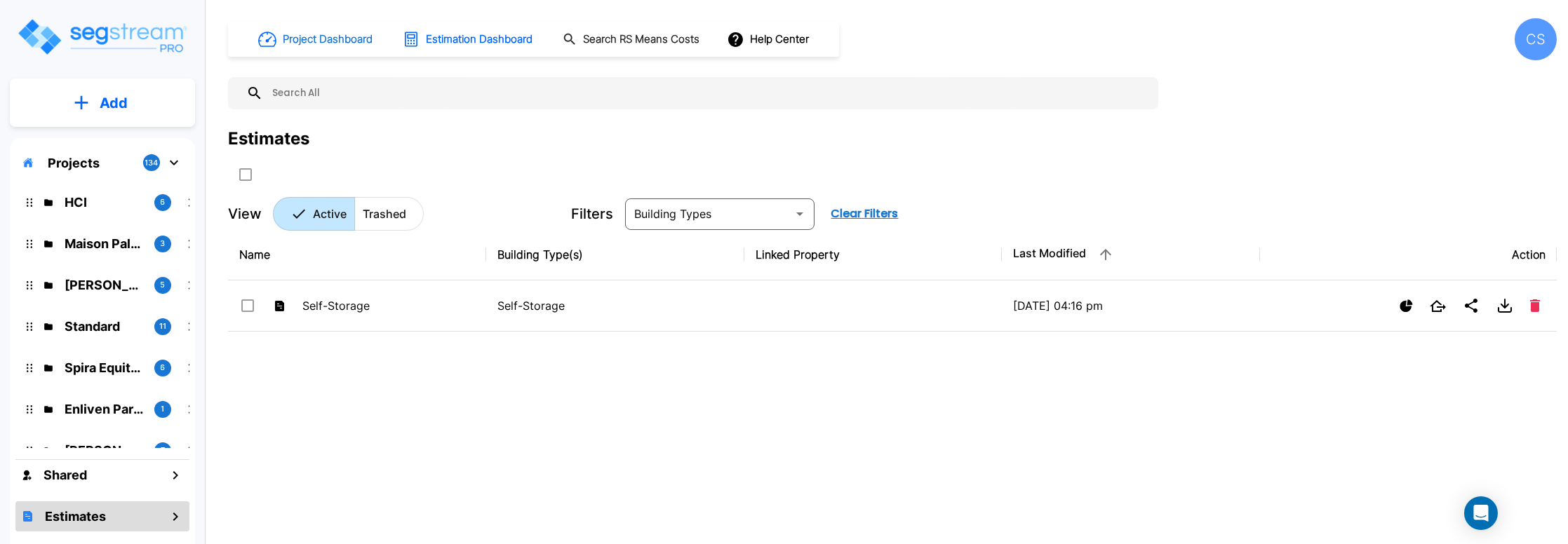
click at [332, 37] on h1 "Project Dashboard" at bounding box center [327, 39] width 89 height 16
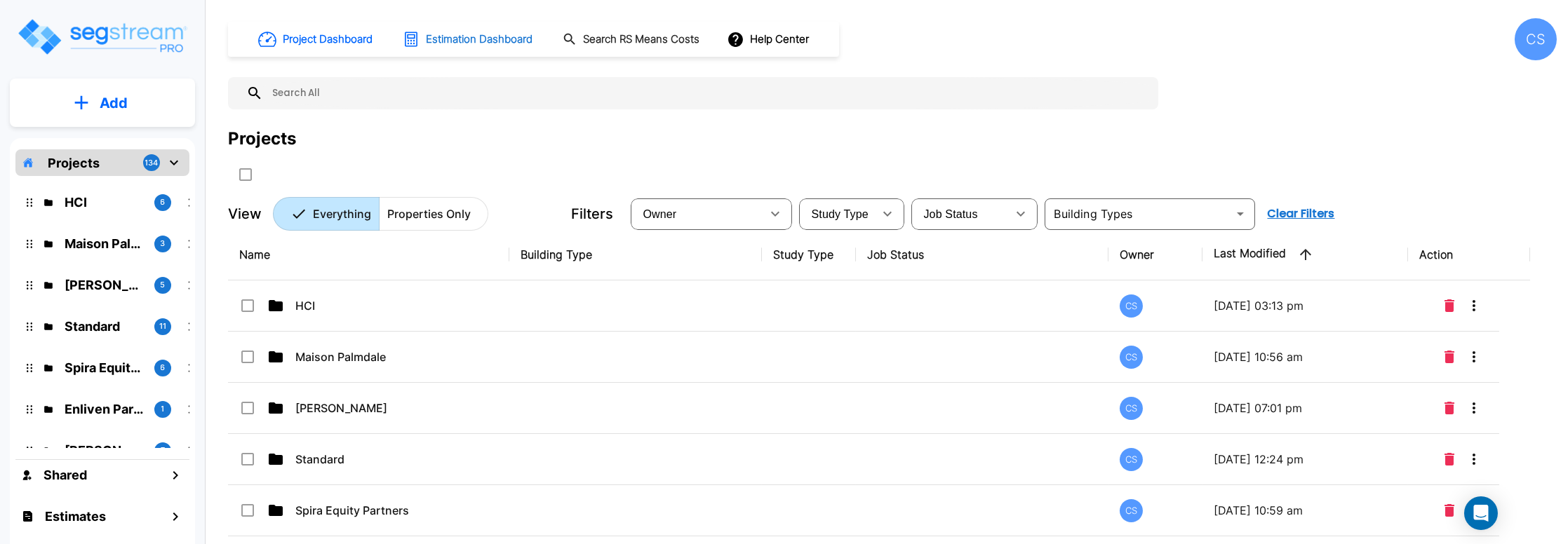
click at [477, 36] on h1 "Estimation Dashboard" at bounding box center [478, 39] width 107 height 16
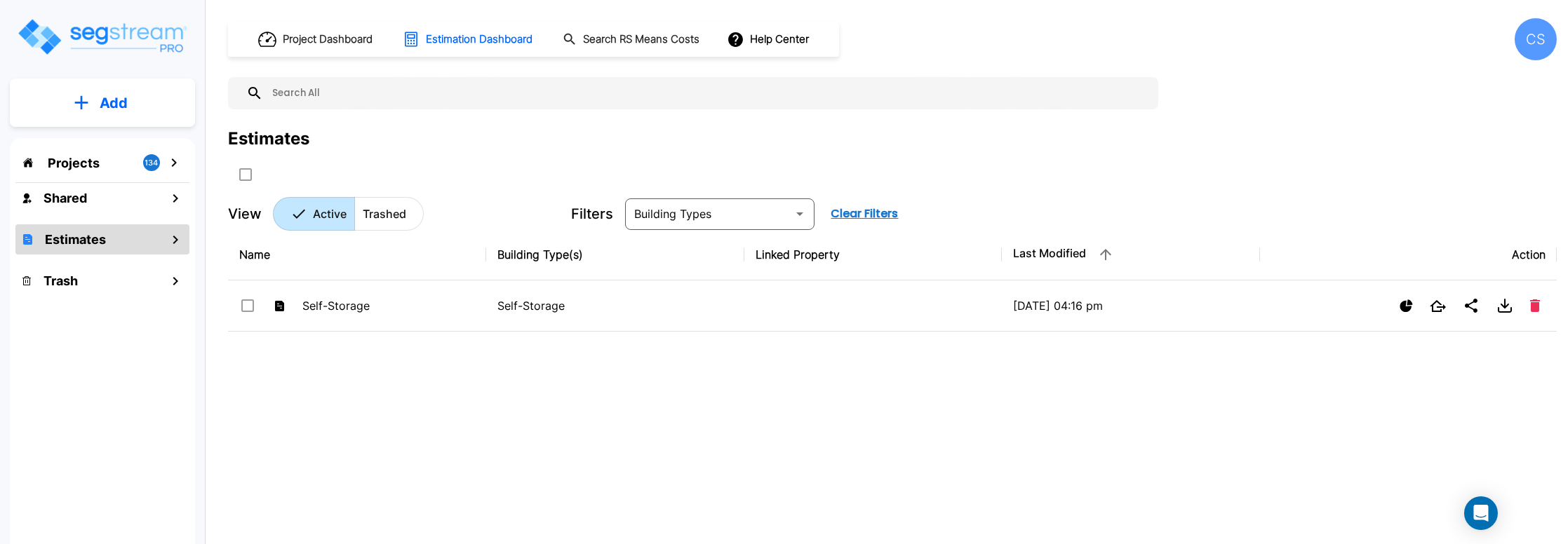
click at [173, 240] on icon "mailbox folders" at bounding box center [176, 240] width 17 height 17
click at [135, 235] on div "Estimates" at bounding box center [102, 239] width 174 height 30
click at [244, 173] on input "select all folders" at bounding box center [244, 172] width 14 height 12
checkbox input "true"
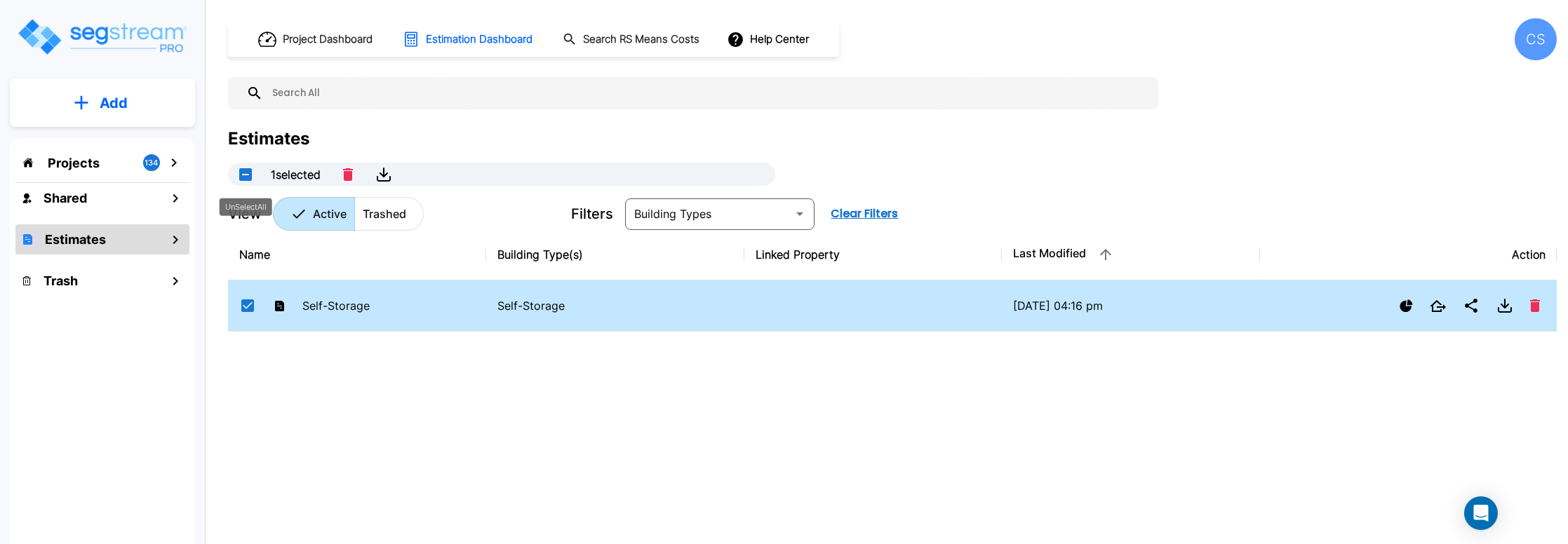
click at [244, 173] on button "UnSelectAll" at bounding box center [245, 174] width 28 height 28
checkbox input "false"
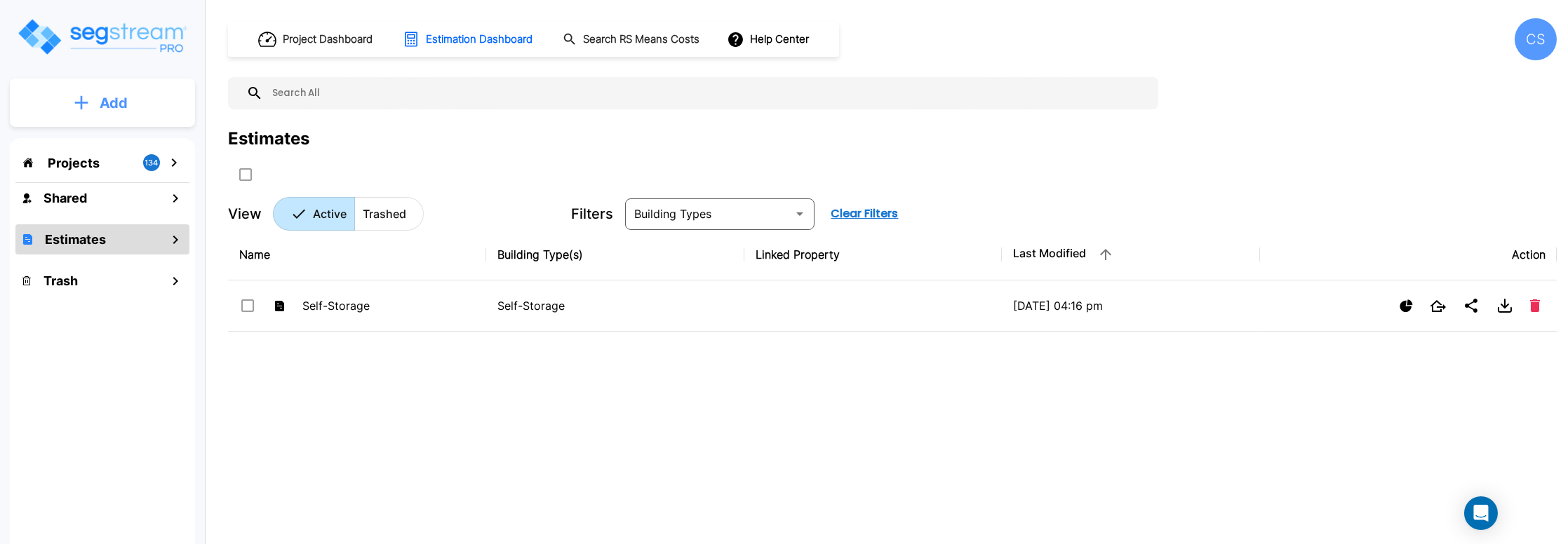
click at [118, 106] on p "Add" at bounding box center [113, 103] width 28 height 21
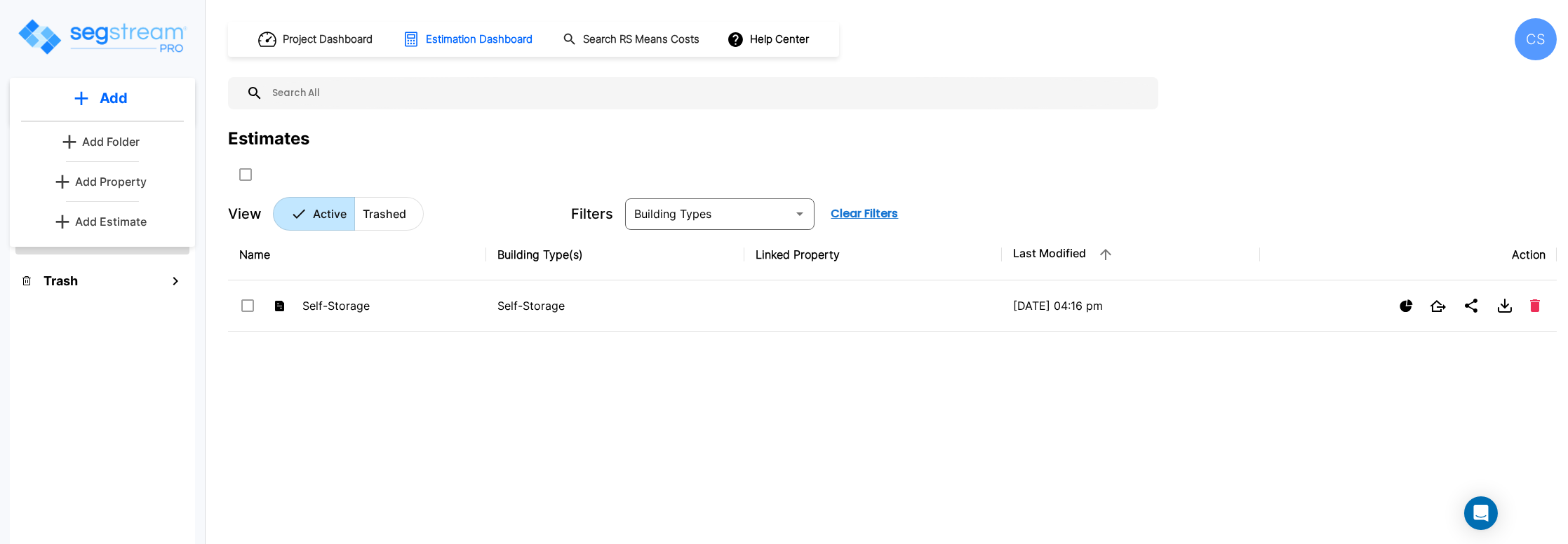
click at [118, 218] on p "Add Estimate" at bounding box center [110, 222] width 71 height 17
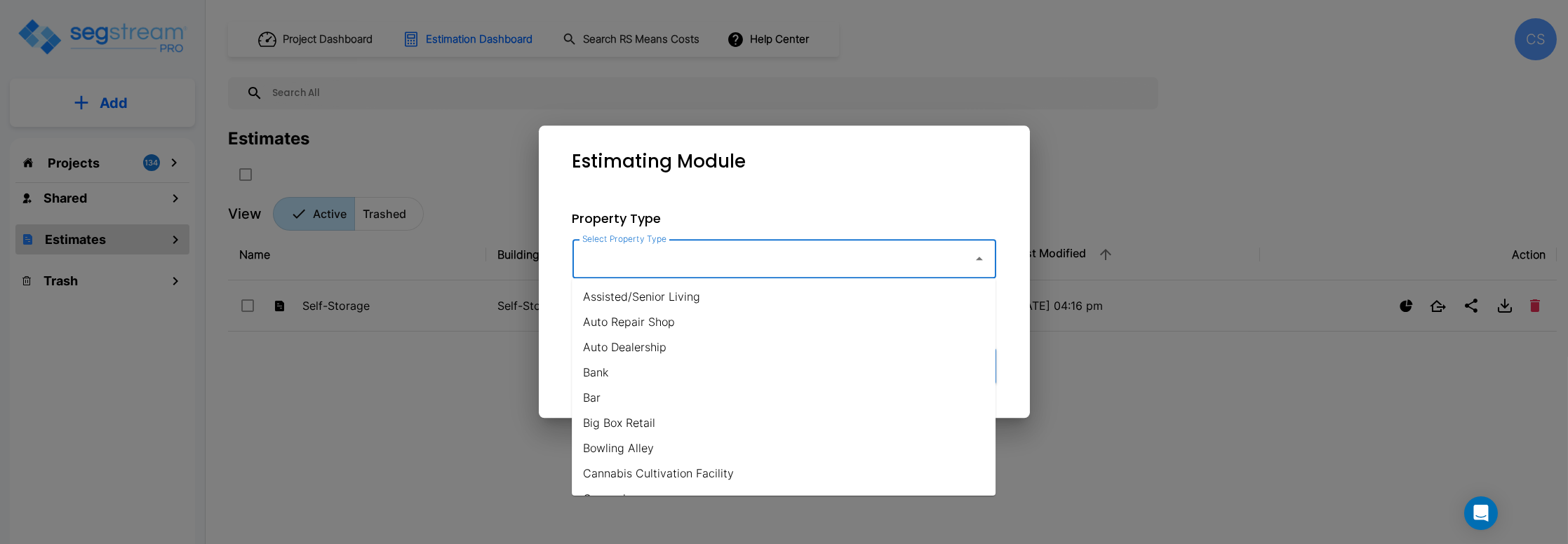
click at [879, 257] on input "Select Property Type" at bounding box center [769, 260] width 380 height 27
click at [692, 391] on li "Multi-Family Residential" at bounding box center [783, 401] width 424 height 25
type input "Multi-Family Residential"
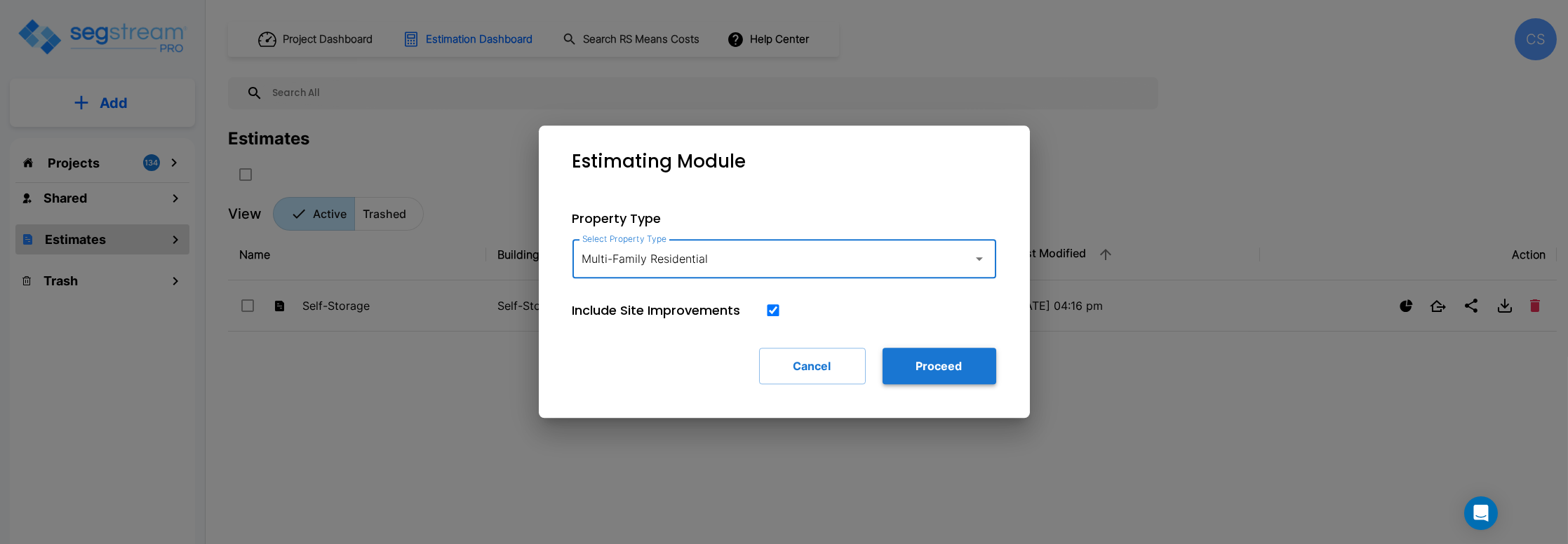
click at [908, 365] on button "Proceed" at bounding box center [939, 366] width 113 height 37
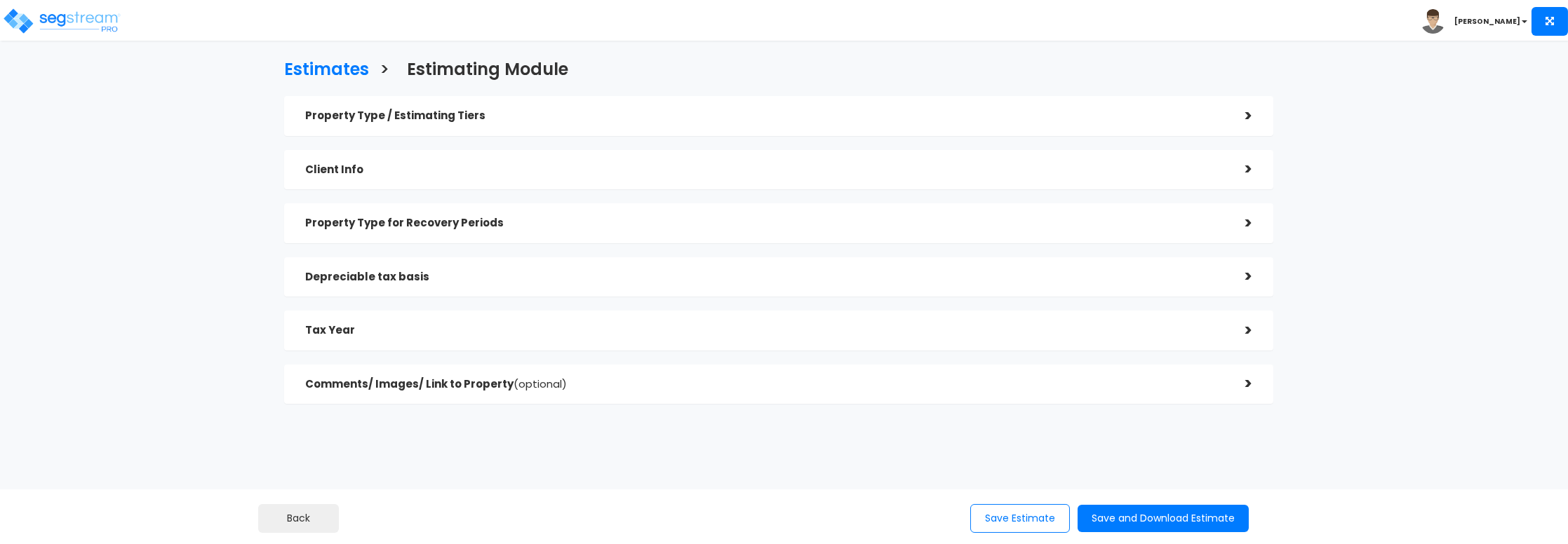
checkbox input "true"
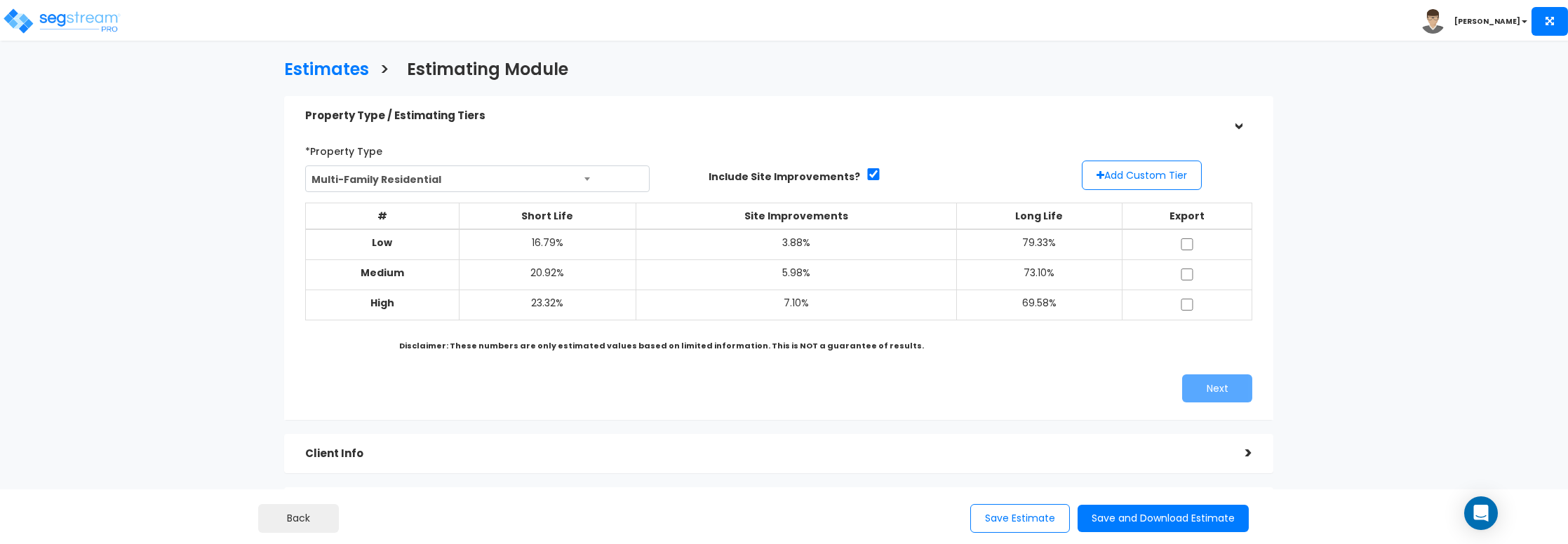
click at [176, 358] on div "Estimates > Estimating Module Property Type / Estimating Tiers > *Property Type…" at bounding box center [778, 379] width 1289 height 942
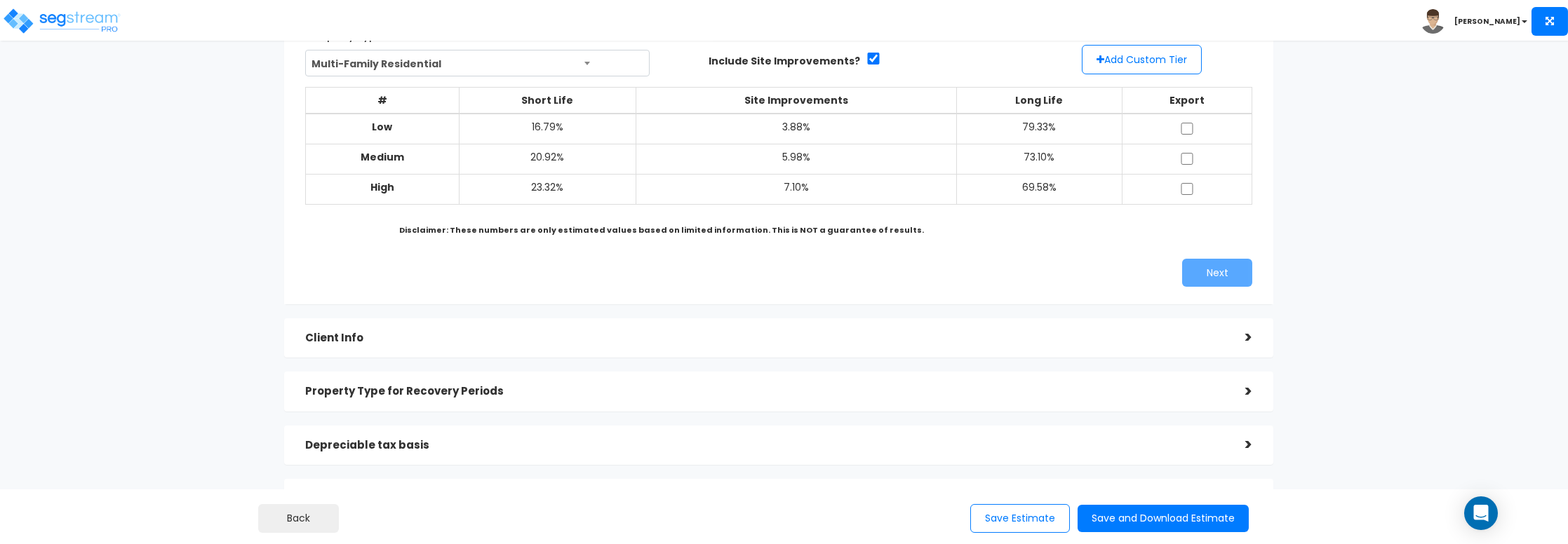
scroll to position [139, 0]
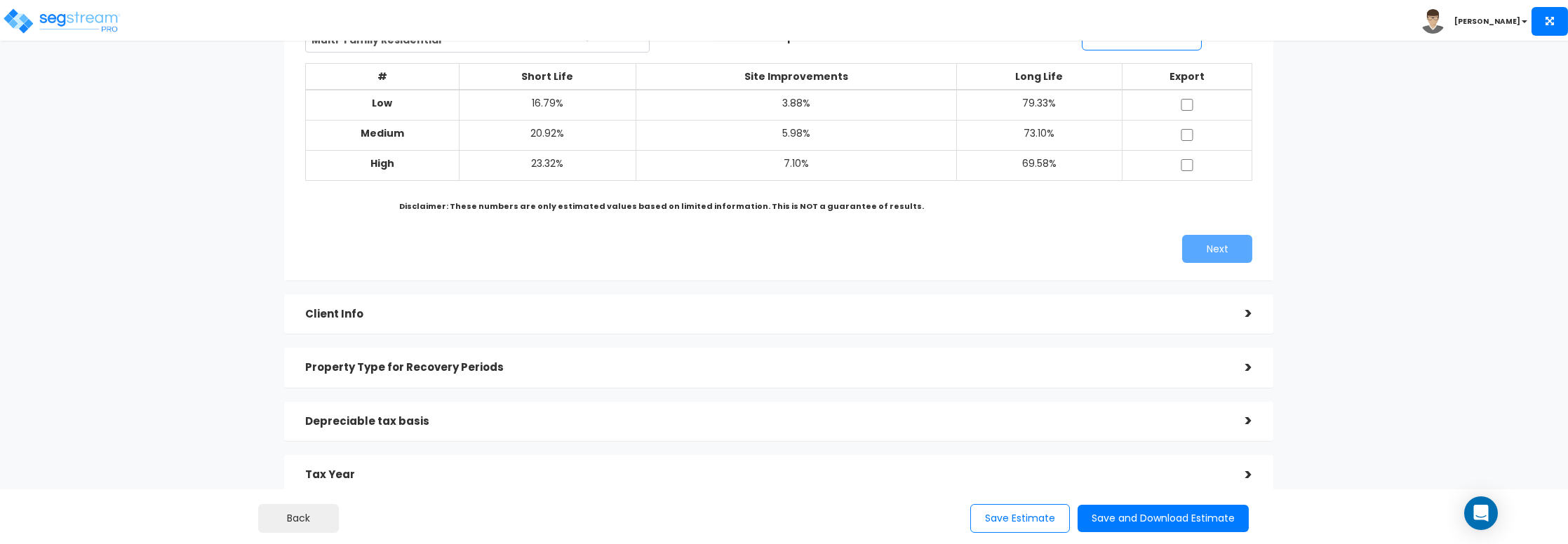
click at [352, 321] on h5 "Client Info" at bounding box center [765, 314] width 919 height 12
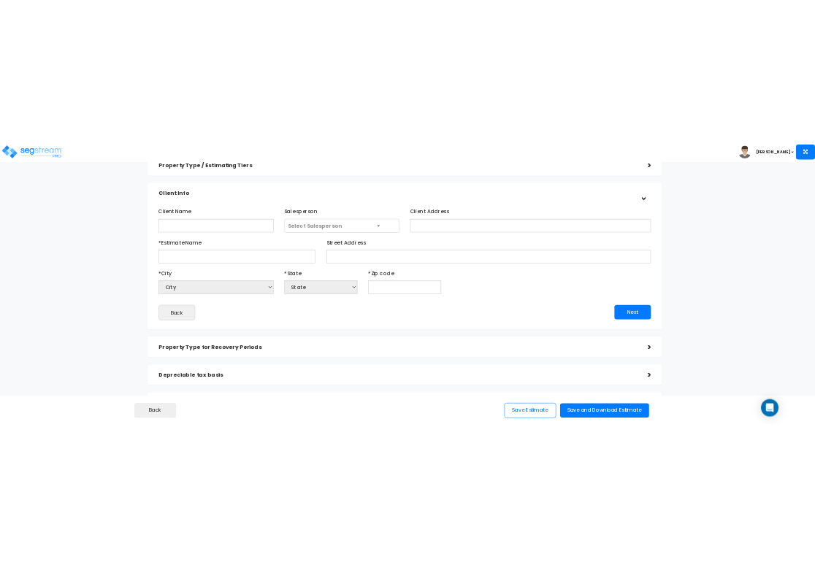
scroll to position [0, 0]
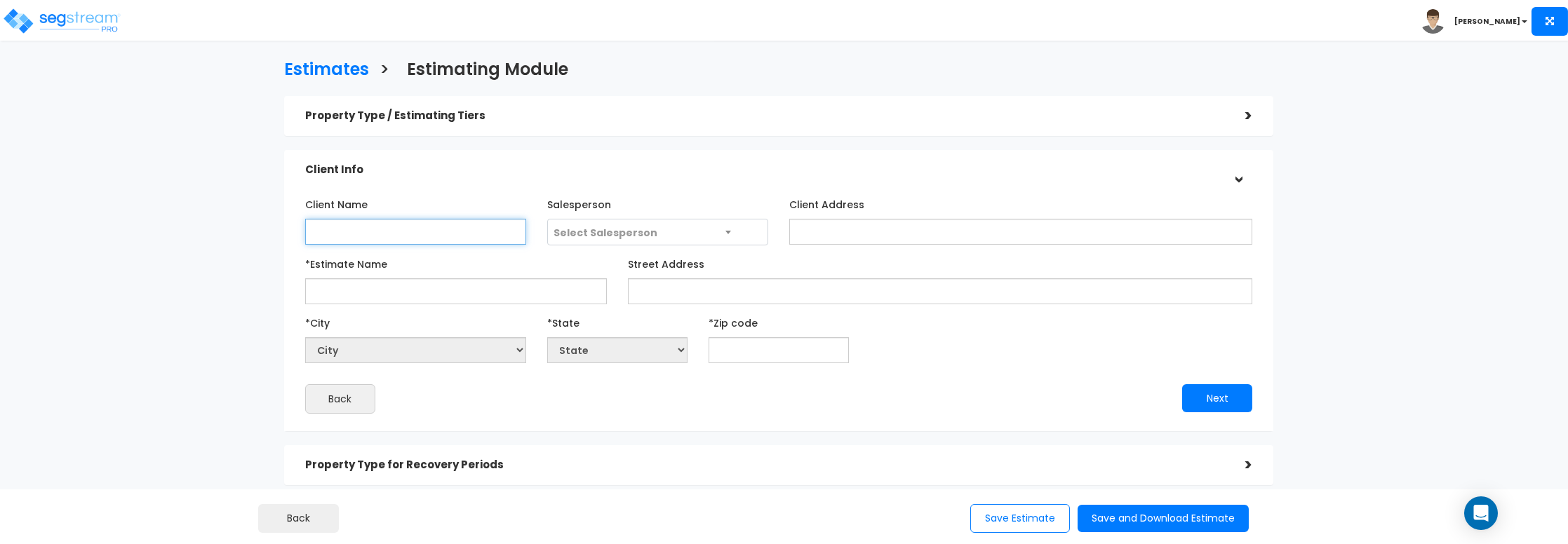
click at [327, 236] on input "Client Name" at bounding box center [416, 232] width 221 height 26
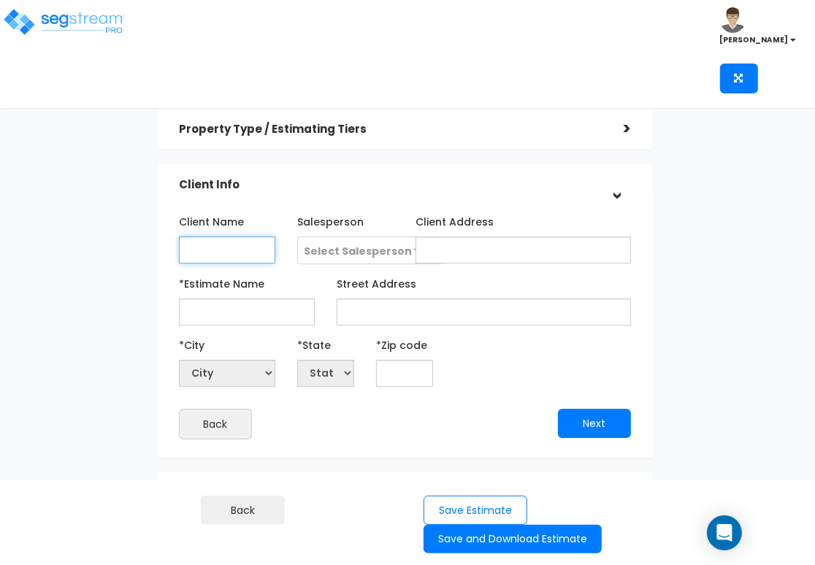
click at [215, 253] on input "Client Name" at bounding box center [227, 250] width 96 height 27
type input "Vista Investment Group"
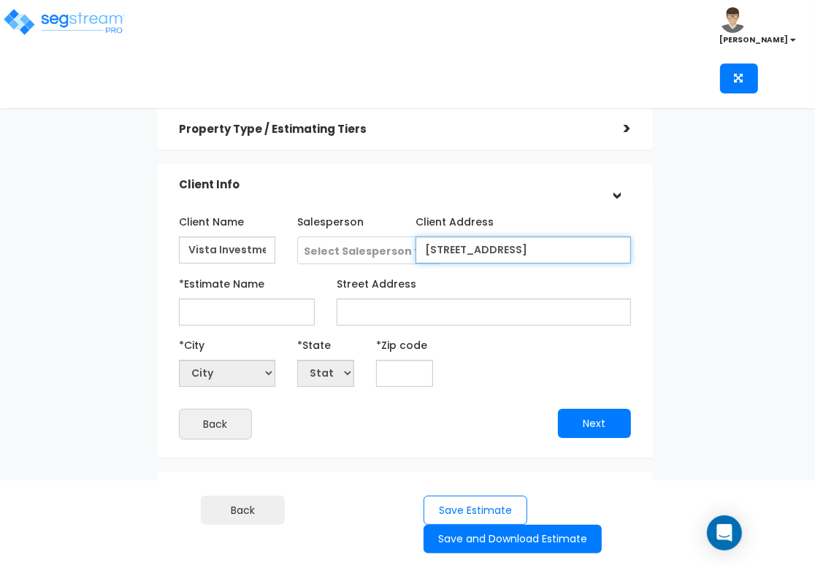
type input "1705 Belmont Ave."
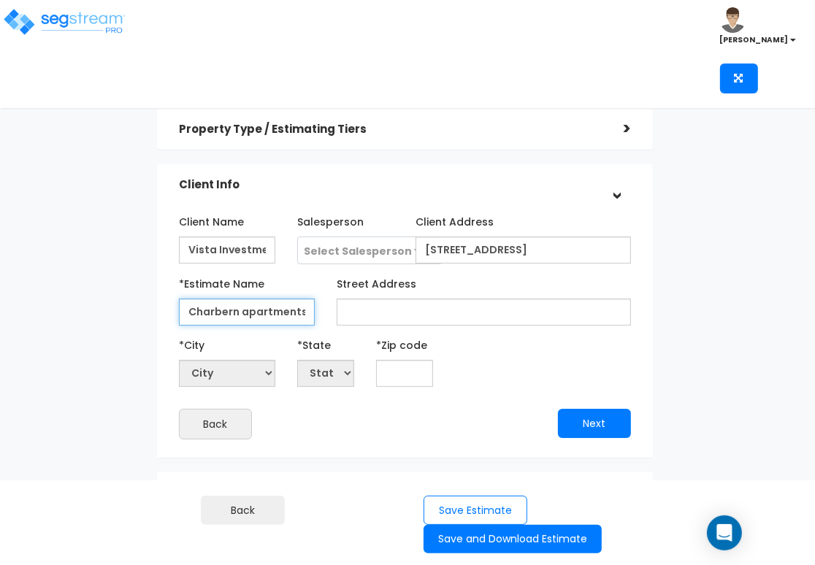
type input "Charbern apartments"
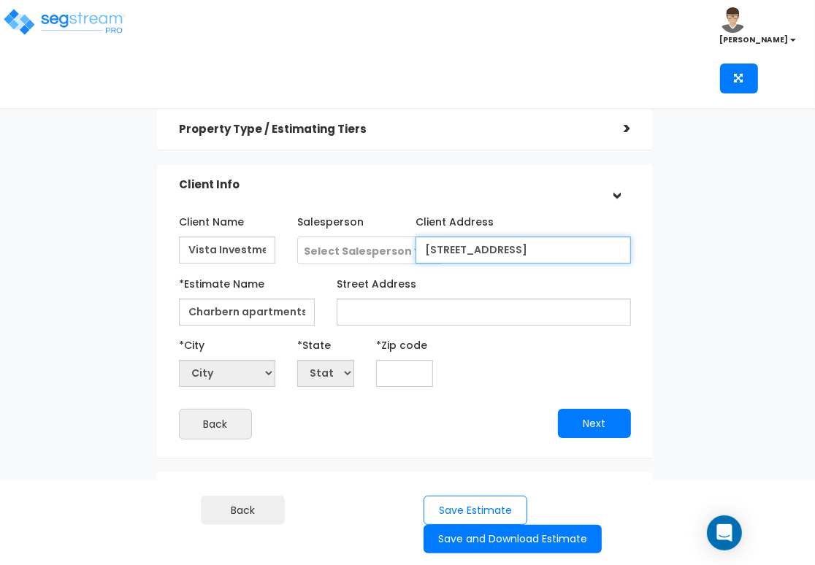
click at [528, 250] on input "1705 Belmont Ave." at bounding box center [522, 250] width 215 height 27
drag, startPoint x: 540, startPoint y: 253, endPoint x: 373, endPoint y: 253, distance: 167.2
click at [373, 253] on div "Client Name Vista Investment Group Salesperson Select Salesperson Select Salesp…" at bounding box center [405, 237] width 475 height 55
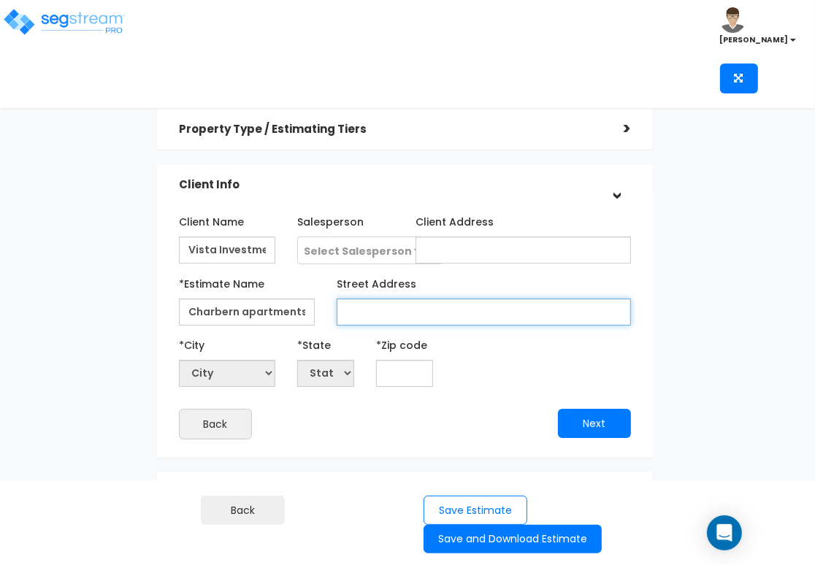
click at [364, 312] on input "Street Address" at bounding box center [484, 312] width 294 height 27
type input "[STREET_ADDRESS]"
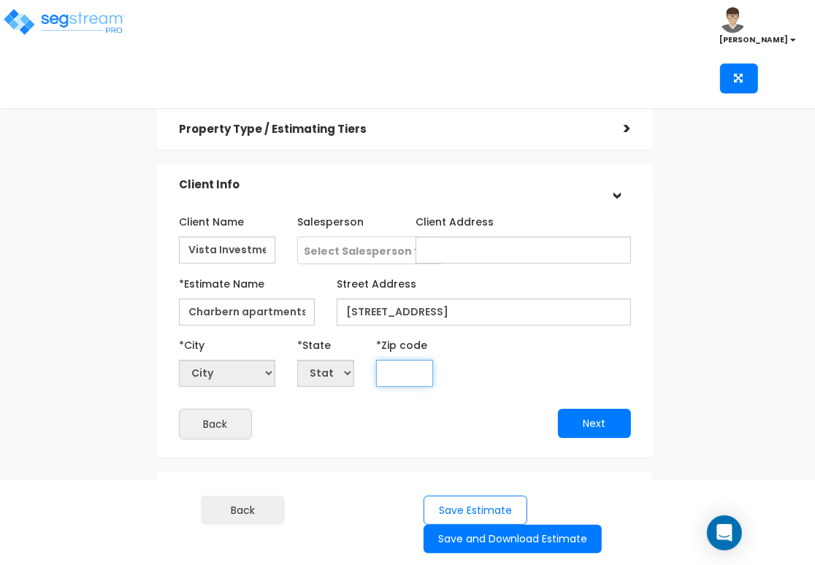
select select "National Average"
type input "981"
select select "WA"
type input "98122"
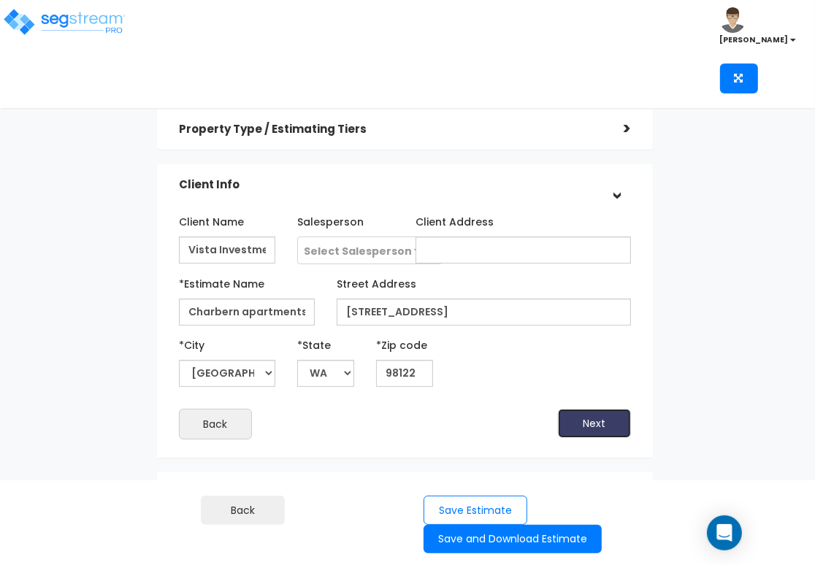
click at [595, 426] on button "Next" at bounding box center [594, 423] width 73 height 29
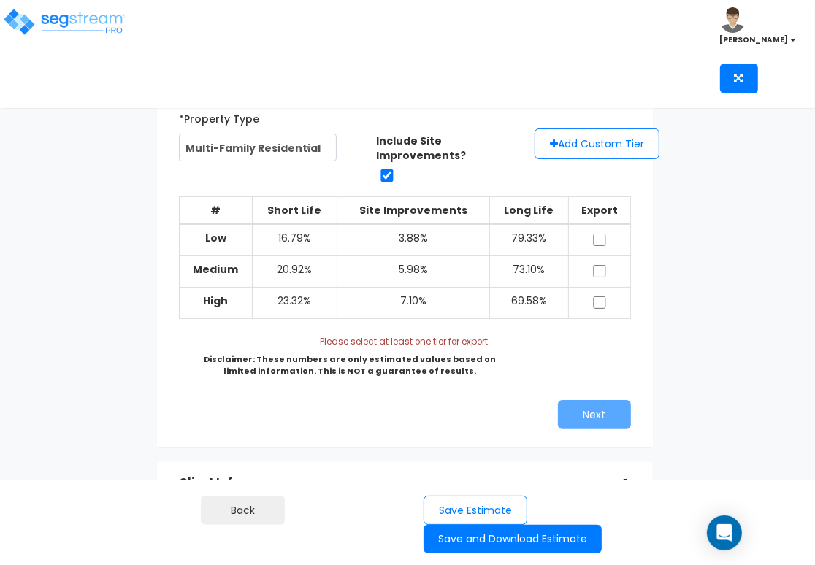
scroll to position [73, 0]
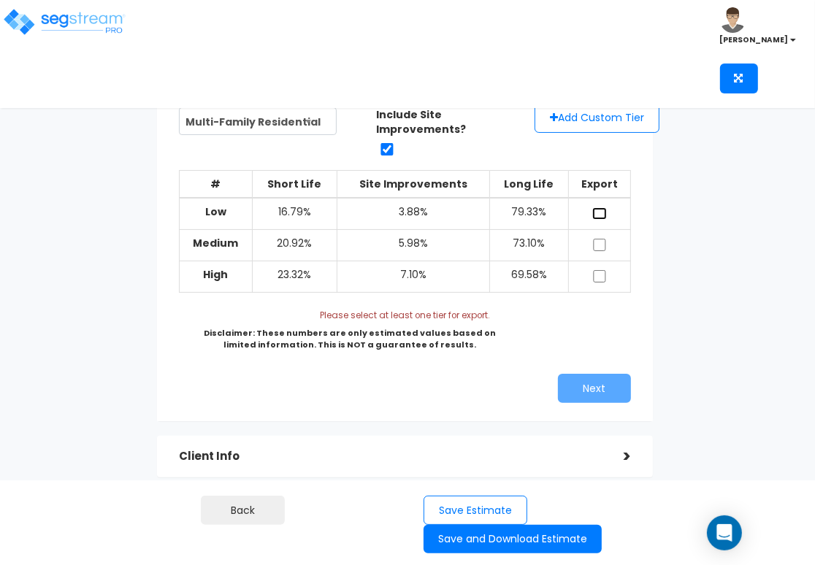
drag, startPoint x: 596, startPoint y: 212, endPoint x: 596, endPoint y: 221, distance: 9.5
click at [597, 212] on input "checkbox" at bounding box center [599, 213] width 15 height 12
checkbox input "true"
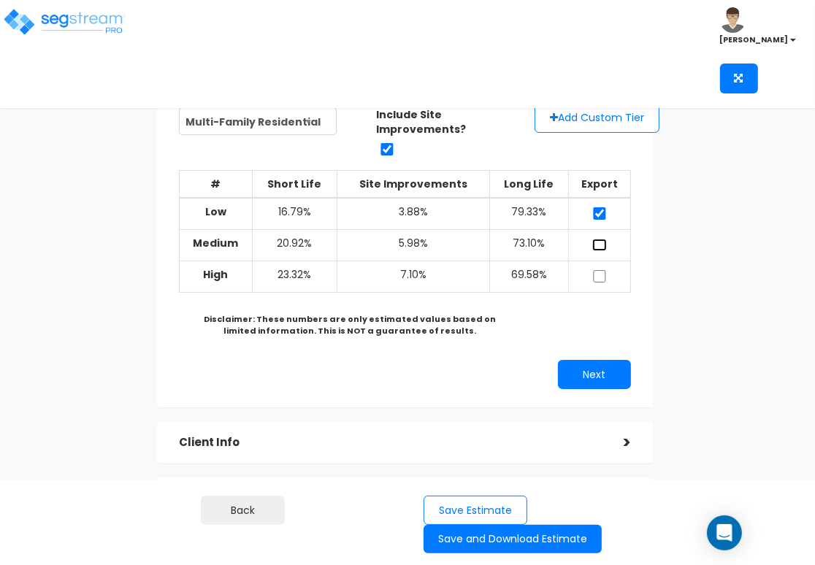
drag, startPoint x: 598, startPoint y: 239, endPoint x: 600, endPoint y: 251, distance: 11.9
click at [599, 240] on input "checkbox" at bounding box center [599, 245] width 15 height 12
checkbox input "true"
click at [600, 272] on input "checkbox" at bounding box center [599, 276] width 15 height 12
checkbox input "true"
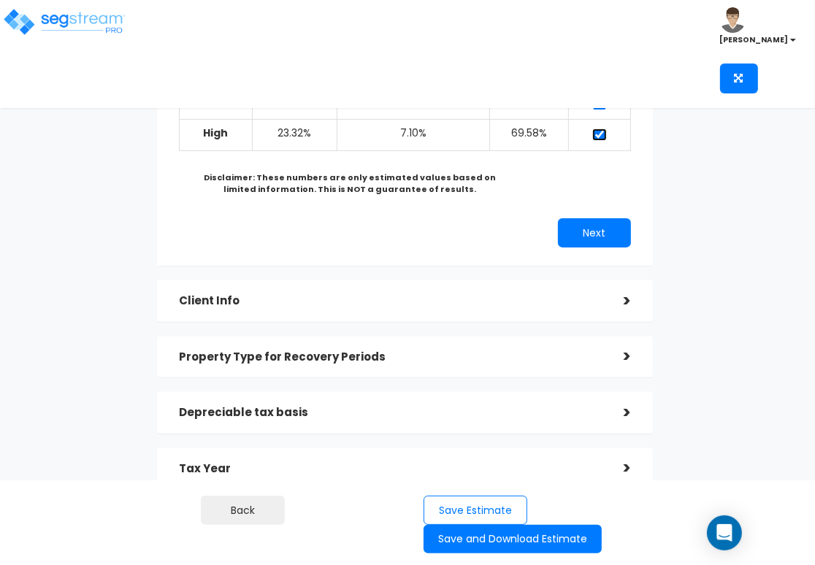
scroll to position [219, 0]
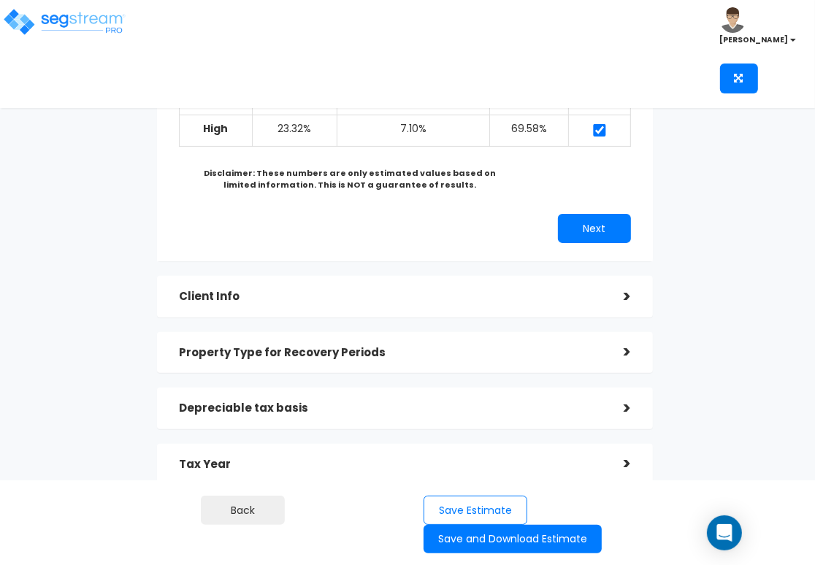
click at [582, 215] on div "*Property Type Multi-Family Residential Assisted/Senior Living Auto Repair Shop…" at bounding box center [405, 88] width 475 height 323
click at [581, 224] on button "Next" at bounding box center [594, 228] width 73 height 29
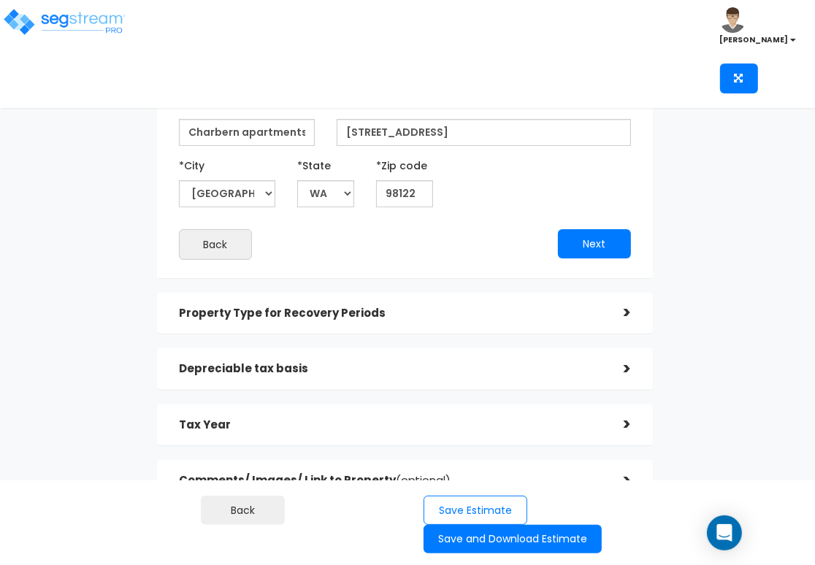
scroll to position [107, 0]
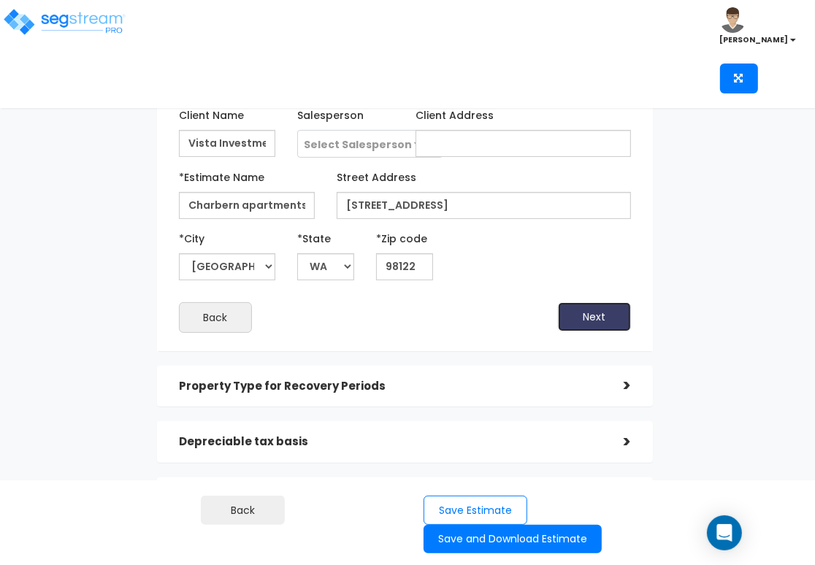
click at [571, 320] on button "Next" at bounding box center [594, 316] width 73 height 29
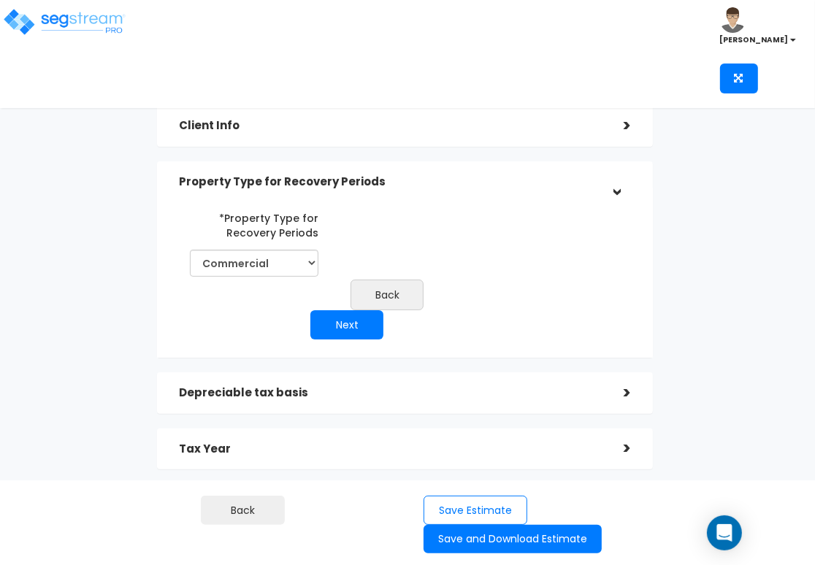
scroll to position [34, 0]
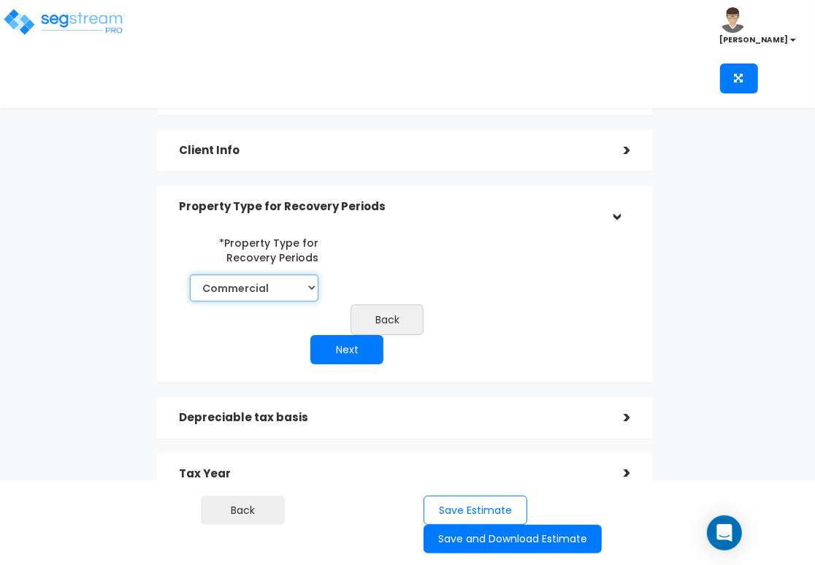
click at [275, 292] on select "Commercial Residential" at bounding box center [254, 287] width 129 height 27
select select "Residential"
click at [190, 274] on select "Commercial Residential" at bounding box center [254, 287] width 129 height 27
click at [334, 347] on button "Next" at bounding box center [346, 349] width 73 height 29
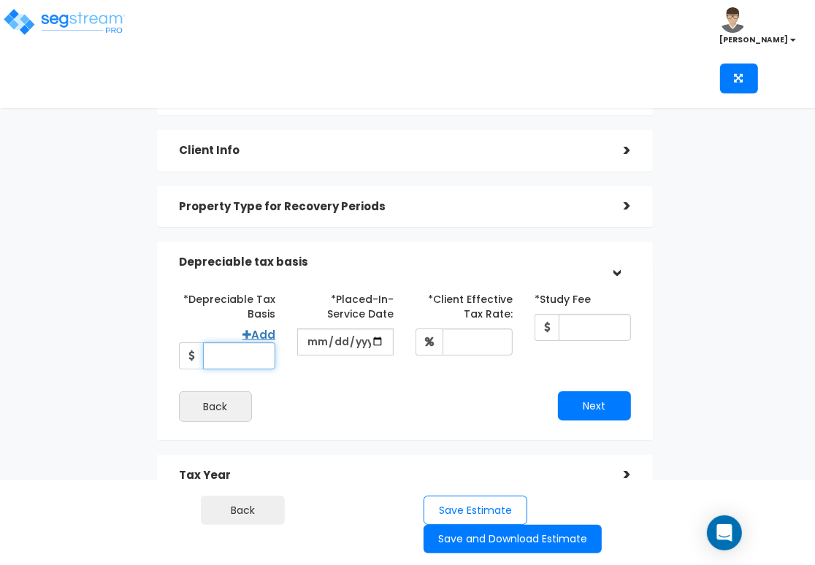
click at [247, 354] on input "*Depreciable Tax Basis" at bounding box center [239, 355] width 72 height 27
type input "9,680,000"
click at [379, 340] on input "date" at bounding box center [345, 342] width 96 height 27
type input "[DATE]"
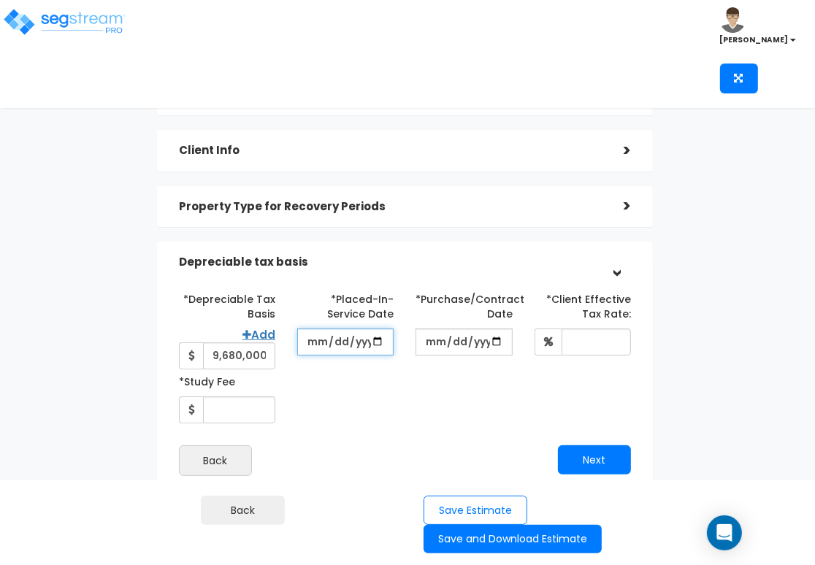
click at [375, 340] on input "[DATE]" at bounding box center [345, 342] width 96 height 27
click at [495, 342] on input "*Purchase/Contract Date" at bounding box center [463, 342] width 96 height 27
type input "[DATE]"
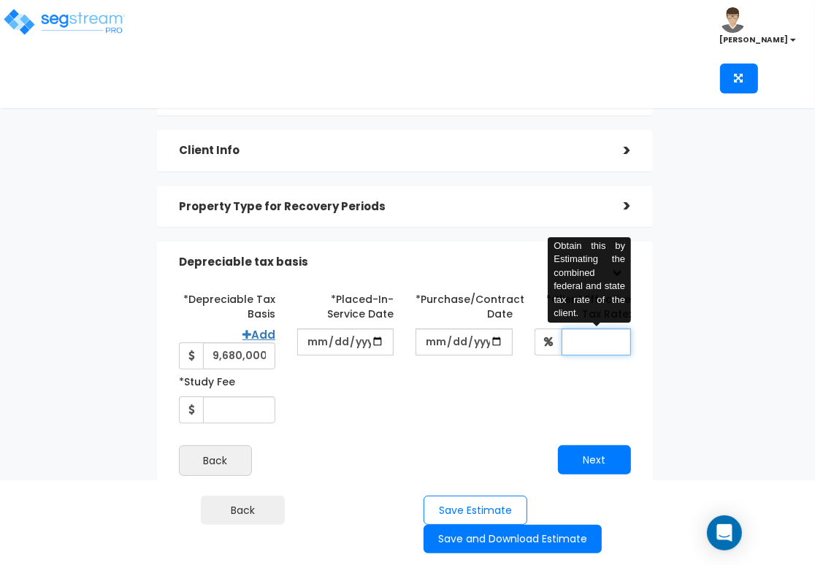
click at [606, 338] on input "*Client Effective Tax Rate:" at bounding box center [595, 342] width 69 height 27
type input "37"
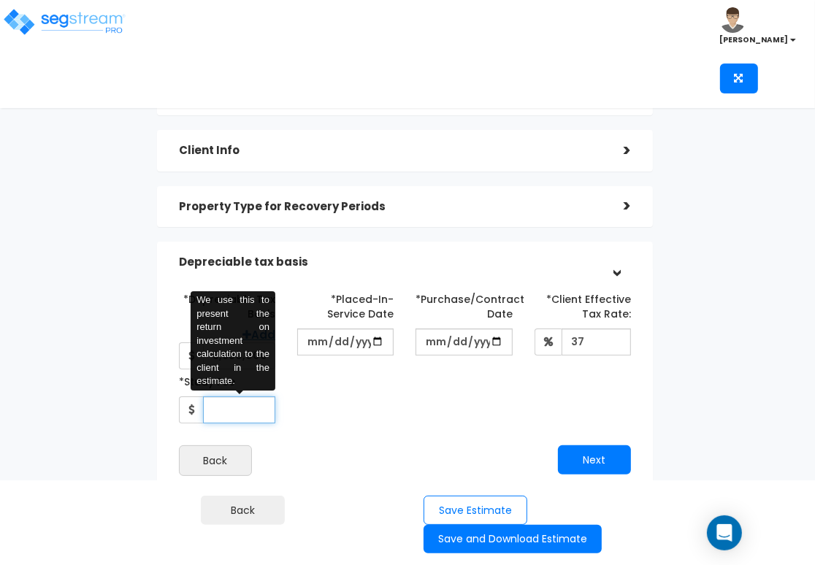
click at [260, 406] on input "*Study Fee" at bounding box center [239, 409] width 72 height 27
type input "6,000"
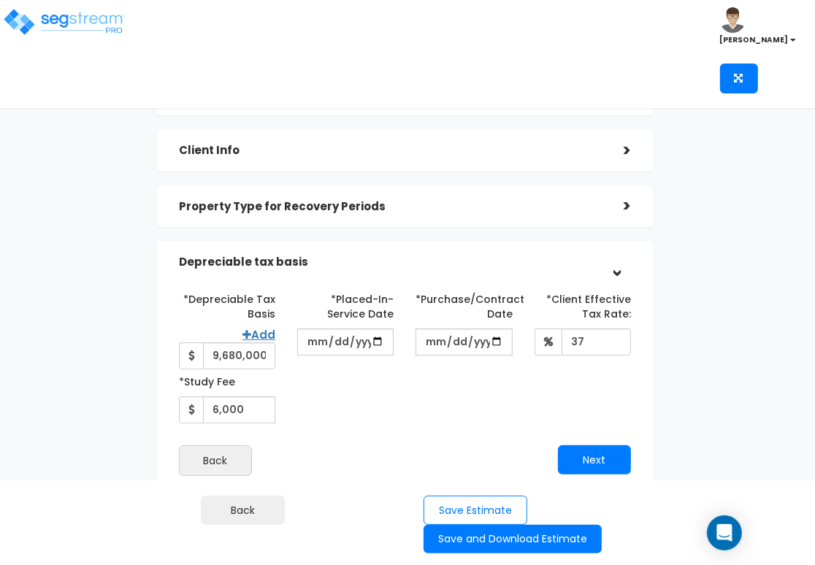
drag, startPoint x: 338, startPoint y: 392, endPoint x: 369, endPoint y: 387, distance: 31.1
click at [339, 392] on div "*Depreciable Tax Basis Add 9,680,000 *Placed-In-Service Date 2025-08-01" at bounding box center [405, 355] width 475 height 137
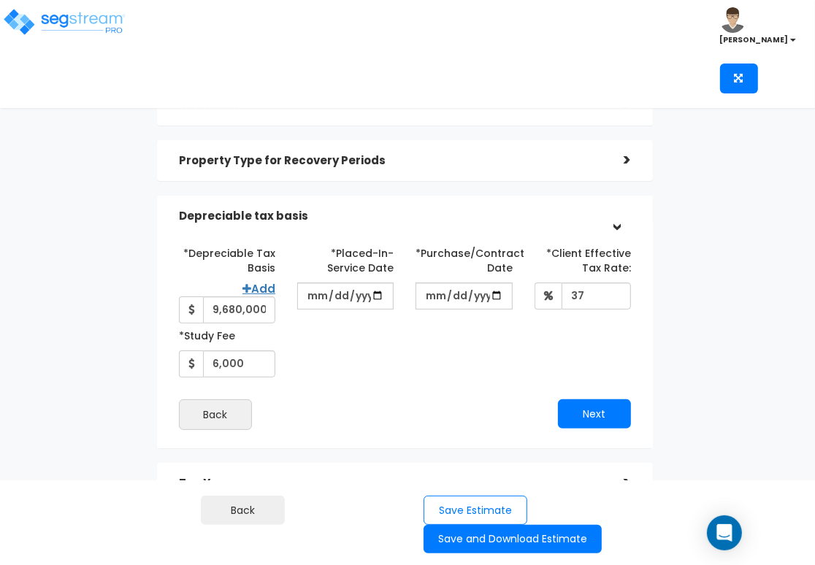
scroll to position [107, 0]
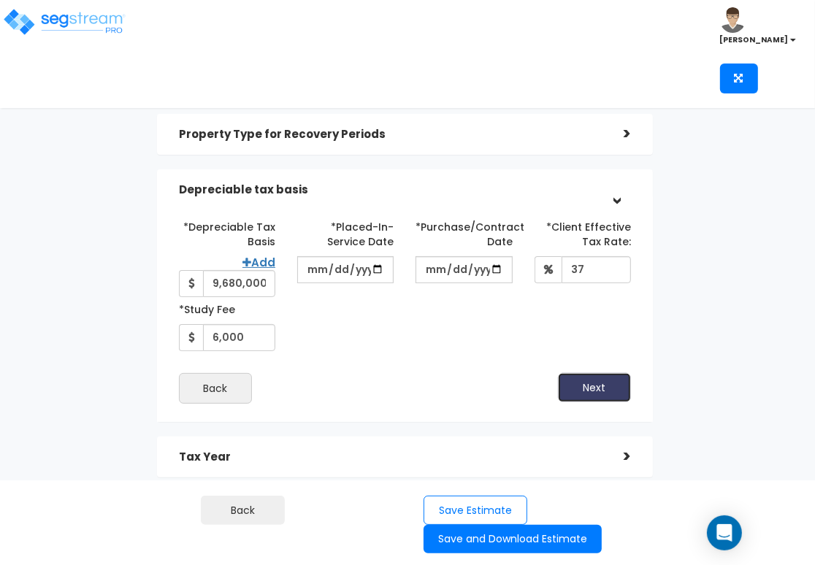
click at [576, 377] on button "Next" at bounding box center [594, 387] width 73 height 29
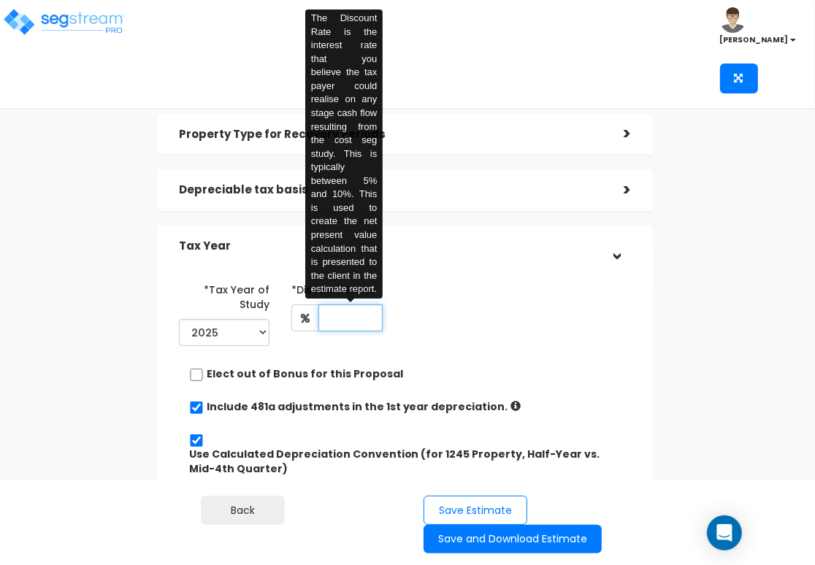
click at [349, 314] on input "text" at bounding box center [350, 317] width 64 height 27
type input "5"
click at [553, 324] on div "*Tax Year of Study 2025 2026 Prior Accumulated Depreciation" at bounding box center [394, 314] width 453 height 74
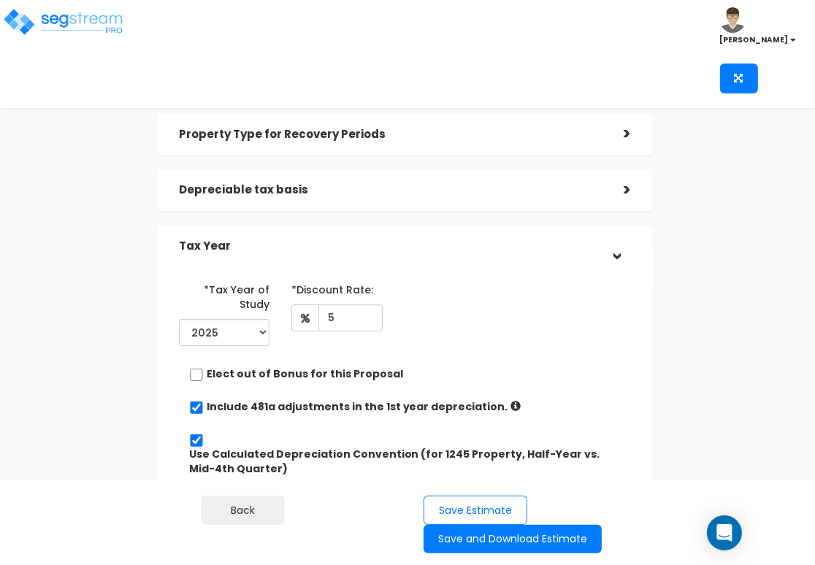
scroll to position [180, 0]
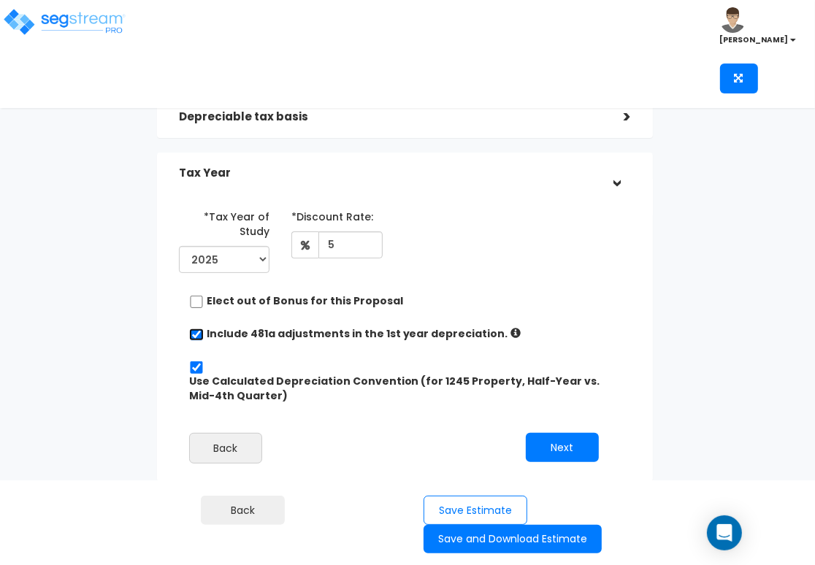
click at [193, 331] on input "checkbox" at bounding box center [196, 335] width 15 height 12
checkbox input "false"
click at [547, 453] on button "Next" at bounding box center [562, 447] width 73 height 29
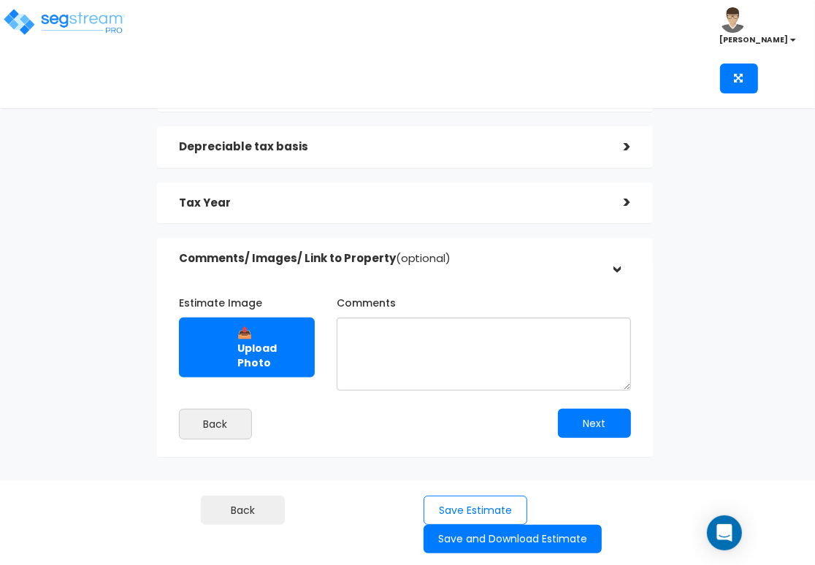
scroll to position [150, 0]
click at [564, 423] on button "Next" at bounding box center [594, 423] width 73 height 29
click at [454, 504] on button "Save Estimate" at bounding box center [475, 511] width 104 height 30
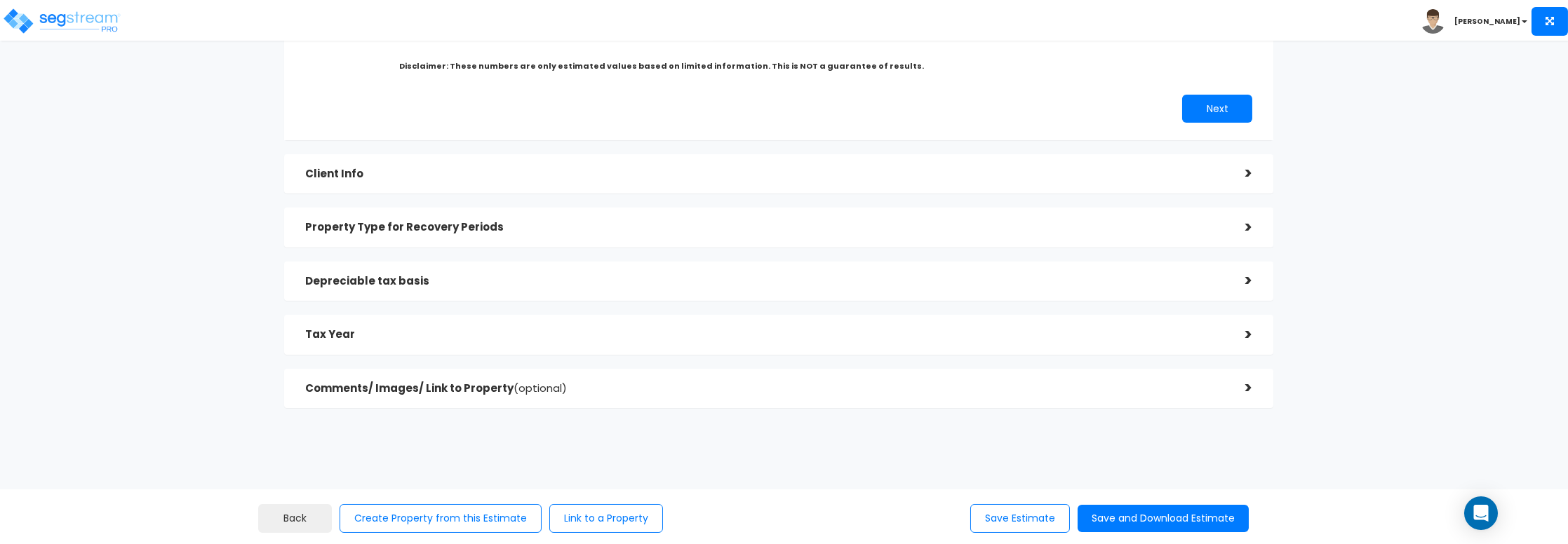
scroll to position [306, 0]
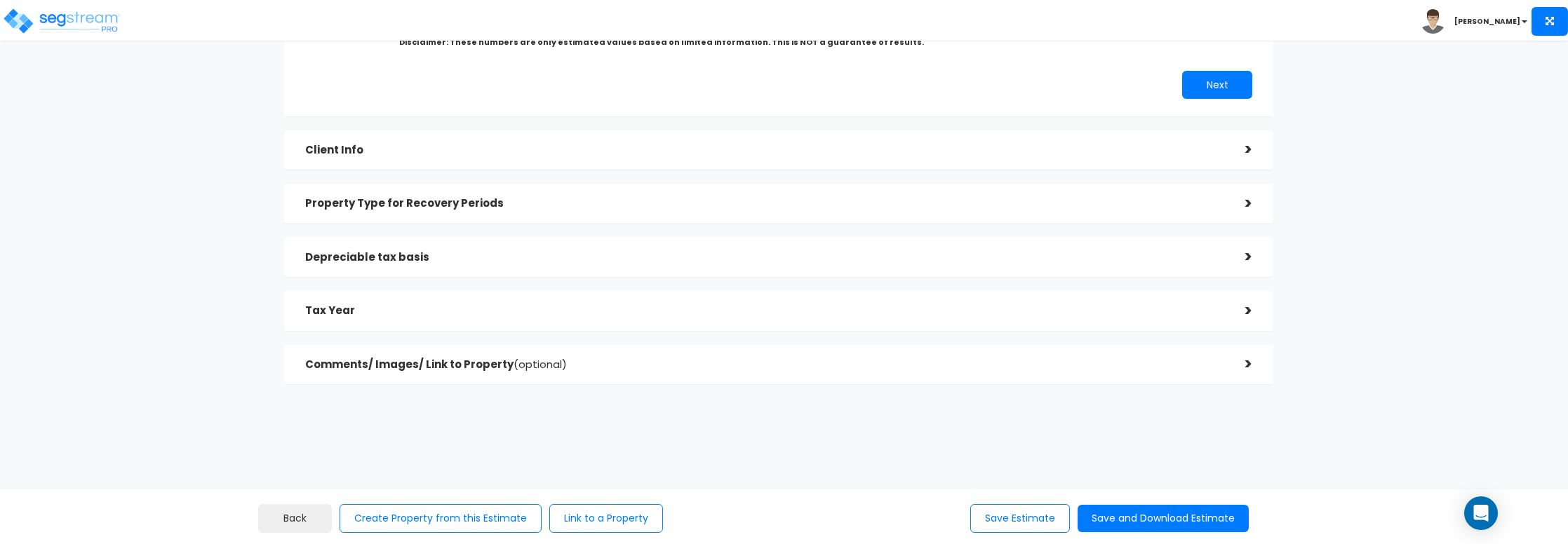
click at [782, 316] on div "Tax Year" at bounding box center [765, 310] width 919 height 26
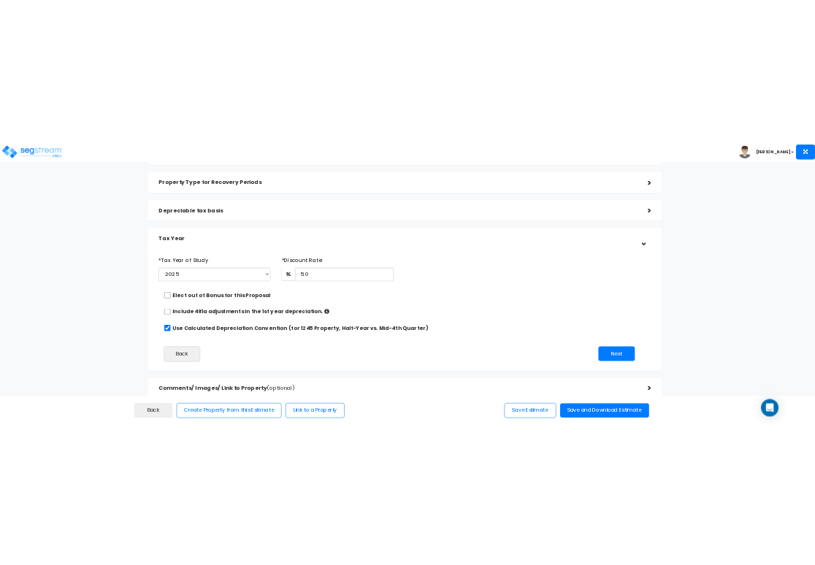
scroll to position [149, 0]
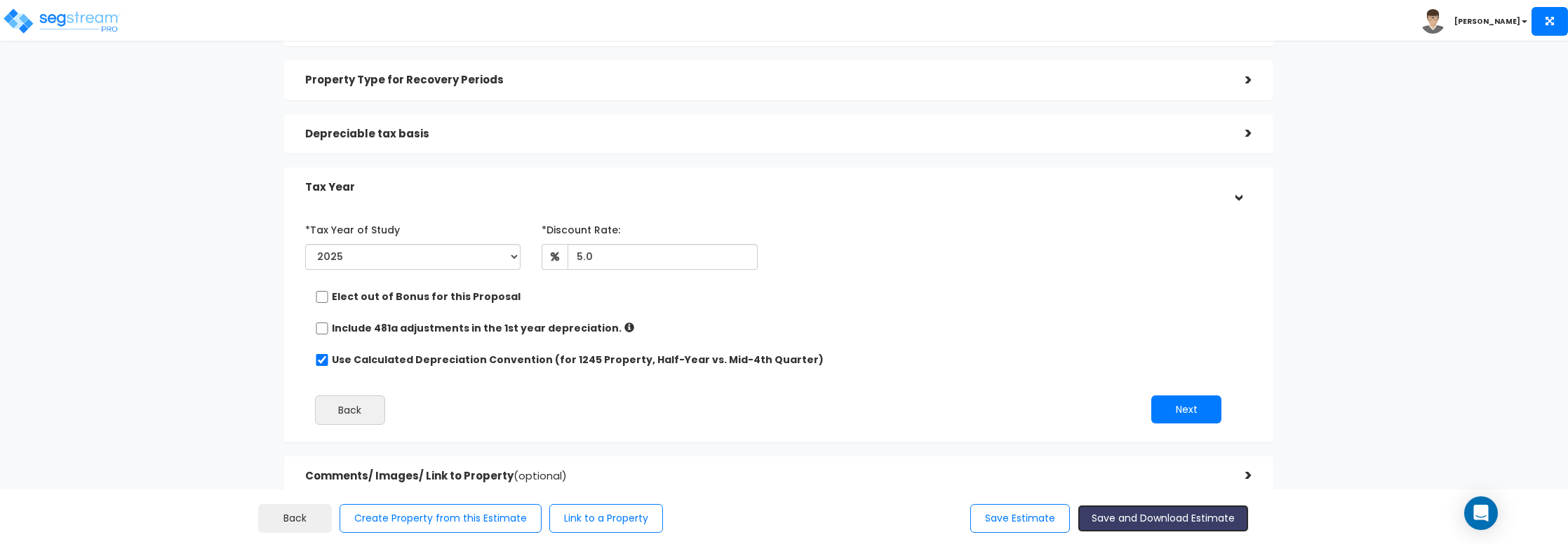
click at [782, 522] on button "Save and Download Estimate" at bounding box center [1163, 519] width 171 height 27
click at [782, 322] on div "Include 481a adjustments in the 1st year depreciation." at bounding box center [773, 330] width 917 height 17
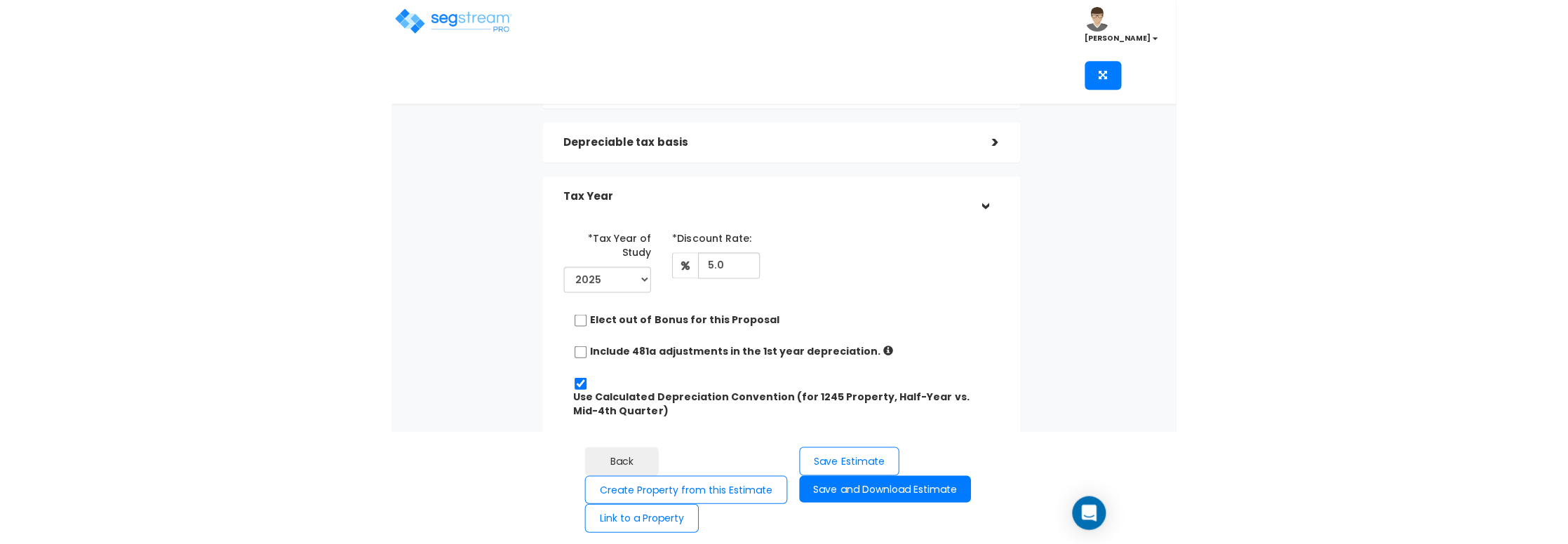
scroll to position [0, 0]
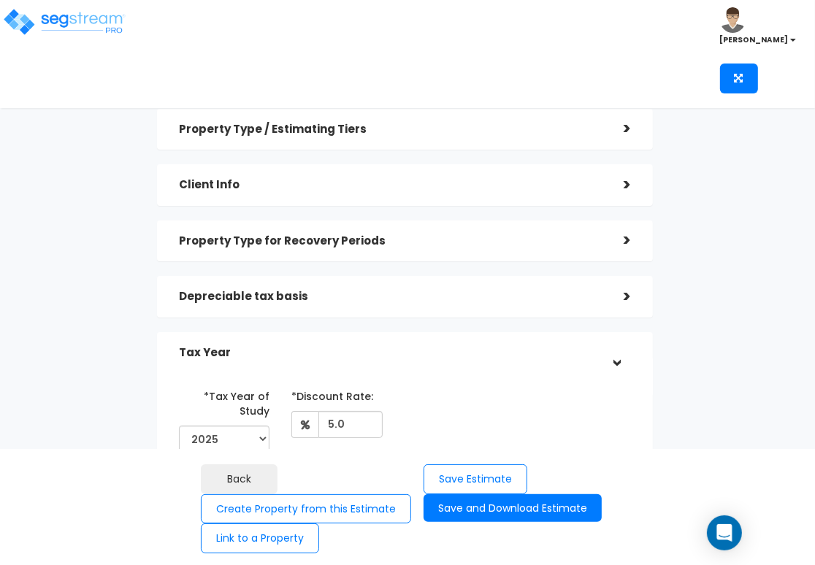
click at [296, 129] on h5 "Property Type / Estimating Tiers" at bounding box center [390, 129] width 423 height 12
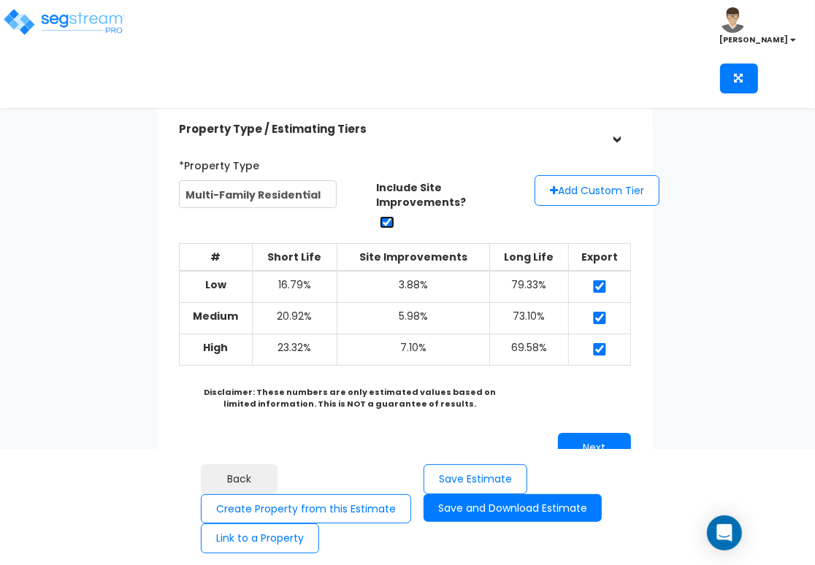
click at [386, 222] on input "checkbox" at bounding box center [387, 222] width 15 height 12
checkbox input "false"
